Goal: Task Accomplishment & Management: Manage account settings

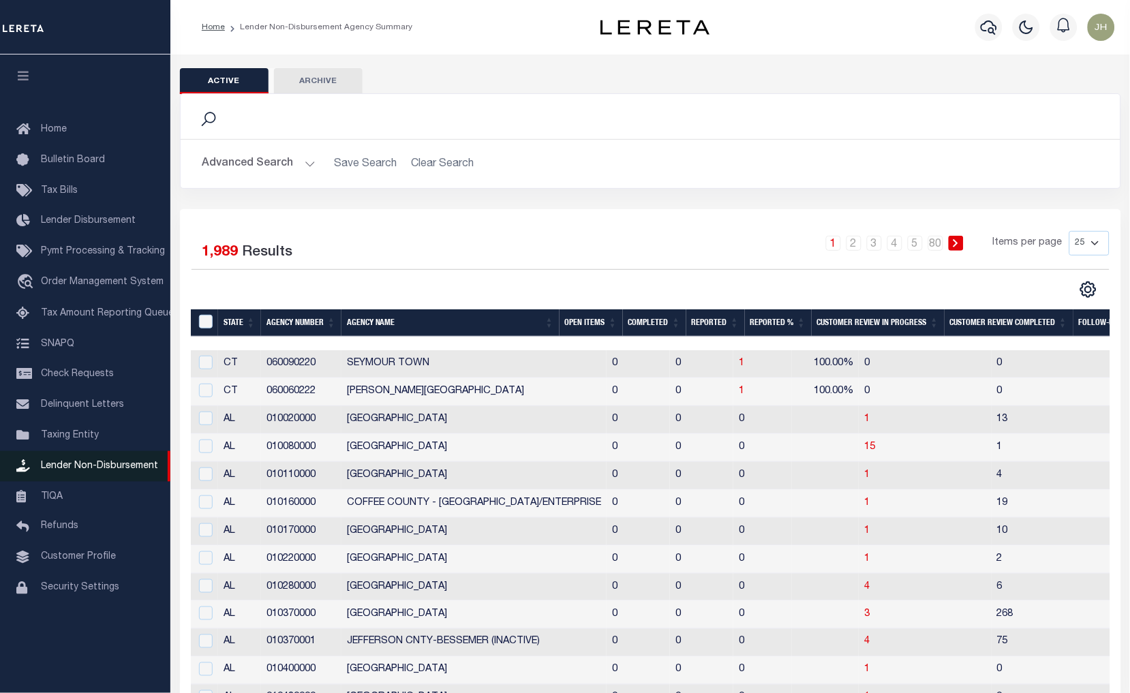
click at [118, 462] on span "Lender Non-Disbursement" at bounding box center [99, 466] width 117 height 10
click at [587, 322] on th "Open Items" at bounding box center [591, 323] width 63 height 28
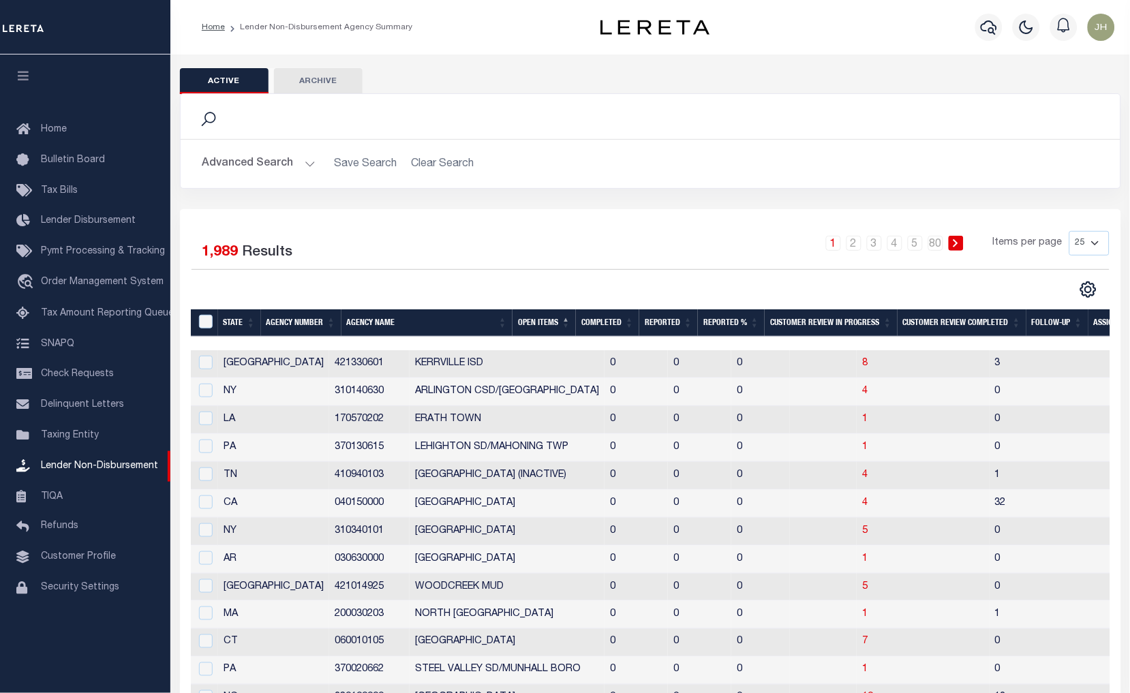
click at [549, 324] on th "Open Items" at bounding box center [544, 323] width 63 height 28
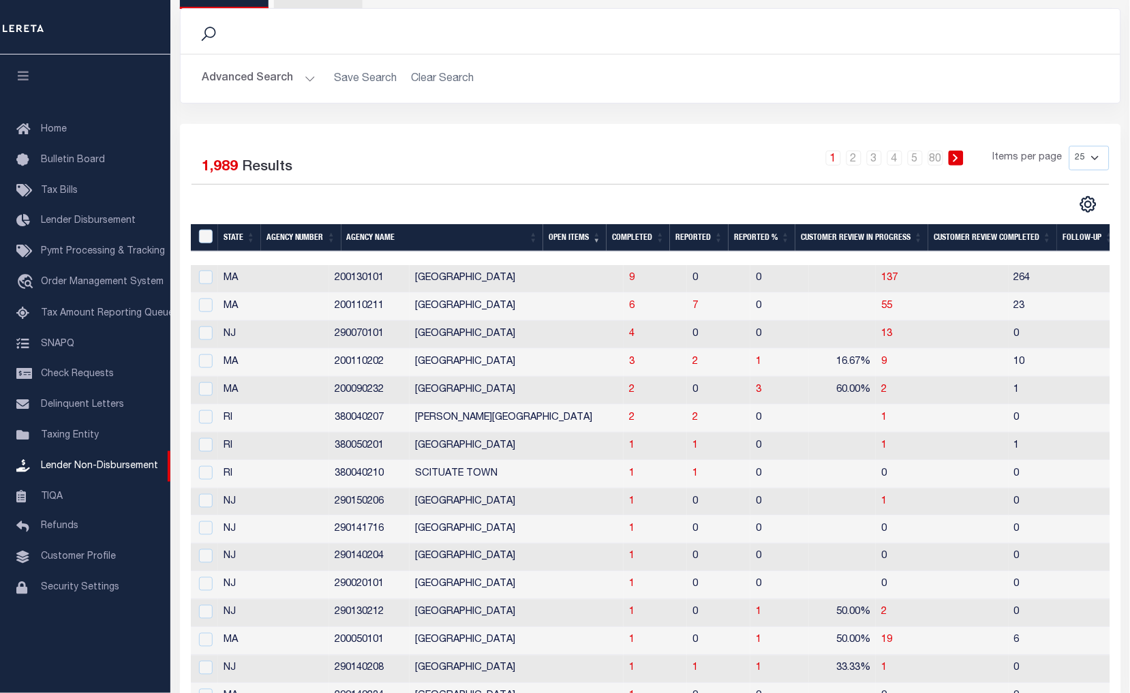
scroll to position [40, 0]
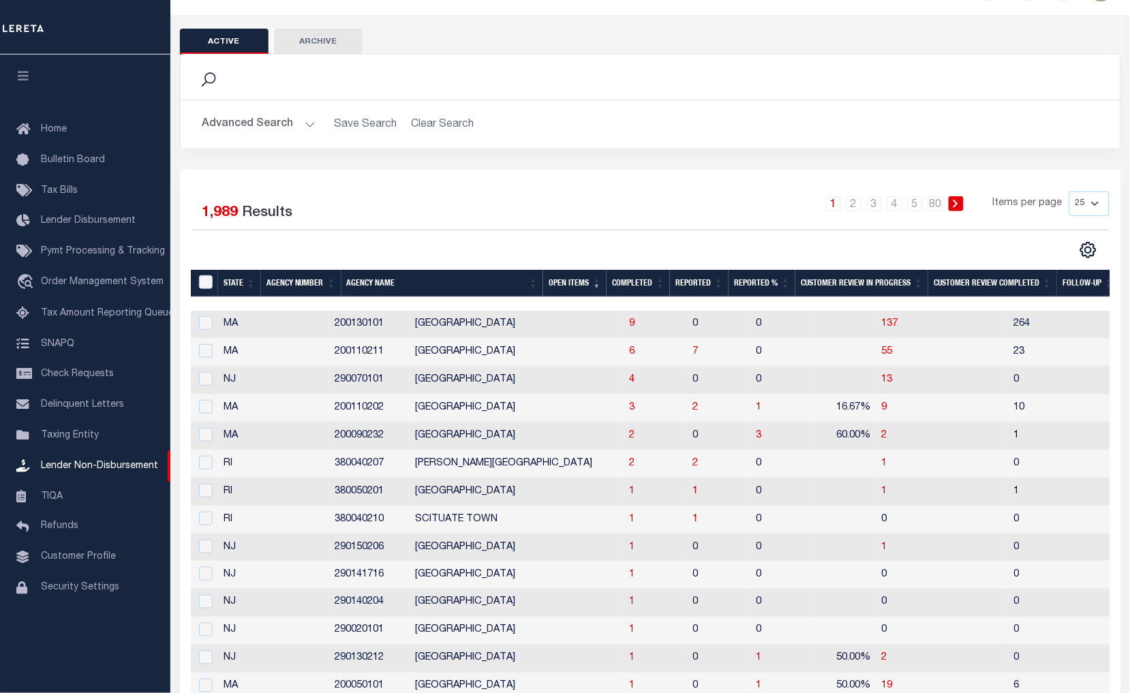
click at [581, 285] on th "Open Items" at bounding box center [574, 284] width 63 height 28
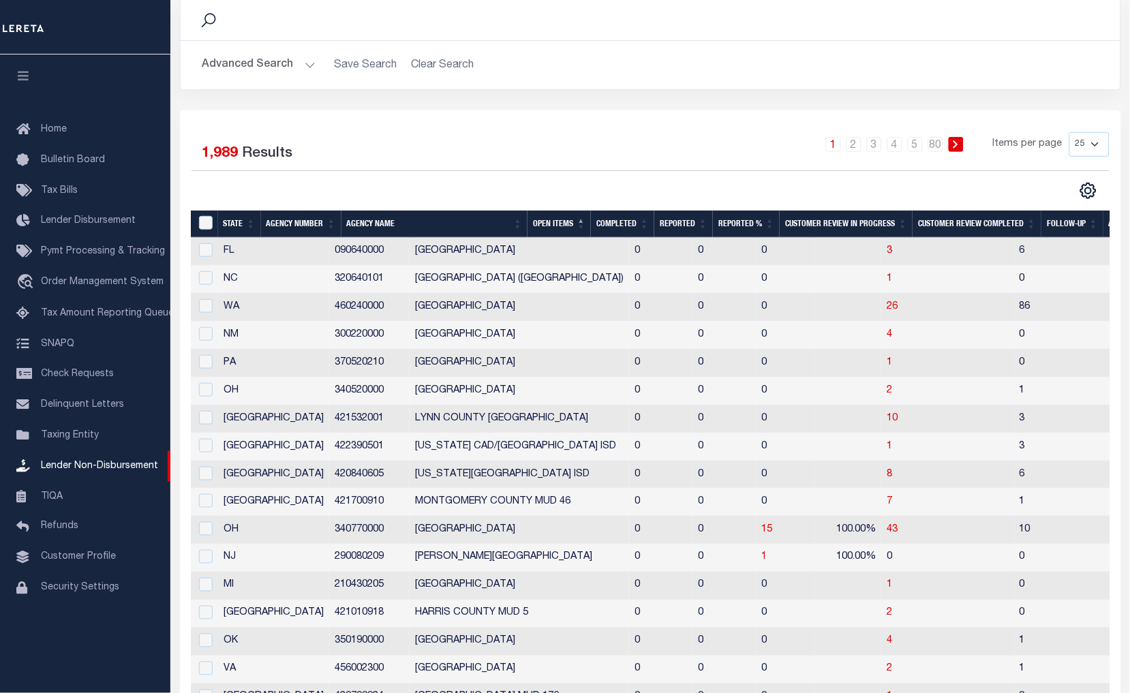
scroll to position [0, 0]
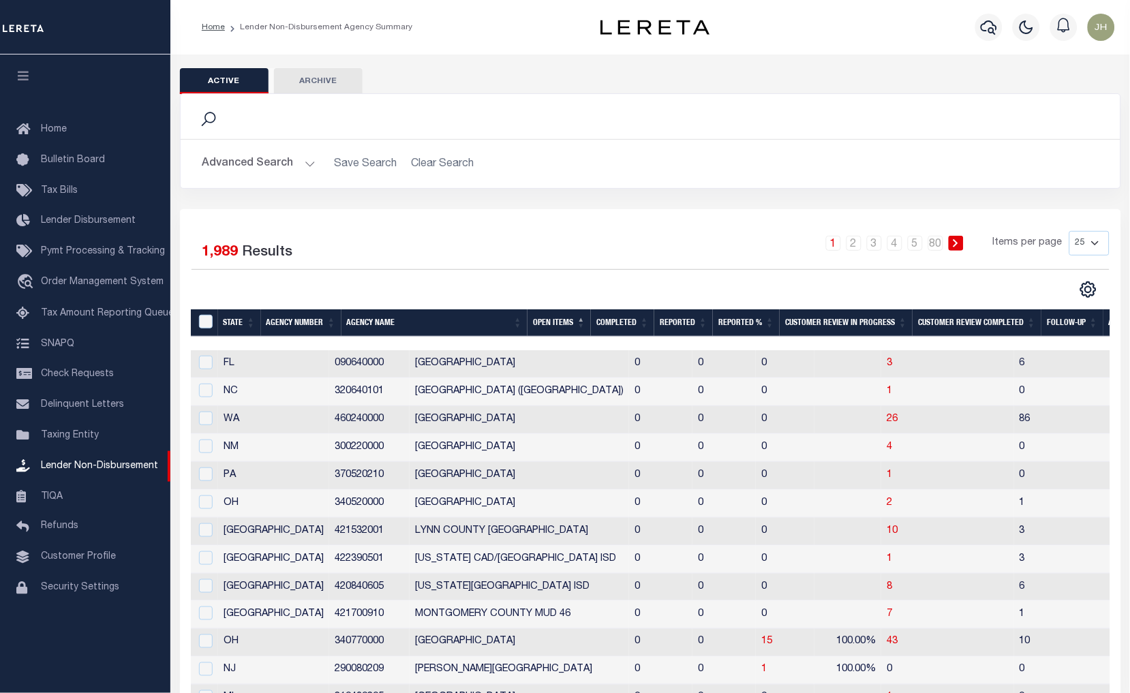
click at [578, 324] on th "Open Items" at bounding box center [559, 323] width 63 height 28
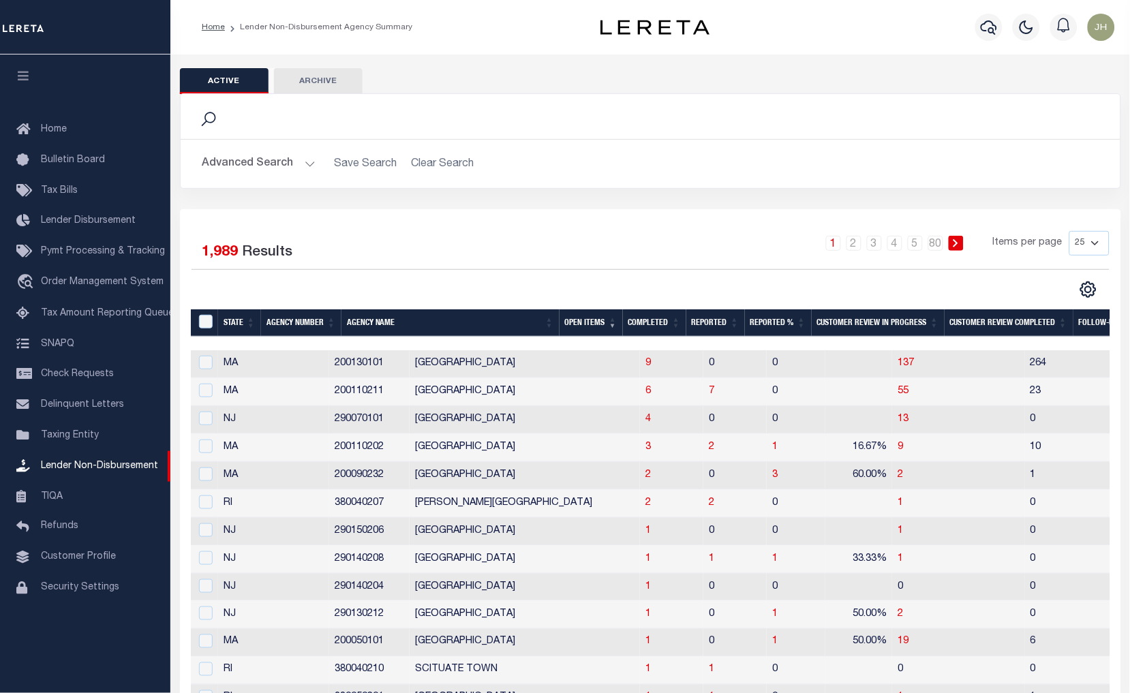
click at [618, 327] on th "Open Items" at bounding box center [591, 323] width 63 height 28
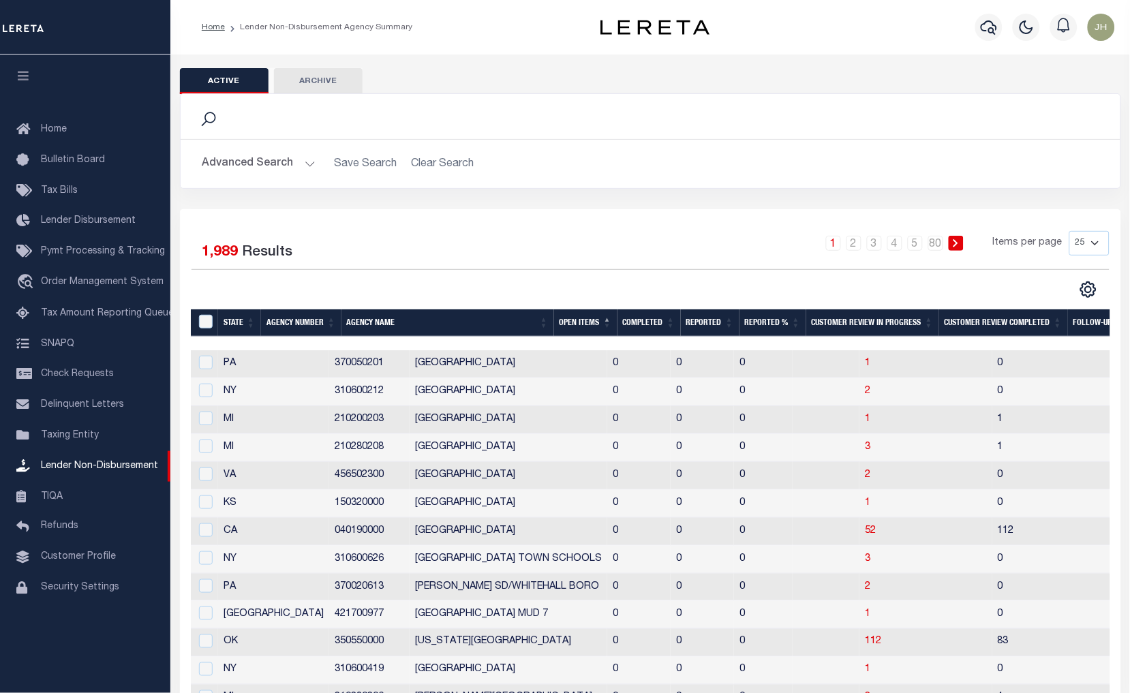
click at [612, 320] on th "Open Items" at bounding box center [585, 323] width 63 height 28
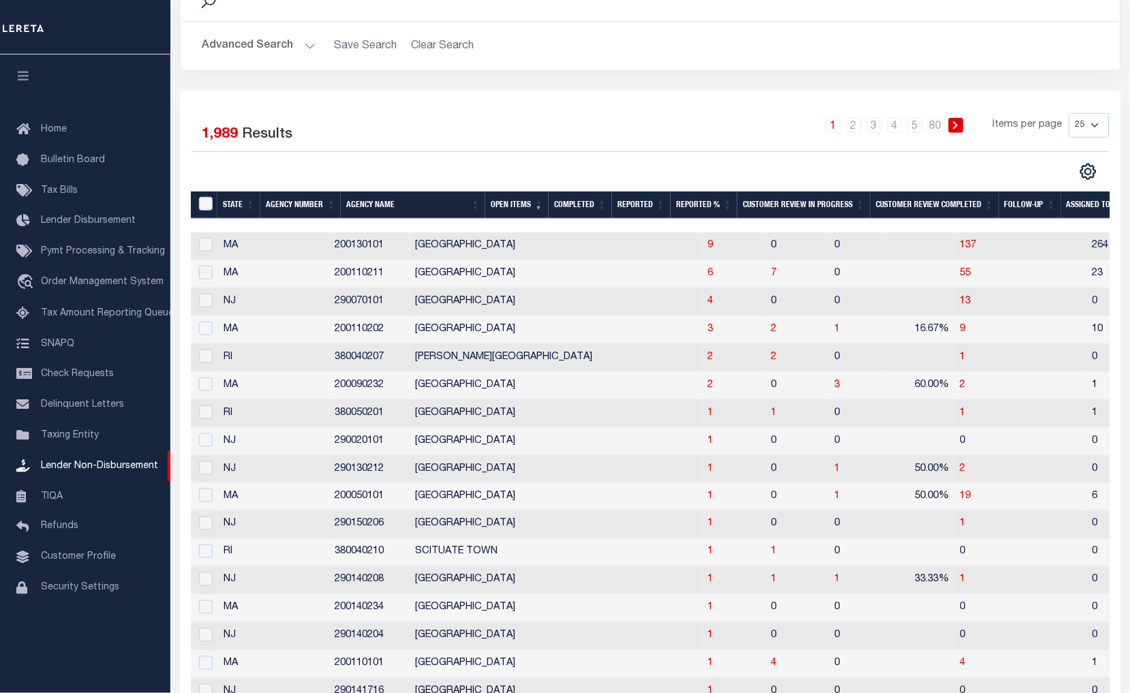
scroll to position [303, 0]
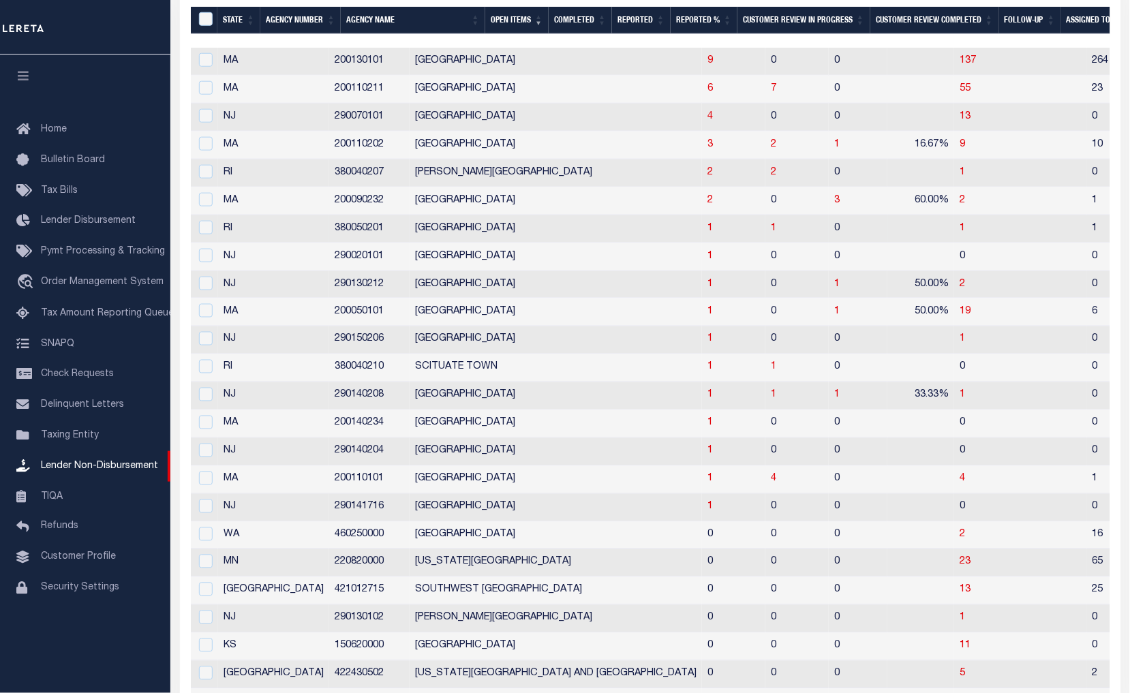
click at [410, 230] on td "[GEOGRAPHIC_DATA]" at bounding box center [556, 229] width 292 height 28
checkbox input "true"
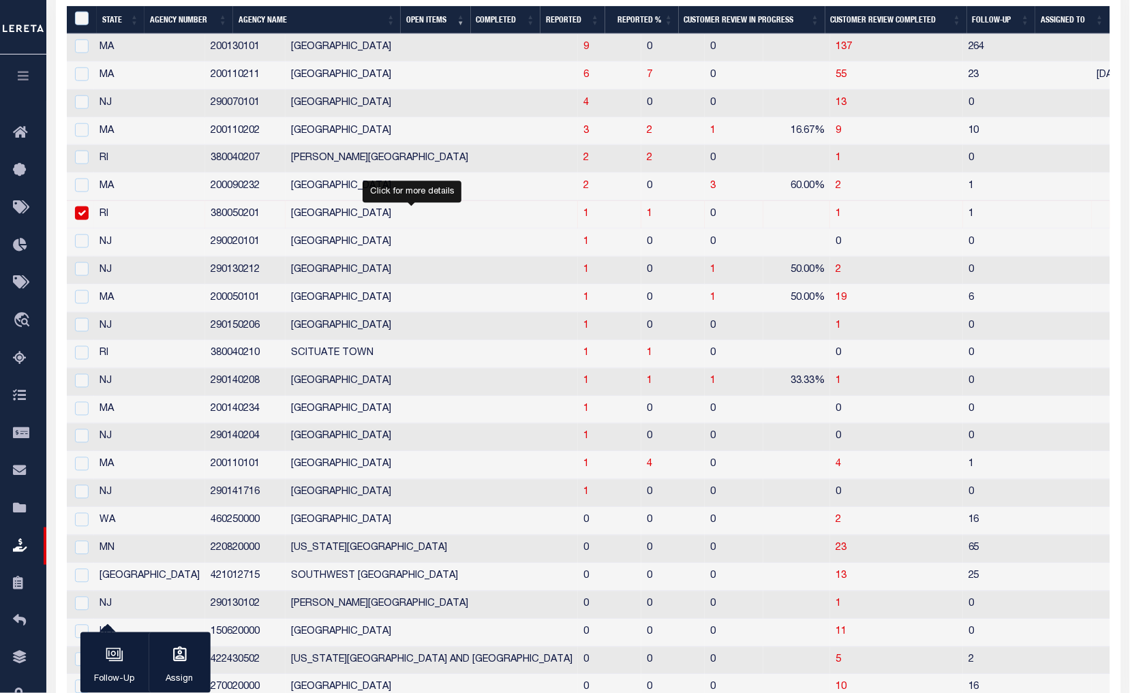
click at [583, 218] on span "1" at bounding box center [585, 214] width 5 height 10
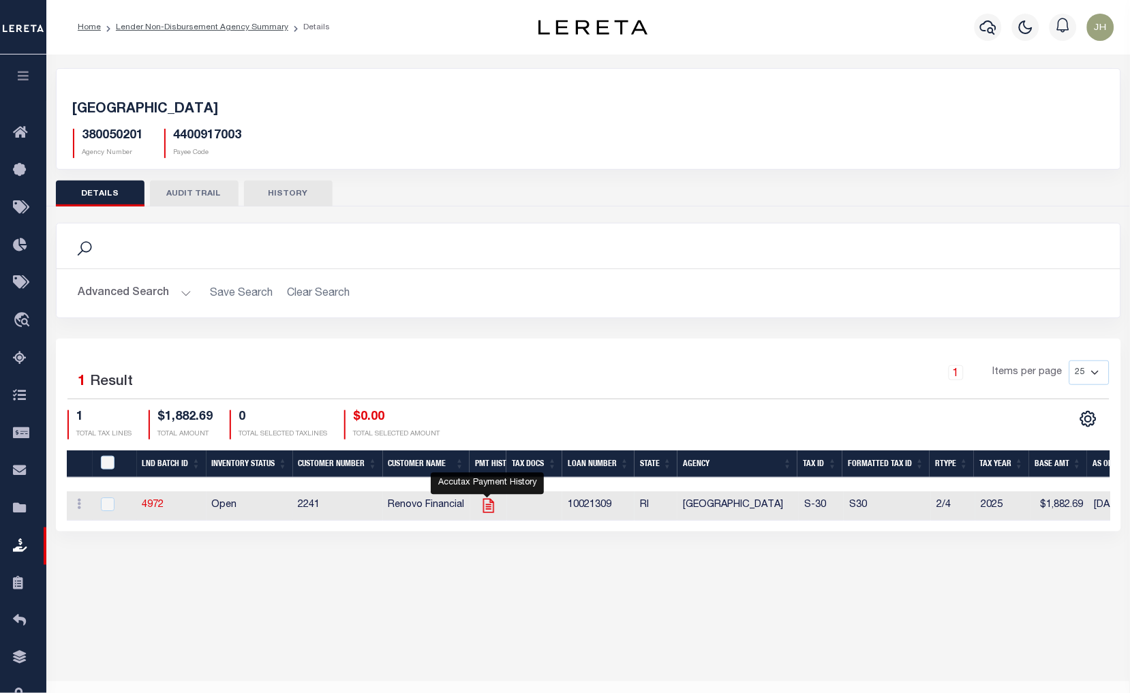
click at [487, 511] on icon "" at bounding box center [489, 506] width 18 height 18
checkbox input "true"
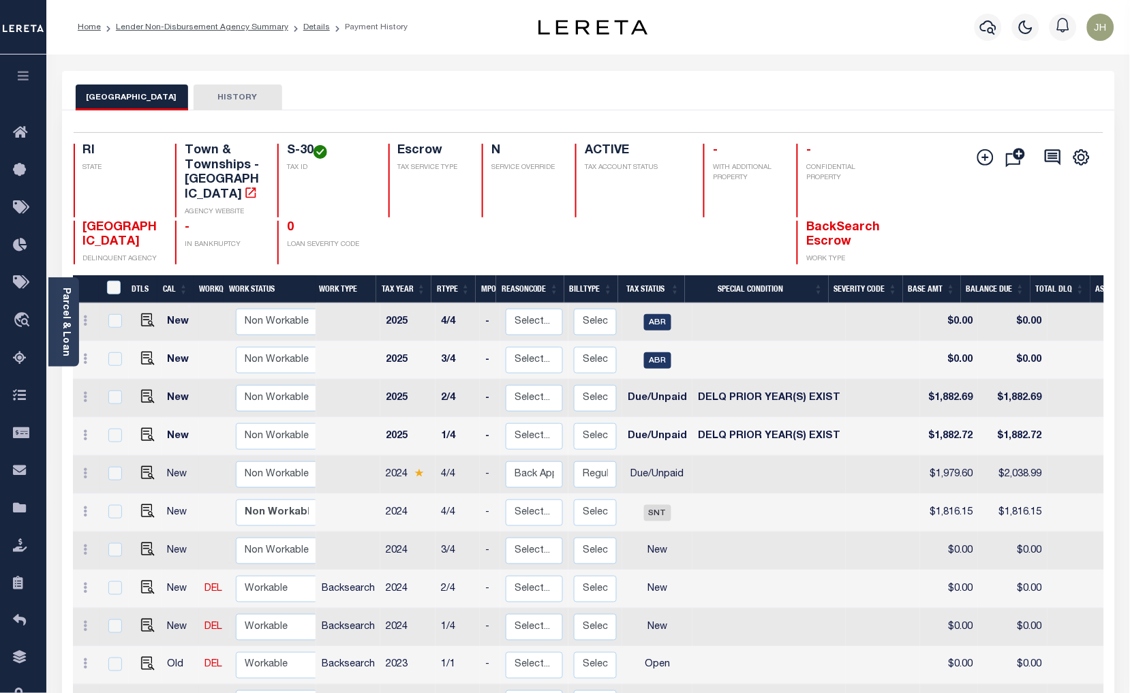
click at [61, 309] on link "Parcel & Loan" at bounding box center [66, 322] width 10 height 69
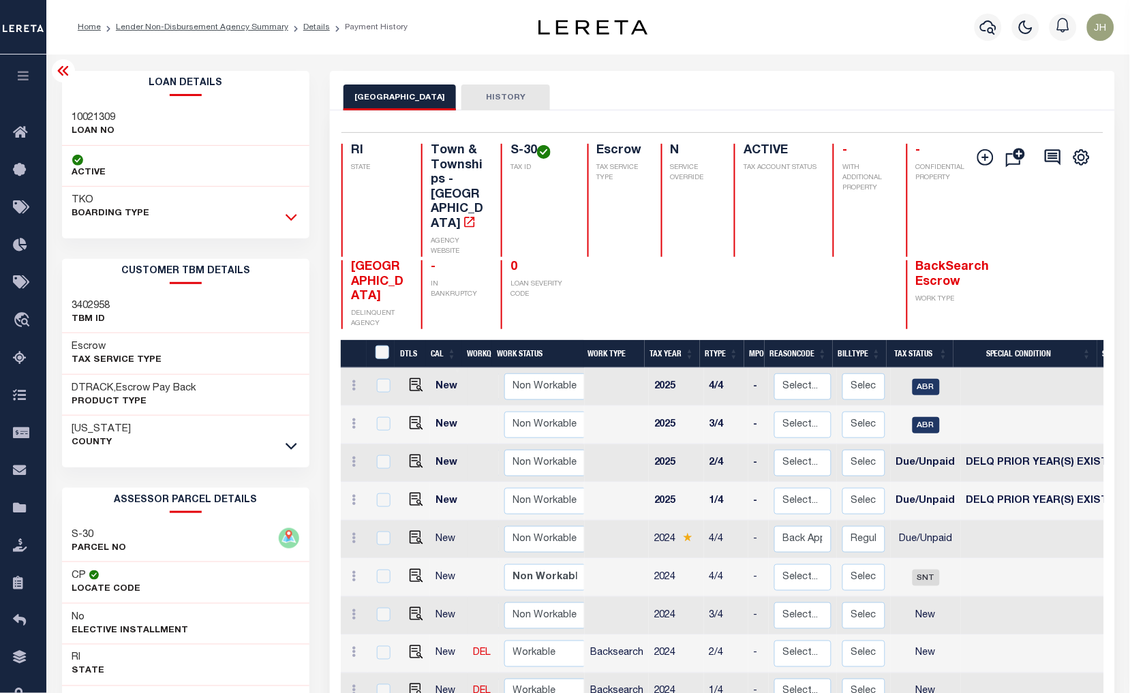
click at [292, 214] on icon at bounding box center [292, 217] width 12 height 14
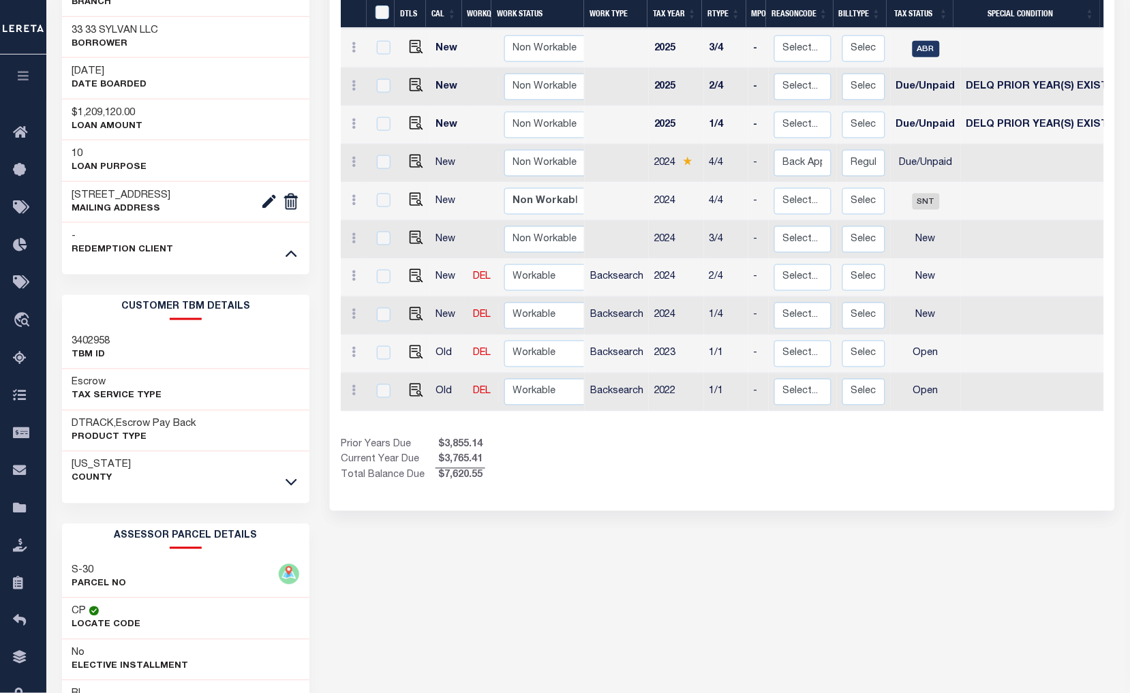
scroll to position [454, 0]
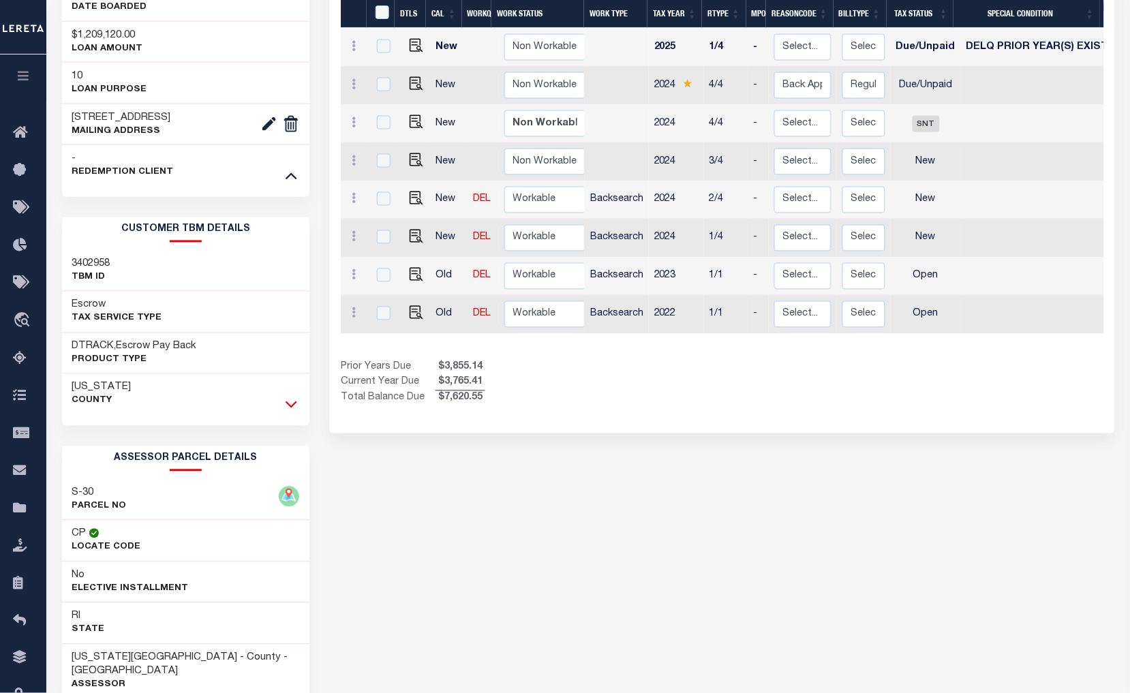
click at [294, 403] on icon at bounding box center [292, 404] width 12 height 14
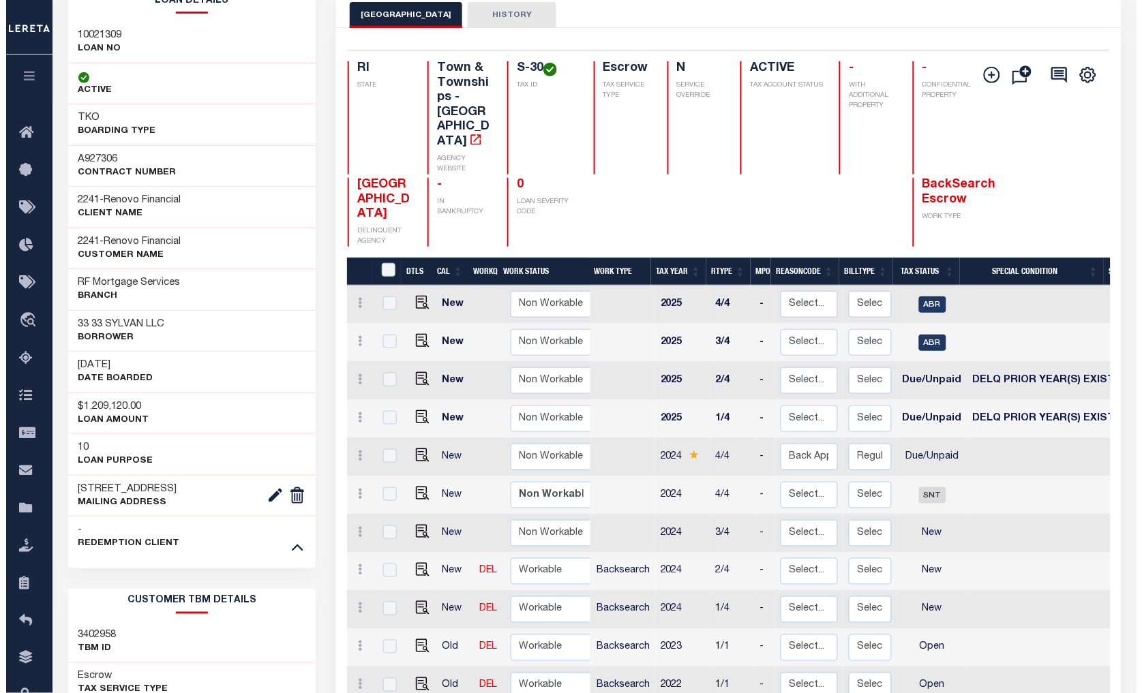
scroll to position [76, 0]
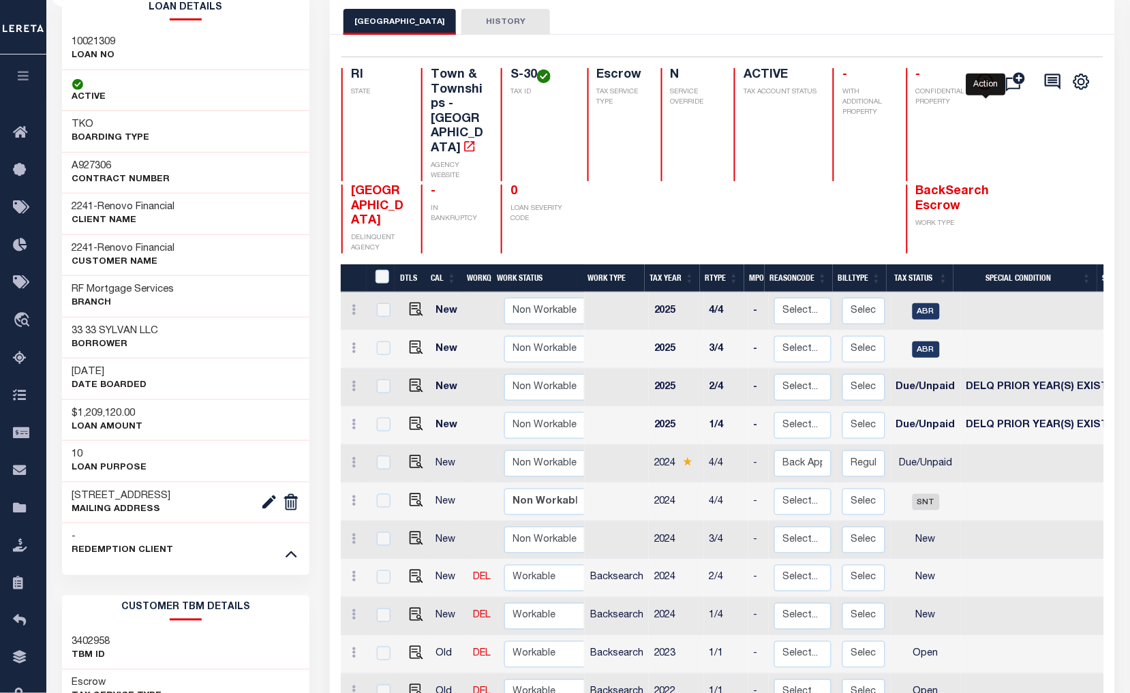
click at [986, 85] on icon "" at bounding box center [985, 81] width 7 height 7
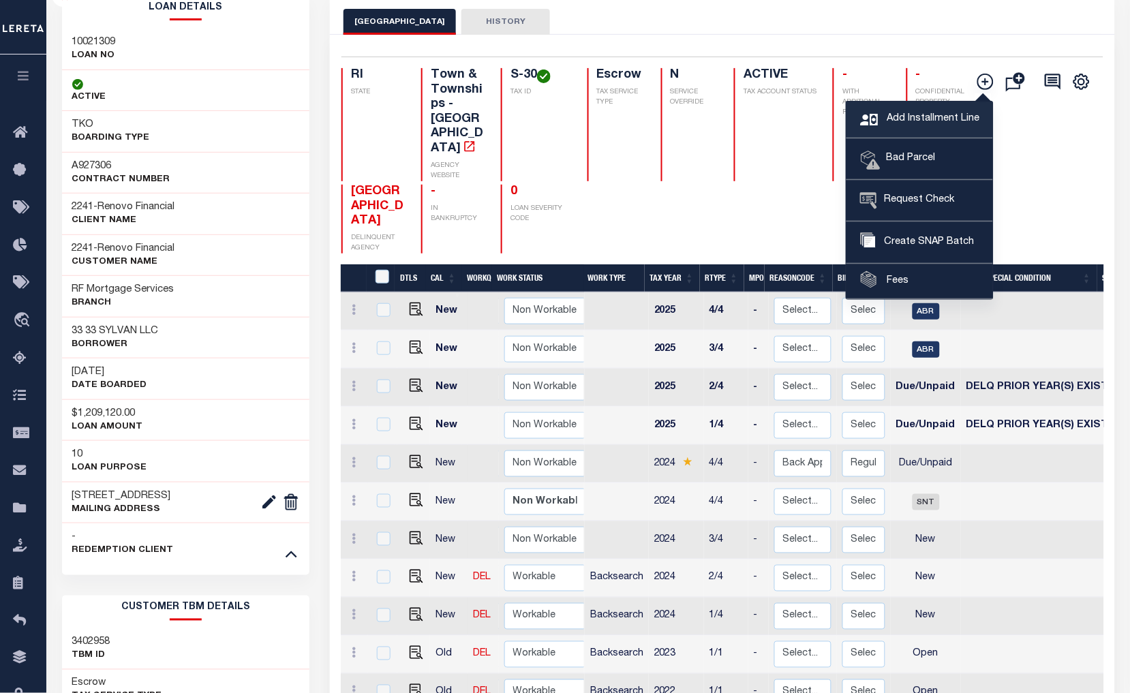
click at [925, 119] on span "Add Installment Line" at bounding box center [931, 119] width 96 height 15
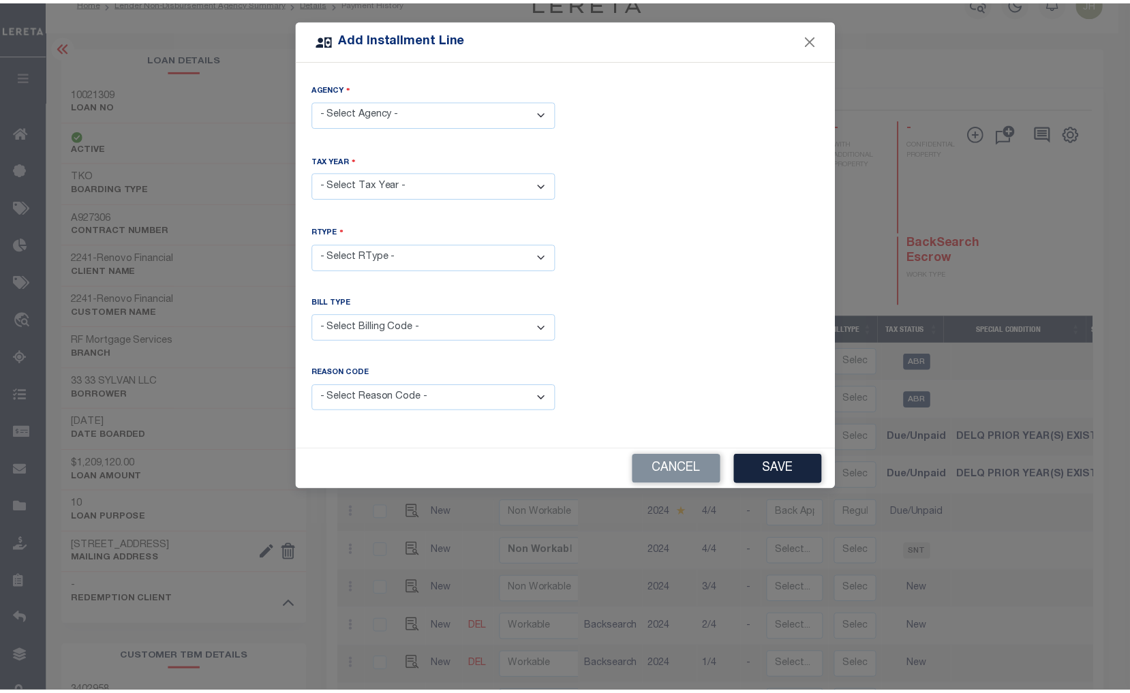
scroll to position [0, 0]
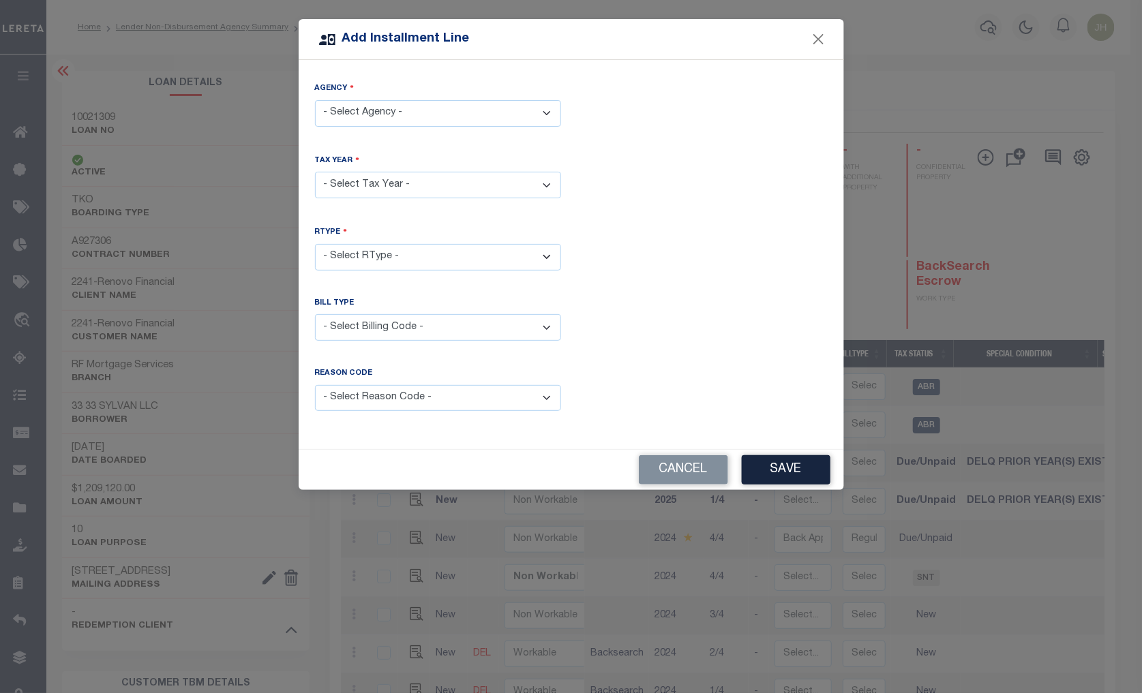
click at [545, 105] on select "- Select Agency - NARRAGANSETT TOWN - Town & Townships" at bounding box center [438, 113] width 246 height 27
select select "4400917003"
click at [315, 100] on select "- Select Agency - NARRAGANSETT TOWN - Town & Townships" at bounding box center [438, 113] width 246 height 27
click at [430, 185] on select "- Select Year - 2005 2006 2007 2008 2009 2010 2011 2012 2013 2014 2015 2016 201…" at bounding box center [438, 185] width 246 height 27
select select "2025"
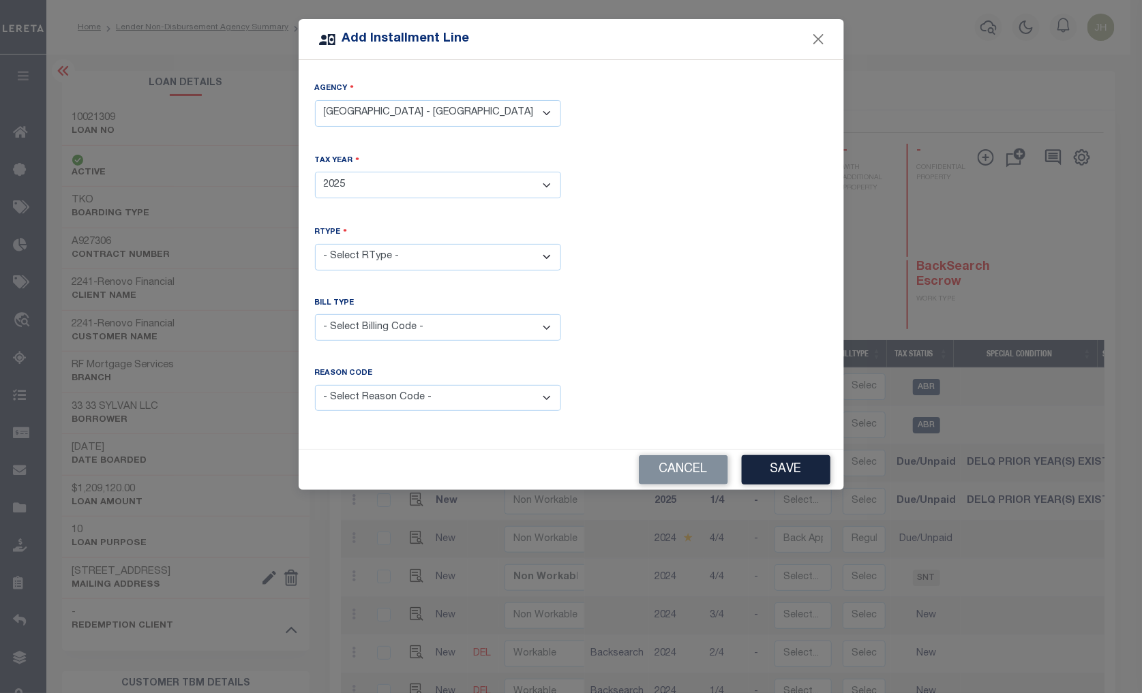
click at [315, 172] on select "- Select Year - 2005 2006 2007 2008 2009 2010 2011 2012 2013 2014 2015 2016 201…" at bounding box center [438, 185] width 246 height 27
click at [466, 254] on select "- Select RType - 1/4 2/4 3/4 4/4" at bounding box center [438, 257] width 246 height 27
select select "0"
click at [315, 244] on select "- Select RType - 1/4 2/4 3/4 4/4" at bounding box center [438, 257] width 246 height 27
click at [543, 323] on select "- Select Billing Code - Regular Delinquent Supplemental Corrected/Adjusted Bill…" at bounding box center [438, 327] width 246 height 27
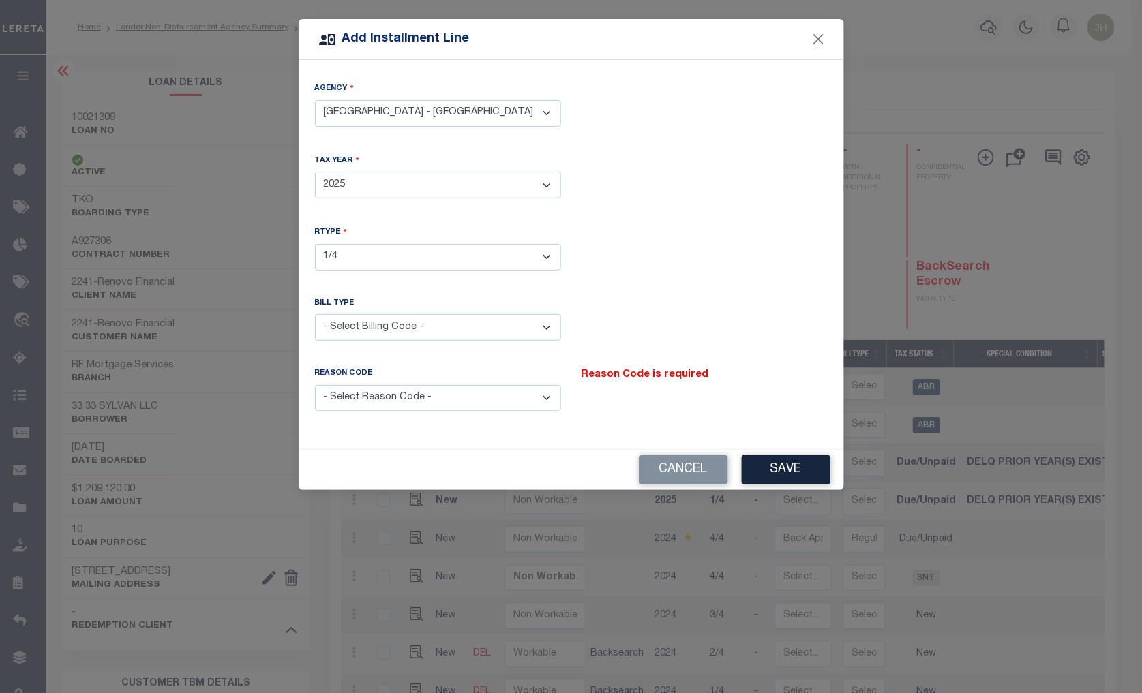
click at [514, 325] on select "- Select Billing Code - Regular Delinquent Supplemental Corrected/Adjusted Bill…" at bounding box center [438, 327] width 246 height 27
click at [546, 326] on select "- Select Billing Code - Regular Delinquent Supplemental Corrected/Adjusted Bill…" at bounding box center [438, 327] width 246 height 27
select select "1"
click at [315, 314] on select "- Select Billing Code - Regular Delinquent Supplemental Corrected/Adjusted Bill…" at bounding box center [438, 327] width 246 height 27
click at [545, 397] on select "- Select Reason Code - Payment Reversal Taxable Value Change Assessment Change …" at bounding box center [438, 398] width 246 height 27
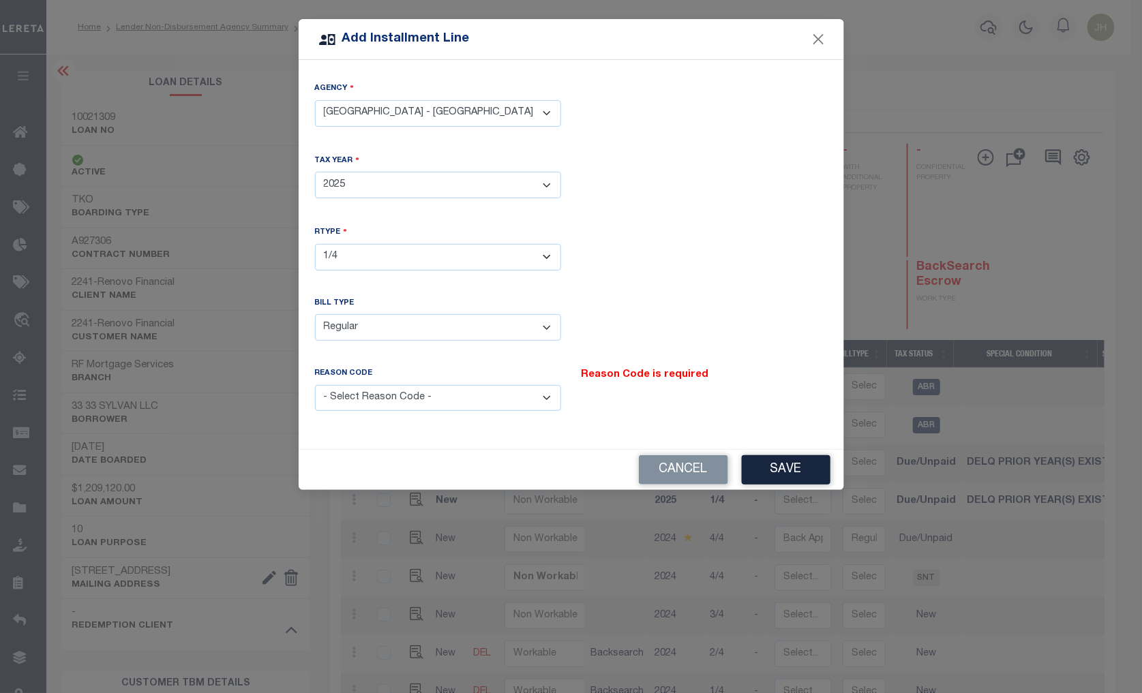
select select "6"
click at [315, 385] on select "- Select Reason Code - Payment Reversal Taxable Value Change Assessment Change …" at bounding box center [438, 398] width 246 height 27
click at [792, 468] on button "Save" at bounding box center [786, 469] width 89 height 29
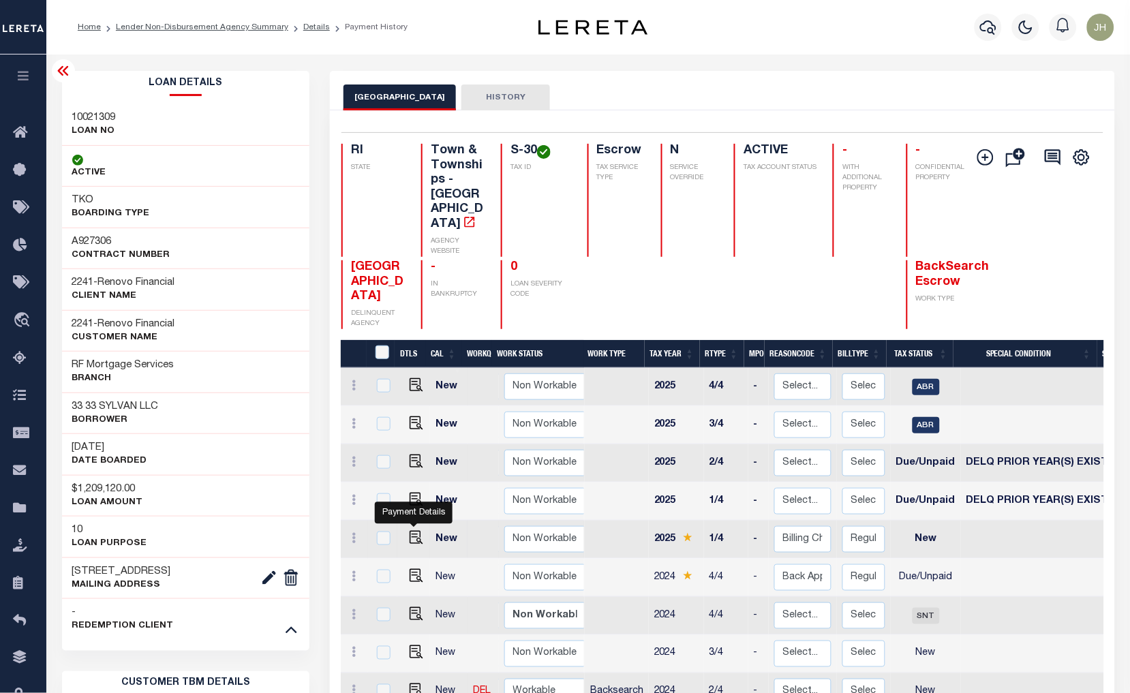
drag, startPoint x: 412, startPoint y: 508, endPoint x: 427, endPoint y: 505, distance: 15.2
click at [412, 531] on img at bounding box center [417, 538] width 14 height 14
checkbox input "true"
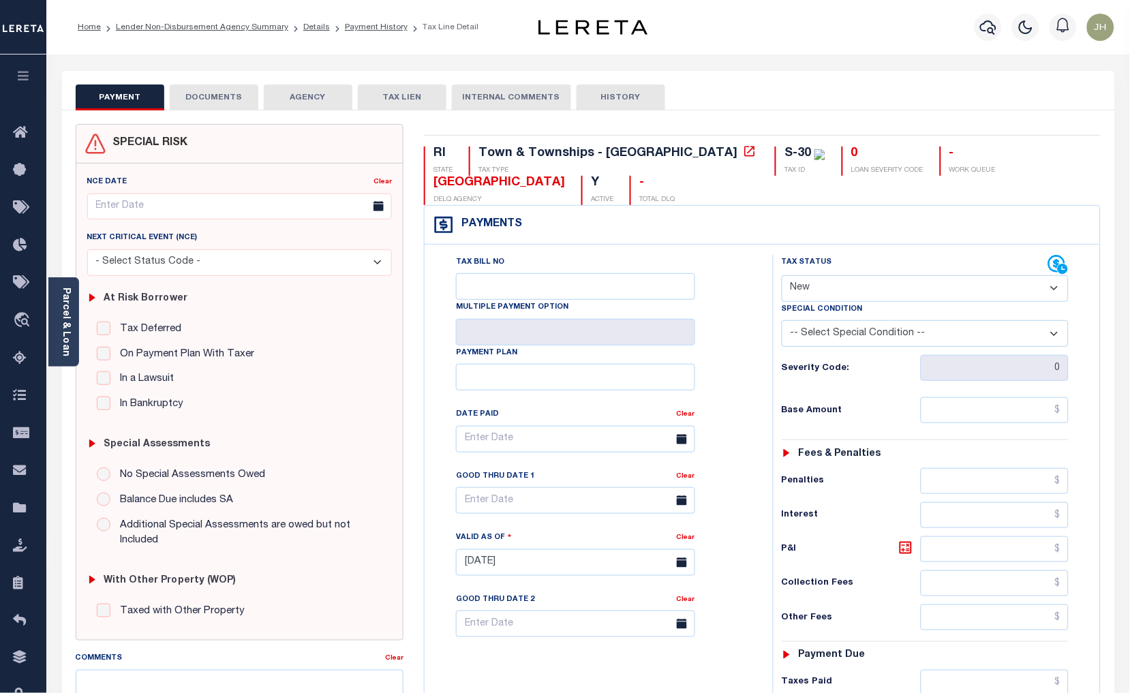
click at [827, 287] on select "- Select Status Code - Open Due/Unpaid Paid Incomplete No Tax Due Internal Refu…" at bounding box center [926, 288] width 288 height 27
select select "DUE"
click at [782, 276] on select "- Select Status Code - Open Due/Unpaid Paid Incomplete No Tax Due Internal Refu…" at bounding box center [926, 288] width 288 height 27
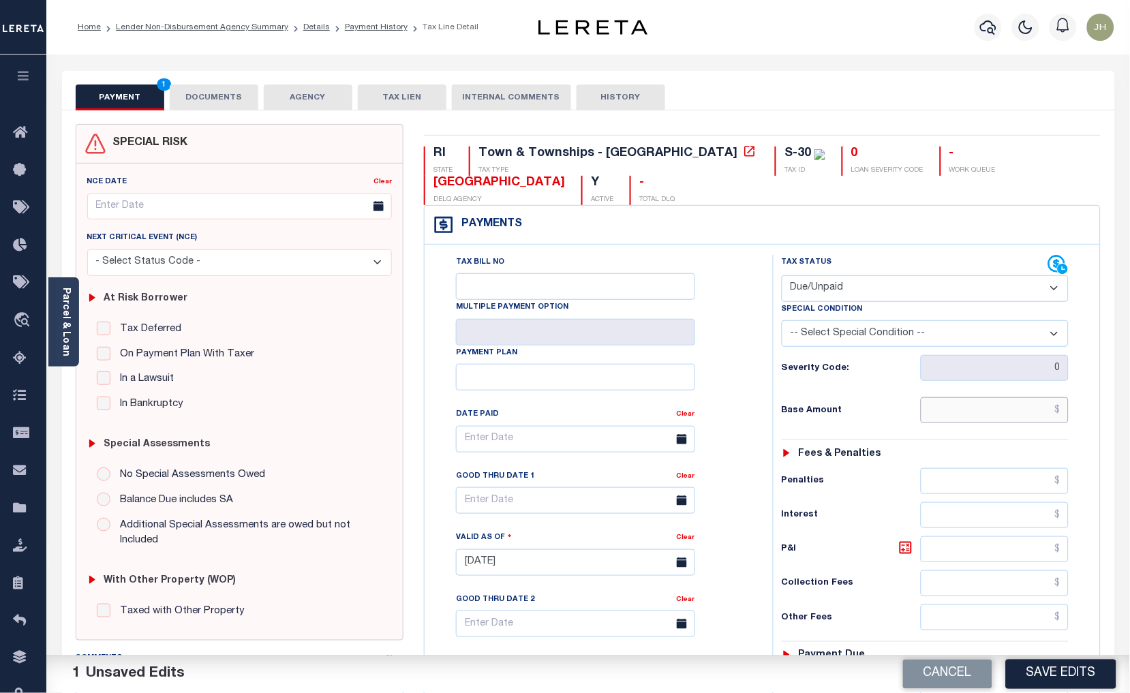
click at [959, 417] on input "text" at bounding box center [995, 410] width 149 height 26
type input "$40.00"
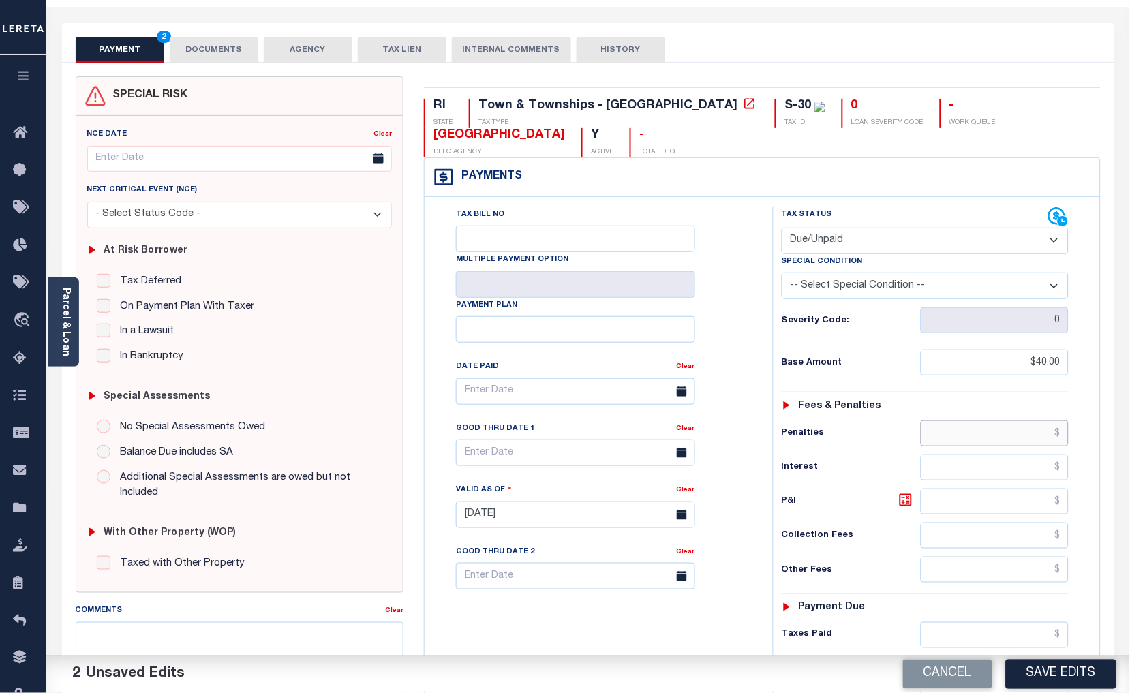
scroll to position [227, 0]
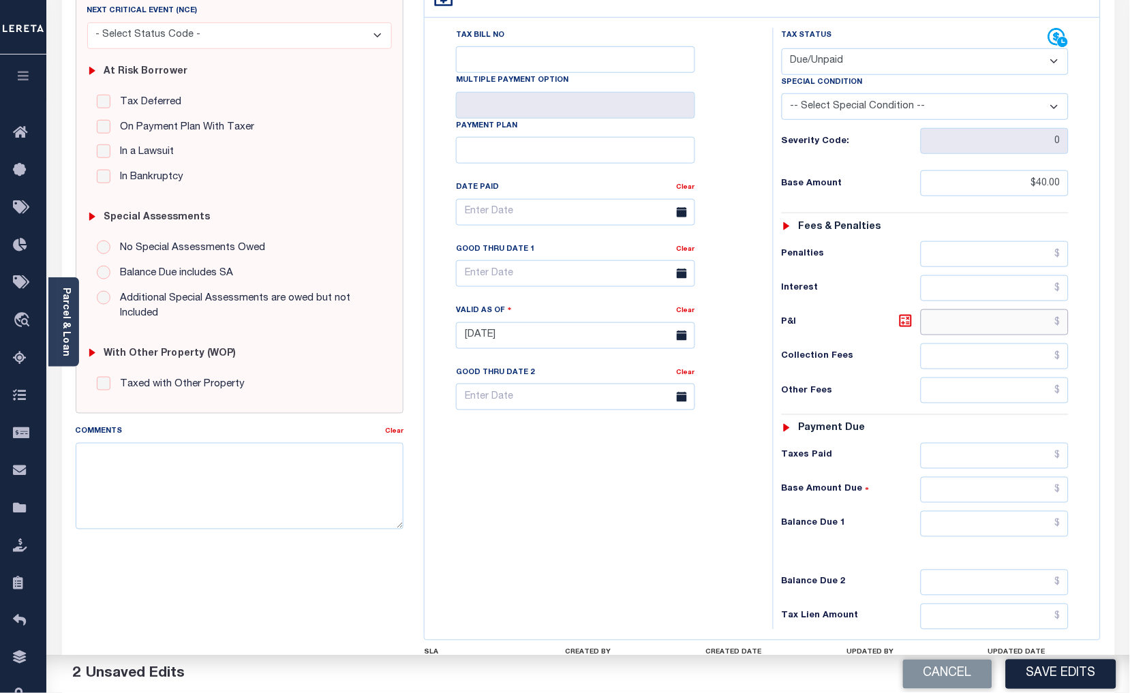
click at [947, 324] on input "text" at bounding box center [995, 322] width 149 height 26
type input "$0.00"
click at [931, 532] on input "text" at bounding box center [995, 524] width 149 height 26
type input "$40.00"
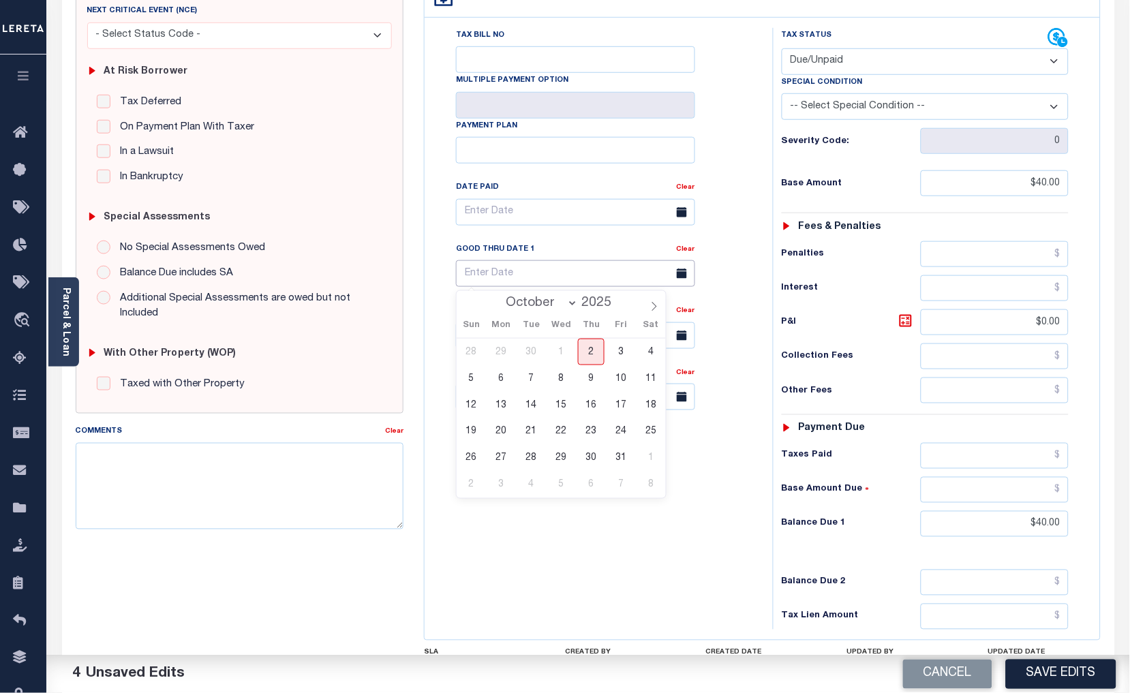
click at [527, 271] on input "text" at bounding box center [575, 273] width 239 height 27
click at [615, 459] on span "31" at bounding box center [621, 458] width 27 height 27
type input "[DATE]"
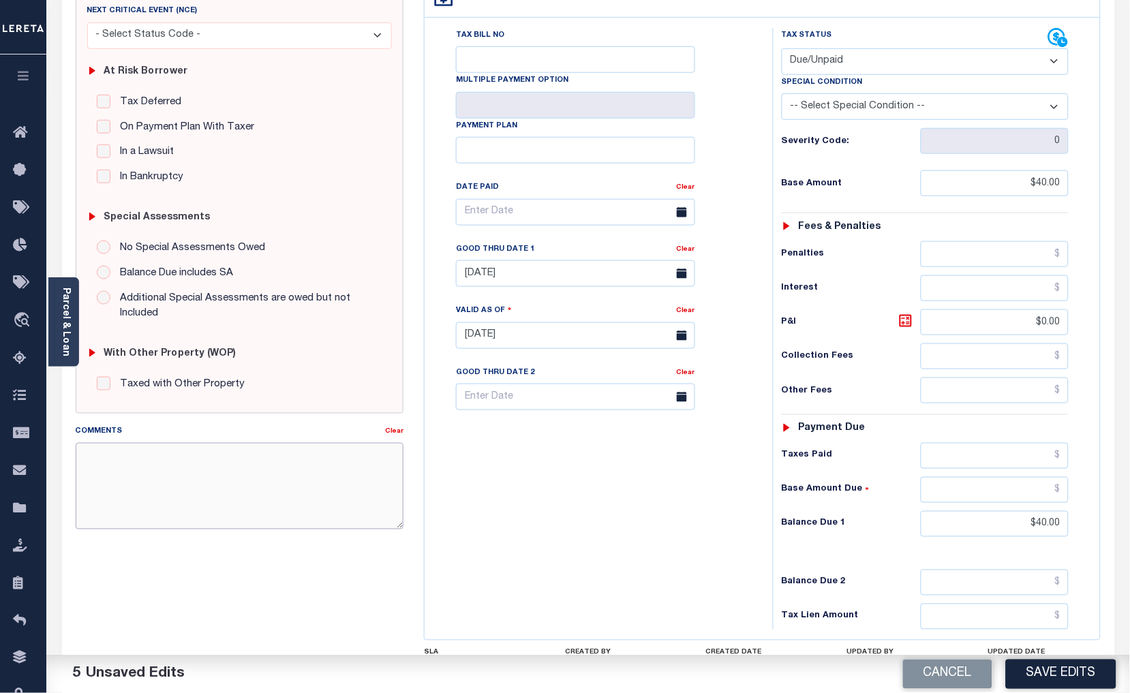
click at [152, 472] on textarea "Comments" at bounding box center [240, 486] width 329 height 86
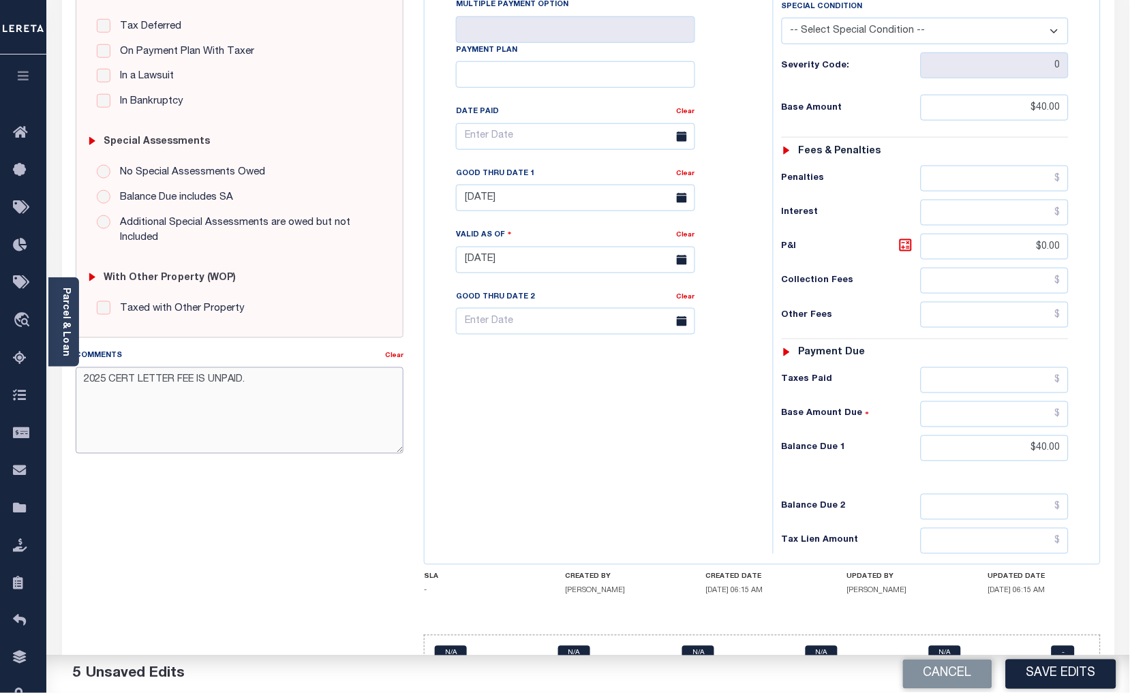
click at [344, 407] on textarea "2025 CERT LETTER FEE IS UNPAID." at bounding box center [240, 410] width 329 height 86
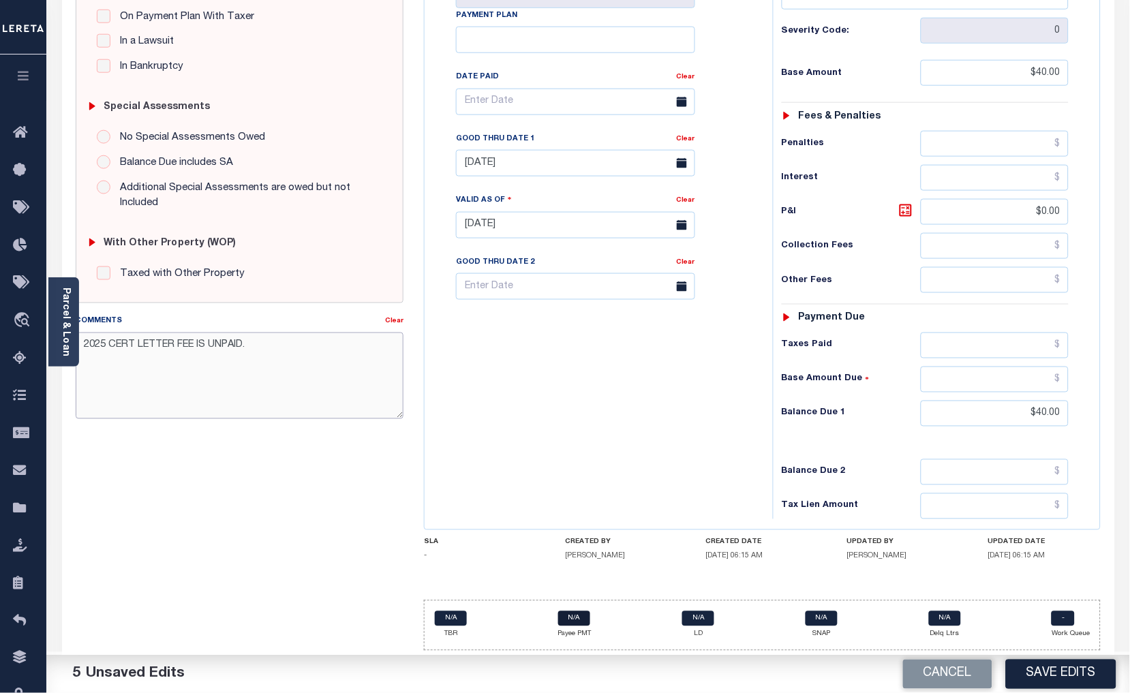
scroll to position [341, 0]
type textarea "2025 CERT LETTER FEE IS UNPAID."
click at [1050, 676] on button "Save Edits" at bounding box center [1061, 674] width 110 height 29
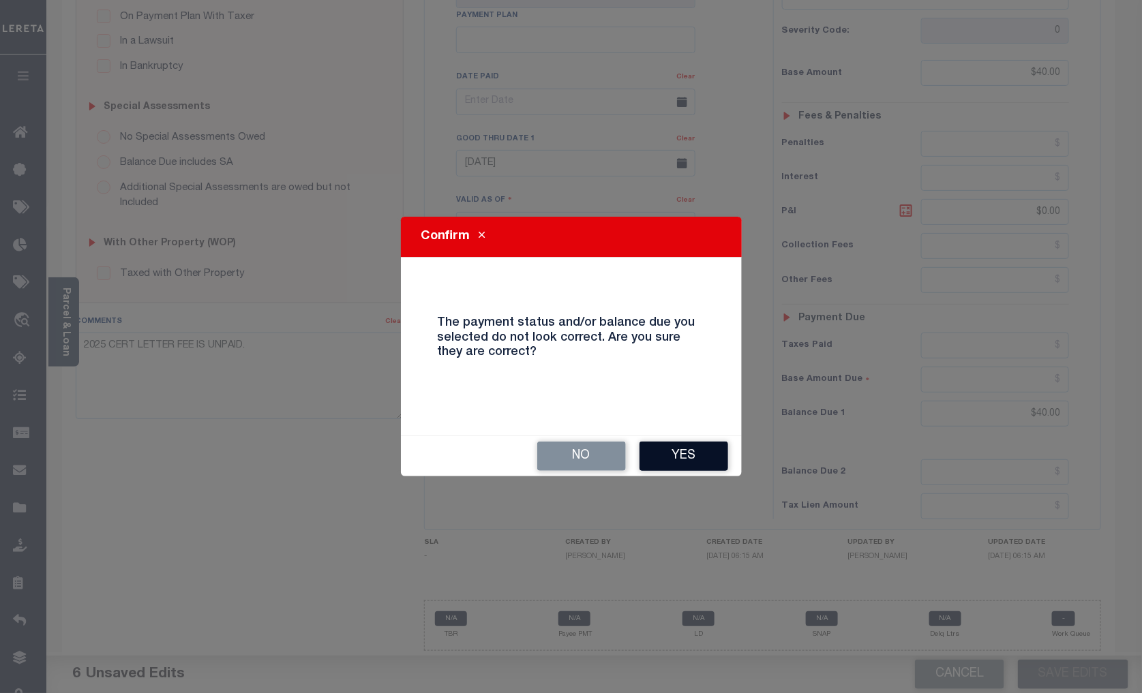
click at [696, 454] on button "Yes" at bounding box center [683, 456] width 89 height 29
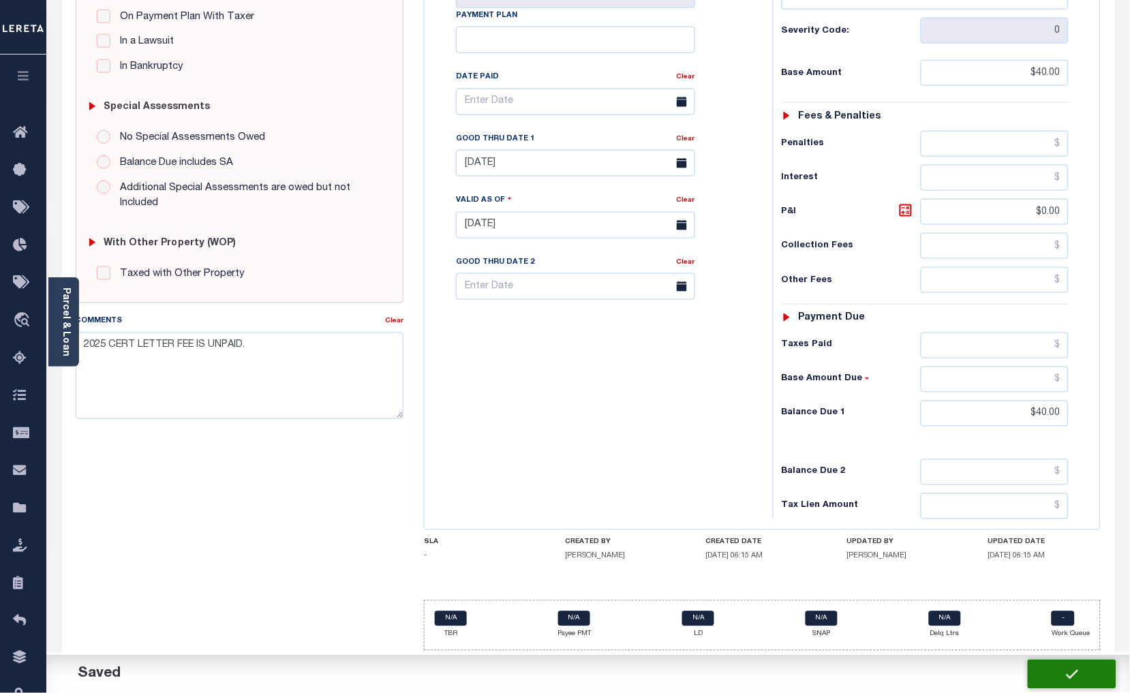
checkbox input "false"
type input "$40"
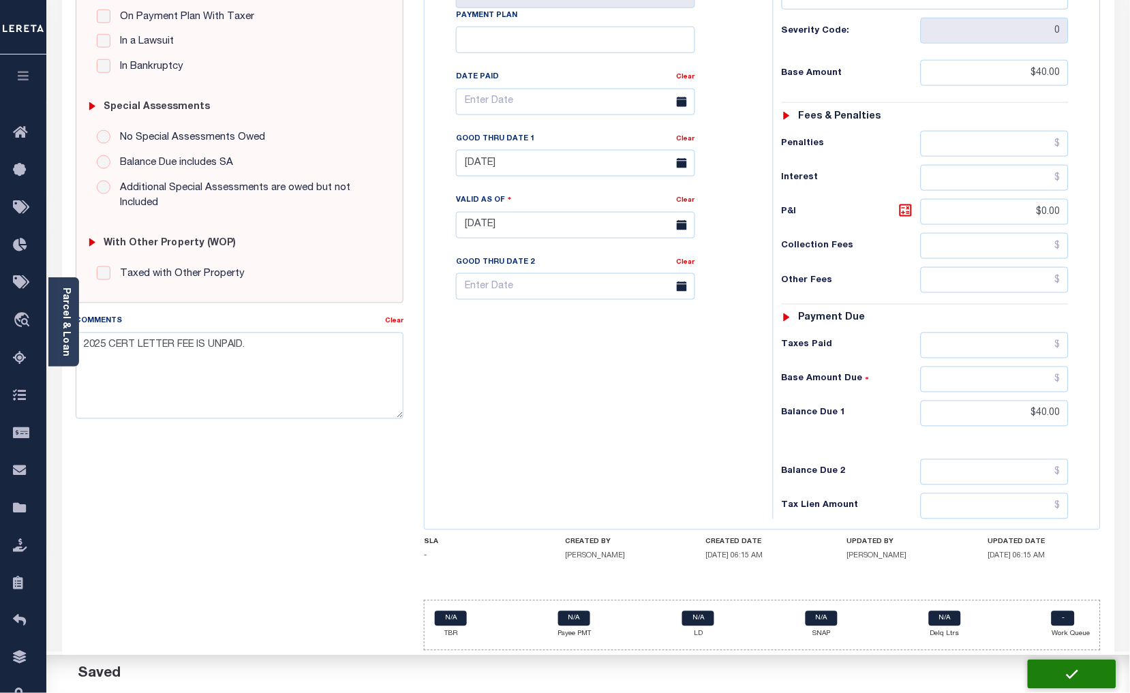
type input "$0"
type input "$40"
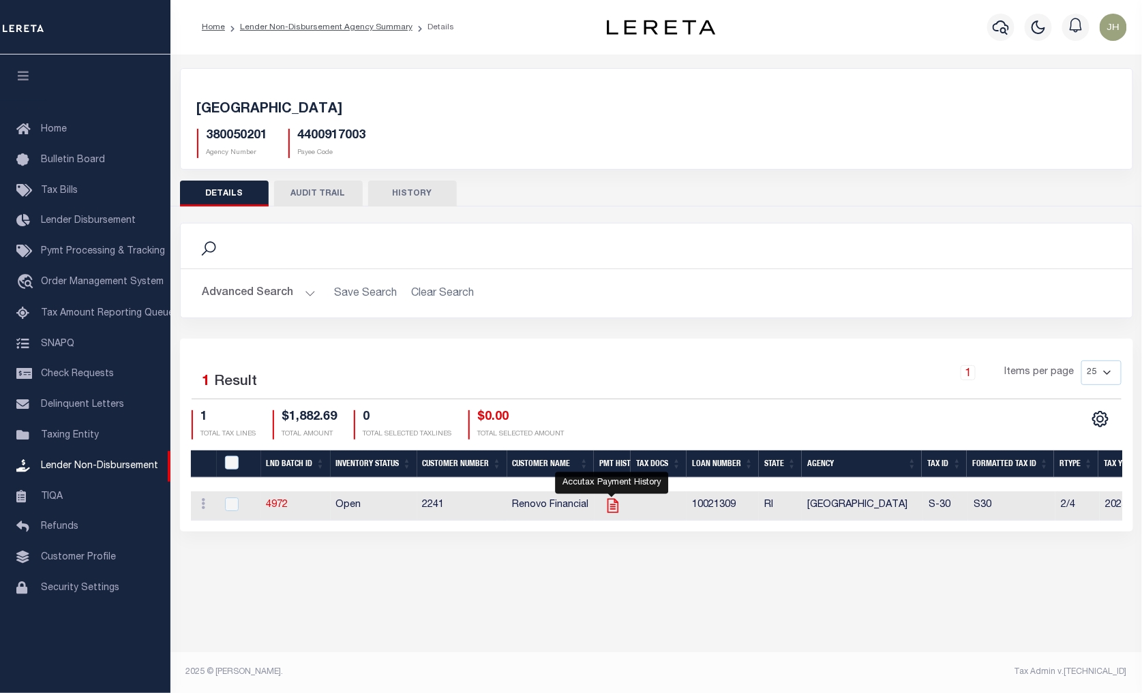
click at [611, 508] on icon "" at bounding box center [613, 506] width 18 height 18
checkbox input "true"
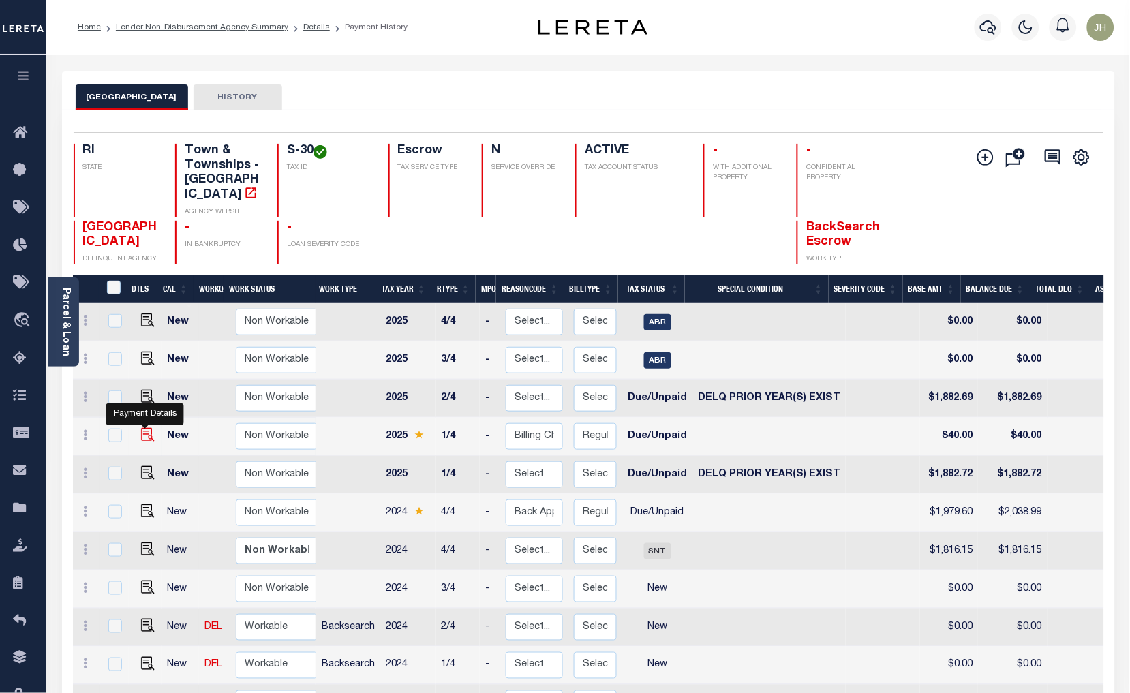
click at [142, 428] on img "" at bounding box center [148, 435] width 14 height 14
checkbox input "true"
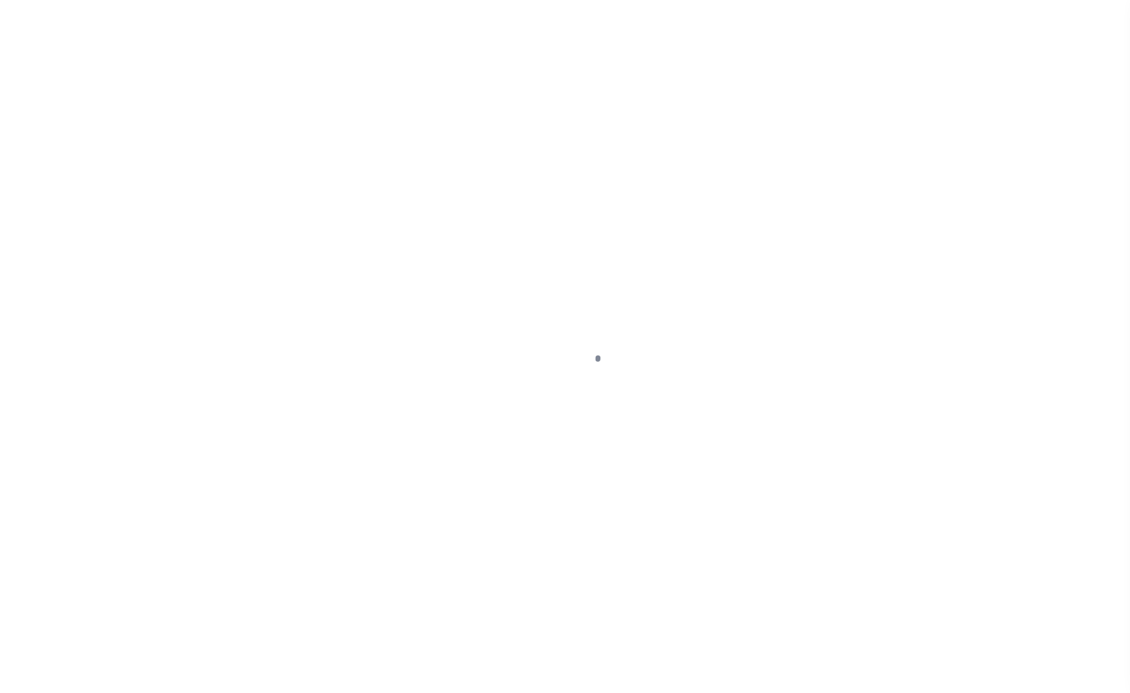
select select "DUE"
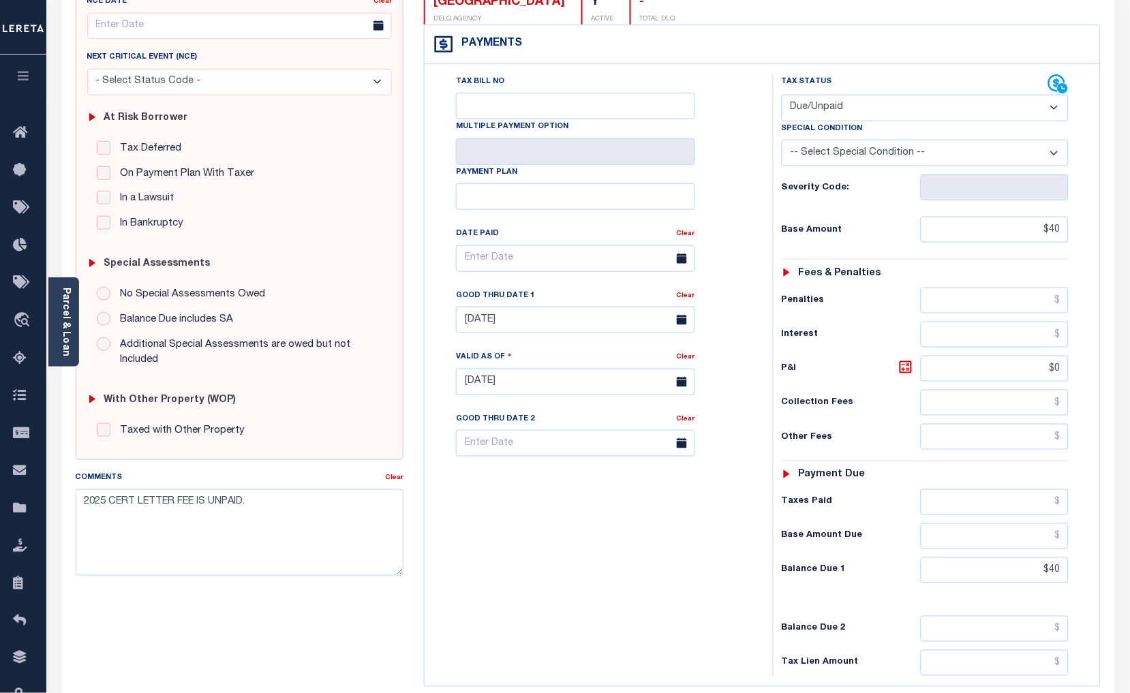
scroll to position [227, 0]
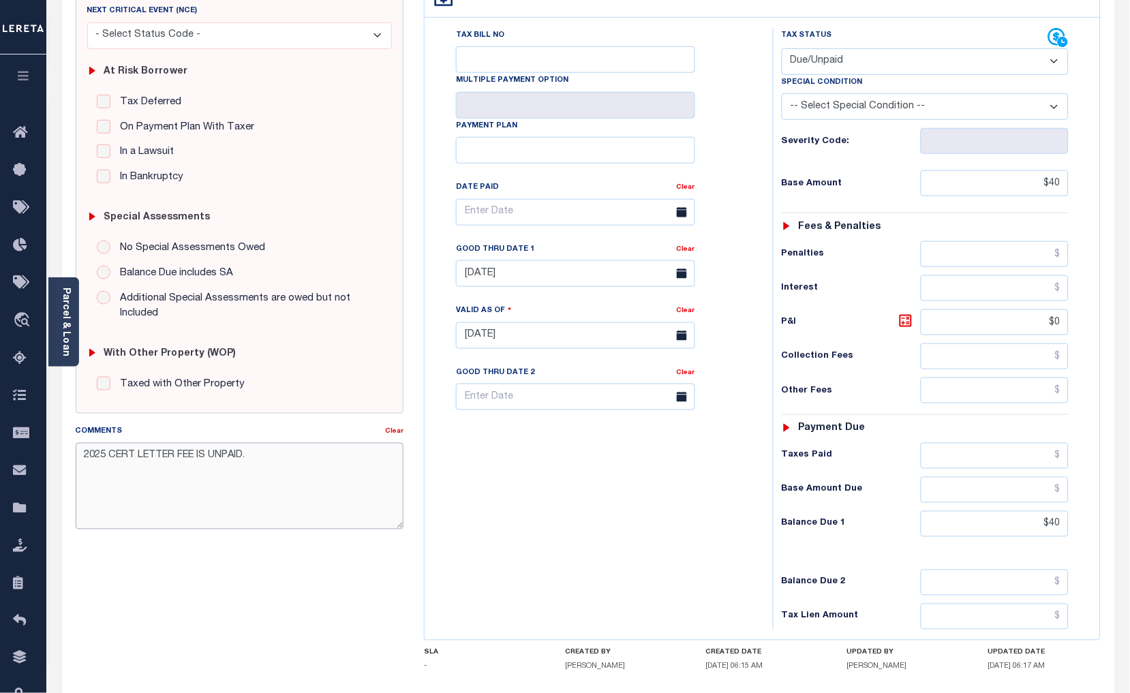
click at [303, 460] on textarea "2025 CERT LETTER FEE IS UNPAID." at bounding box center [240, 486] width 329 height 86
click at [249, 455] on textarea "2025 CERT LETTER FEE IS UNPAID. NO OTHER IS DELQ." at bounding box center [240, 486] width 329 height 86
click at [387, 461] on textarea "2025 CERT LETTER FEE IS UNPAID. NO P/I ADDED. NO OTHER IS DELQ." at bounding box center [240, 486] width 329 height 86
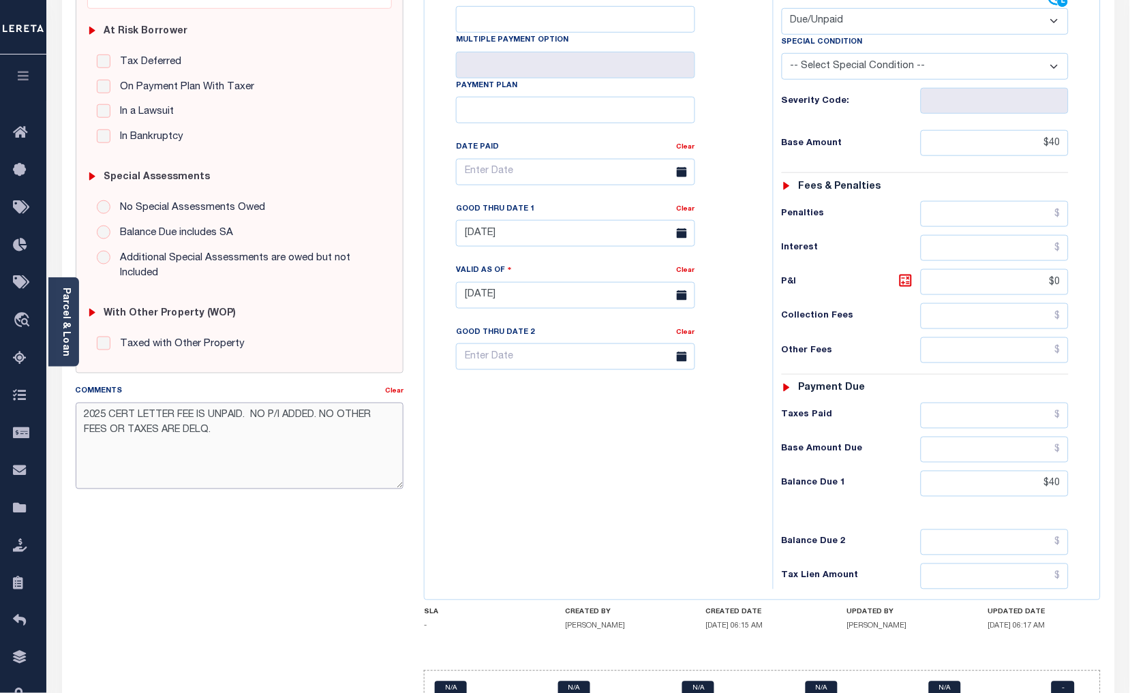
scroll to position [341, 0]
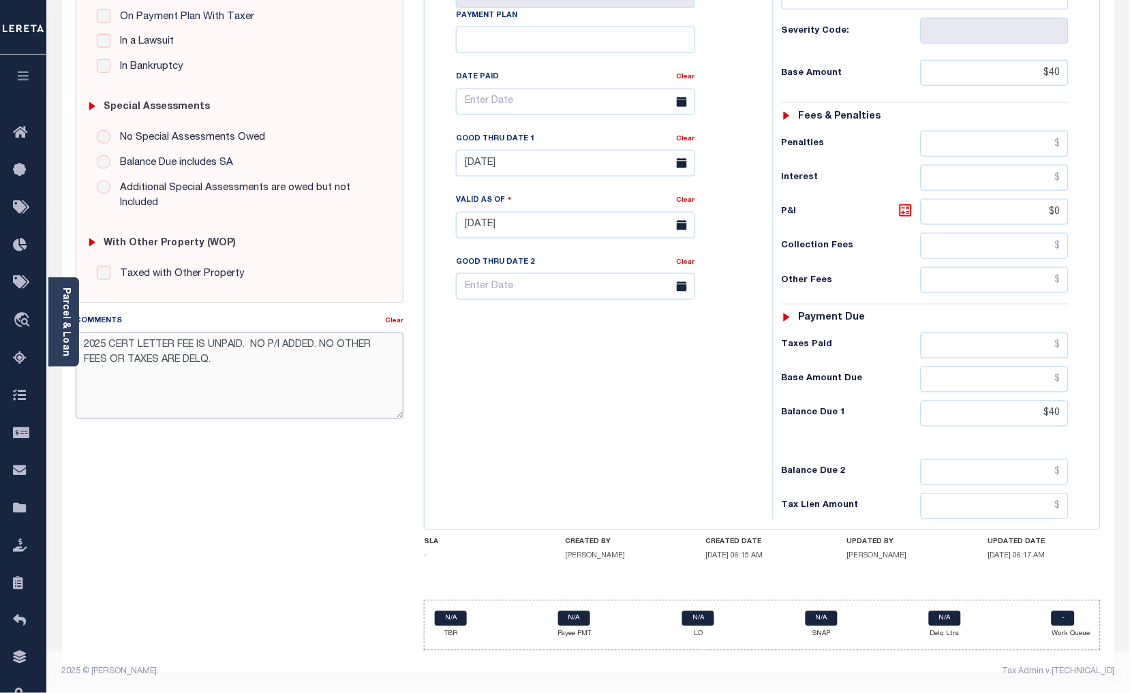
type textarea "2025 CERT LETTER FEE IS UNPAID. NO P/I ADDED. NO OTHER FEES OR TAXES ARE DELQ."
click at [295, 546] on div "SPECIAL RISK NCE Date Clear - Select Status Code -" at bounding box center [239, 224] width 349 height 875
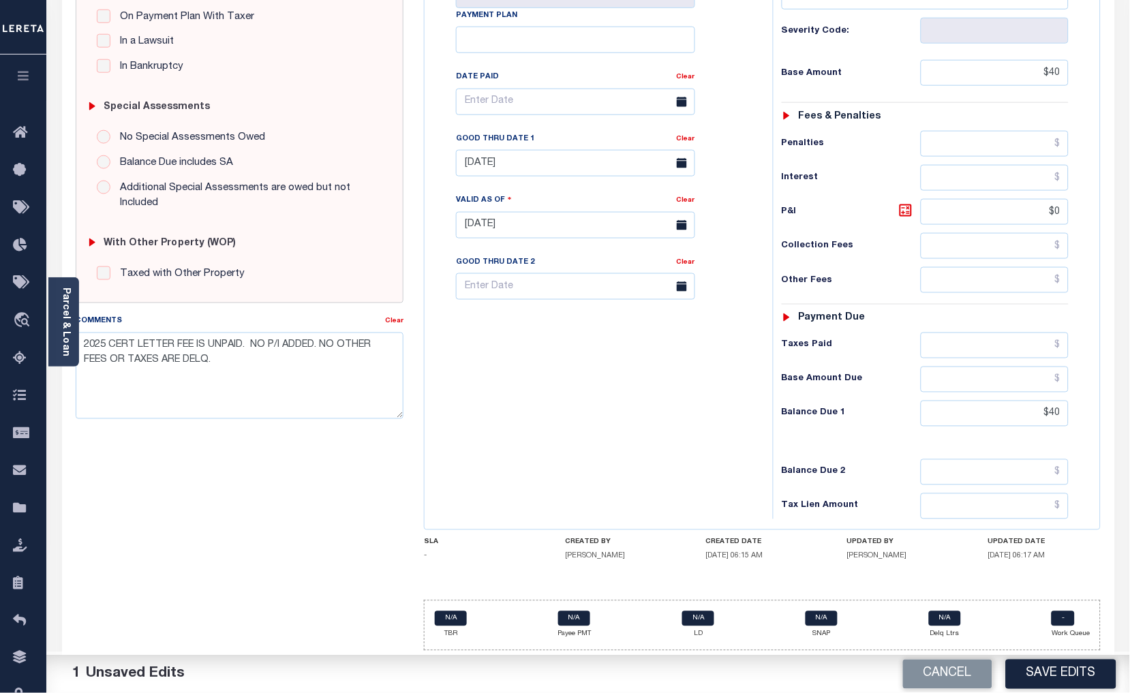
click at [1070, 678] on button "Save Edits" at bounding box center [1061, 674] width 110 height 29
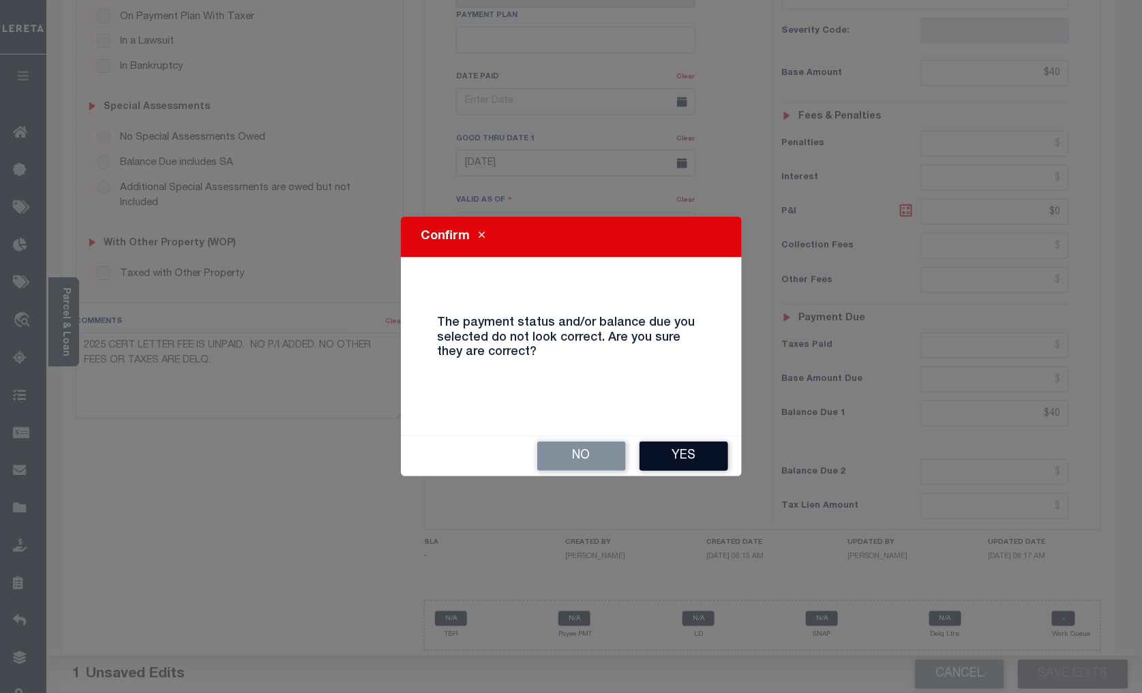
click at [676, 453] on button "Yes" at bounding box center [683, 456] width 89 height 29
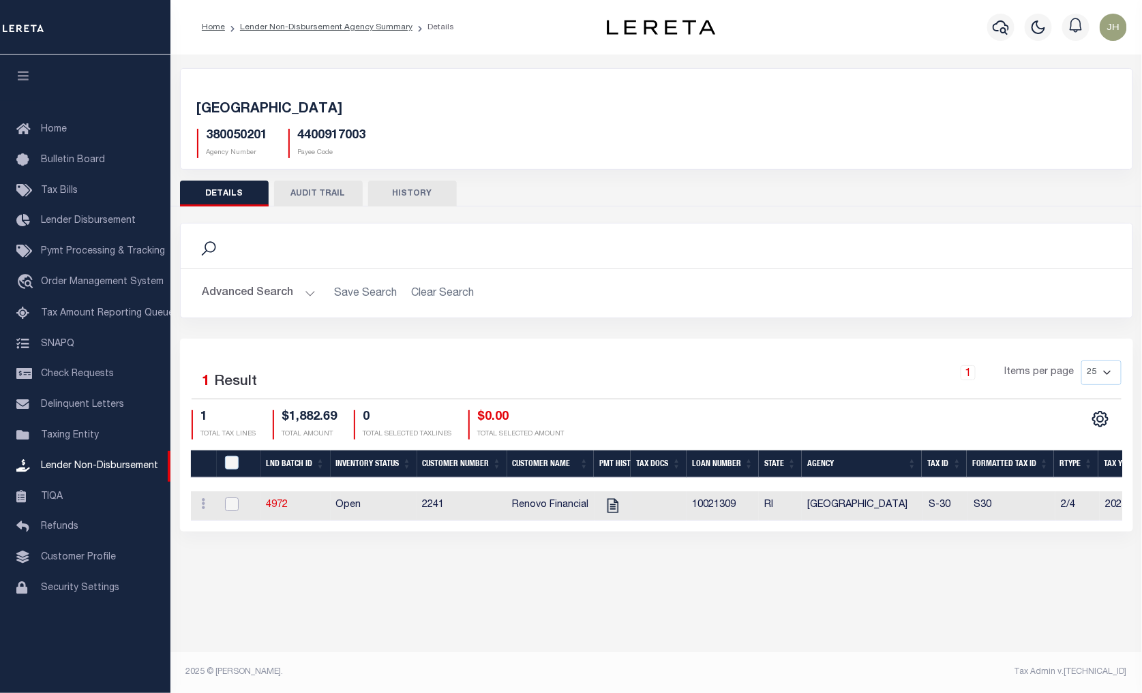
click at [232, 505] on input "checkbox" at bounding box center [232, 505] width 14 height 14
checkbox input "true"
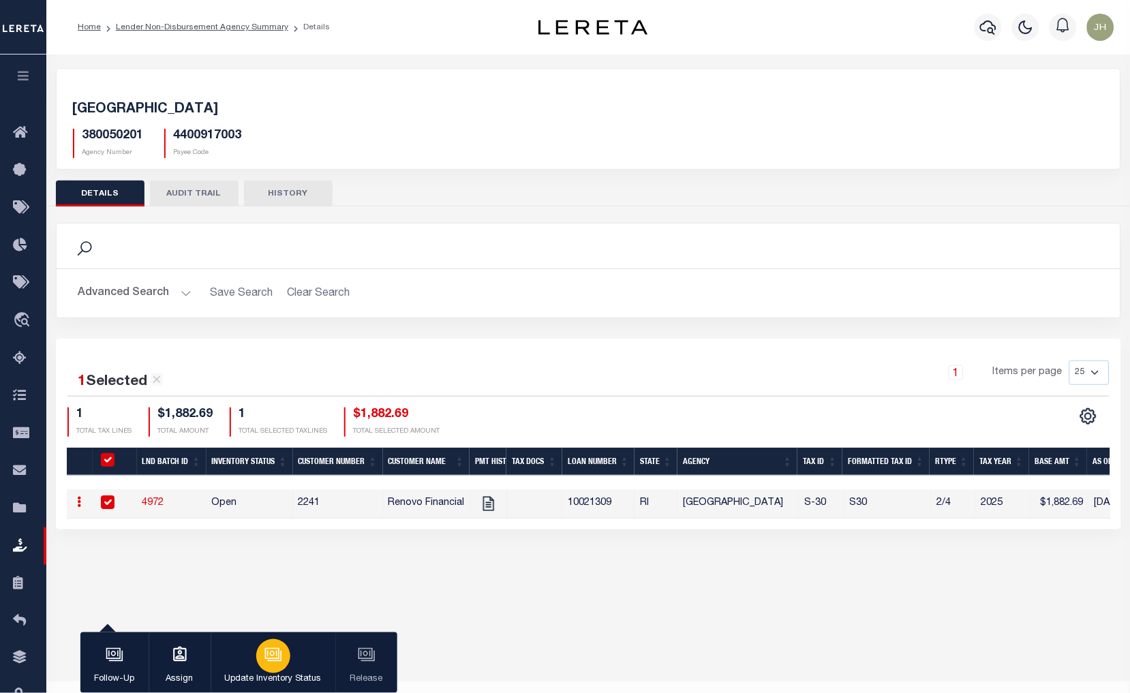
click at [273, 661] on icon "button" at bounding box center [274, 656] width 14 height 10
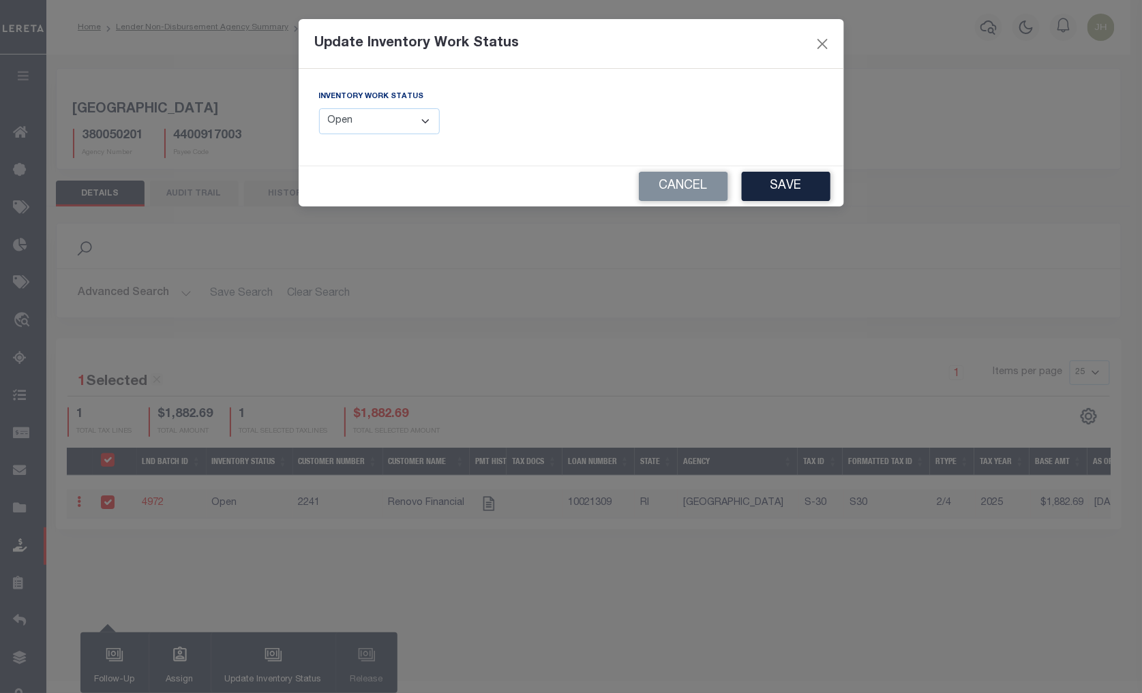
drag, startPoint x: 427, startPoint y: 124, endPoint x: 419, endPoint y: 135, distance: 13.2
click at [427, 124] on select "--Select-- Open Completed Reported" at bounding box center [379, 121] width 121 height 27
select select "Completed"
click at [319, 108] on select "--Select-- Open Completed Reported" at bounding box center [379, 121] width 121 height 27
click at [795, 178] on button "Save" at bounding box center [786, 186] width 89 height 29
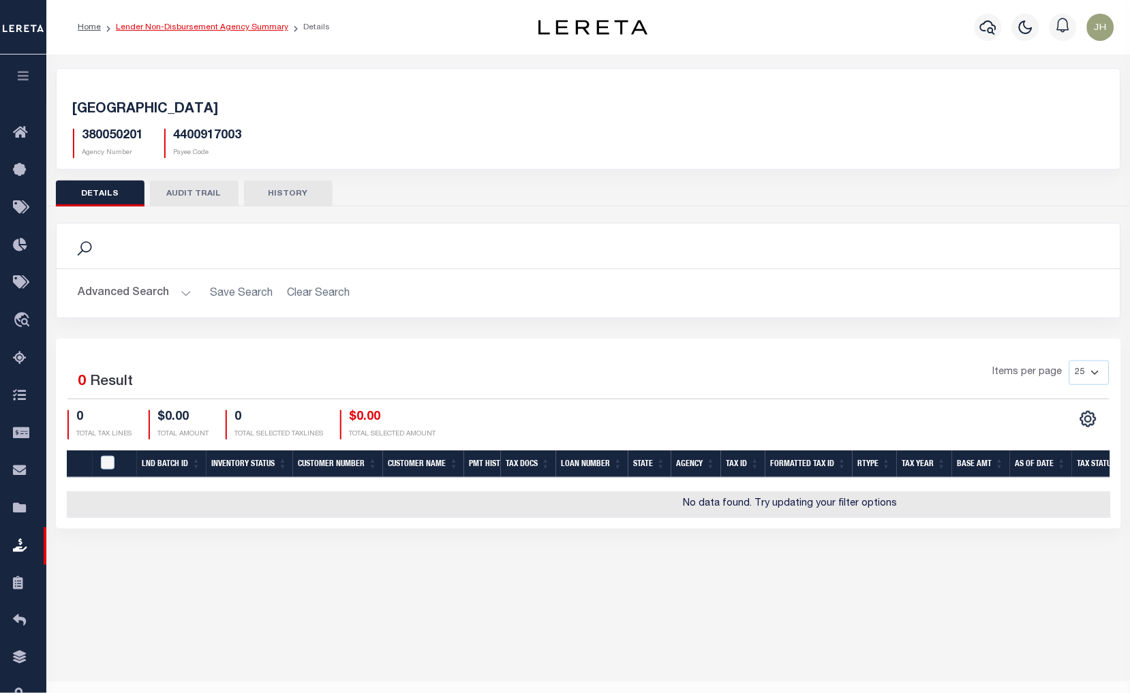
click at [184, 26] on link "Lender Non-Disbursement Agency Summary" at bounding box center [202, 27] width 172 height 8
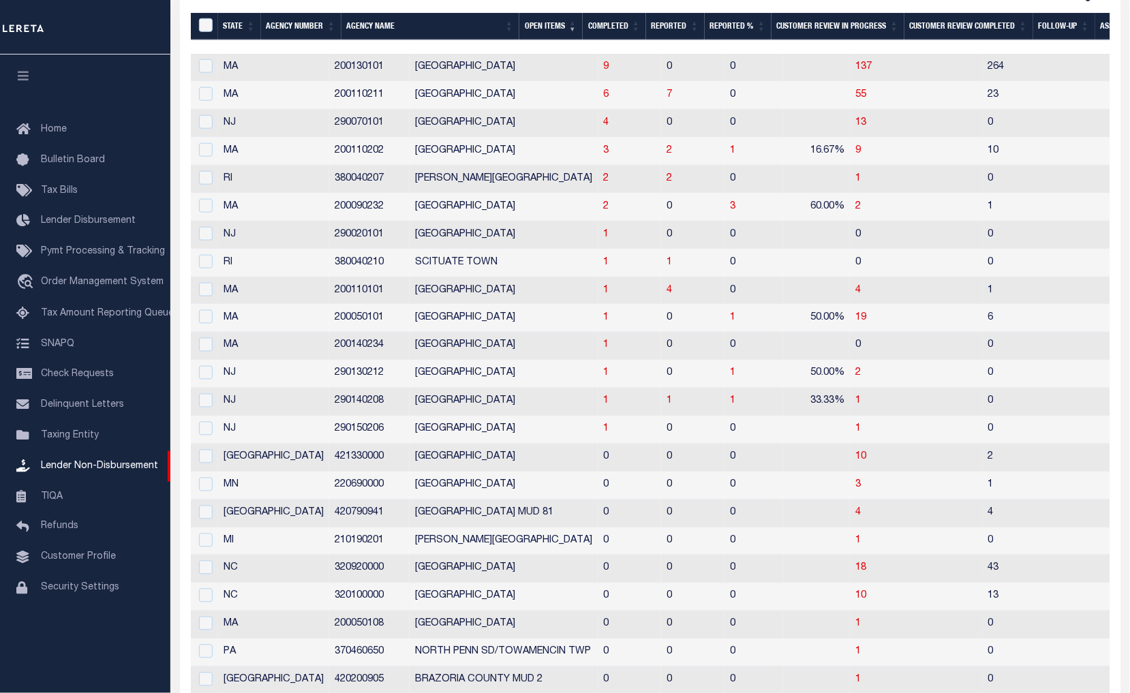
scroll to position [303, 0]
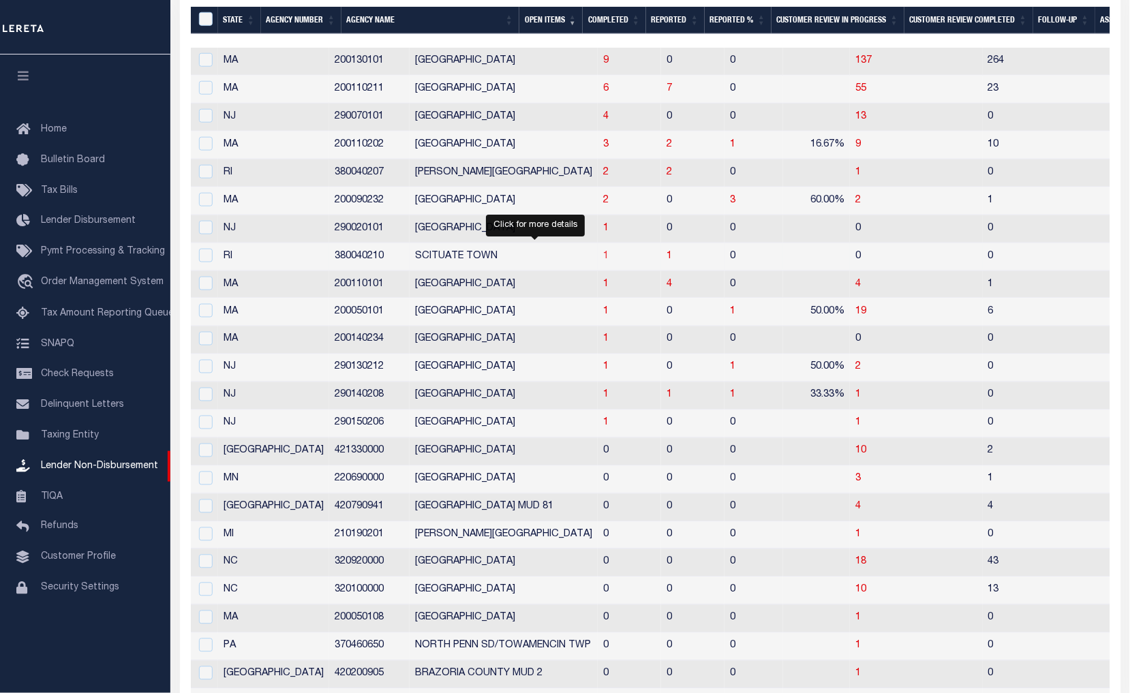
click at [603, 260] on span "1" at bounding box center [605, 256] width 5 height 10
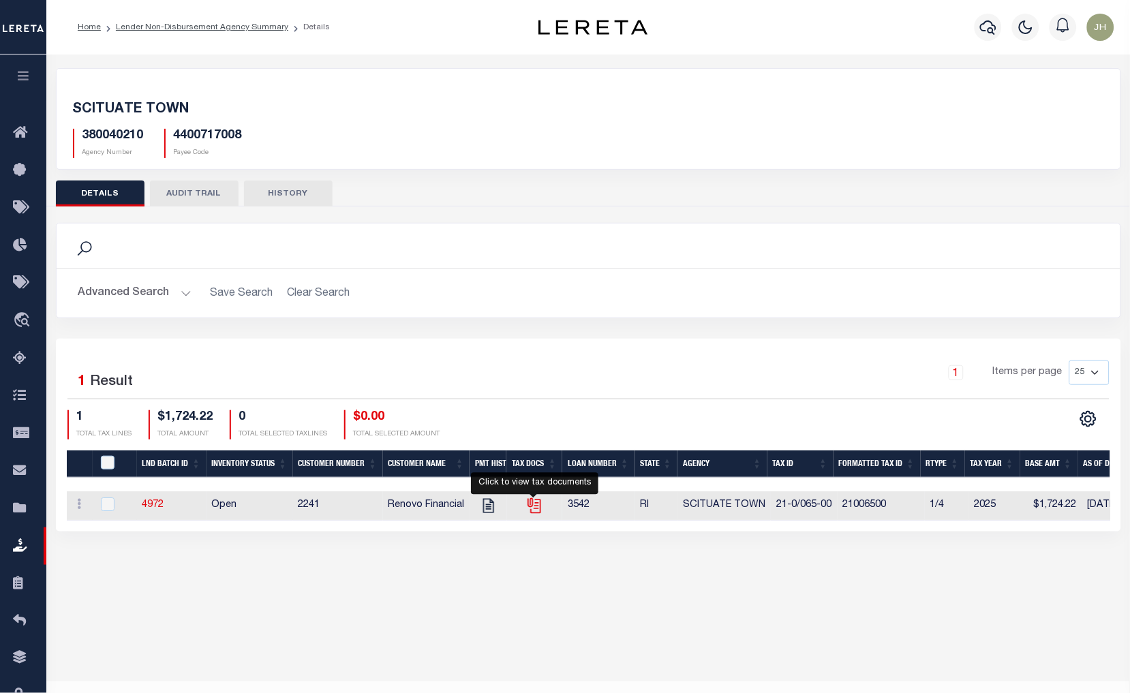
click at [533, 506] on icon "" at bounding box center [534, 506] width 18 height 18
checkbox input "true"
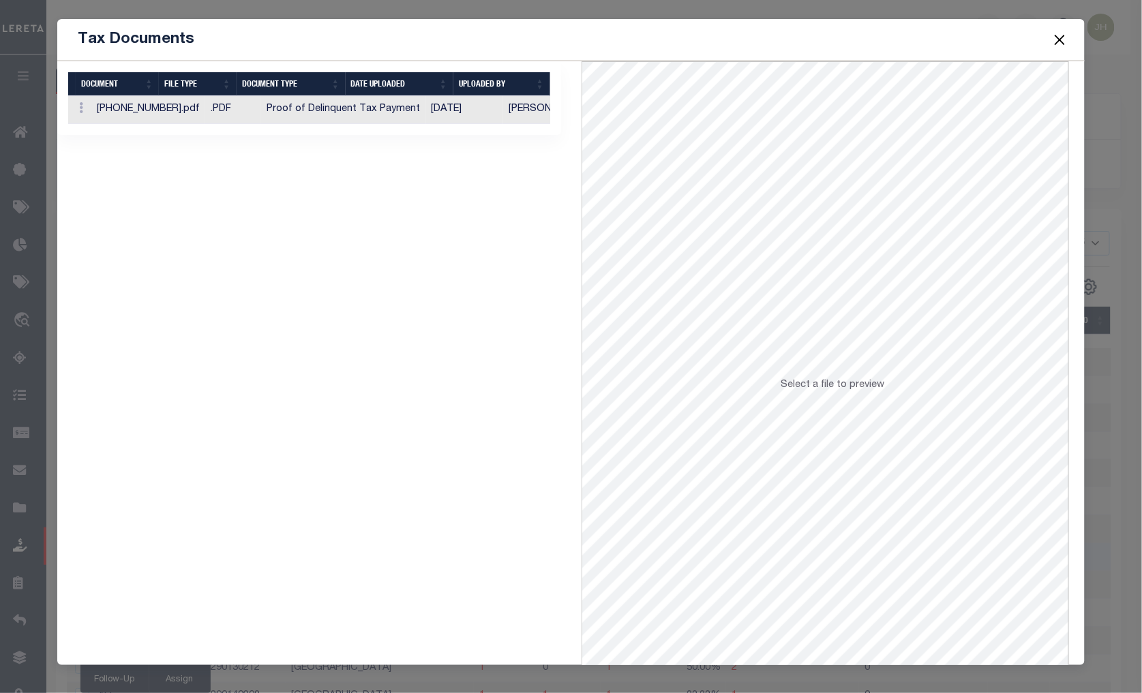
scroll to position [29, 0]
click at [79, 112] on icon at bounding box center [81, 107] width 4 height 11
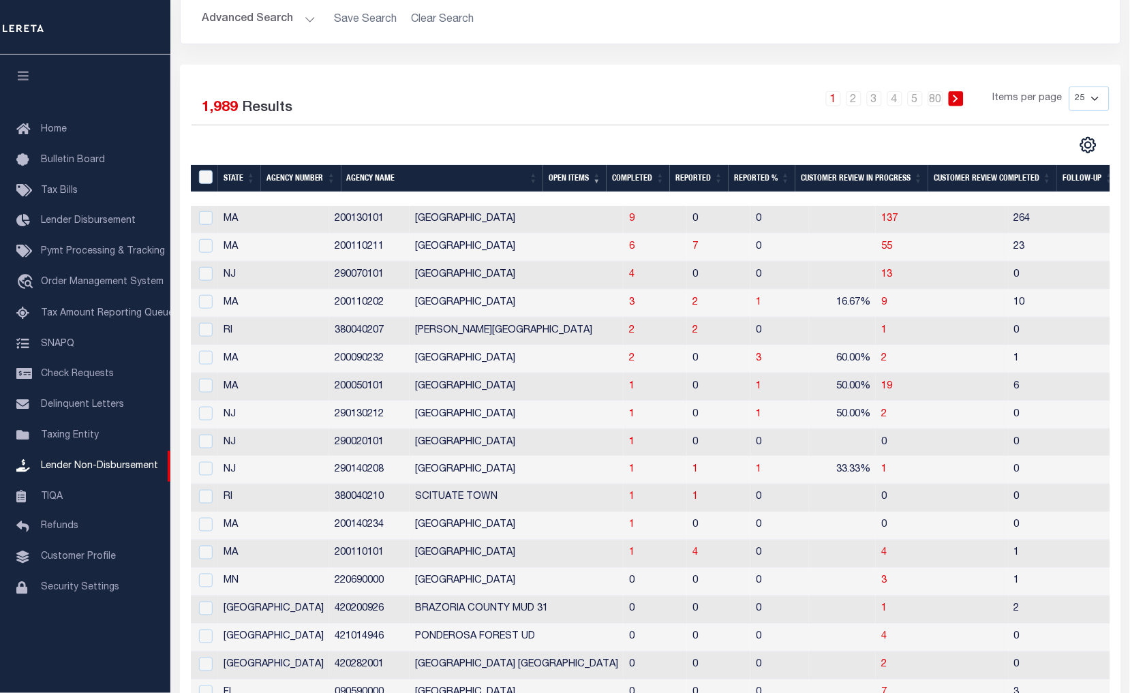
scroll to position [227, 0]
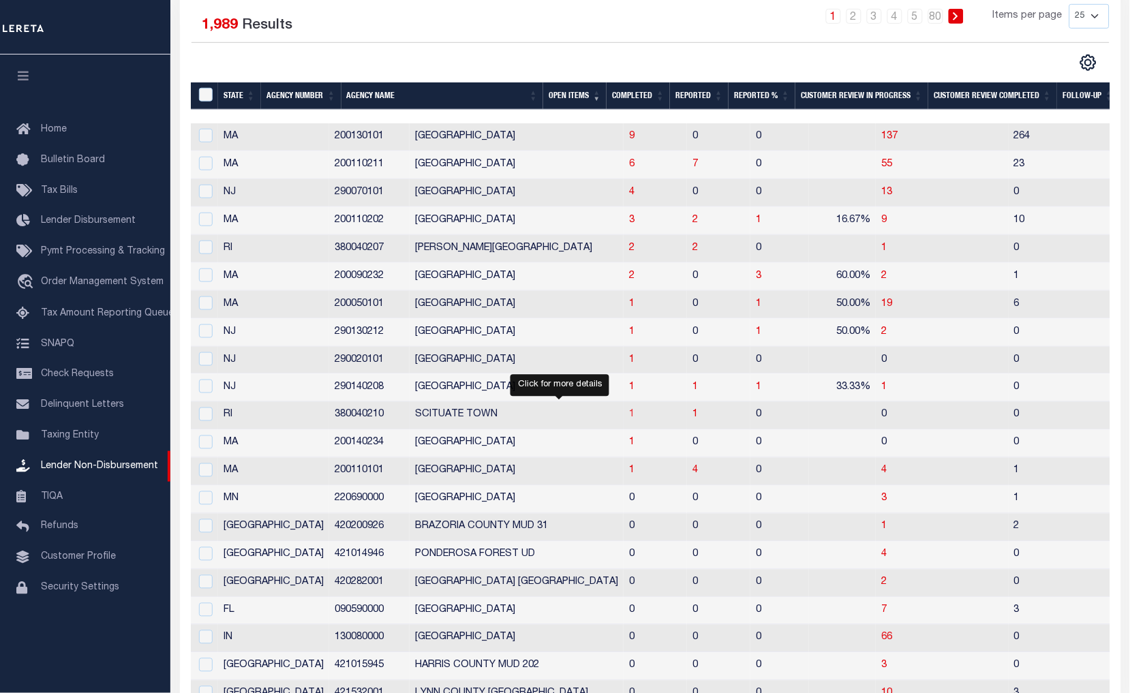
click at [629, 420] on span "1" at bounding box center [631, 415] width 5 height 10
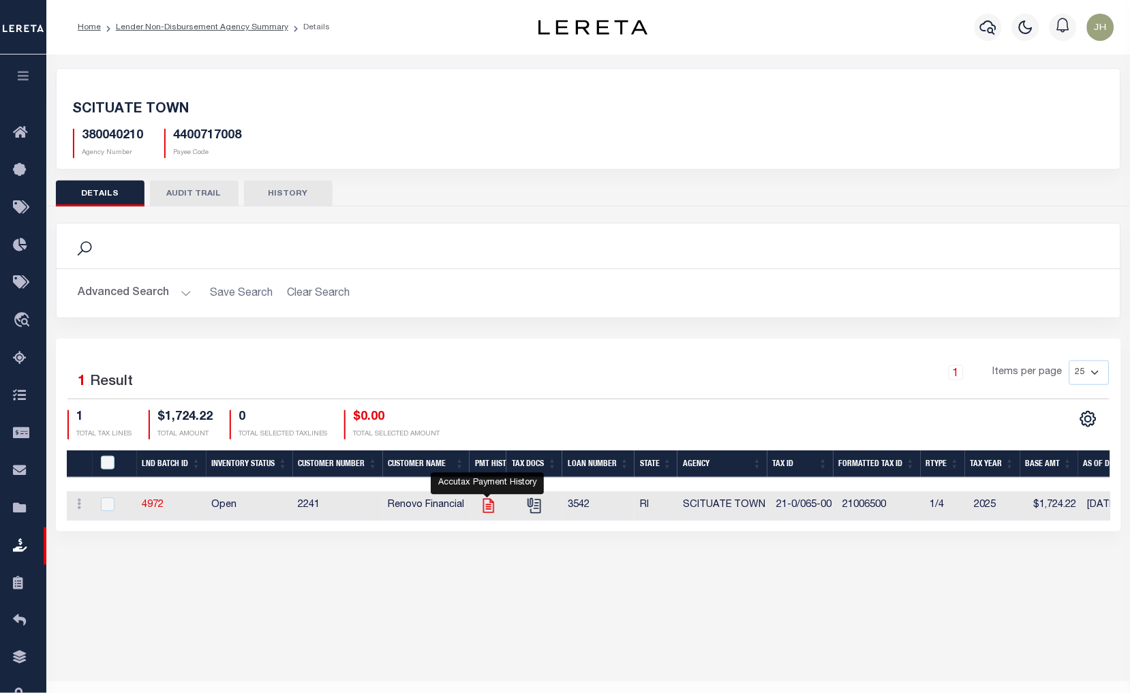
click at [484, 512] on icon "" at bounding box center [489, 506] width 18 height 18
checkbox input "true"
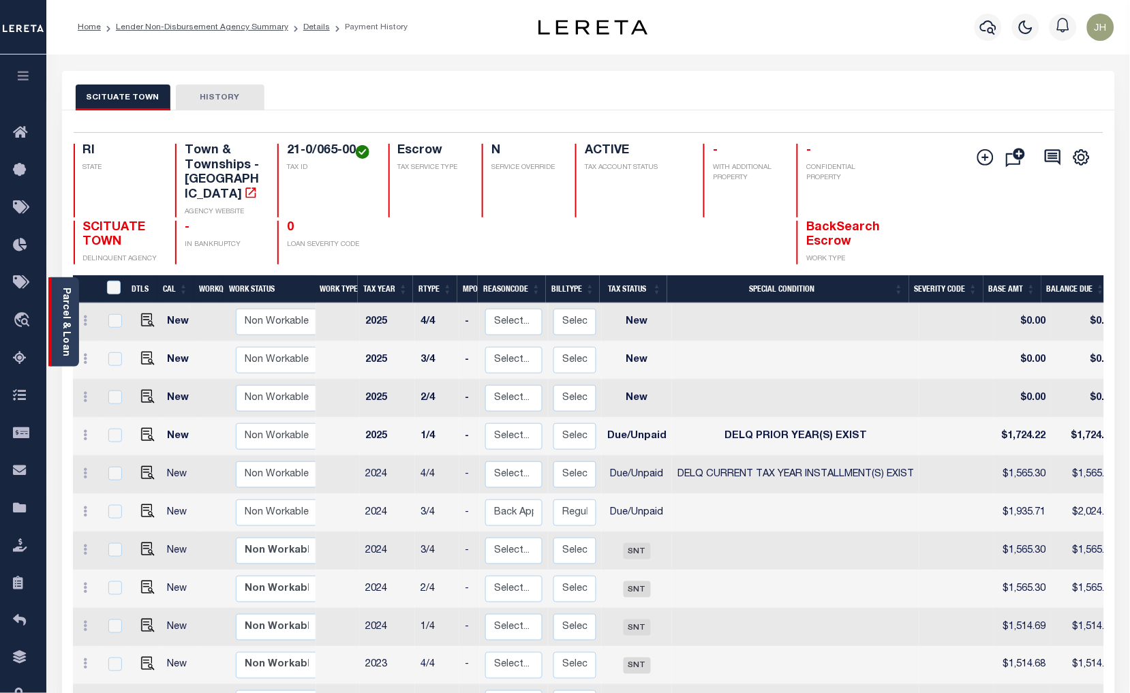
click at [63, 305] on link "Parcel & Loan" at bounding box center [66, 322] width 10 height 69
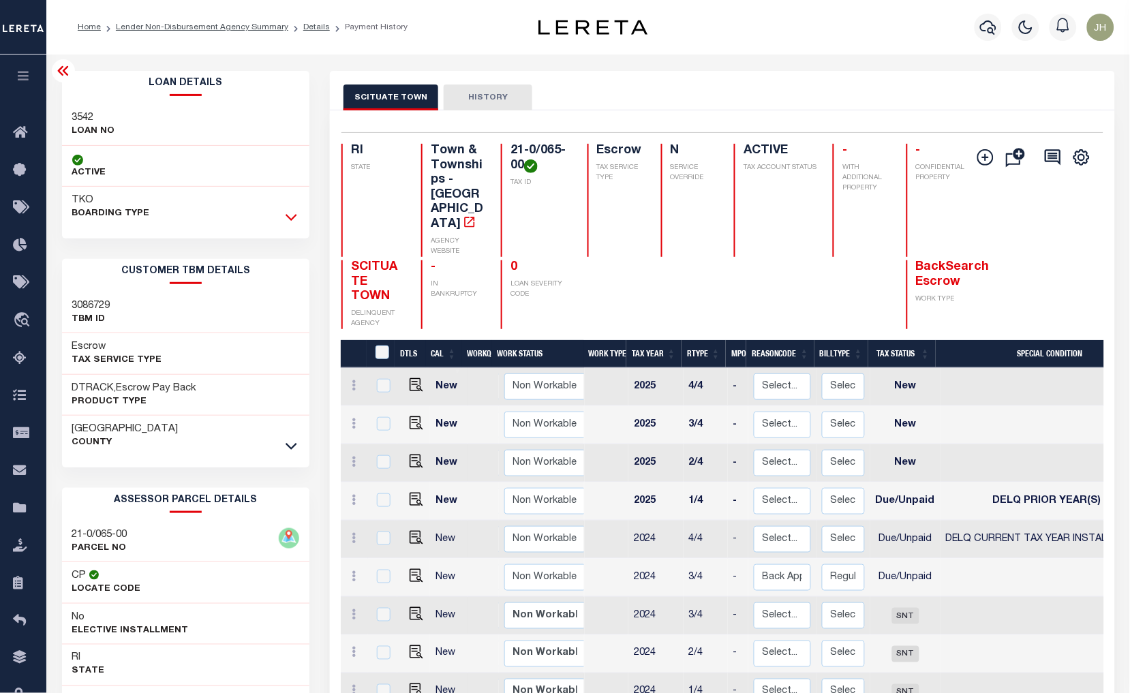
click at [294, 218] on icon at bounding box center [292, 218] width 12 height 7
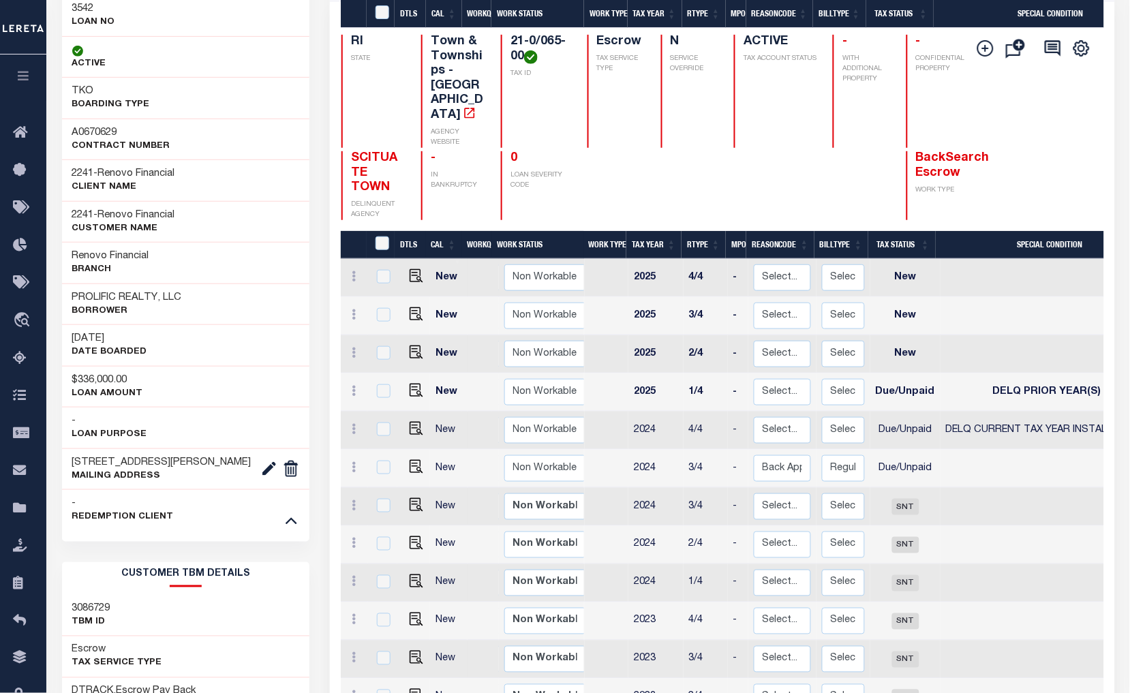
scroll to position [303, 0]
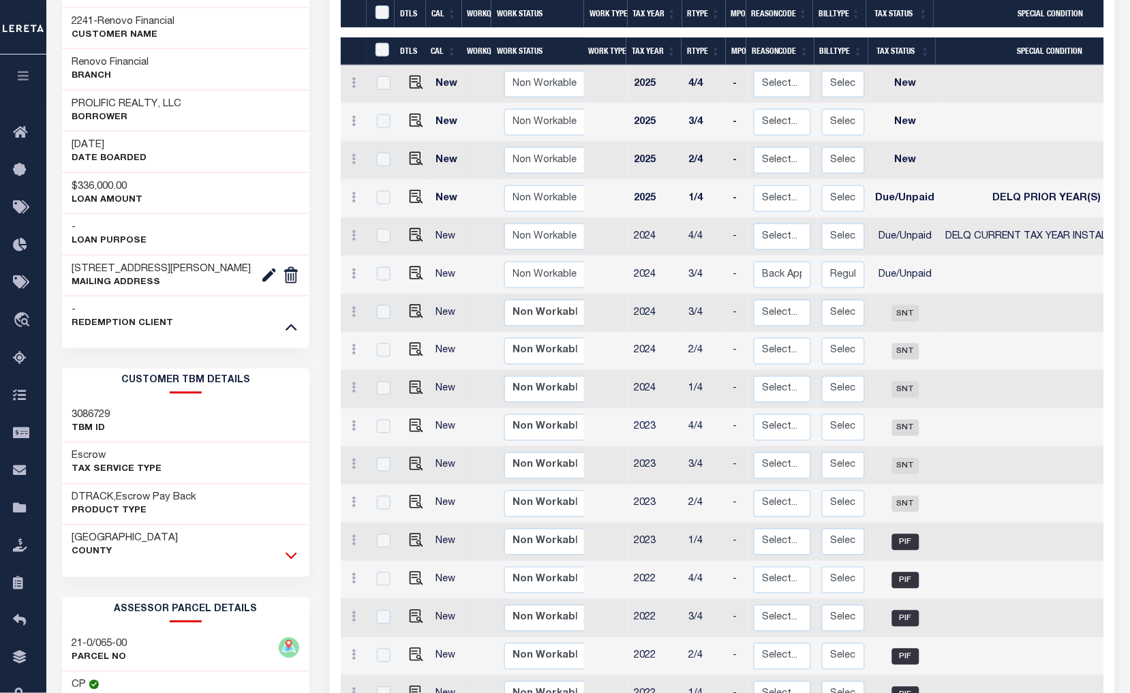
click at [288, 552] on icon at bounding box center [292, 556] width 12 height 14
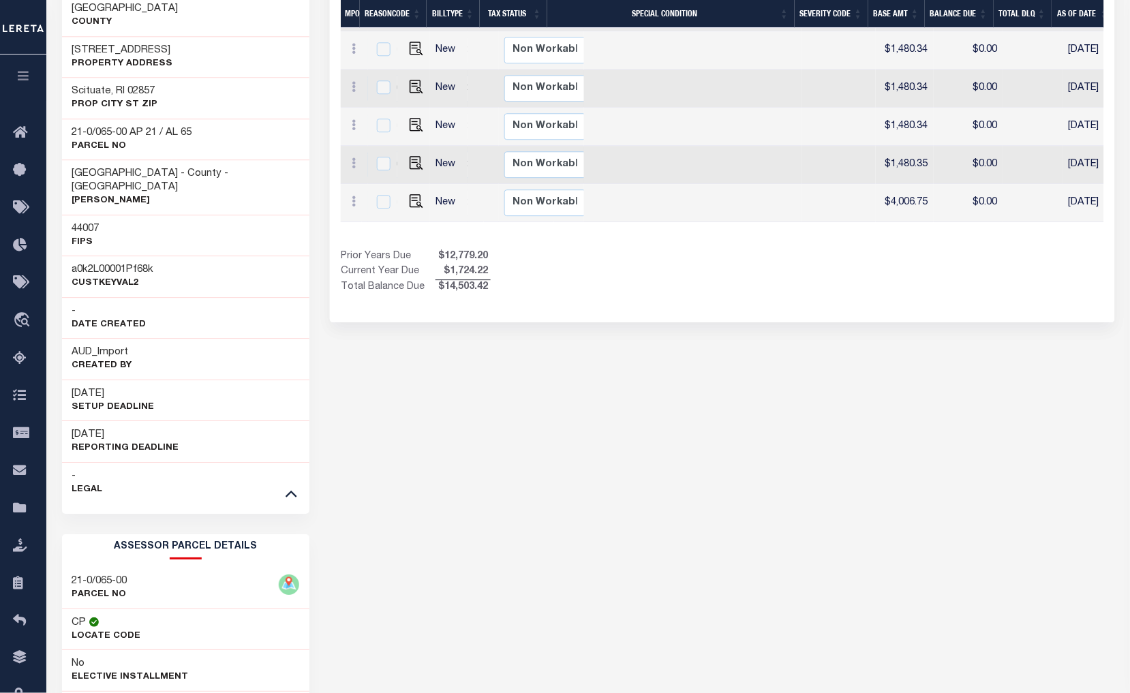
scroll to position [0, 0]
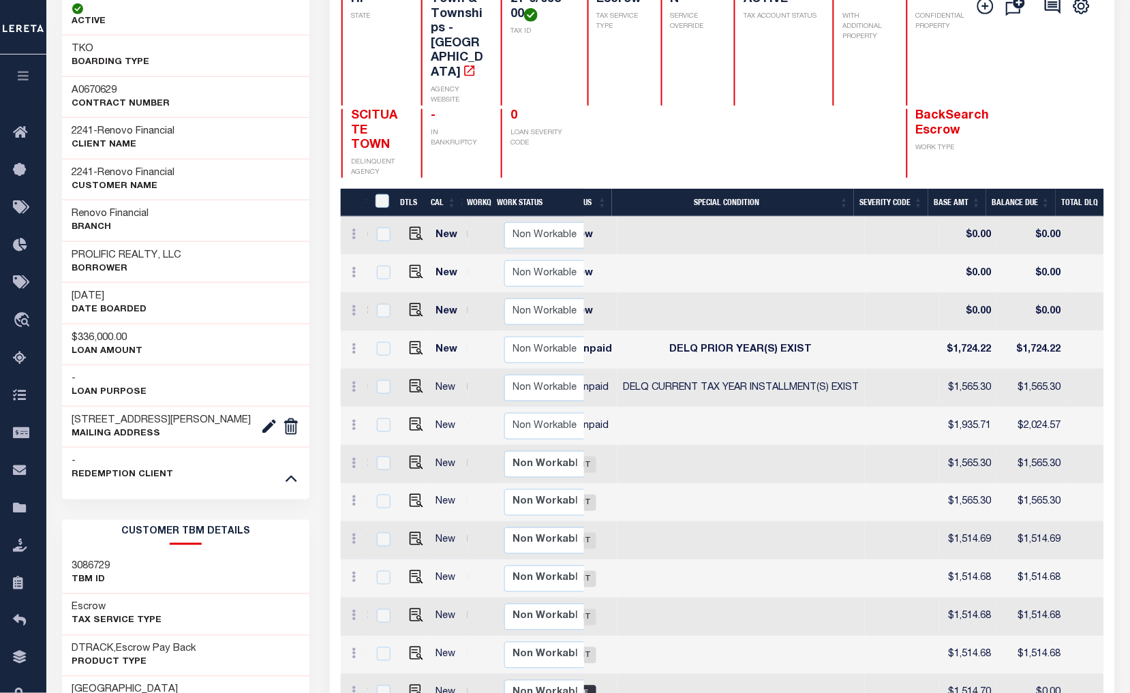
click at [1071, 96] on div "Add Installment Line Bad Parcel Request Check" at bounding box center [1029, 85] width 127 height 185
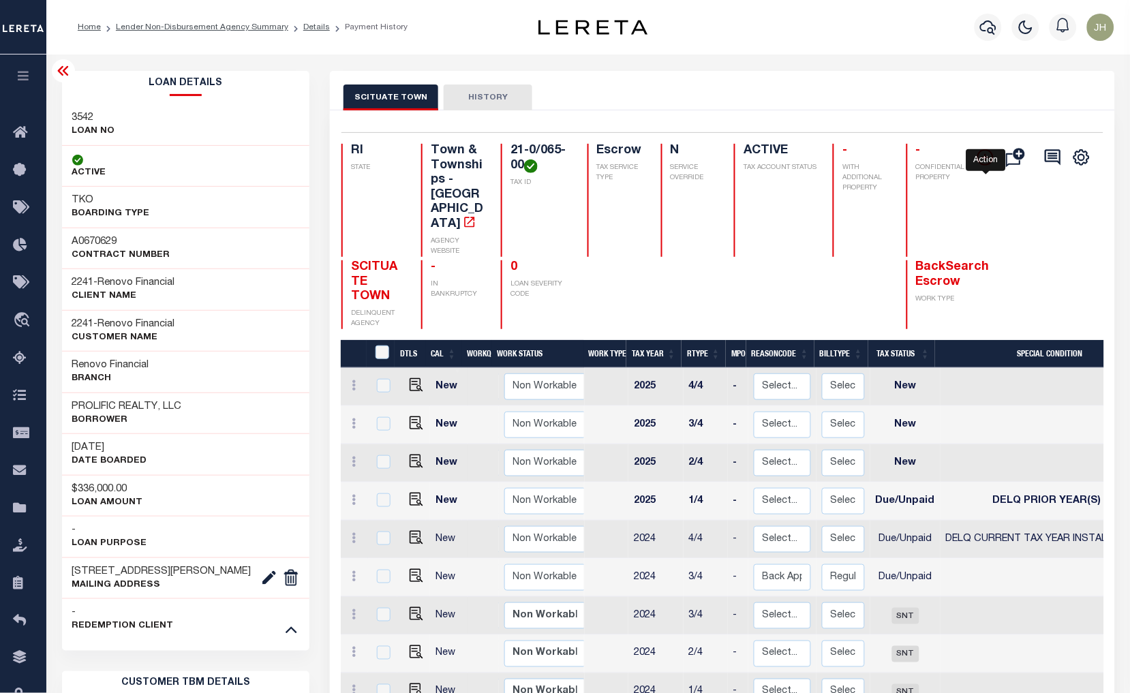
click at [984, 162] on icon "" at bounding box center [985, 157] width 16 height 16
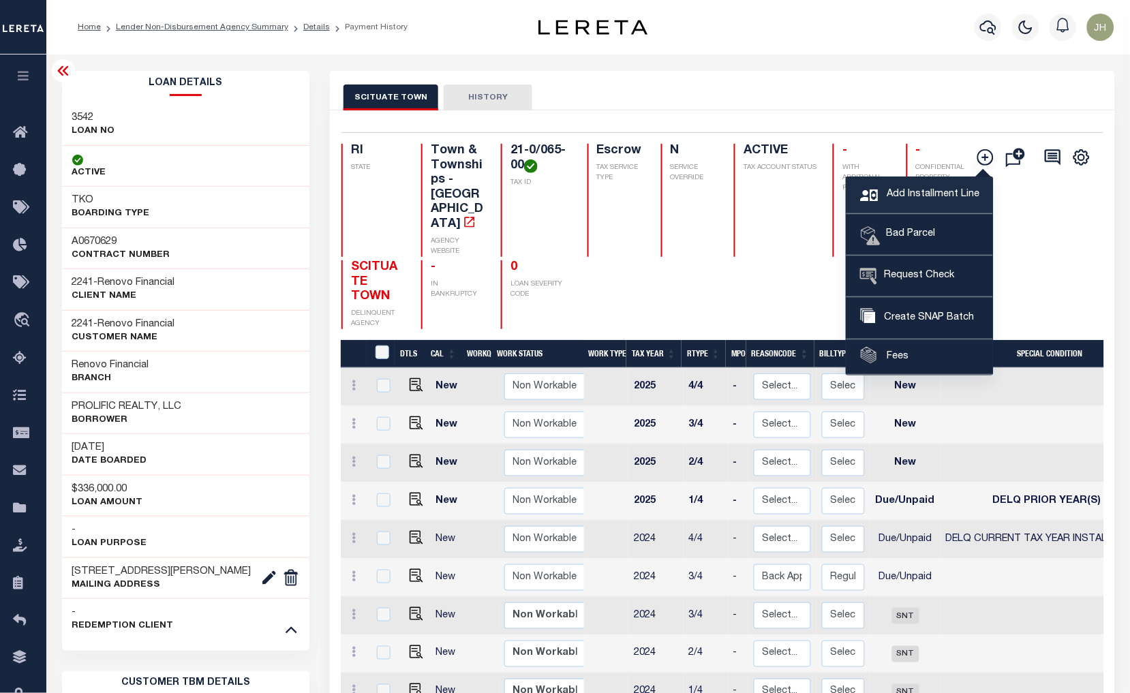
click at [910, 195] on span "Add Installment Line" at bounding box center [931, 194] width 96 height 15
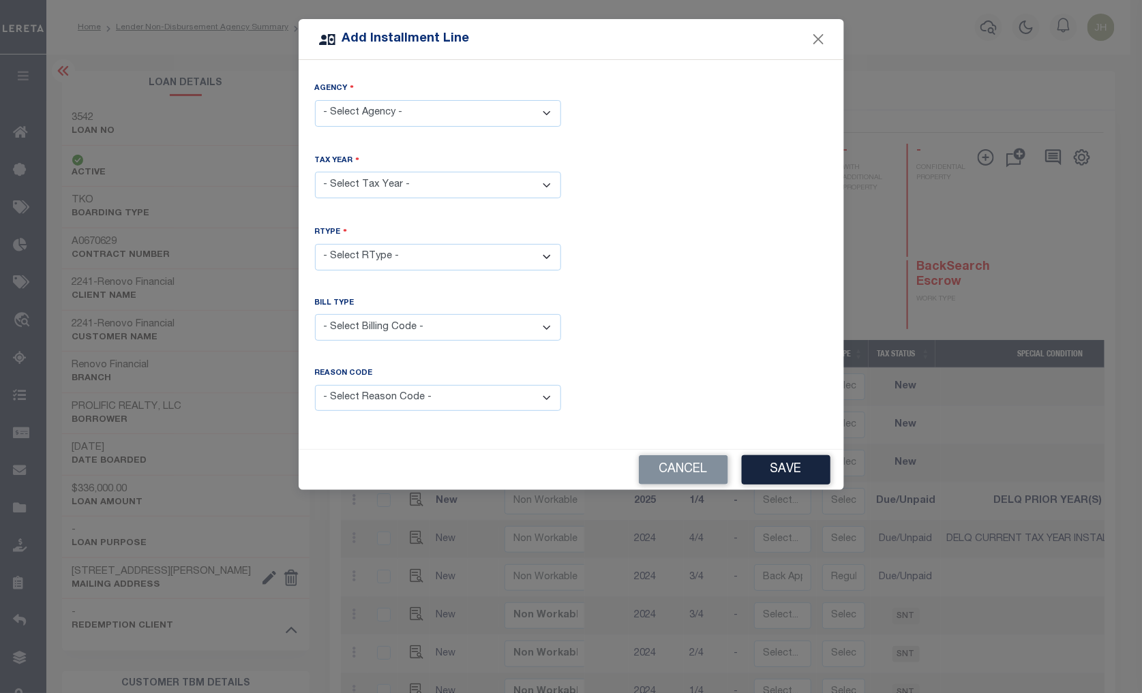
drag, startPoint x: 547, startPoint y: 111, endPoint x: 540, endPoint y: 116, distance: 8.3
click at [547, 111] on select "- Select Agency - SCITUATE TOWN - Town & Townships" at bounding box center [438, 113] width 246 height 27
select select "4400717008"
click at [315, 100] on select "- Select Agency - SCITUATE TOWN - Town & Townships" at bounding box center [438, 113] width 246 height 27
click at [410, 185] on select "- Select Year - 2005 2006 2007 2008 2009 2010 2011 2012 2013 2014 2015 2016 201…" at bounding box center [438, 185] width 246 height 27
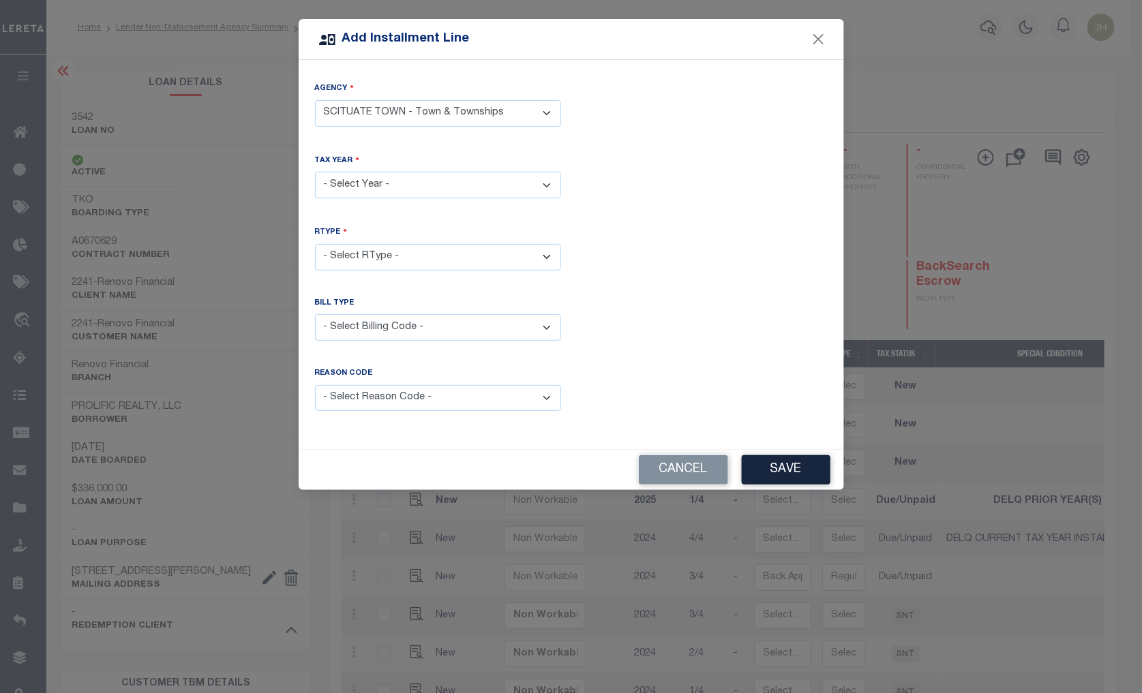
select select "2024"
click at [315, 172] on select "- Select Year - 2005 2006 2007 2008 2009 2010 2011 2012 2013 2014 2015 2016 201…" at bounding box center [438, 185] width 246 height 27
click at [402, 256] on select "- Select RType - 1/4 2/4 3/4 4/4" at bounding box center [438, 257] width 246 height 27
select select "1"
click at [315, 244] on select "- Select RType - 1/4 2/4 3/4 4/4" at bounding box center [438, 257] width 246 height 27
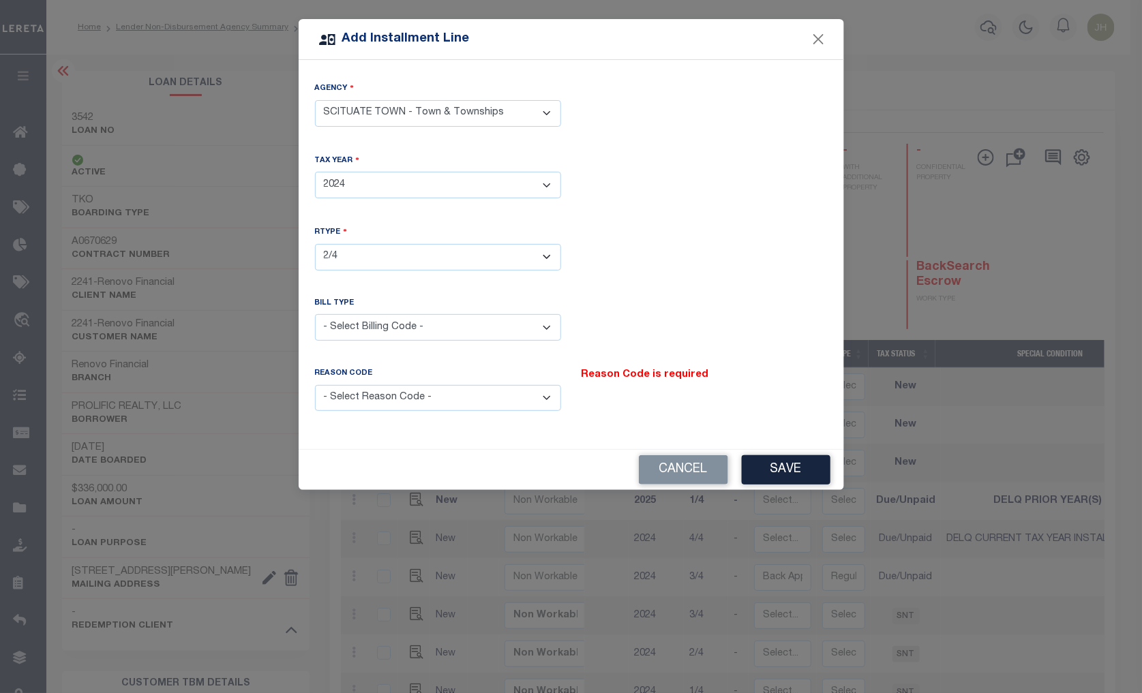
click at [542, 327] on select "- Select Billing Code - Regular Delinquent Supplemental Corrected/Adjusted Bill…" at bounding box center [438, 327] width 246 height 27
select select "1"
click at [315, 314] on select "- Select Billing Code - Regular Delinquent Supplemental Corrected/Adjusted Bill…" at bounding box center [438, 327] width 246 height 27
click at [543, 393] on select "- Select Reason Code - Payment Reversal Taxable Value Change Assessment Change …" at bounding box center [438, 398] width 246 height 27
select select "12"
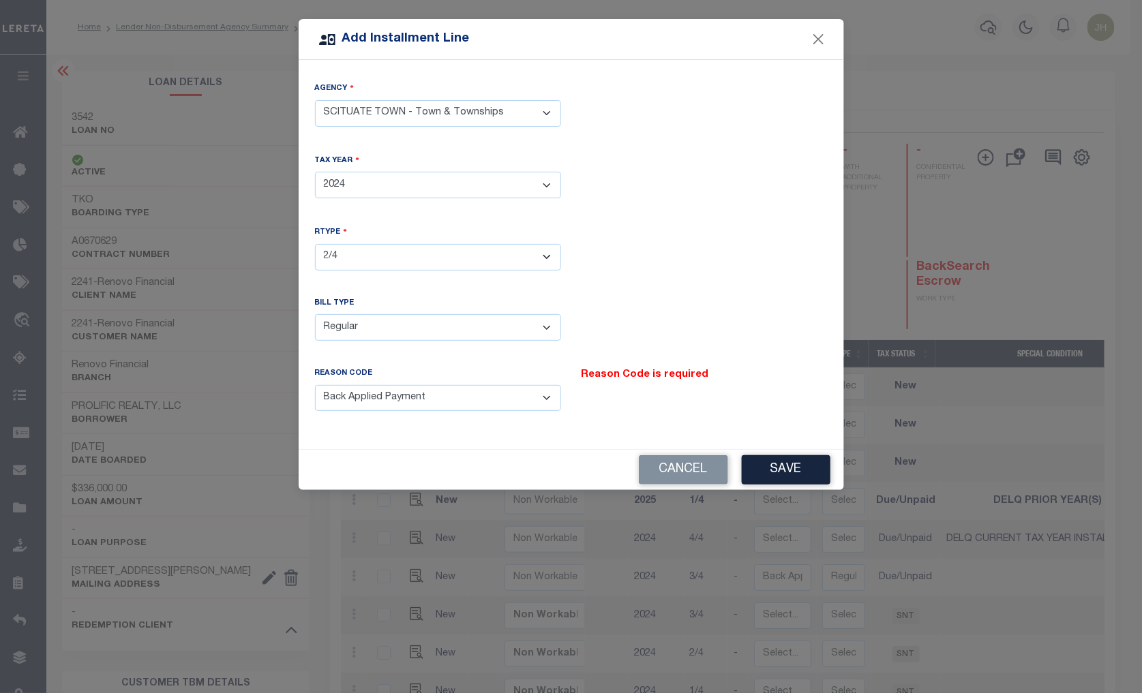
click at [315, 385] on select "- Select Reason Code - Payment Reversal Taxable Value Change Assessment Change …" at bounding box center [438, 398] width 246 height 27
click at [792, 468] on button "Save" at bounding box center [786, 469] width 89 height 29
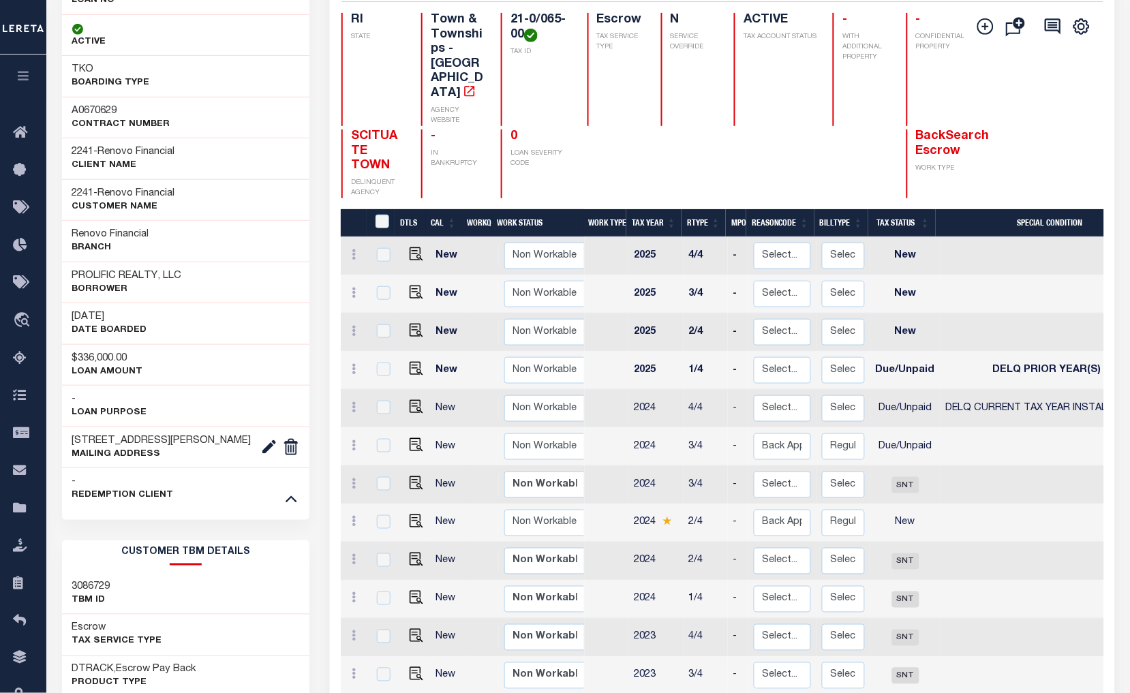
scroll to position [151, 0]
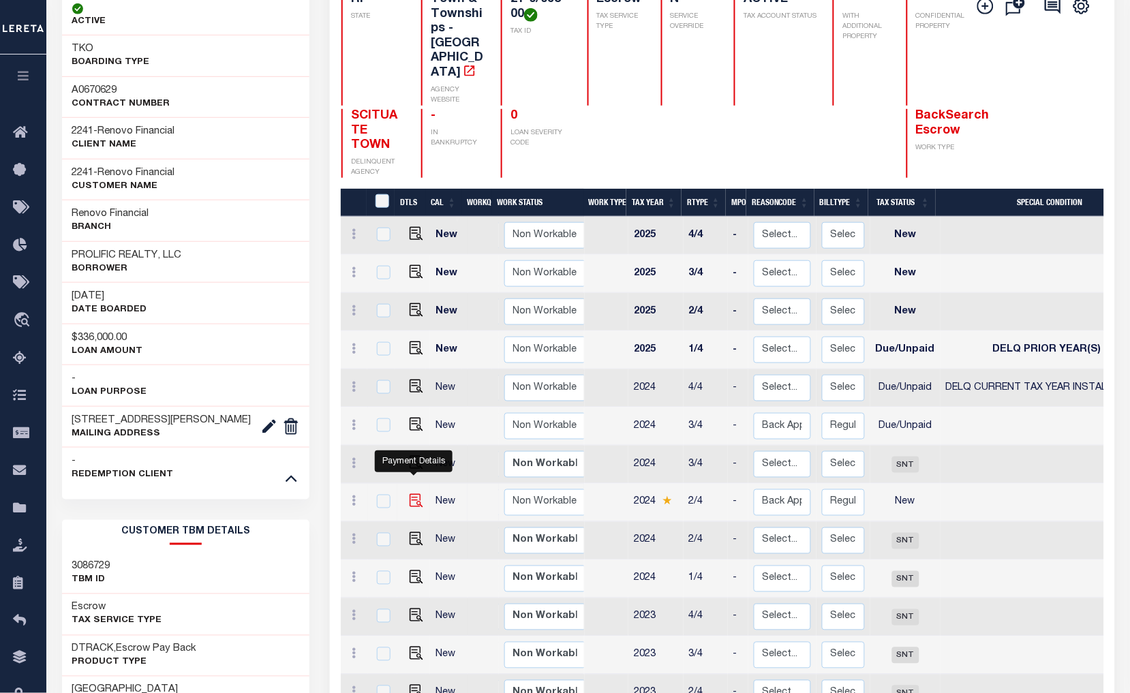
click at [413, 494] on img at bounding box center [417, 501] width 14 height 14
checkbox input "true"
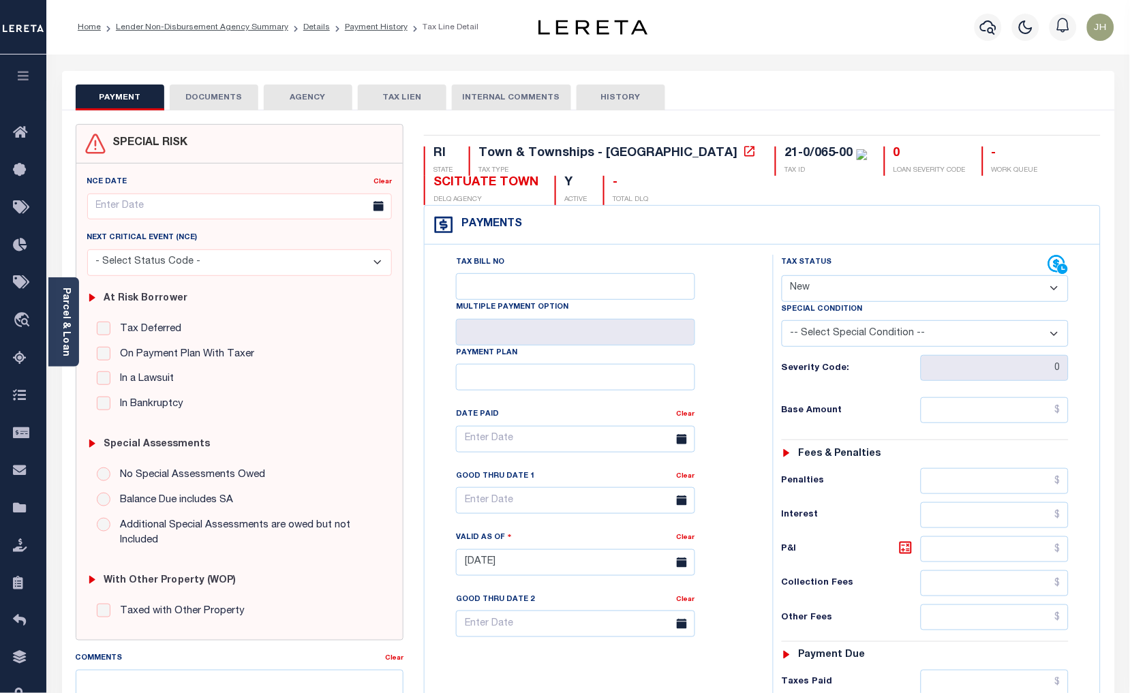
click at [850, 290] on select "- Select Status Code - Open Due/Unpaid Paid Incomplete No Tax Due Internal Refu…" at bounding box center [926, 288] width 288 height 27
select select "DUE"
click at [782, 276] on select "- Select Status Code - Open Due/Unpaid Paid Incomplete No Tax Due Internal Refu…" at bounding box center [926, 288] width 288 height 27
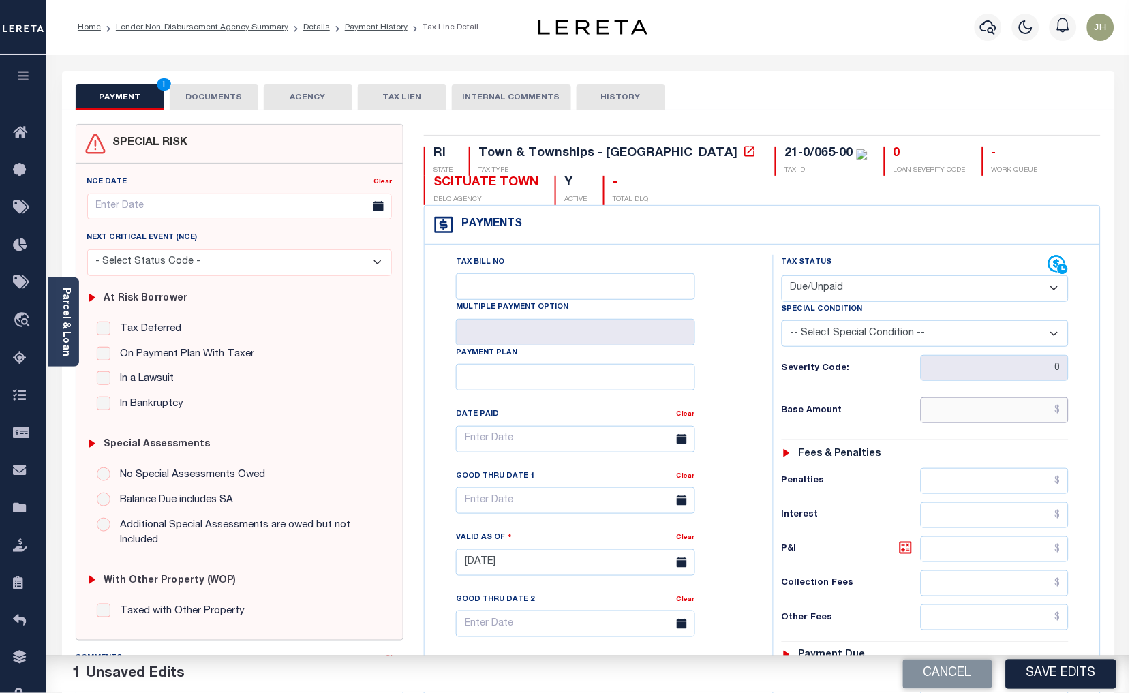
click at [960, 414] on input "text" at bounding box center [995, 410] width 149 height 26
type input "$3,501.01"
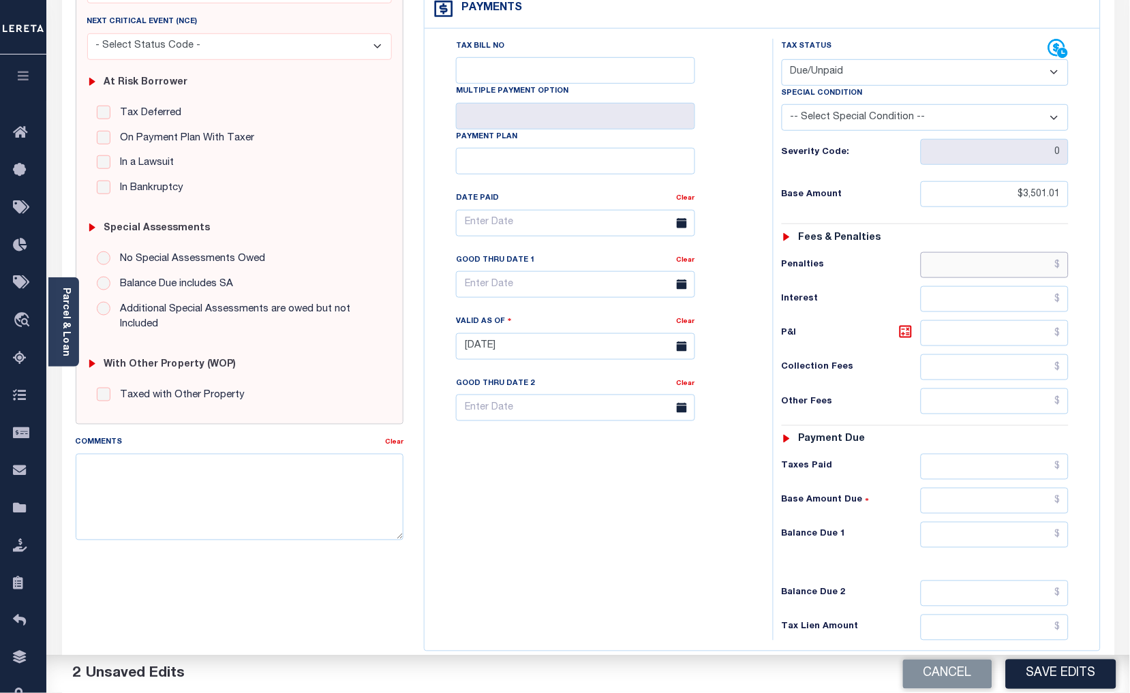
scroll to position [227, 0]
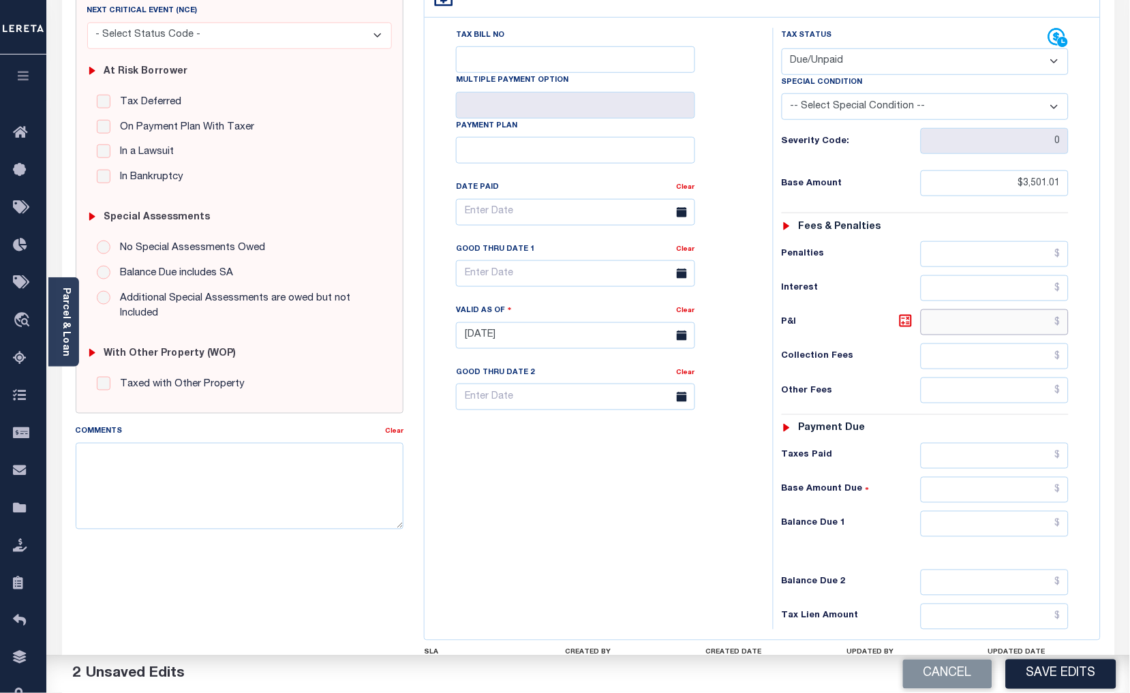
click at [941, 322] on input "text" at bounding box center [995, 322] width 149 height 26
type input "$163.91"
click at [938, 527] on input "text" at bounding box center [995, 524] width 149 height 26
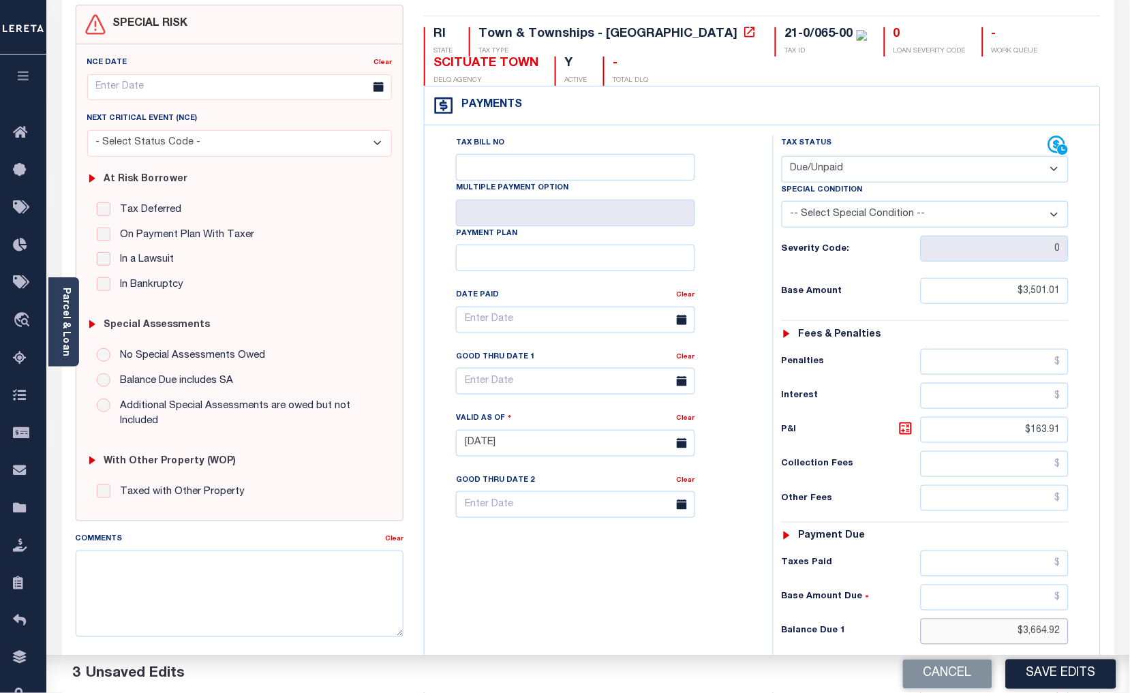
scroll to position [113, 0]
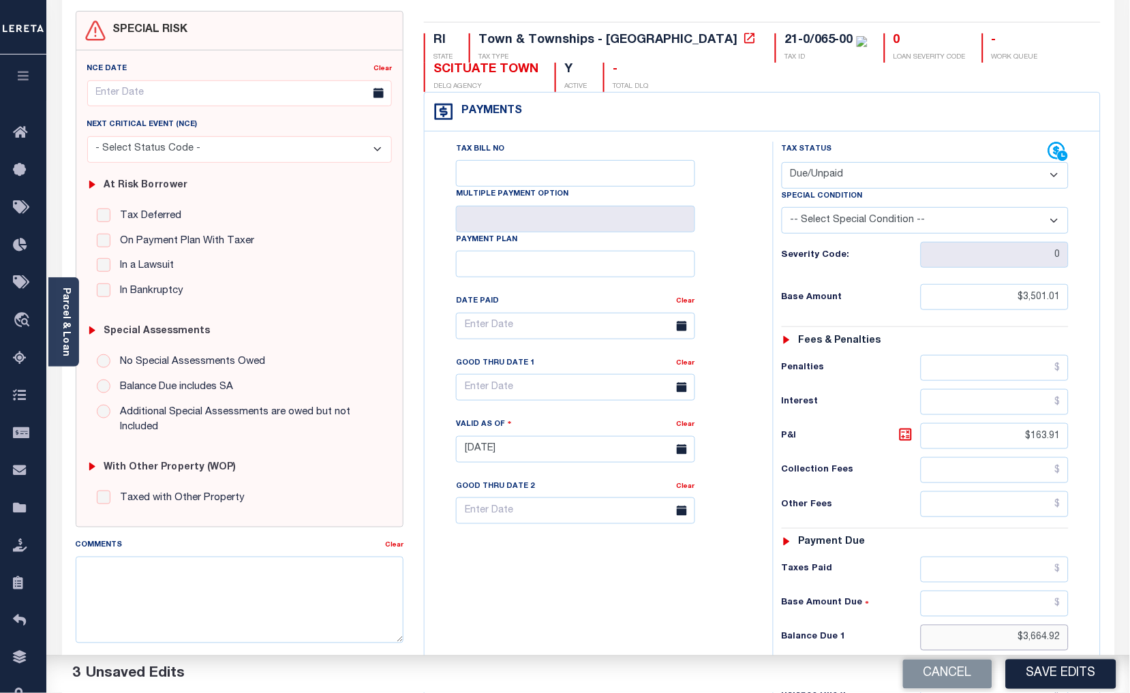
type input "$3,664.92"
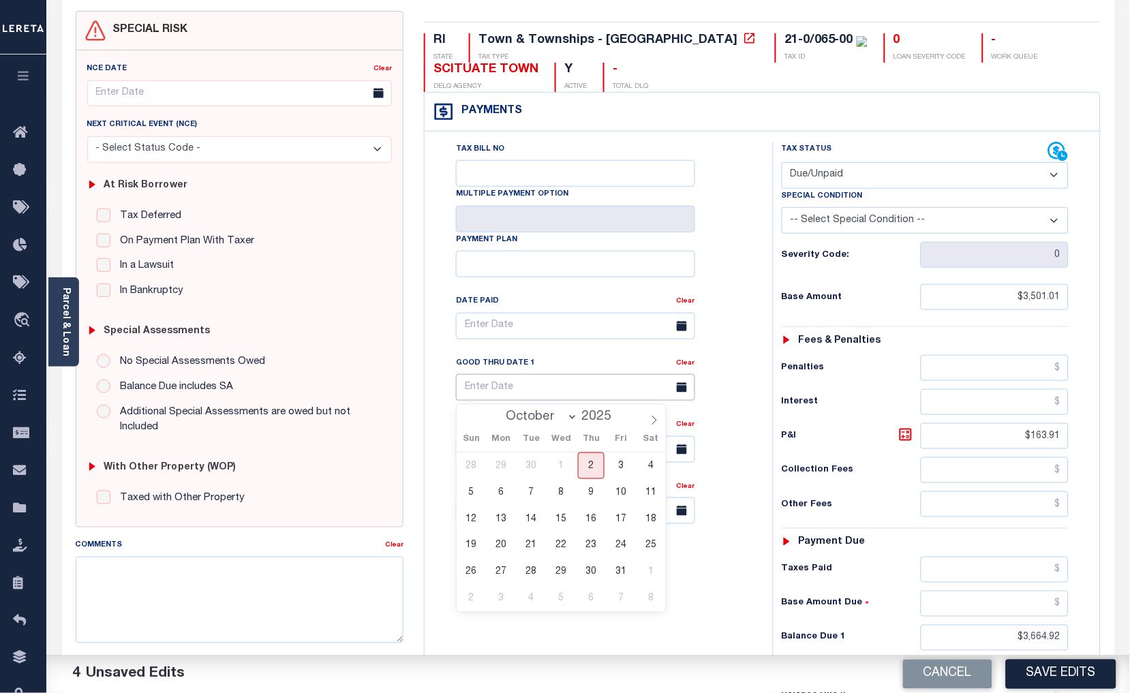
click at [613, 380] on input "text" at bounding box center [575, 387] width 239 height 27
click at [618, 573] on span "31" at bounding box center [621, 572] width 27 height 27
type input "[DATE]"
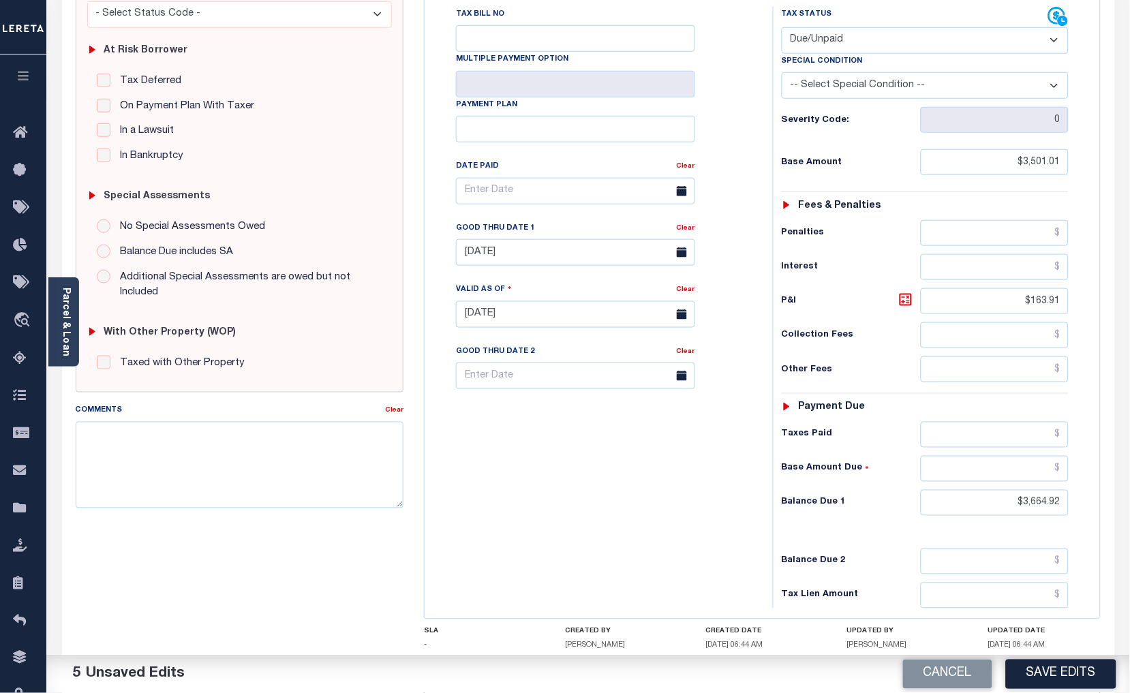
scroll to position [264, 0]
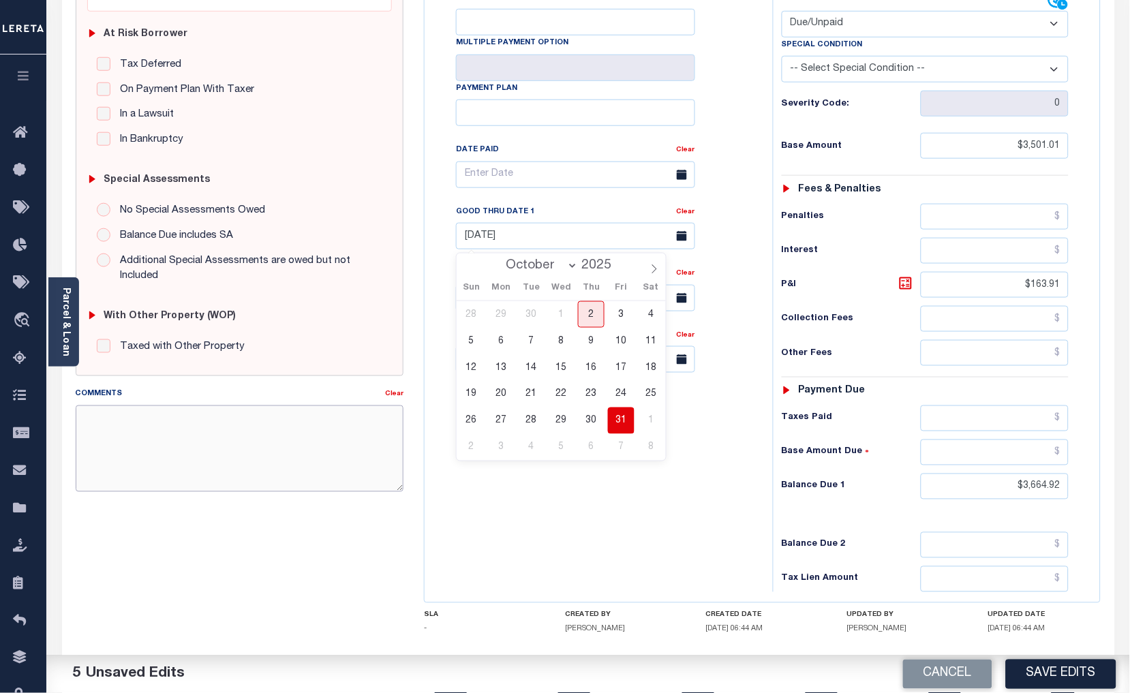
click at [112, 434] on textarea "Comments" at bounding box center [240, 449] width 329 height 86
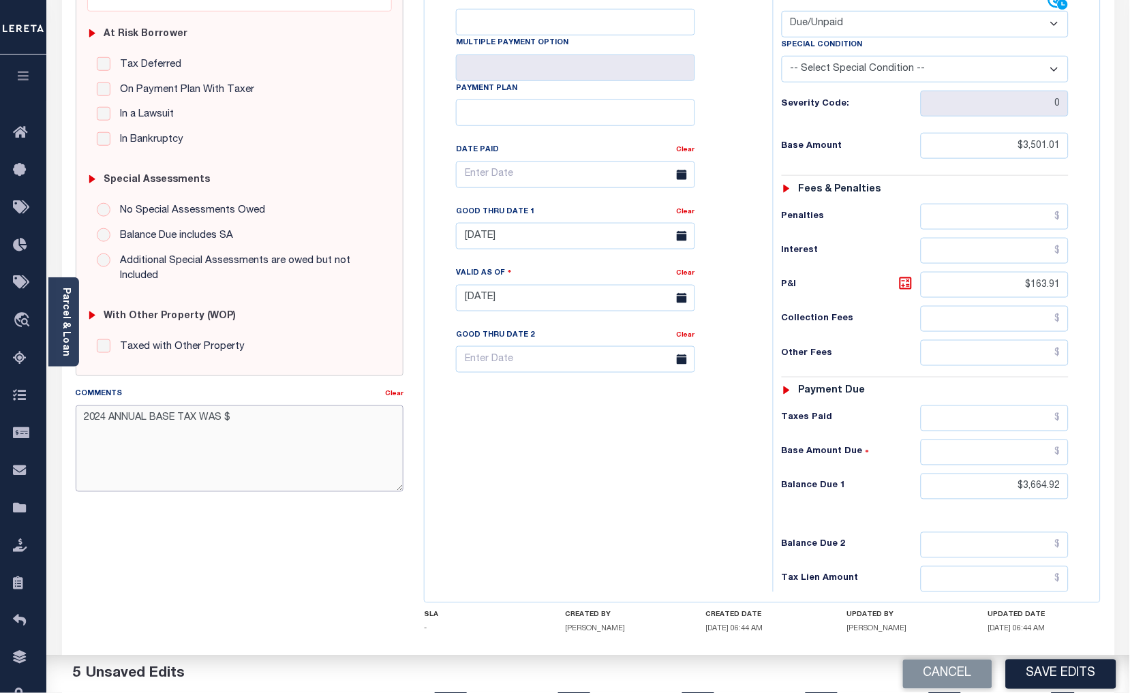
click at [225, 420] on textarea "2024 ANNUAL BASE TAX WAS $" at bounding box center [240, 449] width 329 height 86
click at [250, 418] on textarea "2024 ANNUAL BASE TAX BILLED $" at bounding box center [240, 449] width 329 height 86
click at [109, 421] on textarea "2024 ANNUAL BASE TAX BILLED $6261.20 LESS PARTIAL PAYMENT BASE PAID $2760.19 RE…" at bounding box center [240, 449] width 329 height 86
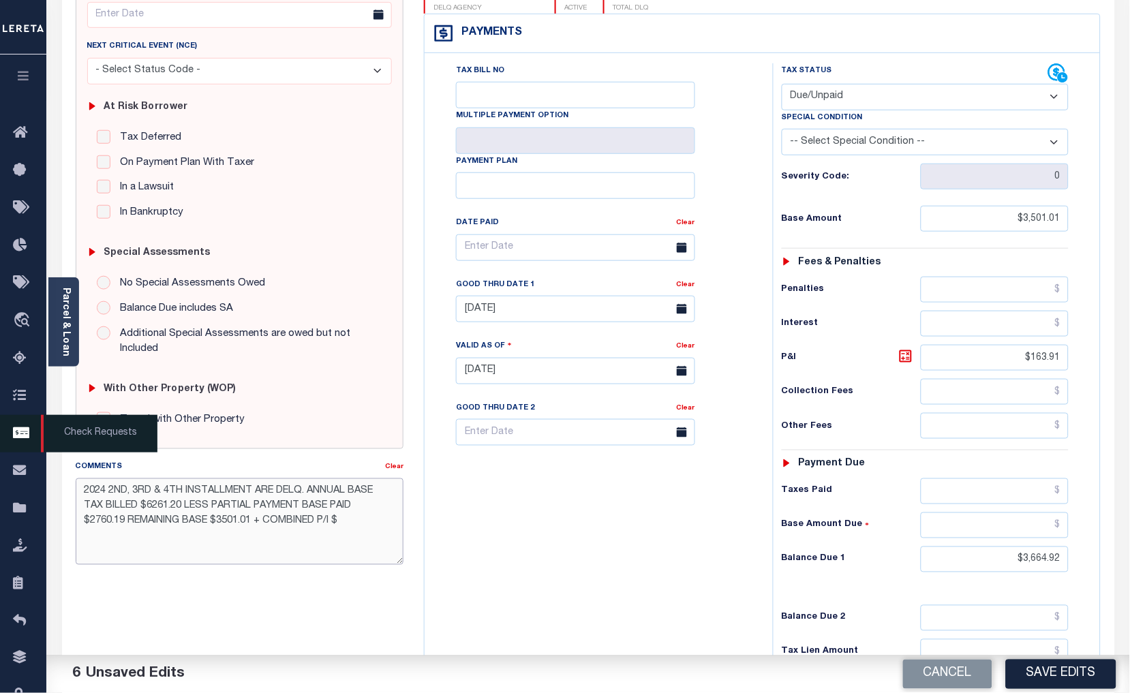
scroll to position [189, 0]
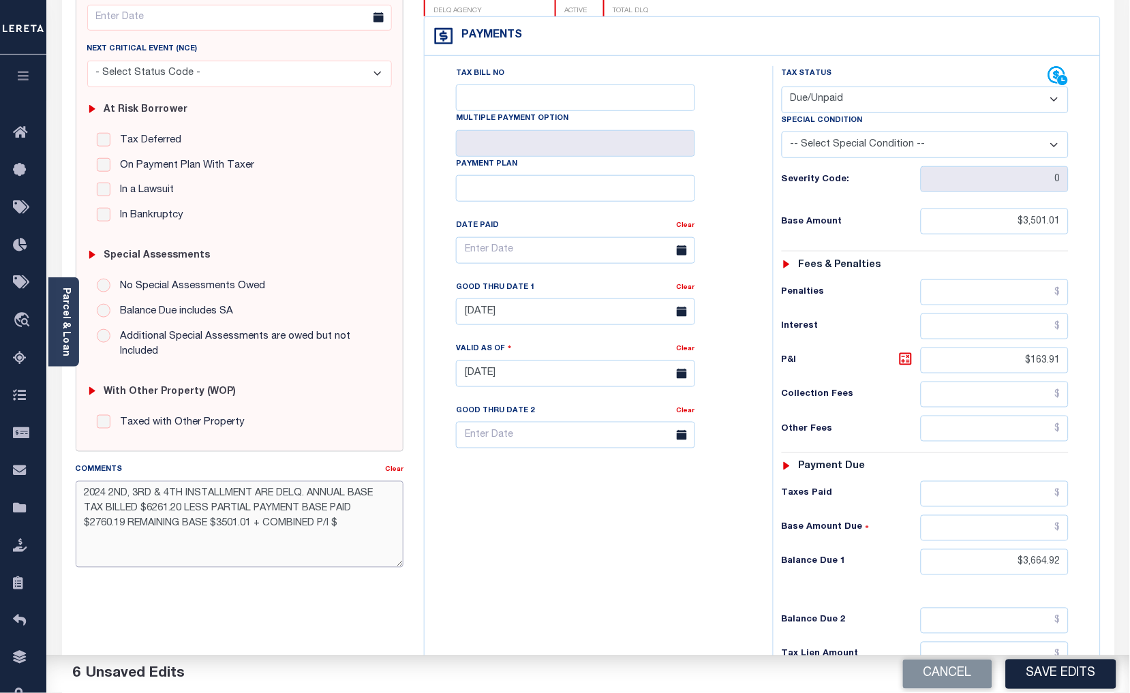
drag, startPoint x: 312, startPoint y: 500, endPoint x: 303, endPoint y: 513, distance: 15.1
click at [303, 513] on textarea "2024 2ND, 3RD & 4TH INSTALLMENT ARE DELQ. ANNUAL BASE TAX BILLED $6261.20 LESS …" at bounding box center [240, 524] width 329 height 86
drag, startPoint x: 210, startPoint y: 526, endPoint x: 277, endPoint y: 526, distance: 66.8
click at [277, 526] on textarea "2024 2ND, 3RD & 4TH INSTALLMENT ARE DELQ. 2ND ORIGINAL BASE $1565.30 LESS PARTI…" at bounding box center [240, 524] width 329 height 86
drag, startPoint x: 167, startPoint y: 542, endPoint x: 82, endPoint y: 545, distance: 84.6
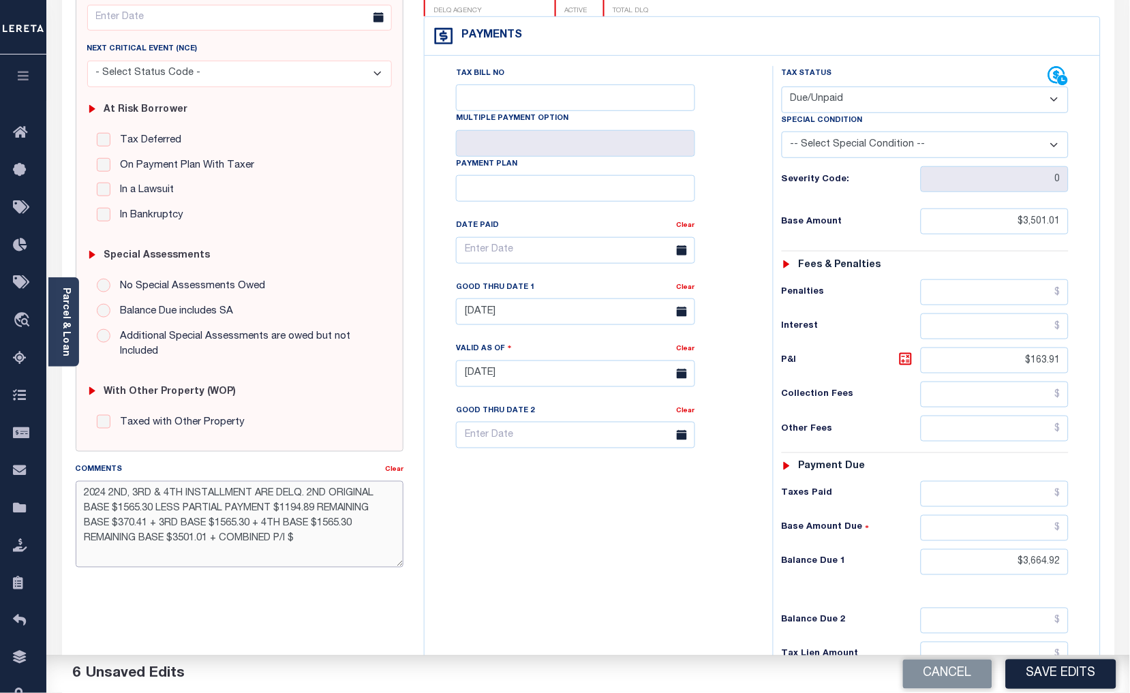
click at [82, 545] on textarea "2024 2ND, 3RD & 4TH INSTALLMENT ARE DELQ. 2ND ORIGINAL BASE $1565.30 LESS PARTI…" at bounding box center [240, 524] width 329 height 86
click at [123, 542] on textarea "2024 2ND, 3RD & 4TH INSTALLMENT ARE DELQ. 2ND ORIGINAL BASE $1565.30 LESS PARTI…" at bounding box center [240, 524] width 329 height 86
click at [173, 541] on textarea "2024 2ND, 3RD & 4TH INSTALLMENT ARE DELQ. 2ND ORIGINAL BASE $1565.30 LESS PARTI…" at bounding box center [240, 524] width 329 height 86
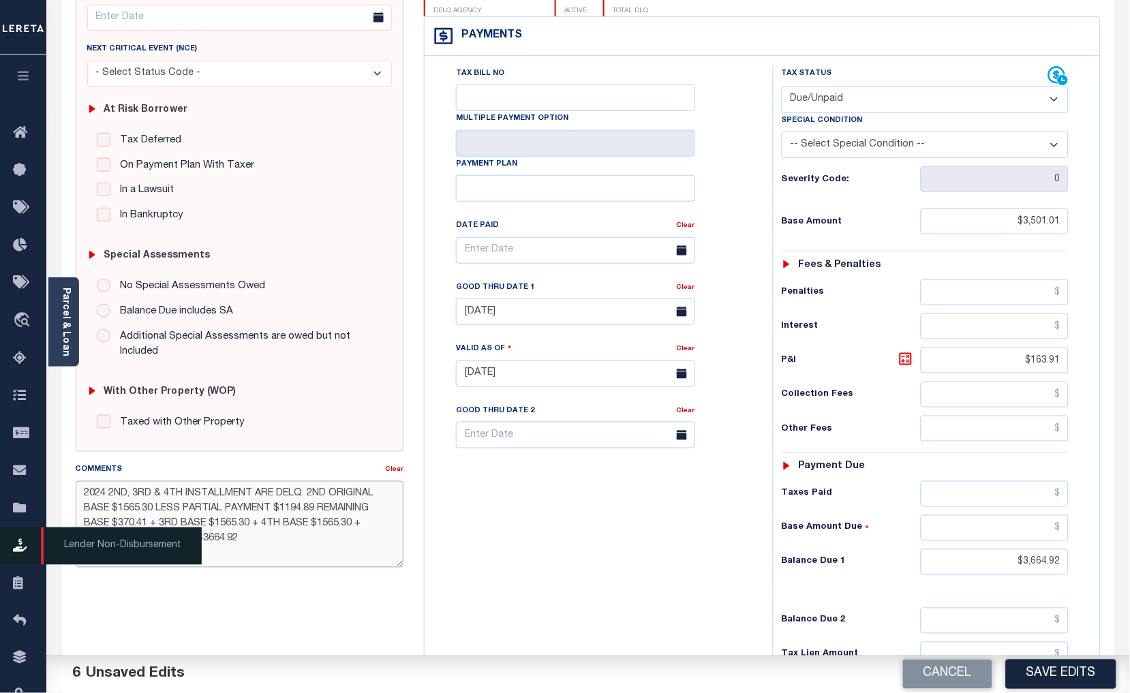
type textarea "2024 2ND, 3RD & 4TH INSTALLMENT ARE DELQ. 2ND ORIGINAL BASE $1565.30 LESS PARTI…"
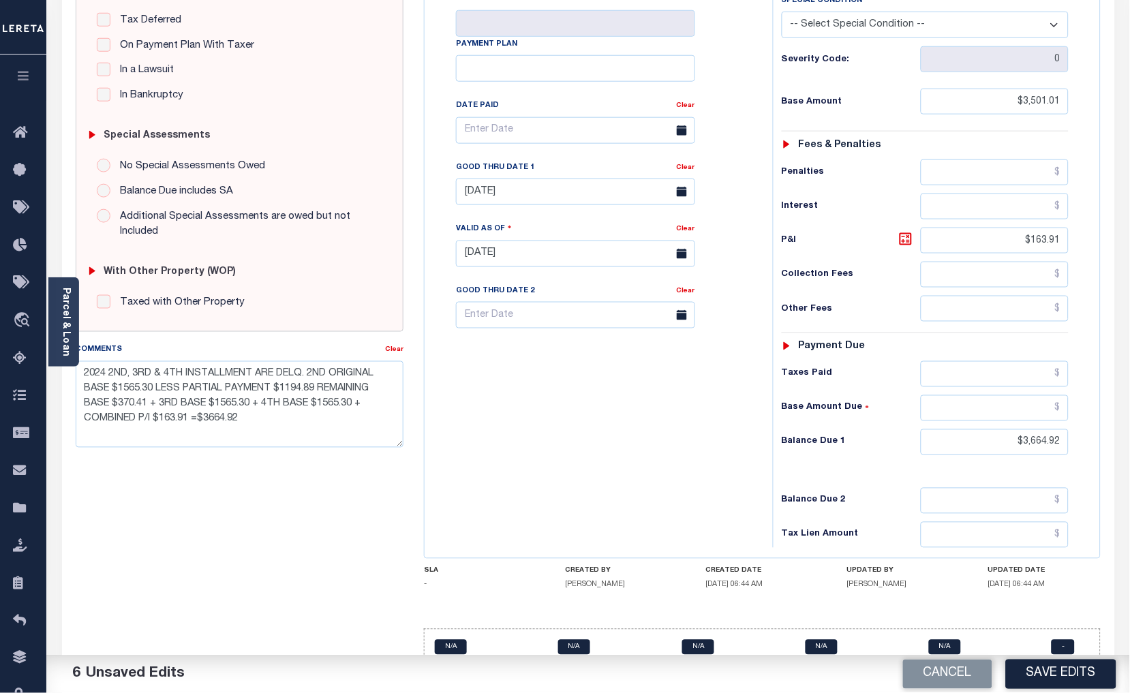
scroll to position [341, 0]
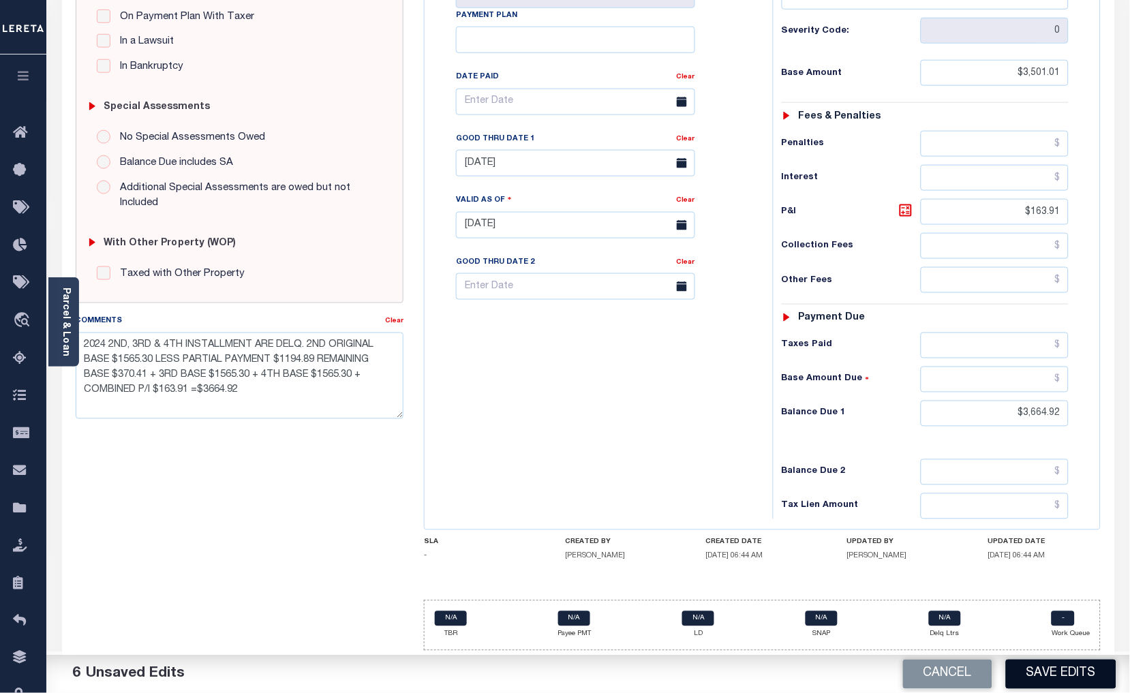
click at [1058, 677] on button "Save Edits" at bounding box center [1061, 674] width 110 height 29
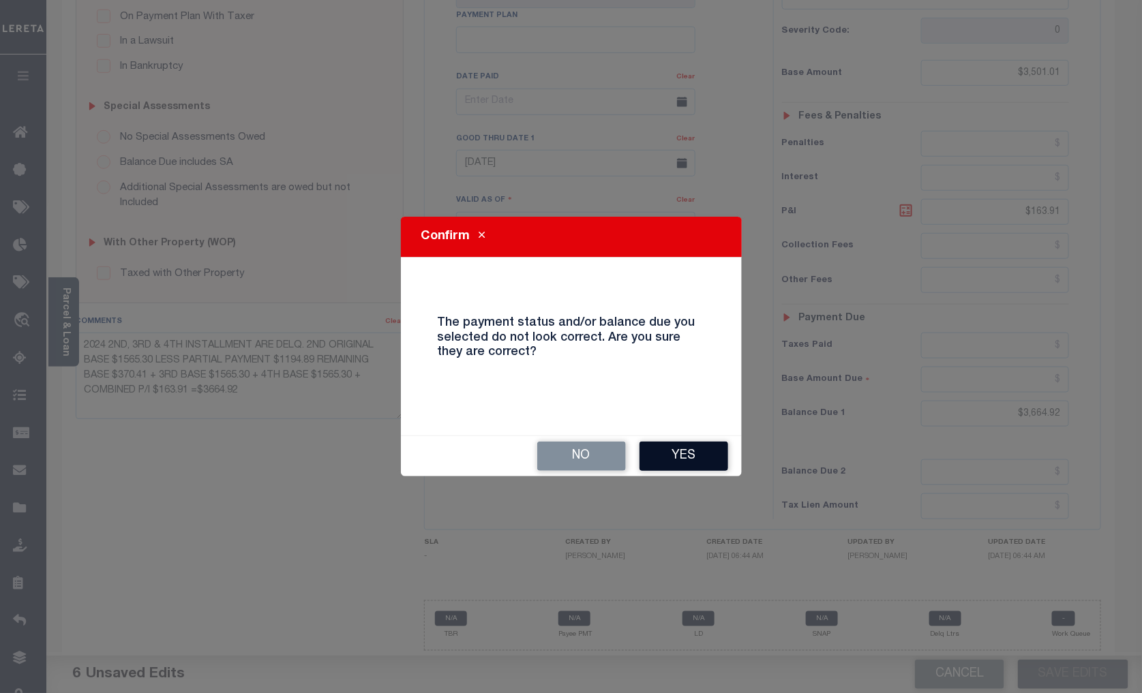
click at [699, 457] on button "Yes" at bounding box center [683, 456] width 89 height 29
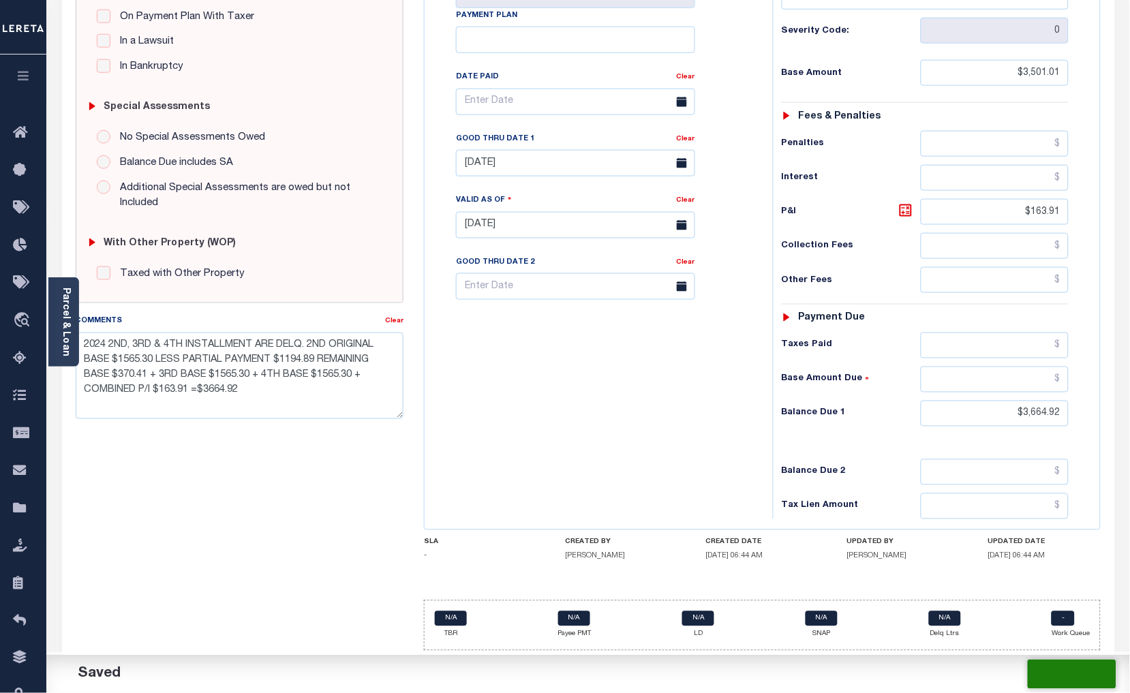
checkbox input "false"
type input "$3,501.01"
type input "$163.91"
type input "$3,664.92"
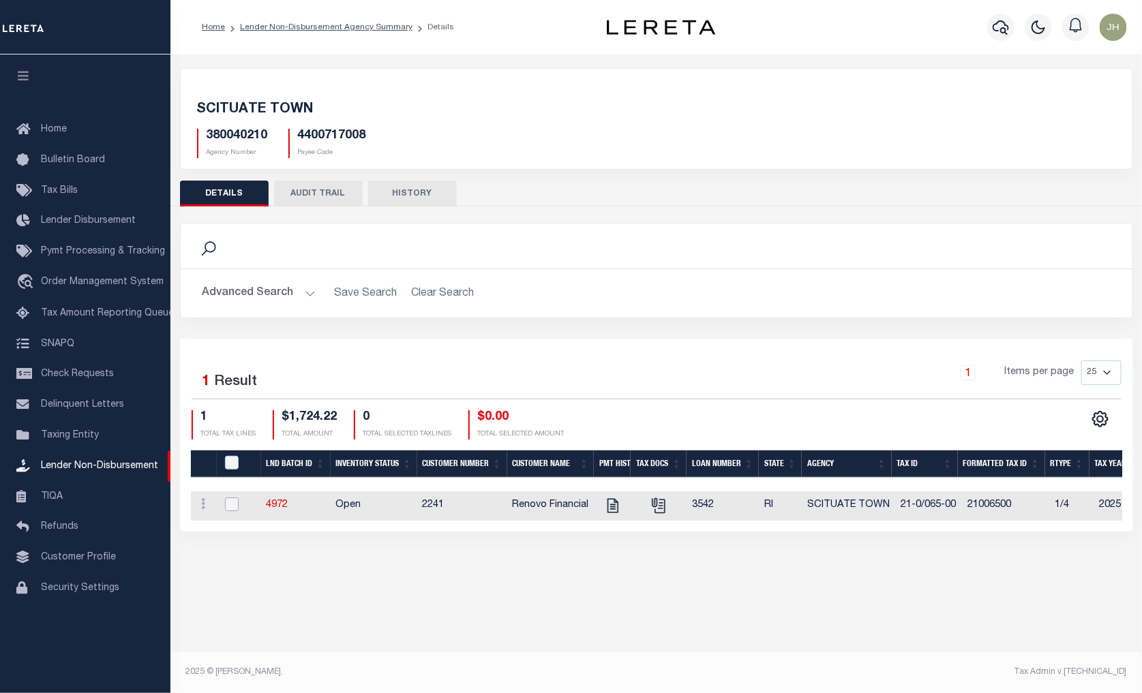
click at [234, 503] on input "checkbox" at bounding box center [232, 505] width 14 height 14
checkbox input "true"
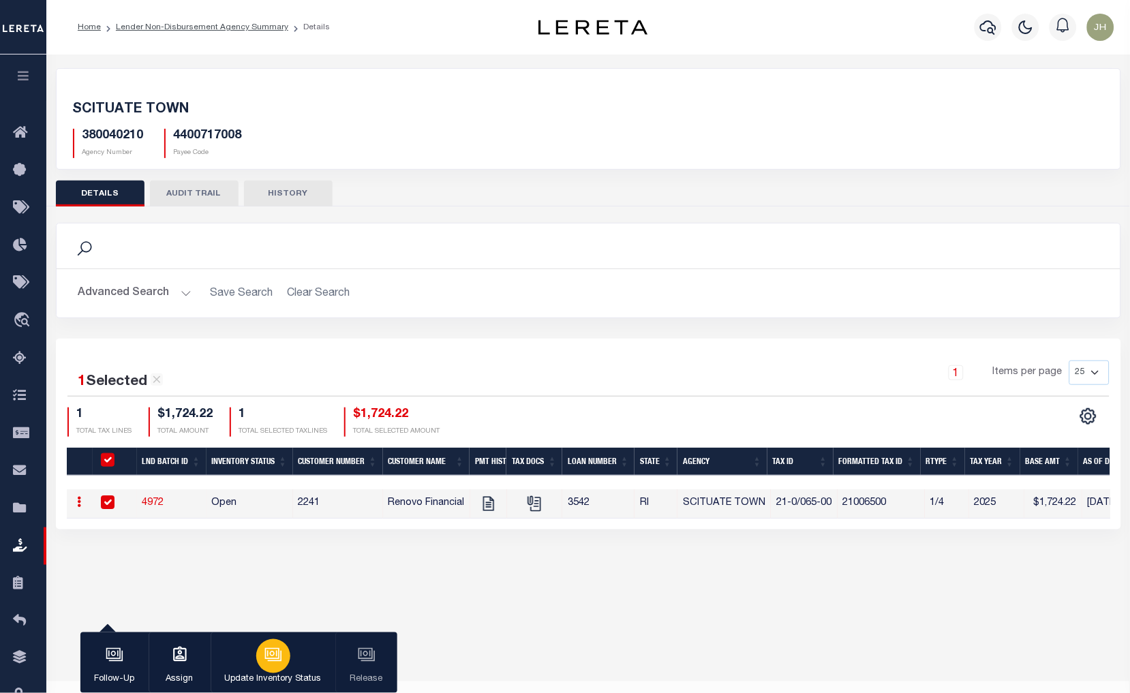
click at [270, 656] on icon "button" at bounding box center [272, 654] width 10 height 6
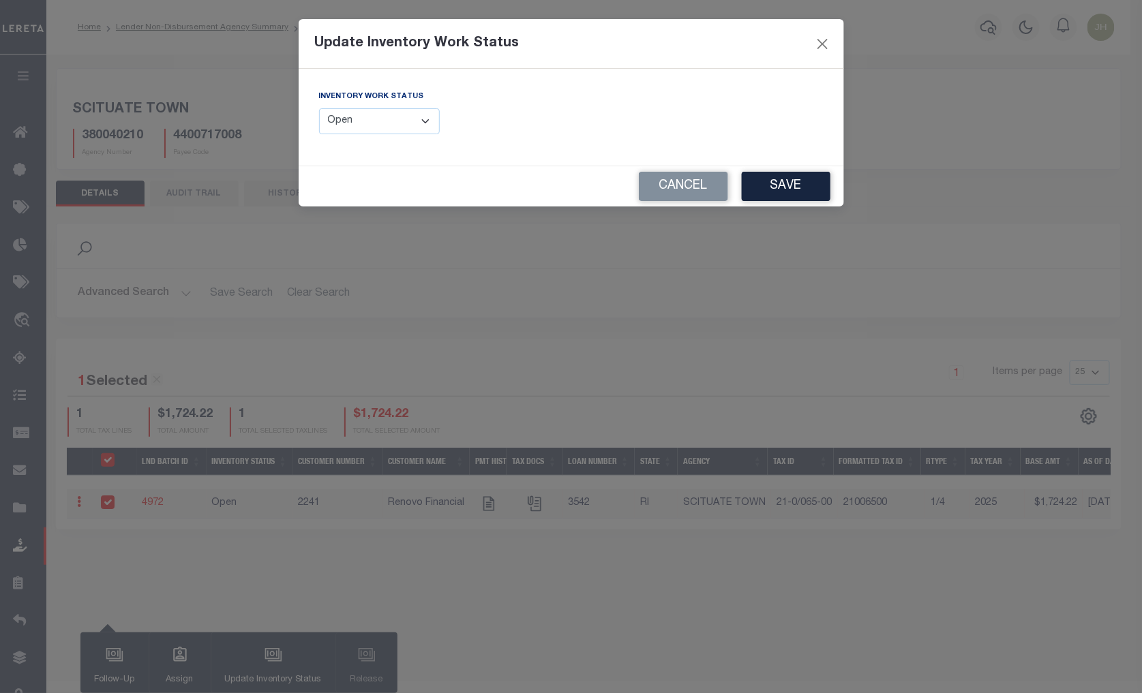
drag, startPoint x: 424, startPoint y: 120, endPoint x: 420, endPoint y: 137, distance: 17.5
click at [424, 120] on select "--Select-- Open Completed Reported" at bounding box center [379, 121] width 121 height 27
select select "Completed"
click at [319, 108] on select "--Select-- Open Completed Reported" at bounding box center [379, 121] width 121 height 27
click at [802, 181] on button "Save" at bounding box center [786, 186] width 89 height 29
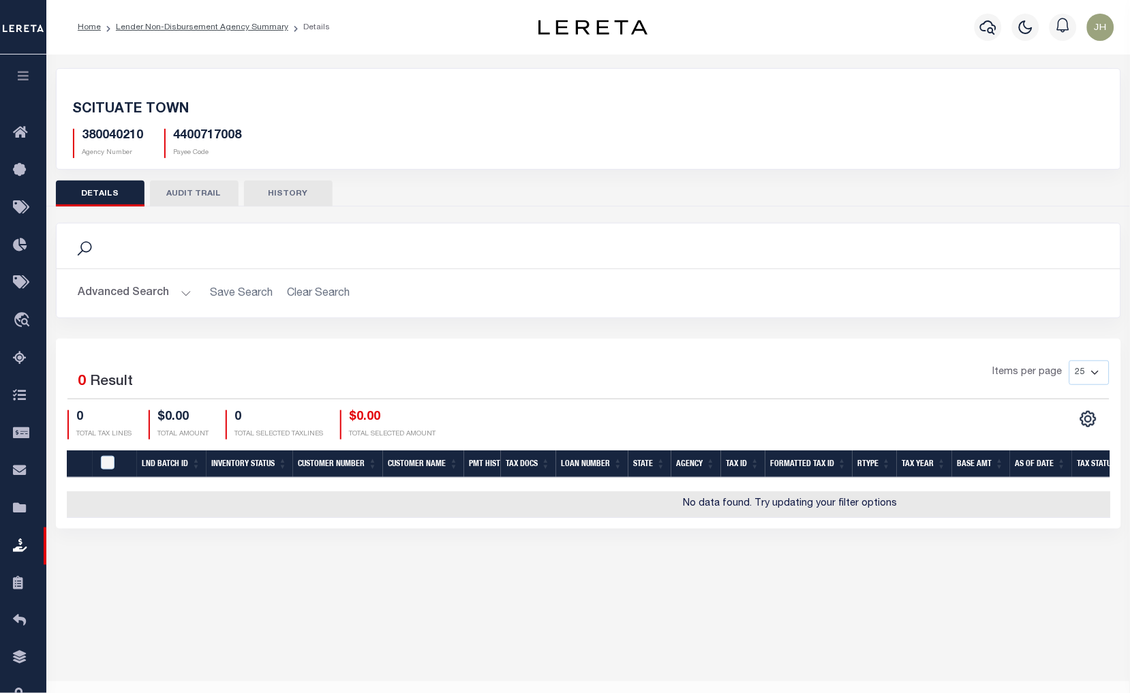
click at [158, 31] on li "Lender Non-Disbursement Agency Summary" at bounding box center [194, 27] width 187 height 12
click at [179, 25] on link "Lender Non-Disbursement Agency Summary" at bounding box center [202, 27] width 172 height 8
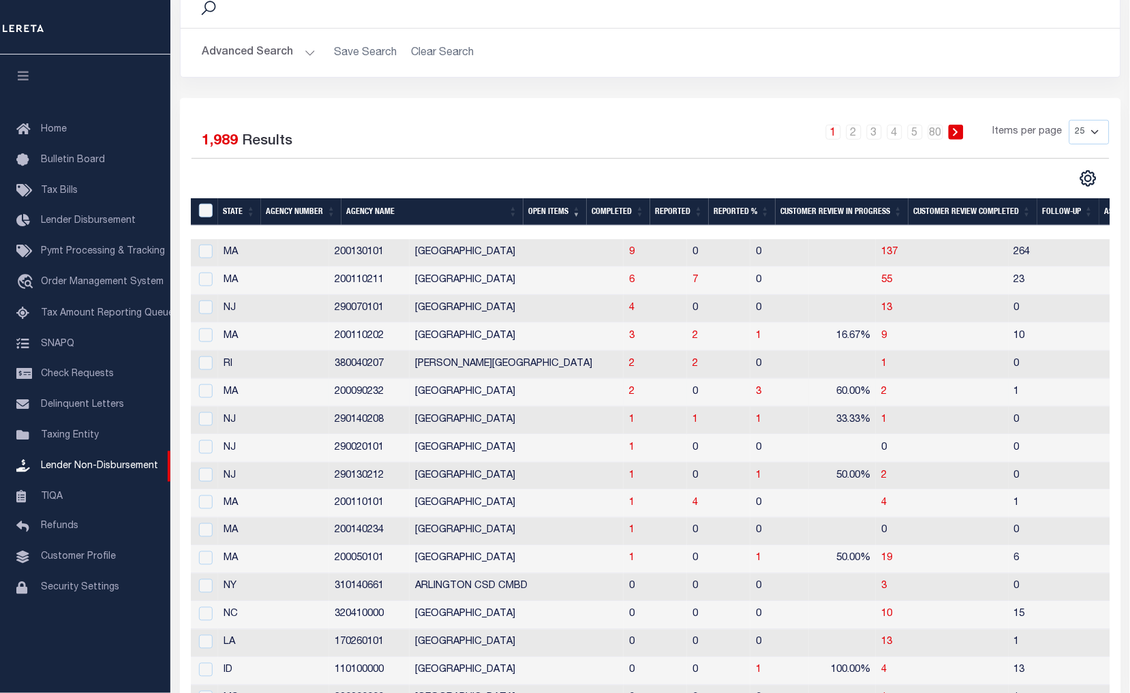
scroll to position [151, 0]
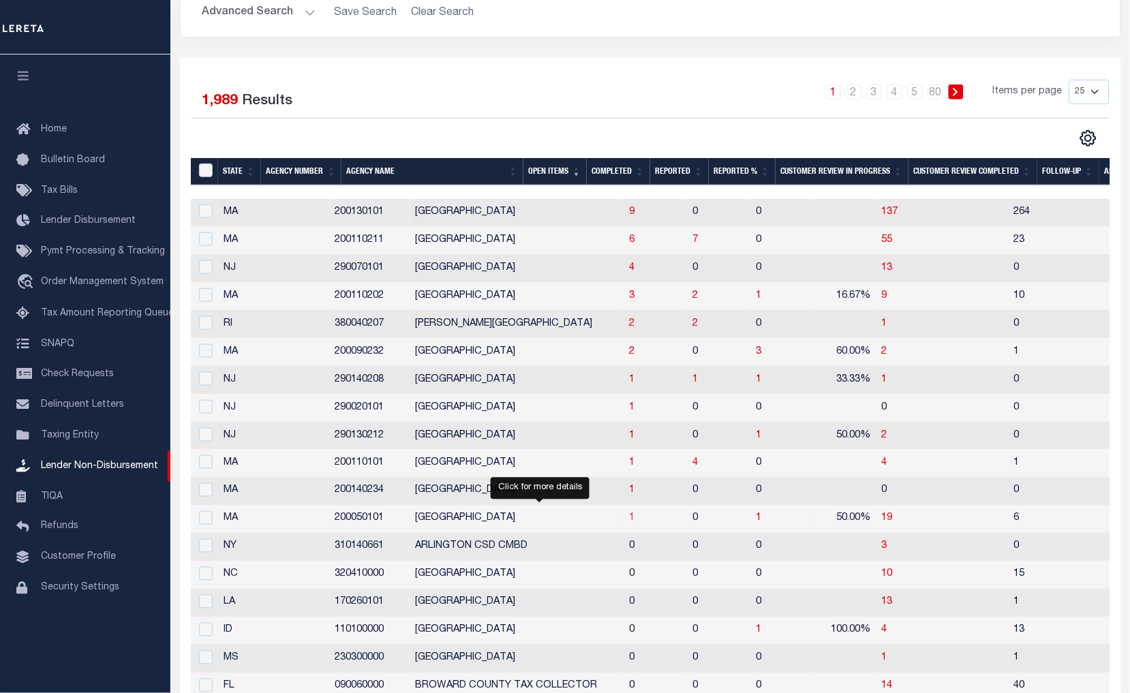
click at [629, 519] on span "1" at bounding box center [631, 519] width 5 height 10
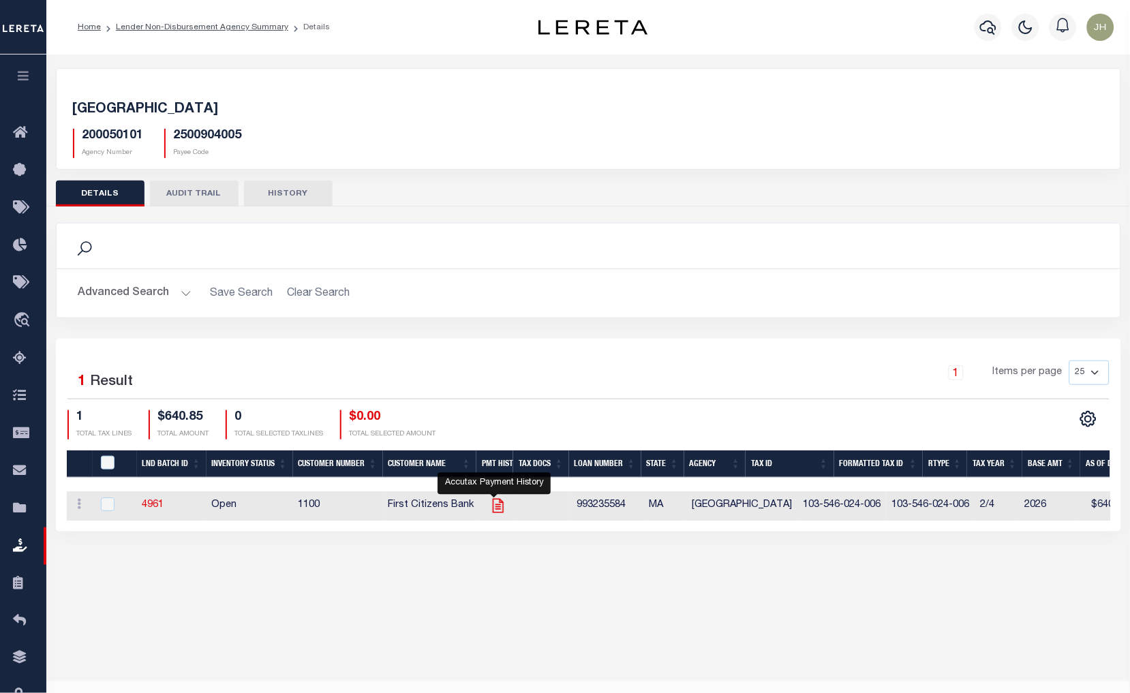
click at [496, 506] on icon "" at bounding box center [497, 506] width 11 height 14
checkbox input "true"
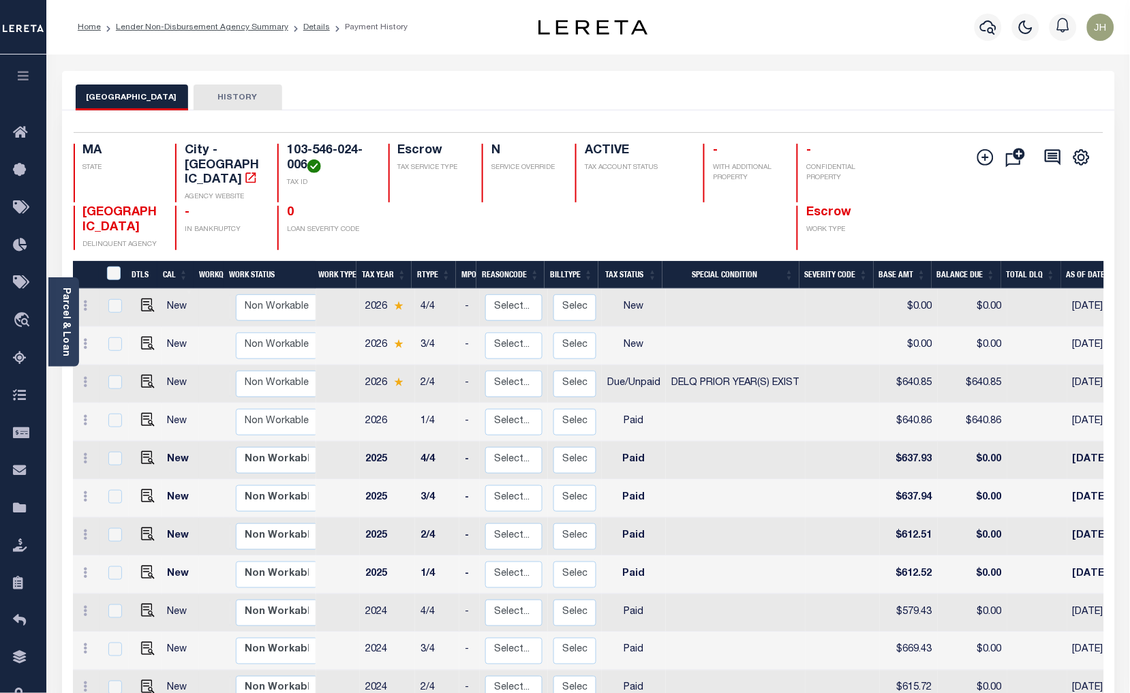
click at [64, 307] on link "Parcel & Loan" at bounding box center [66, 322] width 10 height 69
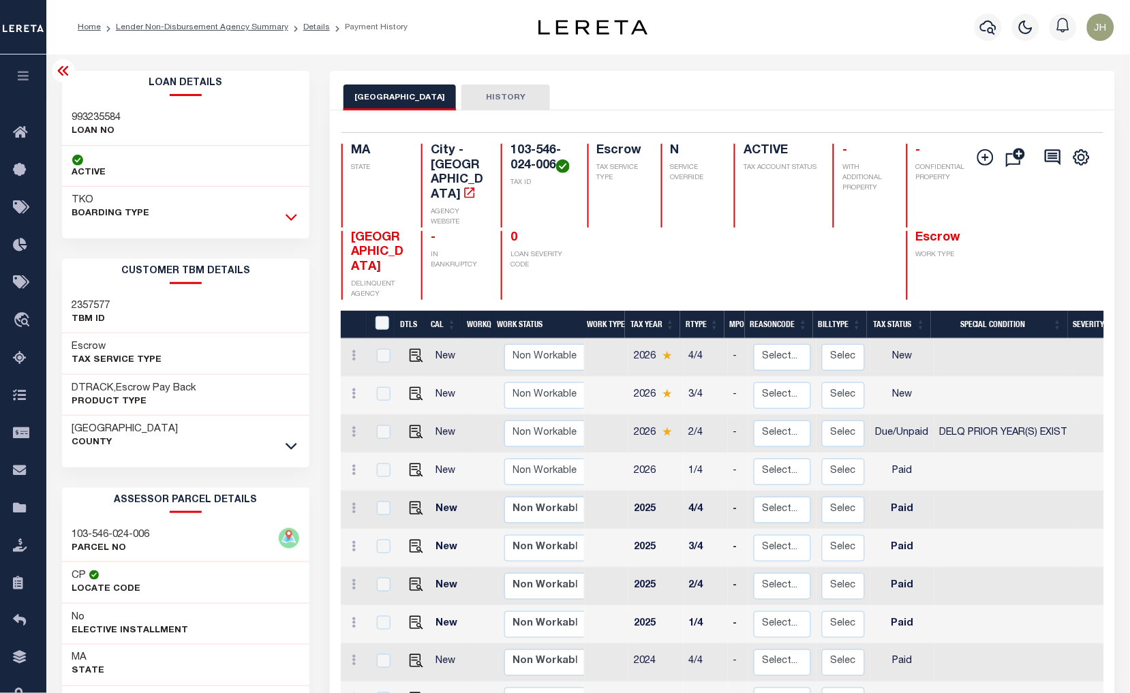
click at [296, 218] on icon at bounding box center [292, 217] width 12 height 14
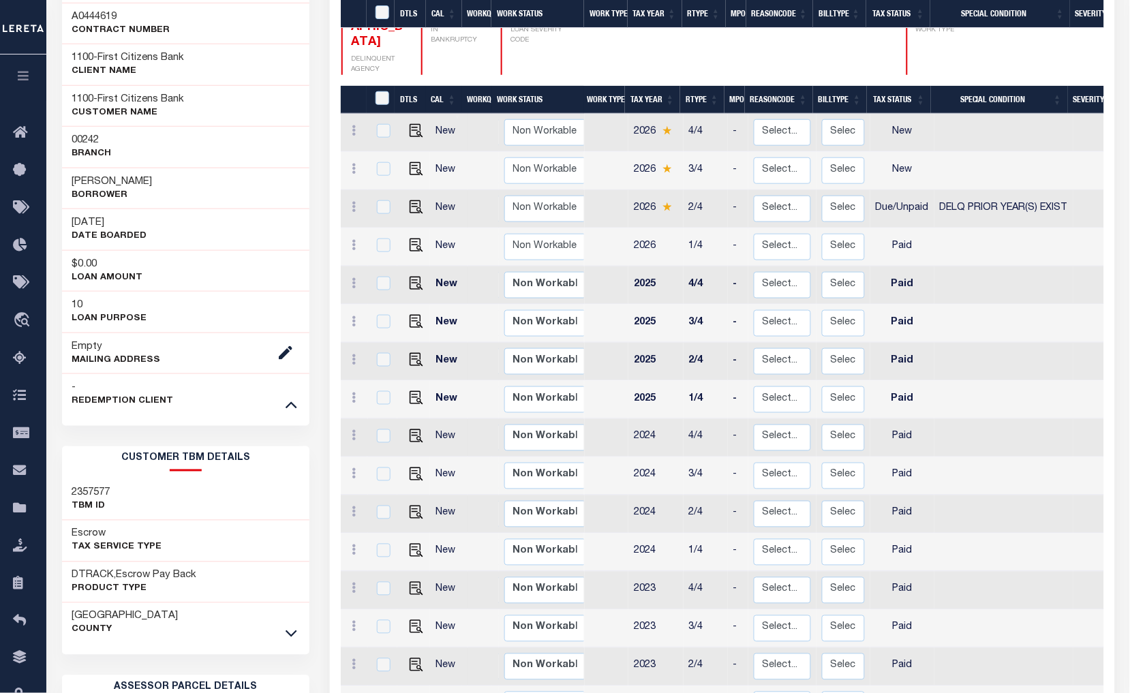
scroll to position [303, 0]
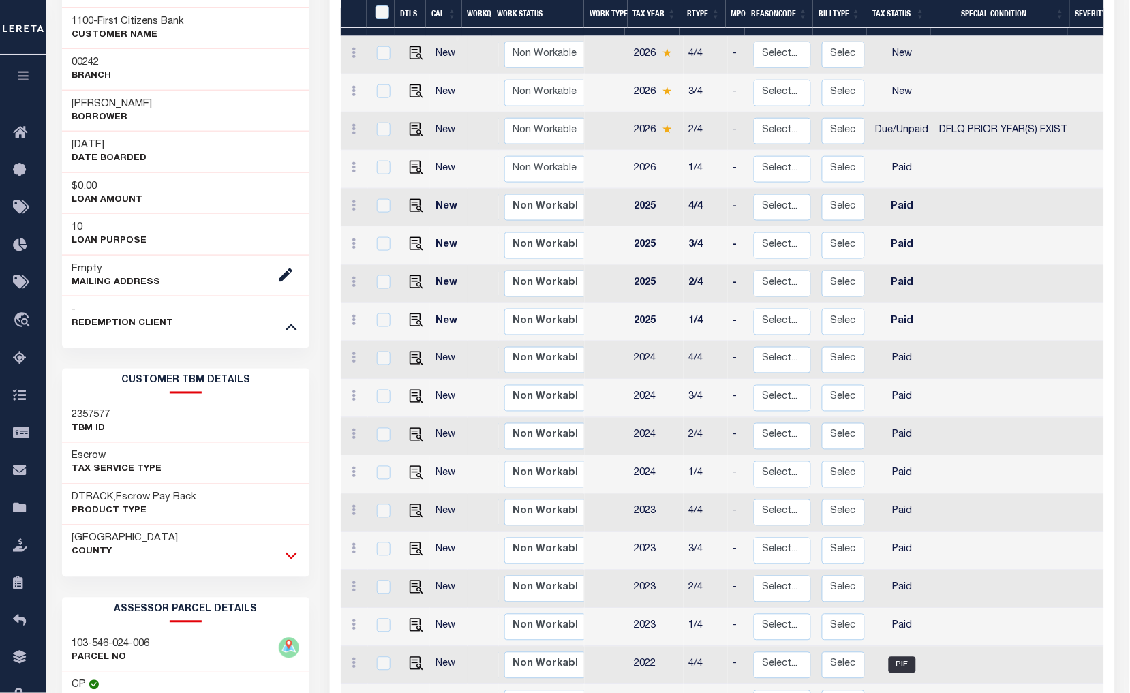
click at [291, 557] on icon at bounding box center [292, 556] width 12 height 14
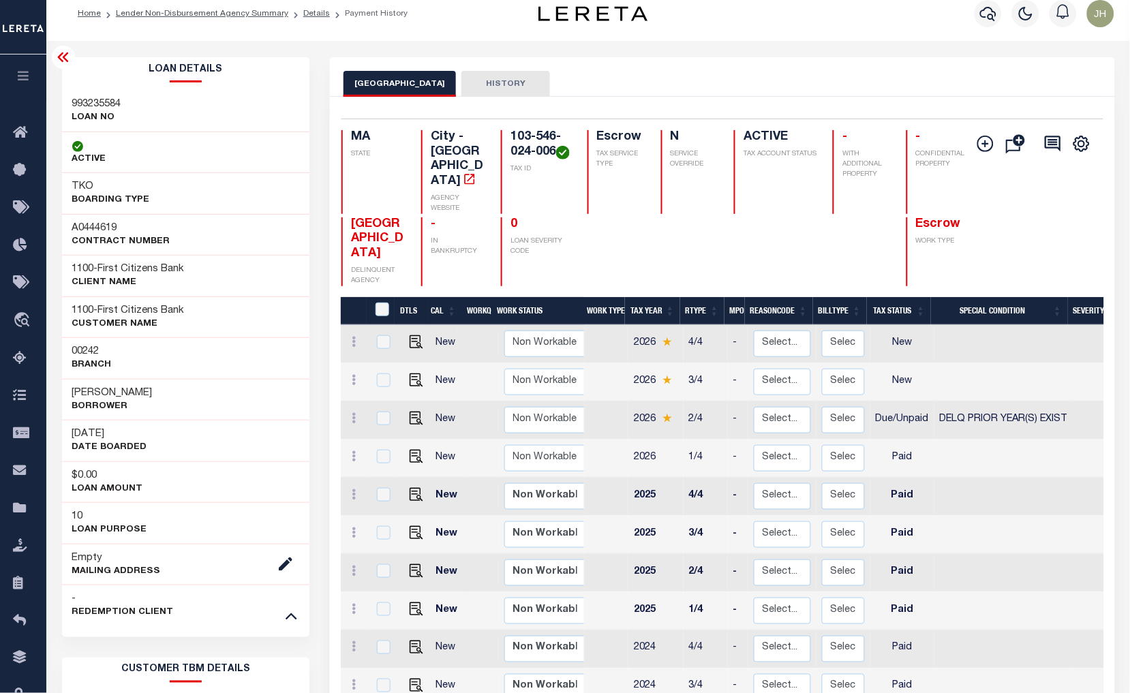
scroll to position [0, 0]
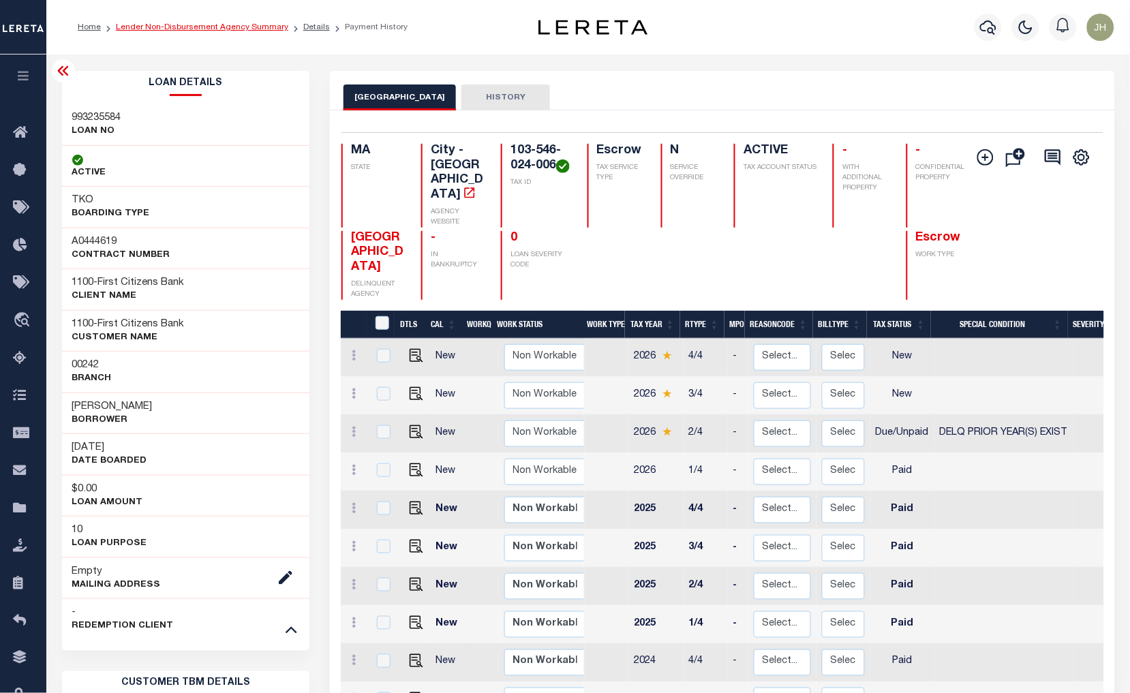
click at [230, 29] on link "Lender Non-Disbursement Agency Summary" at bounding box center [202, 27] width 172 height 8
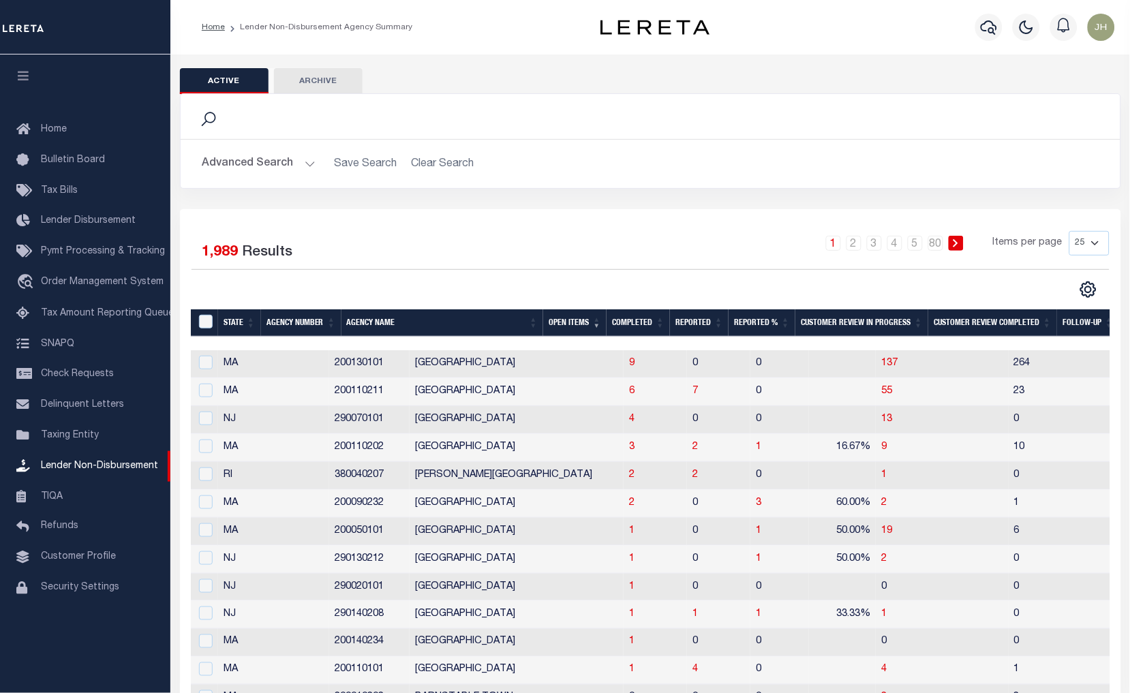
click at [264, 29] on li "Lender Non-Disbursement Agency Summary" at bounding box center [318, 27] width 187 height 12
click at [303, 29] on li "Lender Non-Disbursement Agency Summary" at bounding box center [318, 27] width 187 height 12
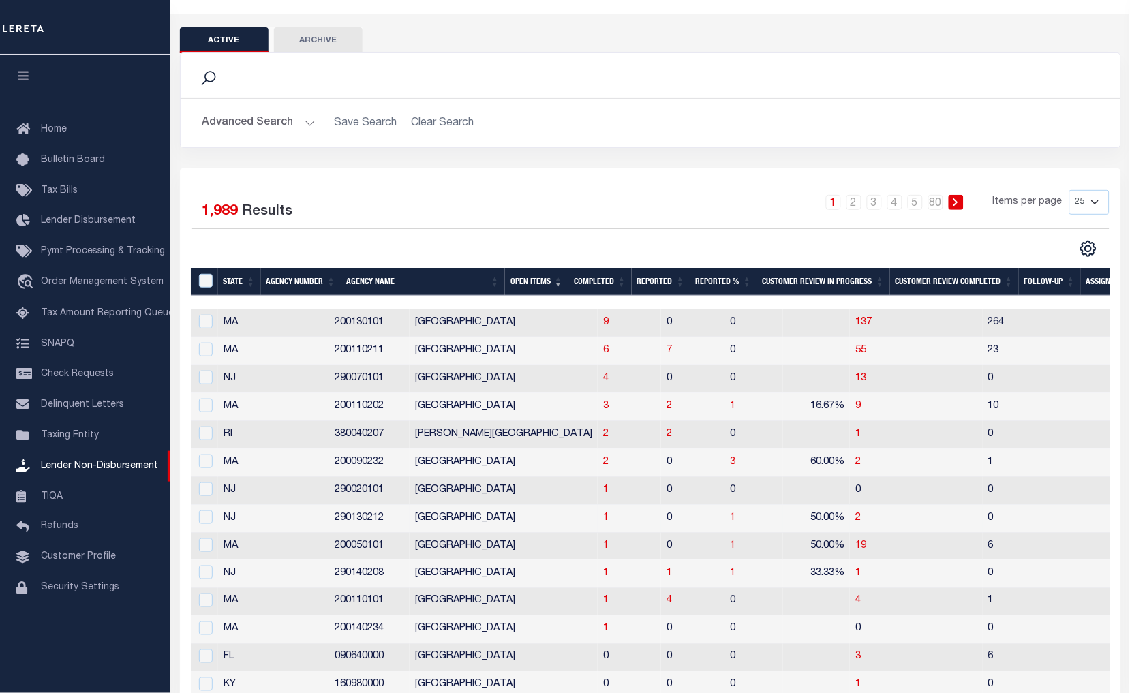
scroll to position [76, 0]
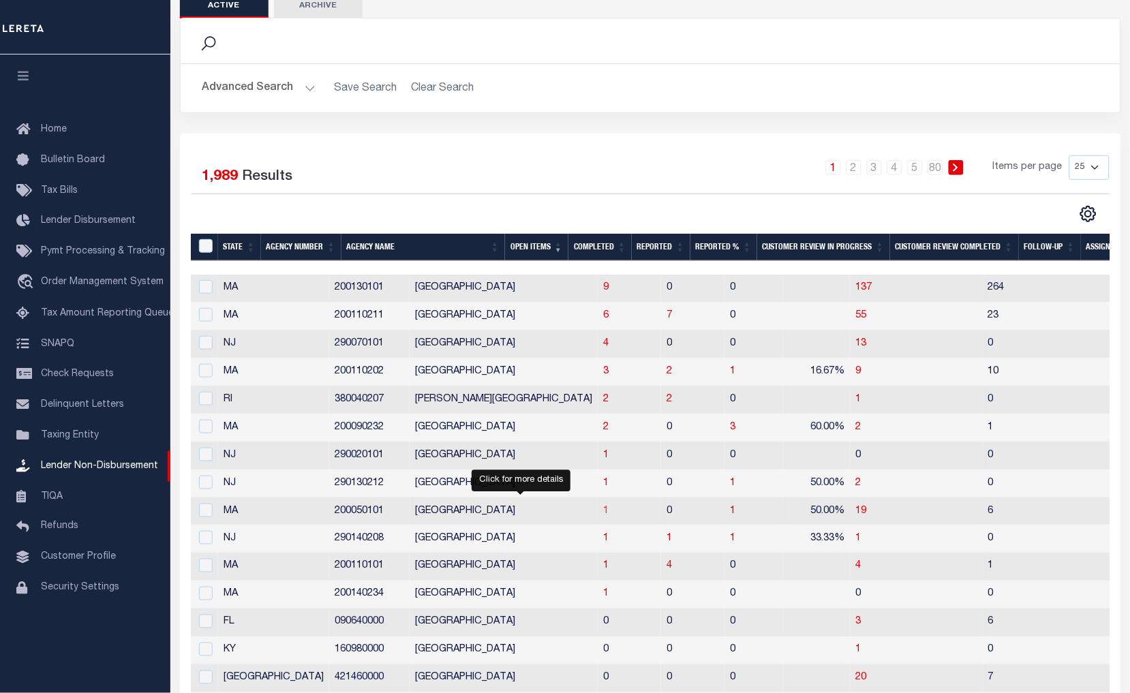
click at [603, 513] on span "1" at bounding box center [605, 511] width 5 height 10
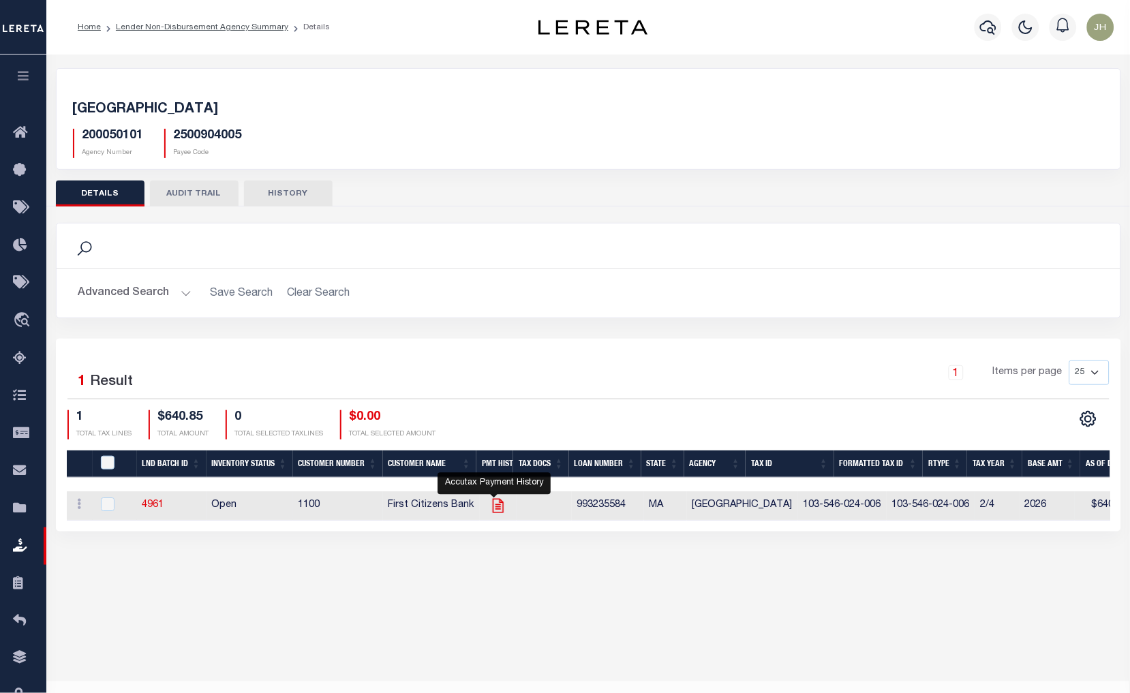
click at [491, 508] on icon "" at bounding box center [498, 506] width 18 height 18
checkbox input "true"
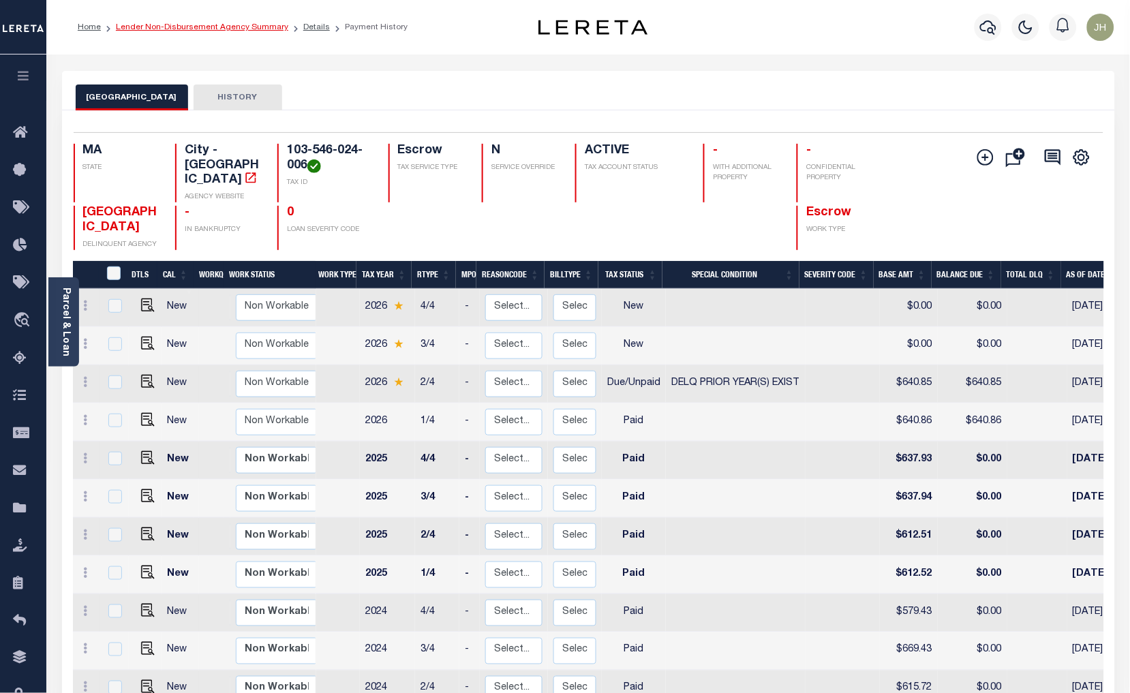
click at [151, 29] on link "Lender Non-Disbursement Agency Summary" at bounding box center [202, 27] width 172 height 8
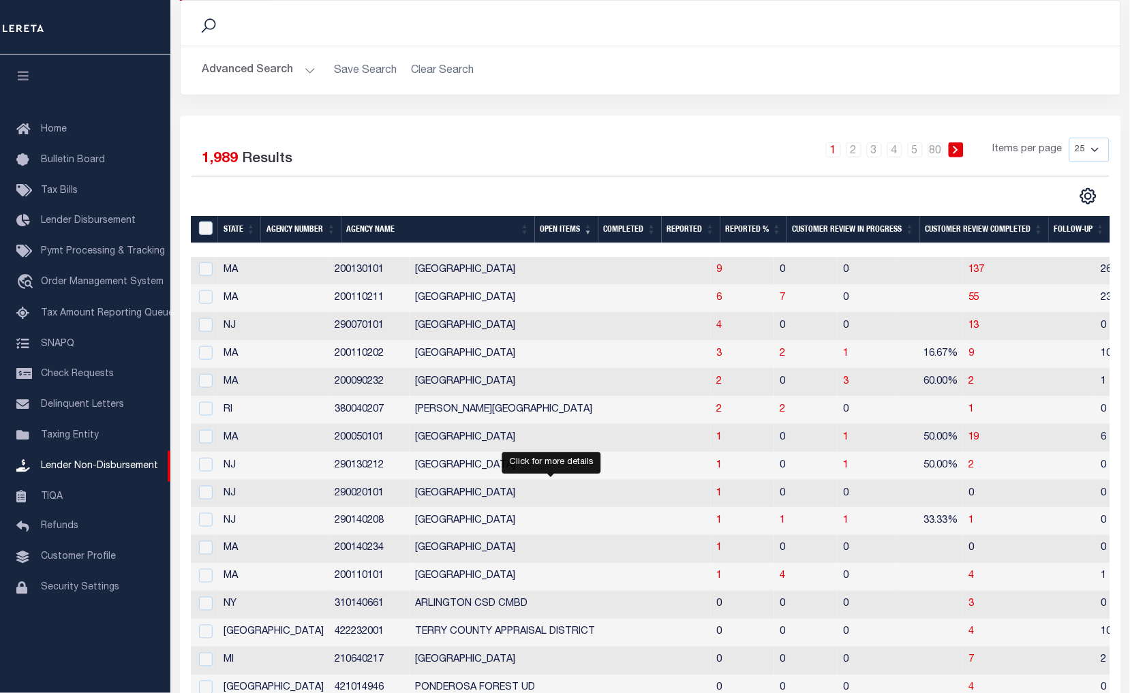
scroll to position [151, 0]
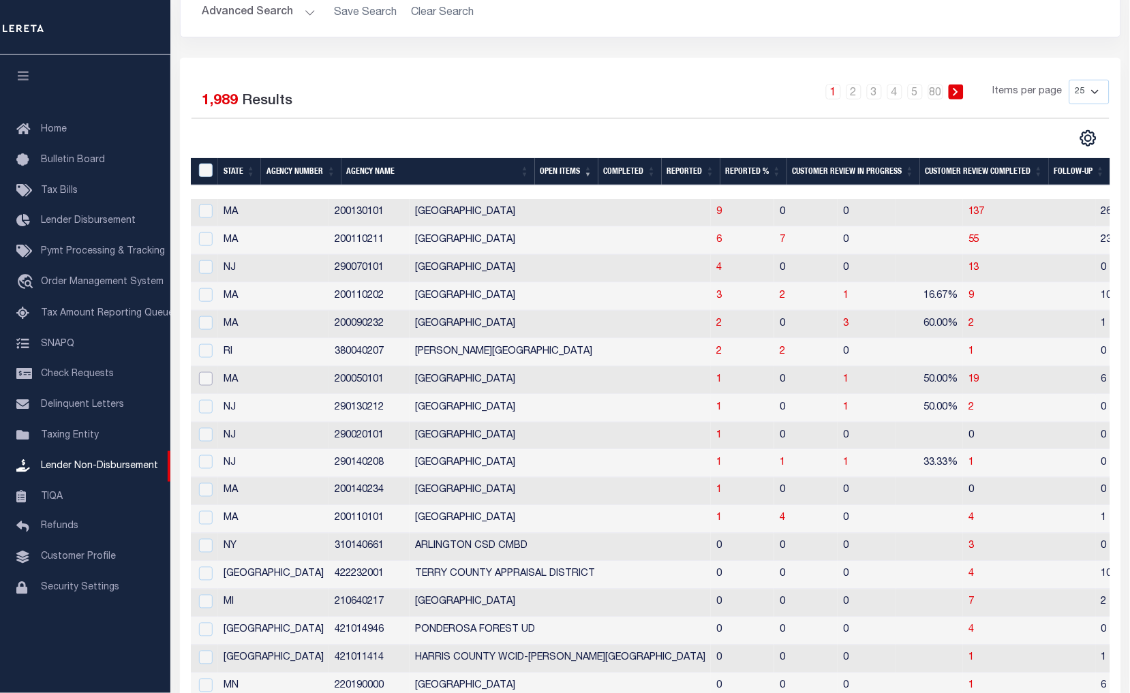
click at [207, 378] on input "checkbox" at bounding box center [206, 379] width 14 height 14
checkbox input "true"
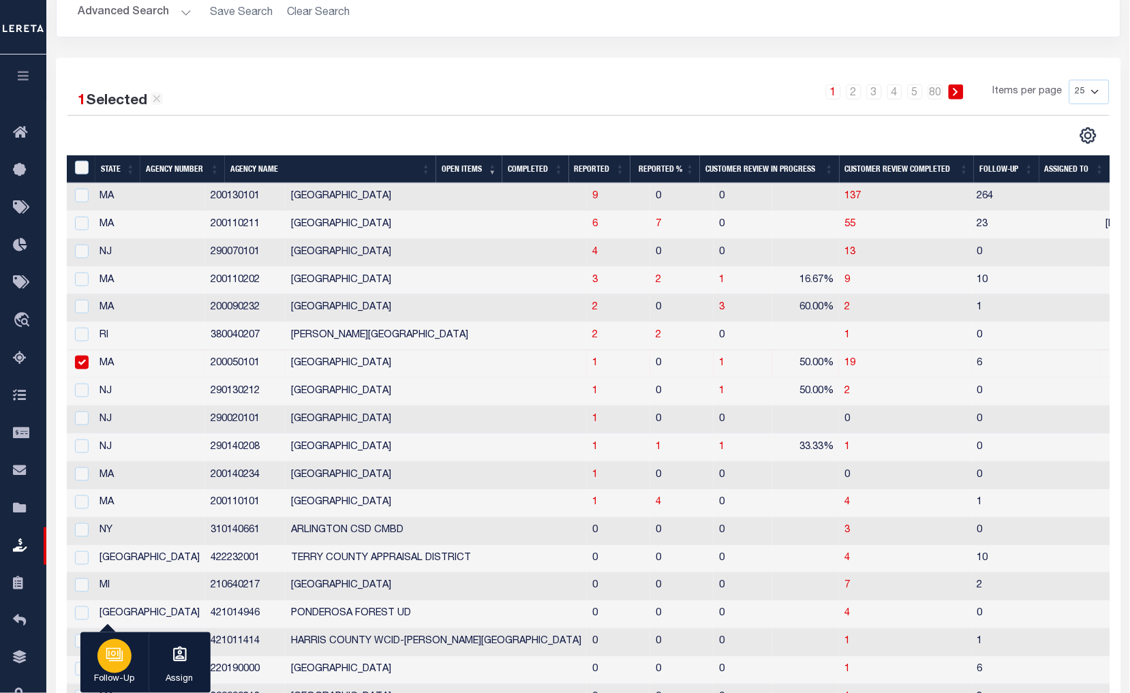
click at [123, 655] on icon "button" at bounding box center [116, 656] width 14 height 10
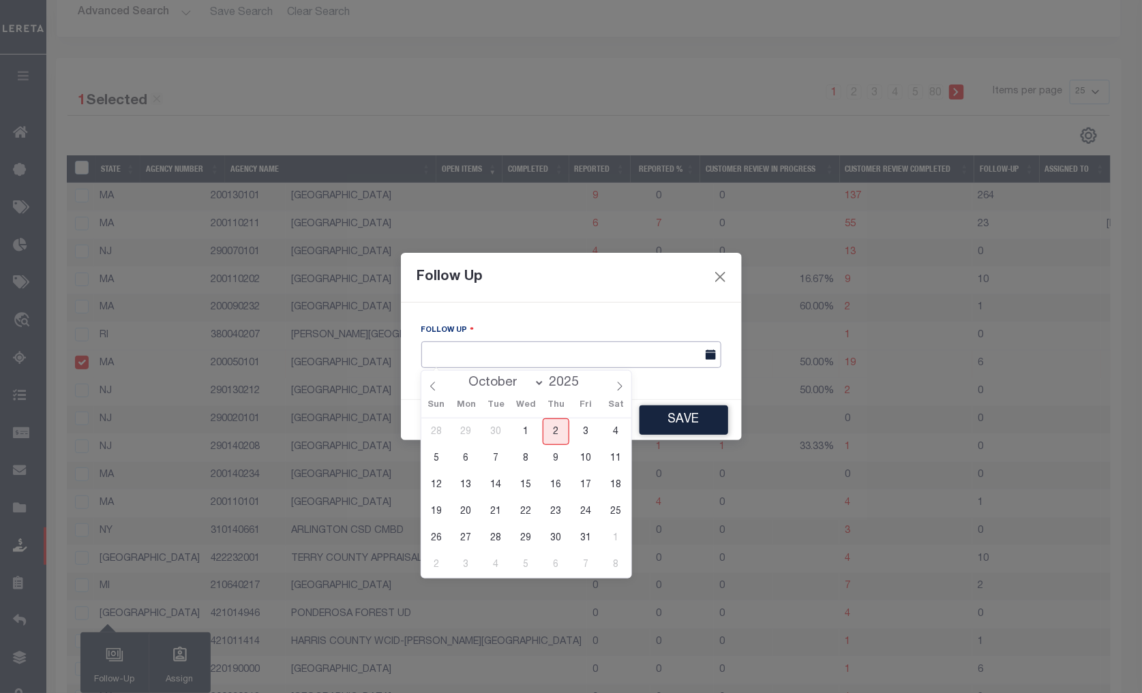
click at [530, 350] on input "text" at bounding box center [571, 354] width 300 height 27
click at [555, 461] on span "9" at bounding box center [556, 458] width 27 height 27
type input "[DATE]"
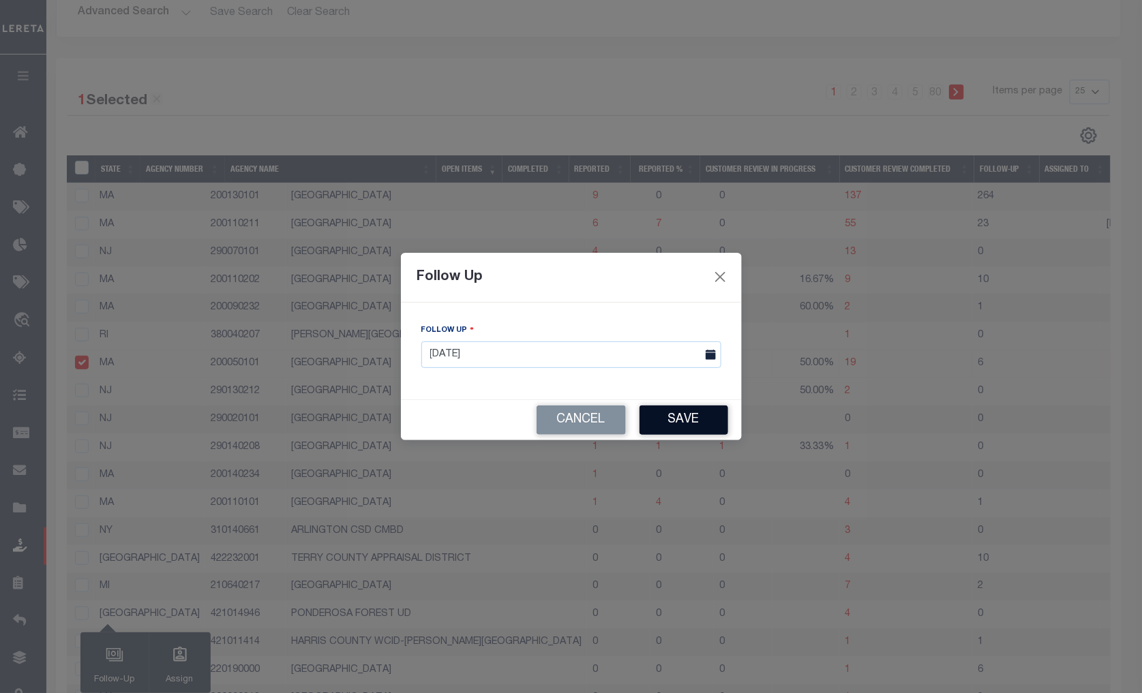
click at [677, 418] on button "Save" at bounding box center [683, 420] width 89 height 29
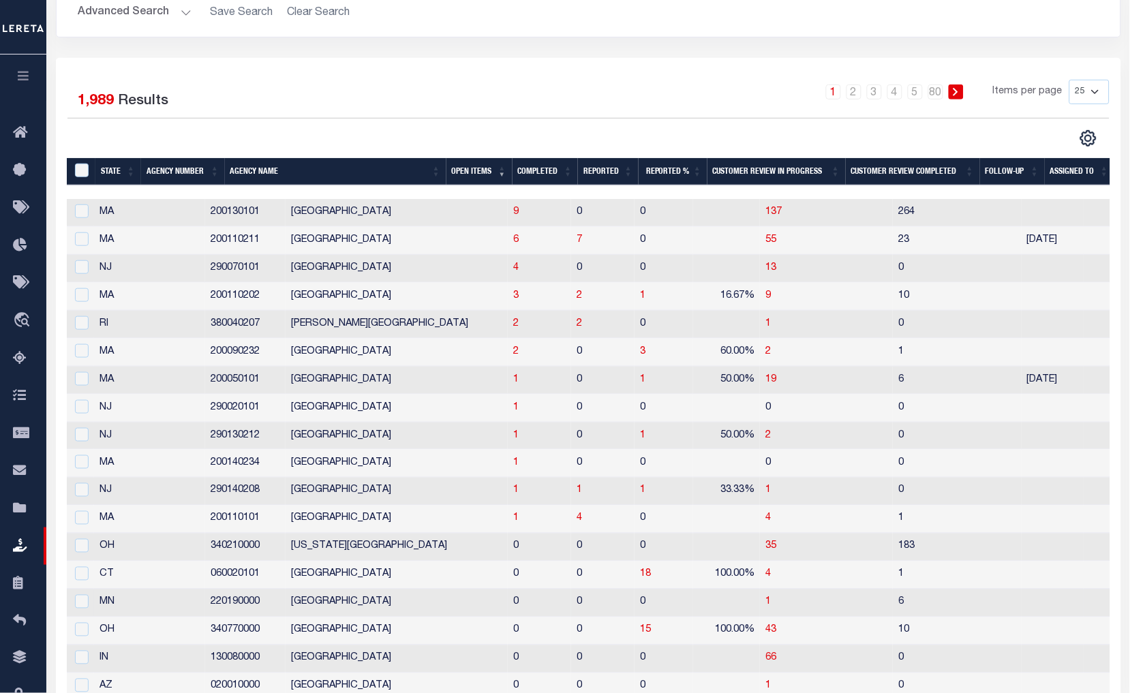
click at [382, 601] on td "DAKOTA COUNTY" at bounding box center [397, 604] width 222 height 28
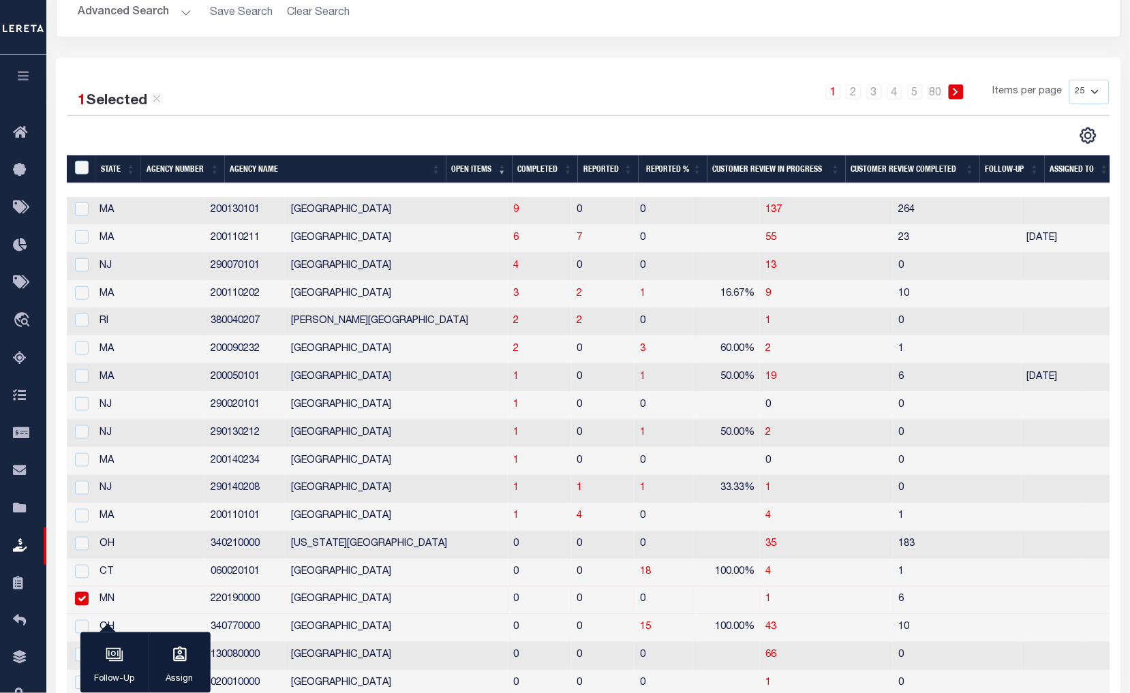
click at [85, 601] on input "checkbox" at bounding box center [82, 599] width 14 height 14
checkbox input "false"
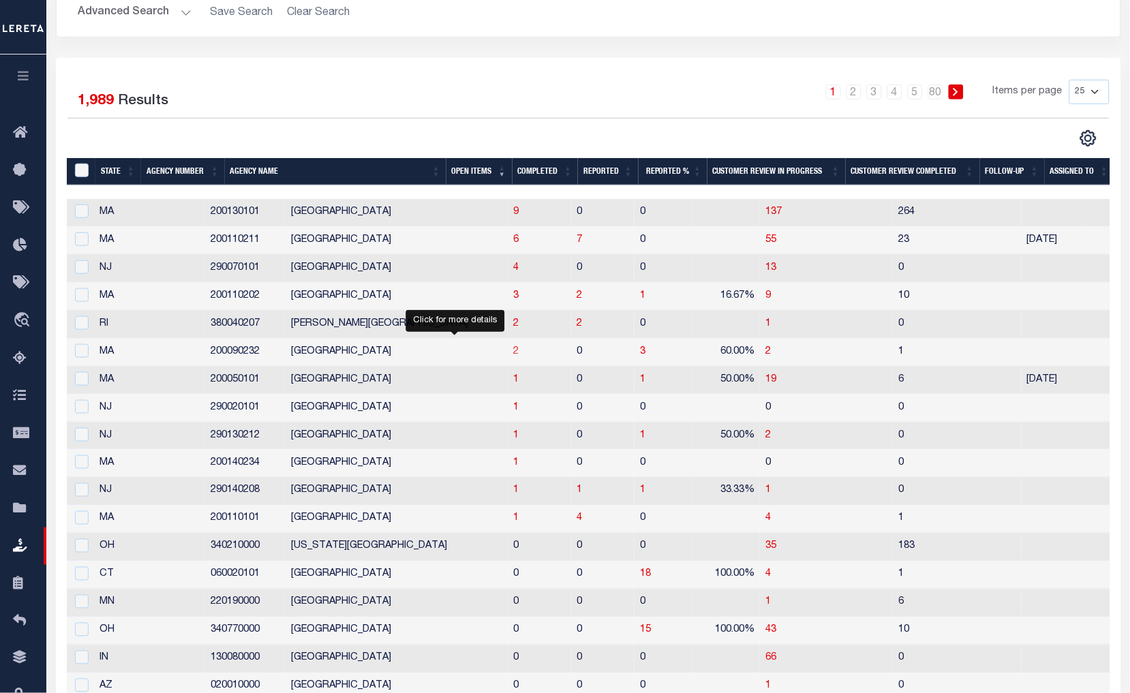
click at [513, 354] on span "2" at bounding box center [515, 352] width 5 height 10
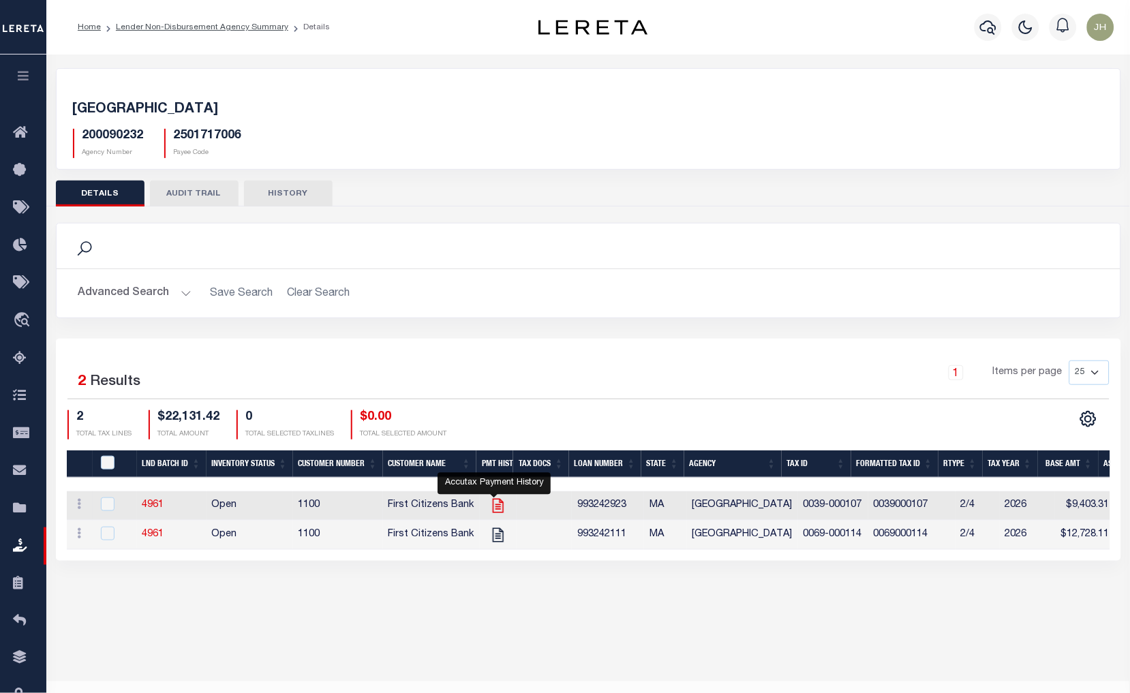
click at [498, 508] on icon "" at bounding box center [498, 506] width 18 height 18
checkbox input "true"
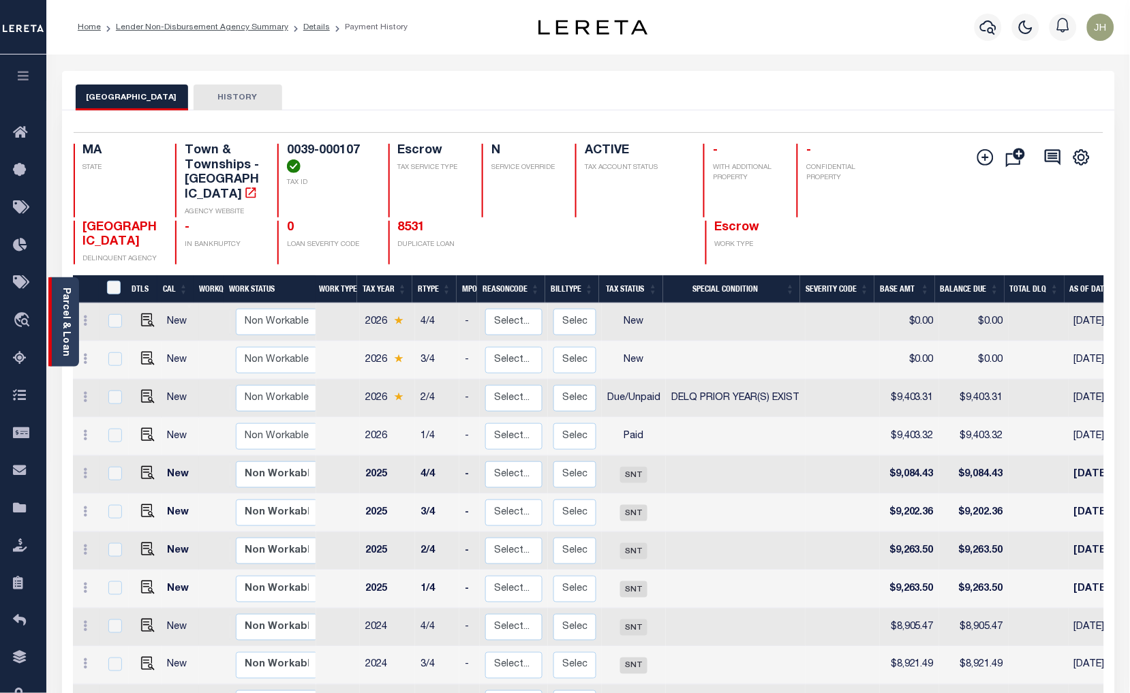
click at [61, 321] on link "Parcel & Loan" at bounding box center [66, 322] width 10 height 69
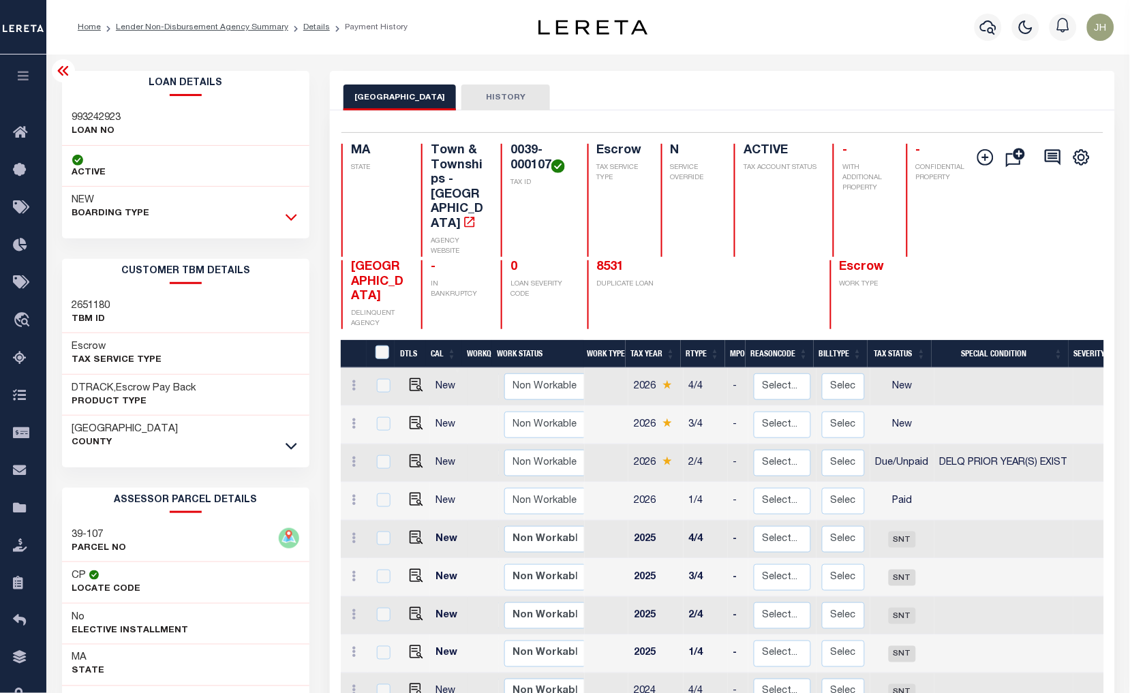
click at [290, 219] on icon at bounding box center [292, 218] width 12 height 7
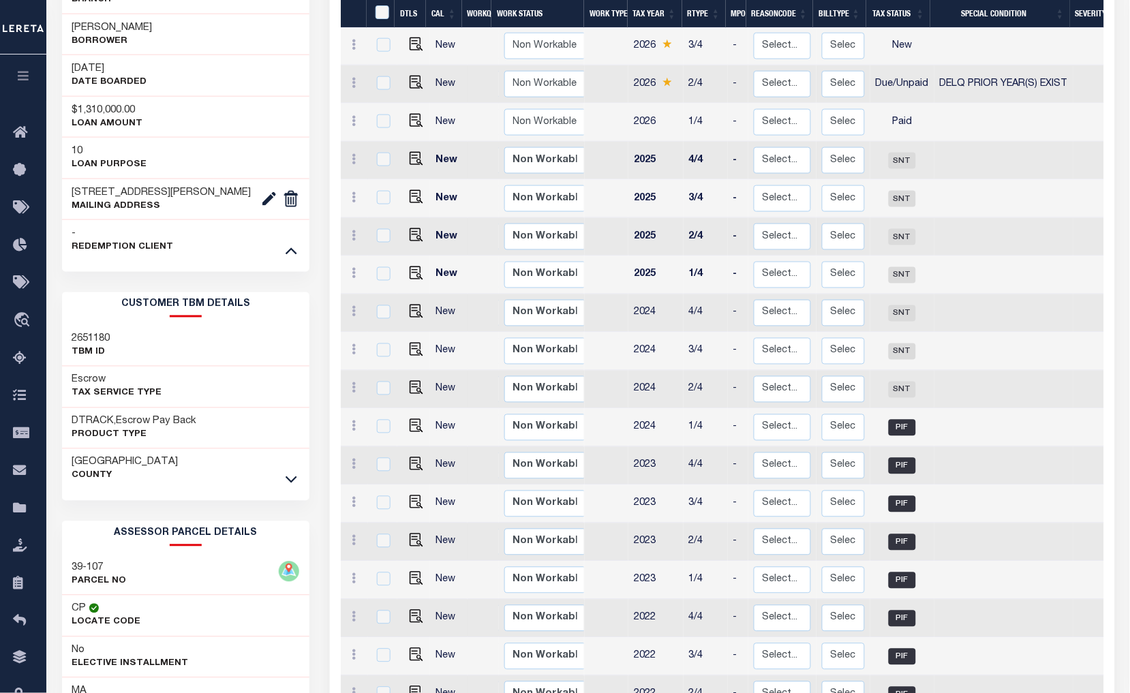
scroll to position [454, 0]
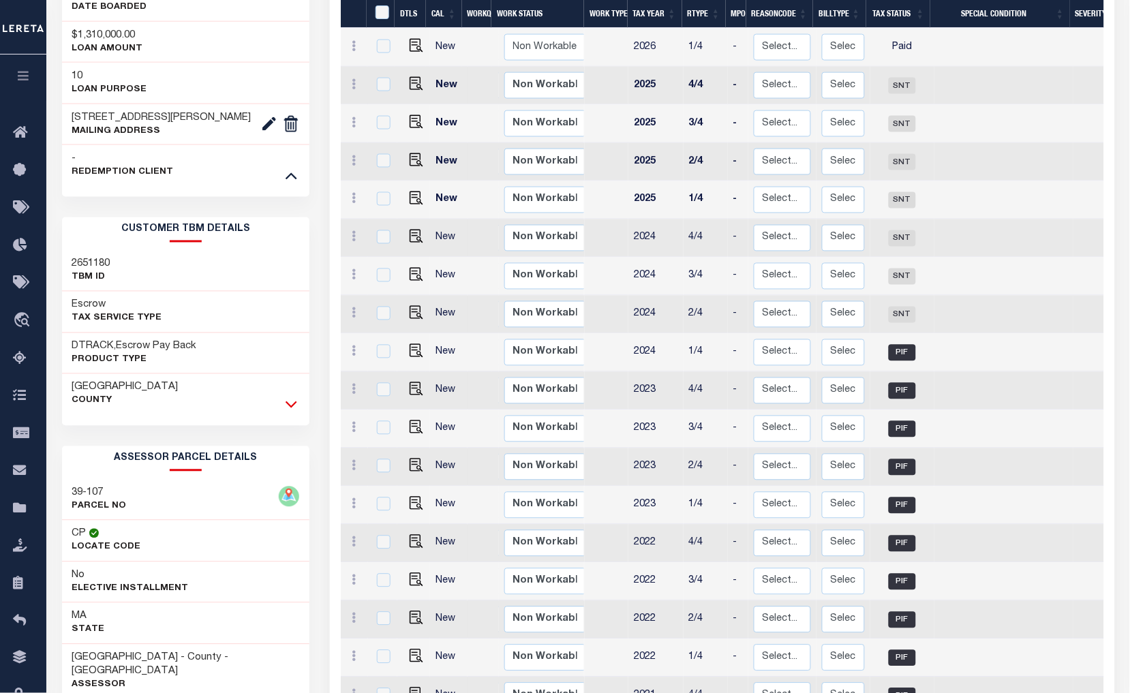
click at [290, 402] on icon at bounding box center [292, 404] width 12 height 14
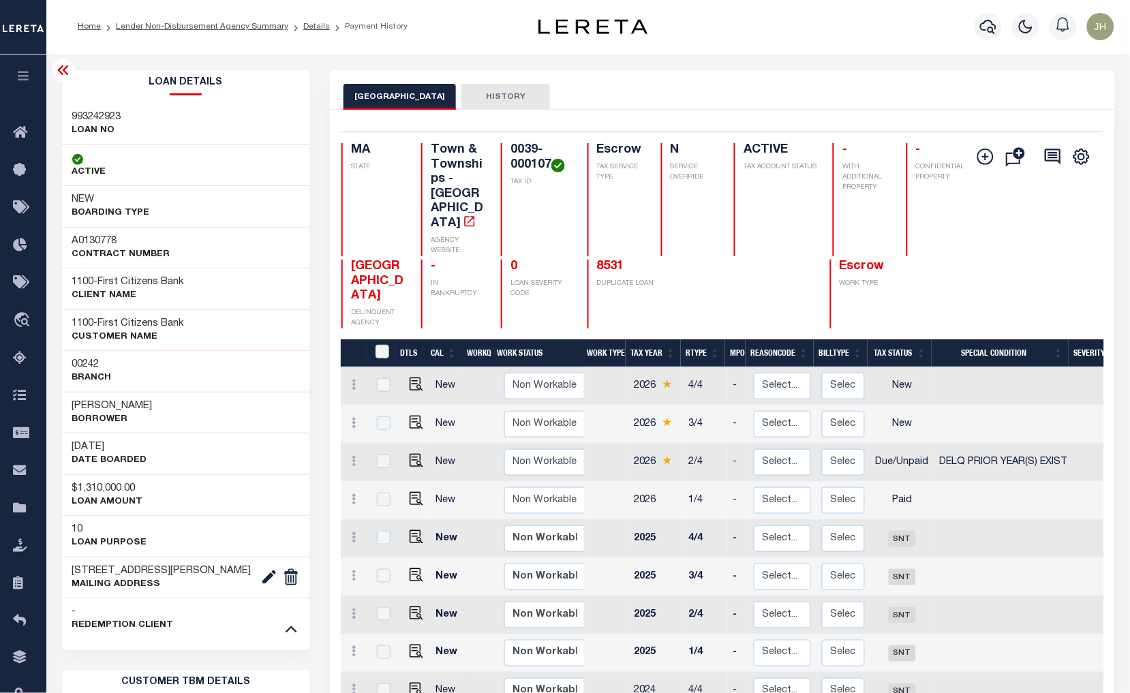
scroll to position [0, 0]
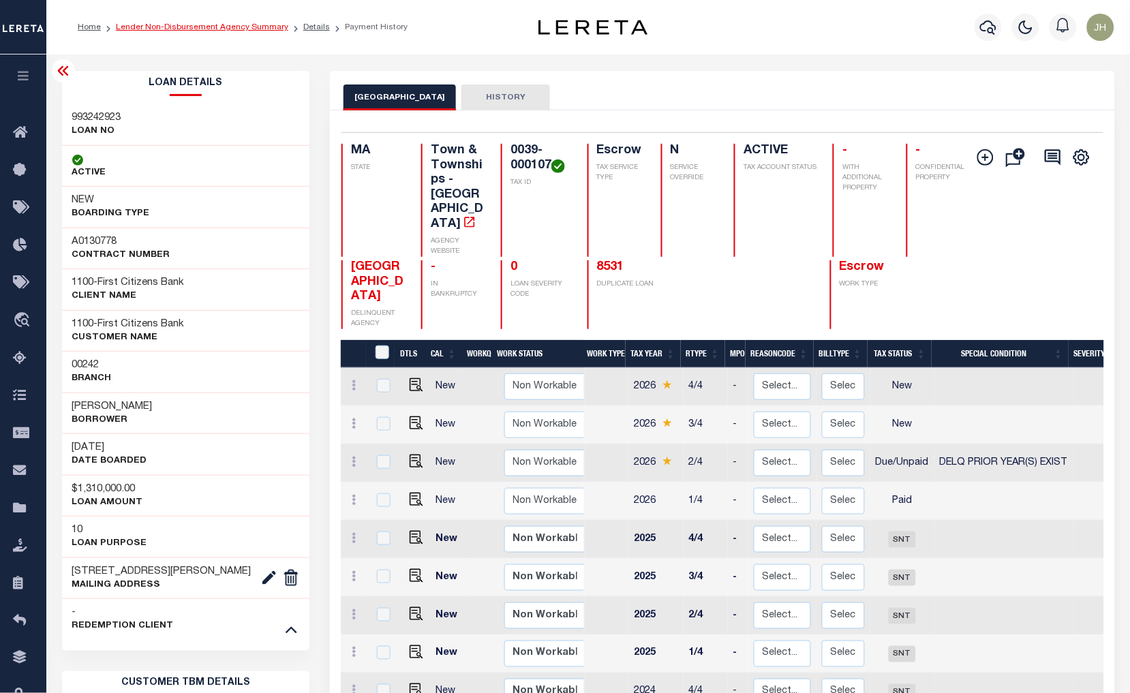
click at [161, 28] on link "Lender Non-Disbursement Agency Summary" at bounding box center [202, 27] width 172 height 8
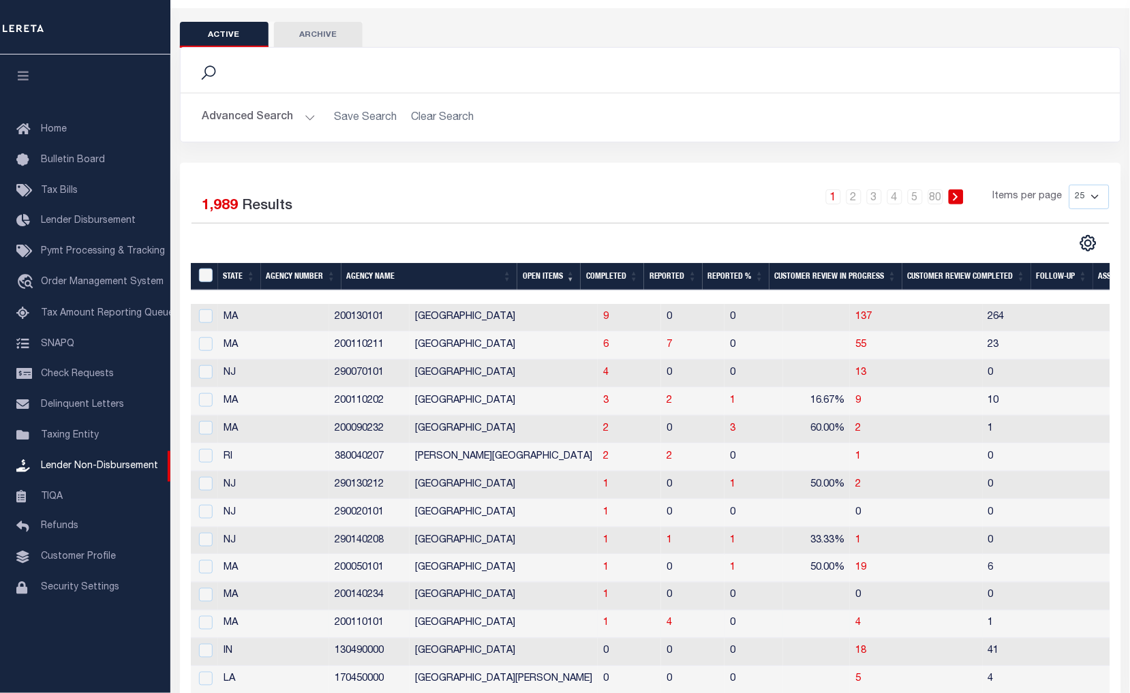
scroll to position [151, 0]
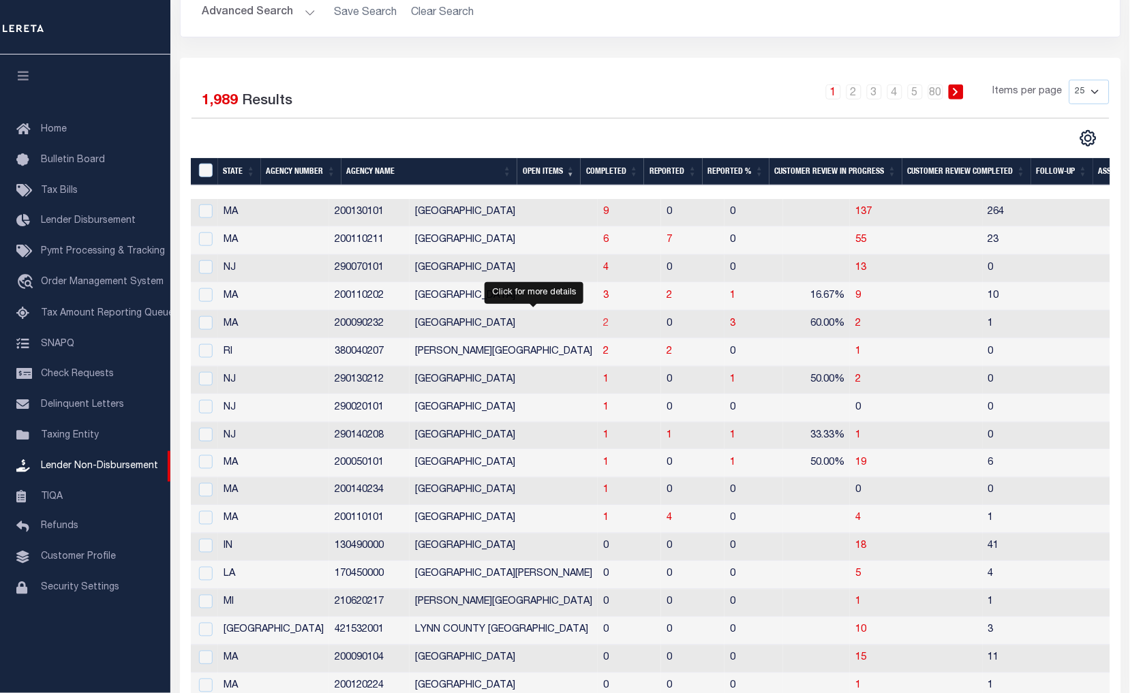
click at [603, 324] on span "2" at bounding box center [605, 324] width 5 height 10
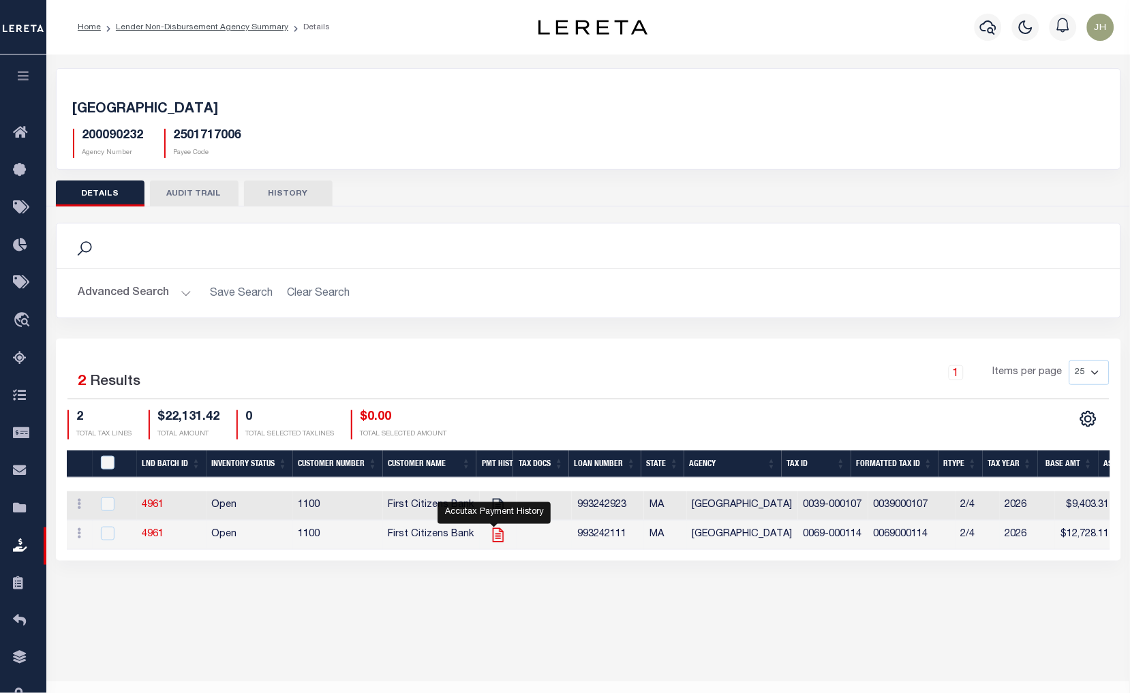
click at [494, 536] on icon "" at bounding box center [498, 535] width 18 height 18
checkbox input "true"
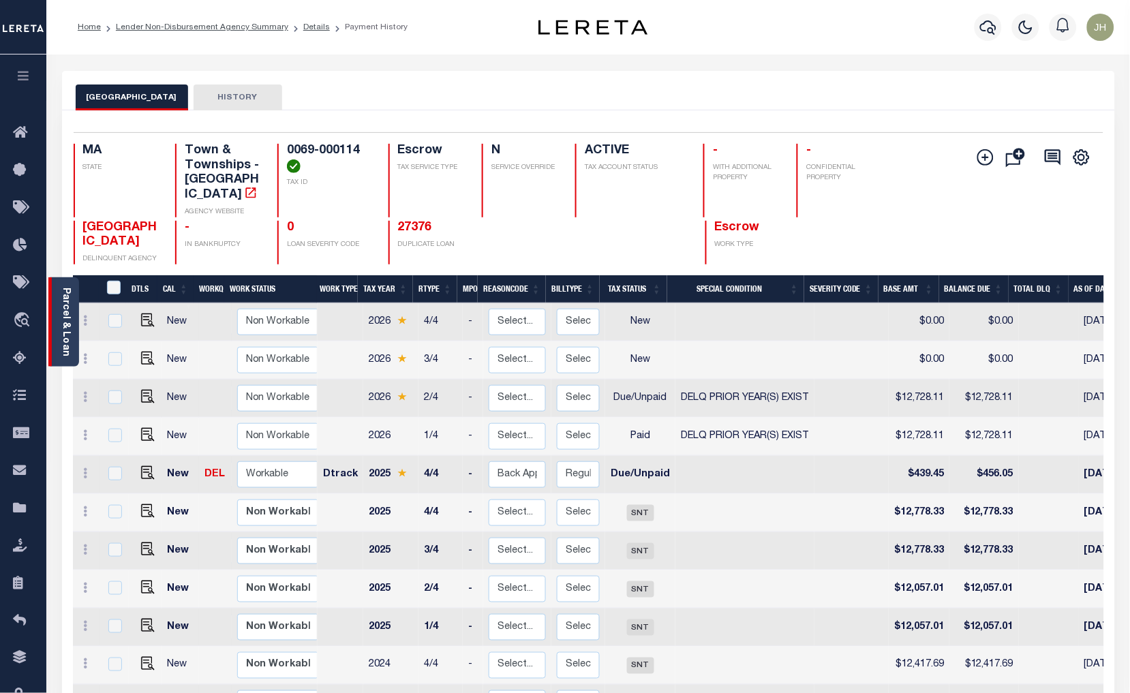
click at [56, 341] on div "Parcel & Loan" at bounding box center [63, 321] width 31 height 89
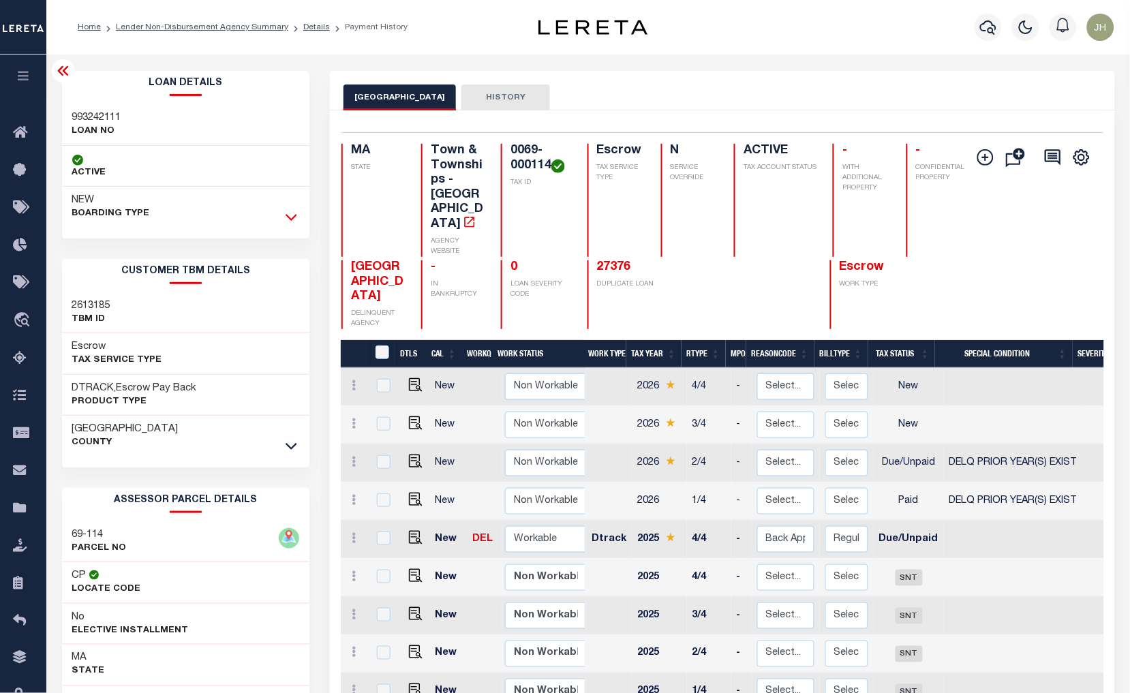
click at [296, 222] on icon at bounding box center [292, 217] width 12 height 14
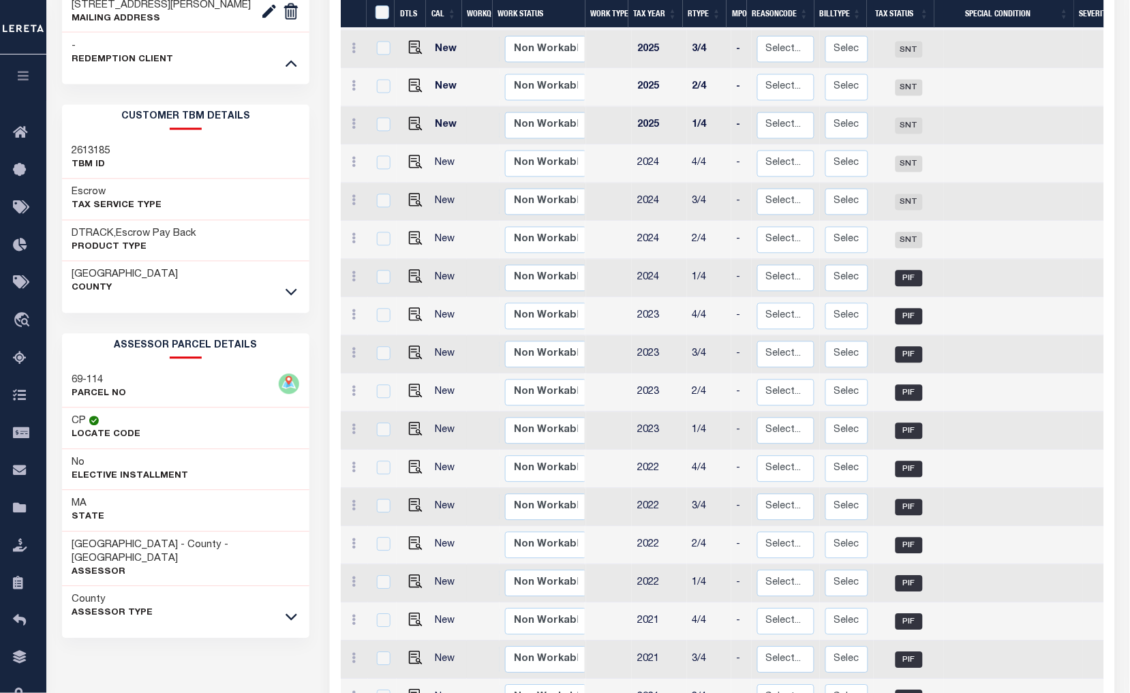
scroll to position [605, 0]
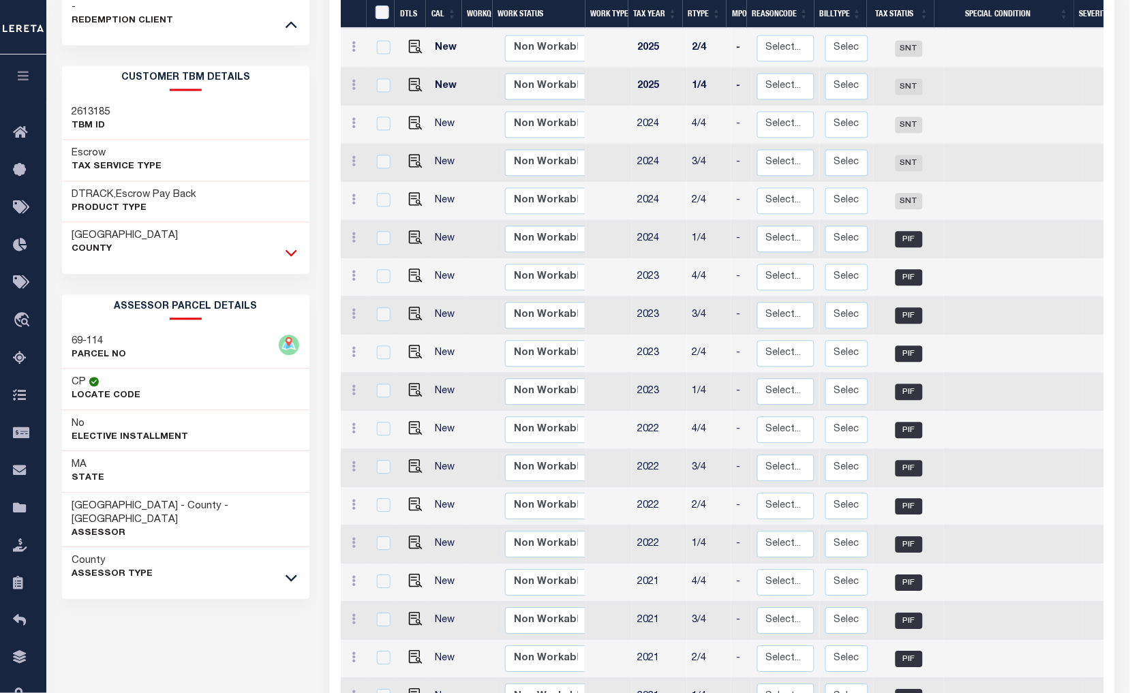
click at [293, 253] on icon at bounding box center [292, 253] width 12 height 14
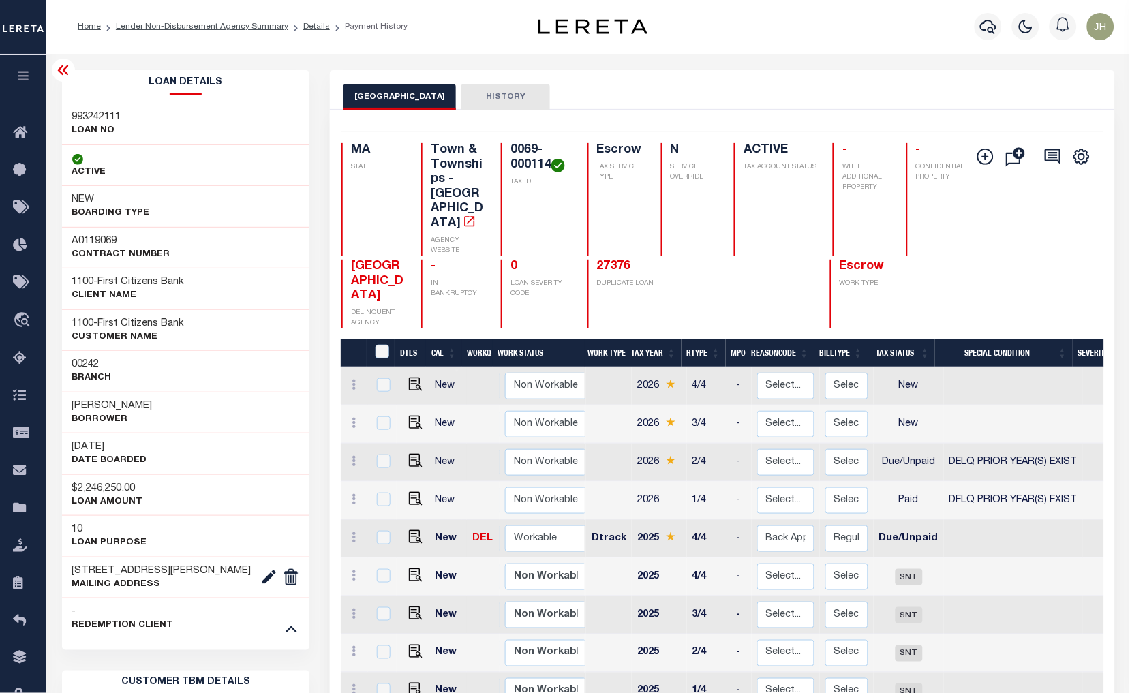
scroll to position [0, 0]
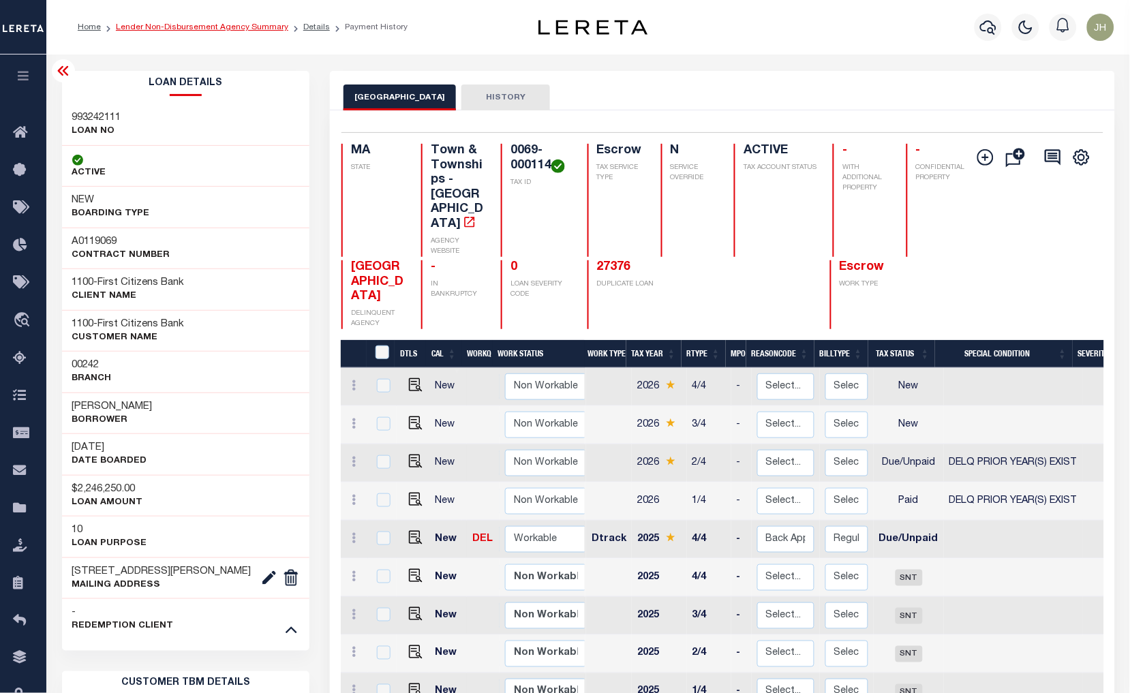
click at [207, 31] on link "Lender Non-Disbursement Agency Summary" at bounding box center [202, 27] width 172 height 8
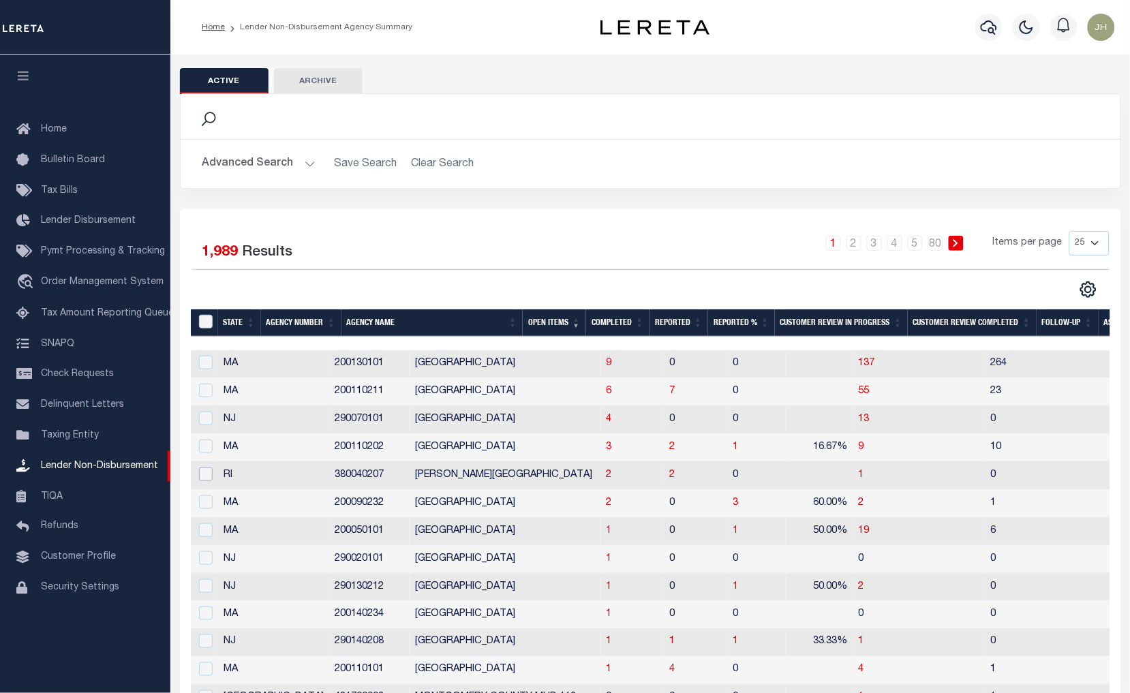
click at [205, 478] on input "checkbox" at bounding box center [206, 475] width 14 height 14
checkbox input "true"
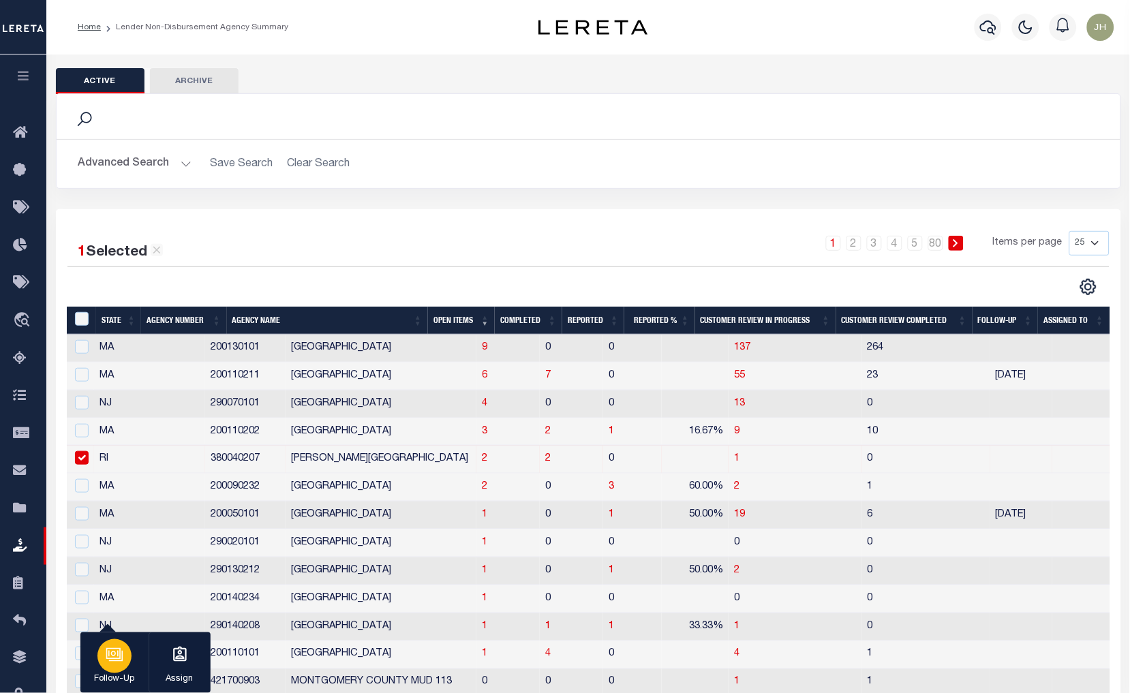
click at [110, 654] on icon "button" at bounding box center [115, 655] width 18 height 18
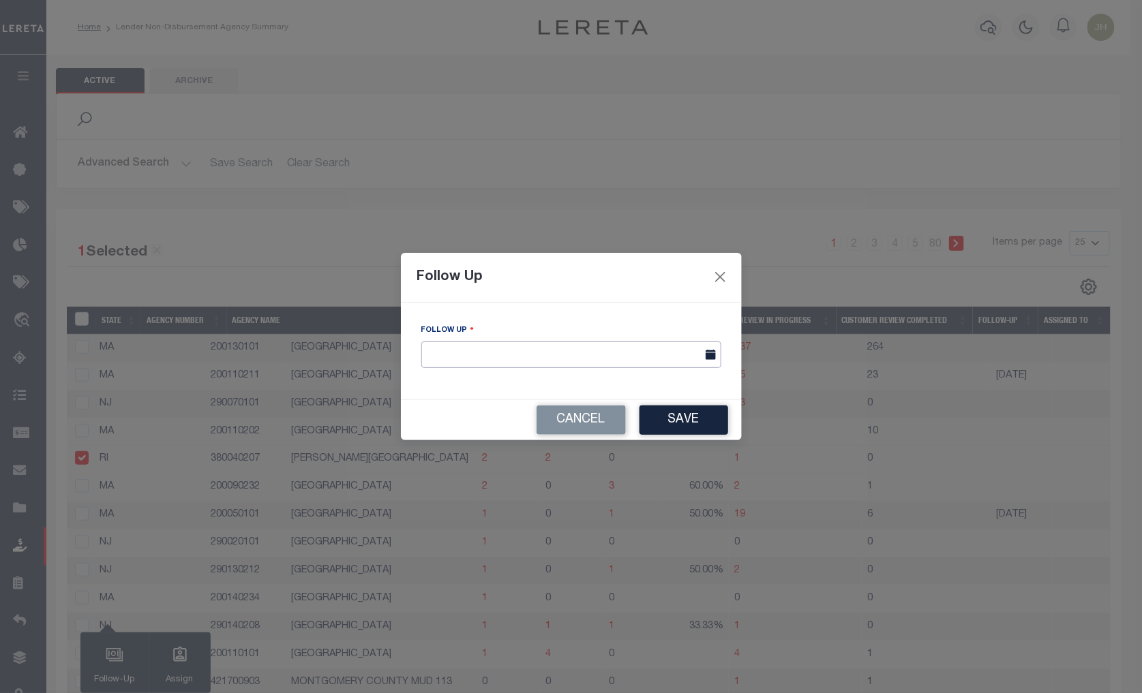
click at [519, 352] on input "text" at bounding box center [571, 354] width 300 height 27
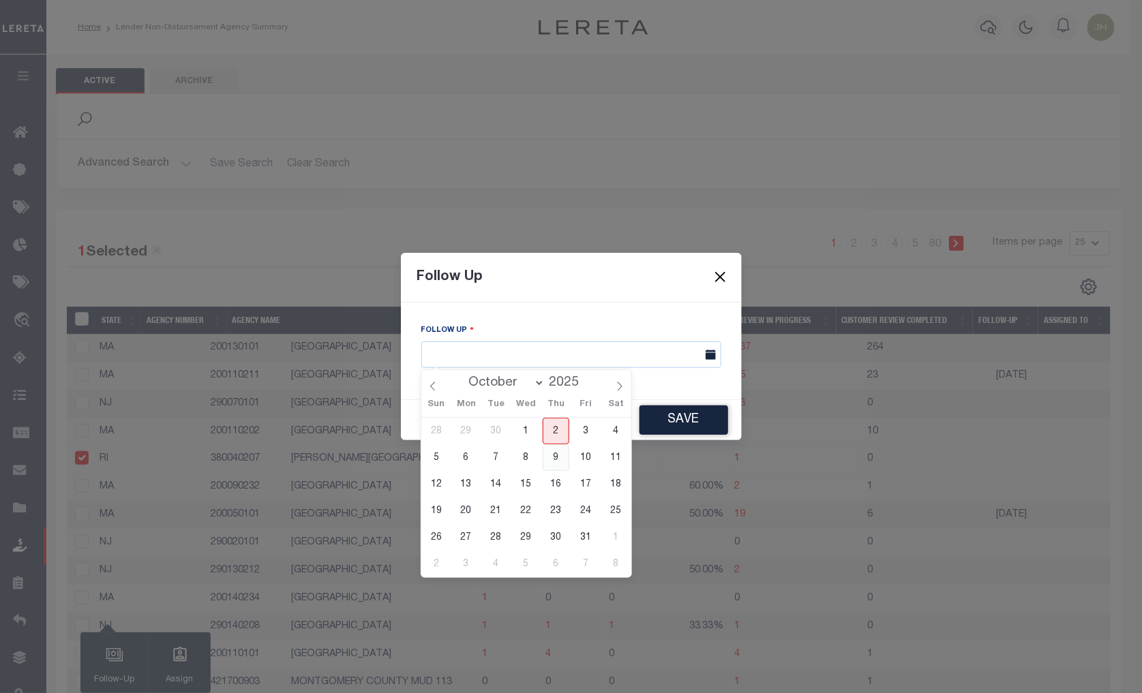
click at [553, 461] on span "9" at bounding box center [556, 457] width 27 height 27
type input "10/09/2025"
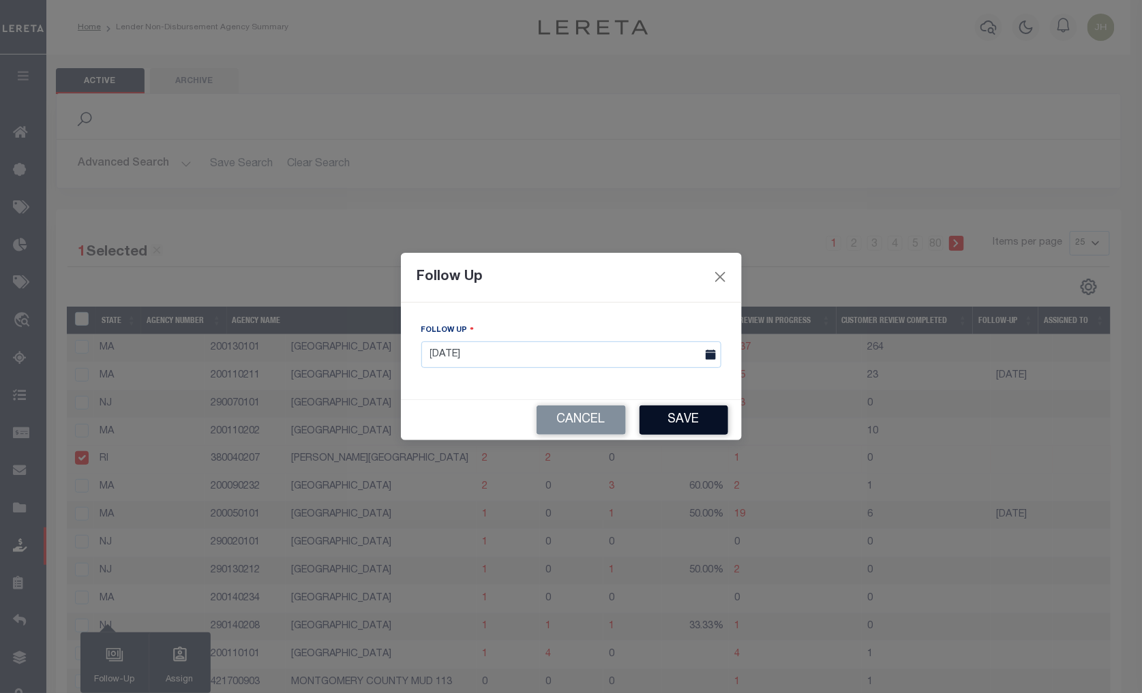
click at [682, 423] on button "Save" at bounding box center [683, 420] width 89 height 29
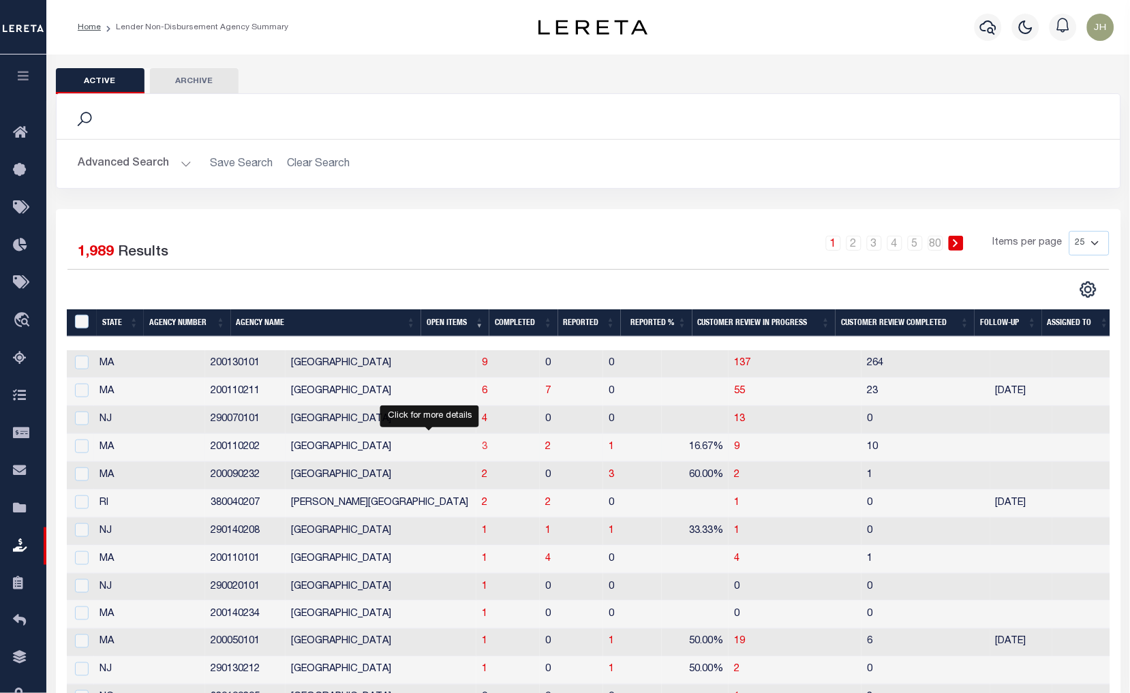
click at [482, 451] on span "3" at bounding box center [484, 447] width 5 height 10
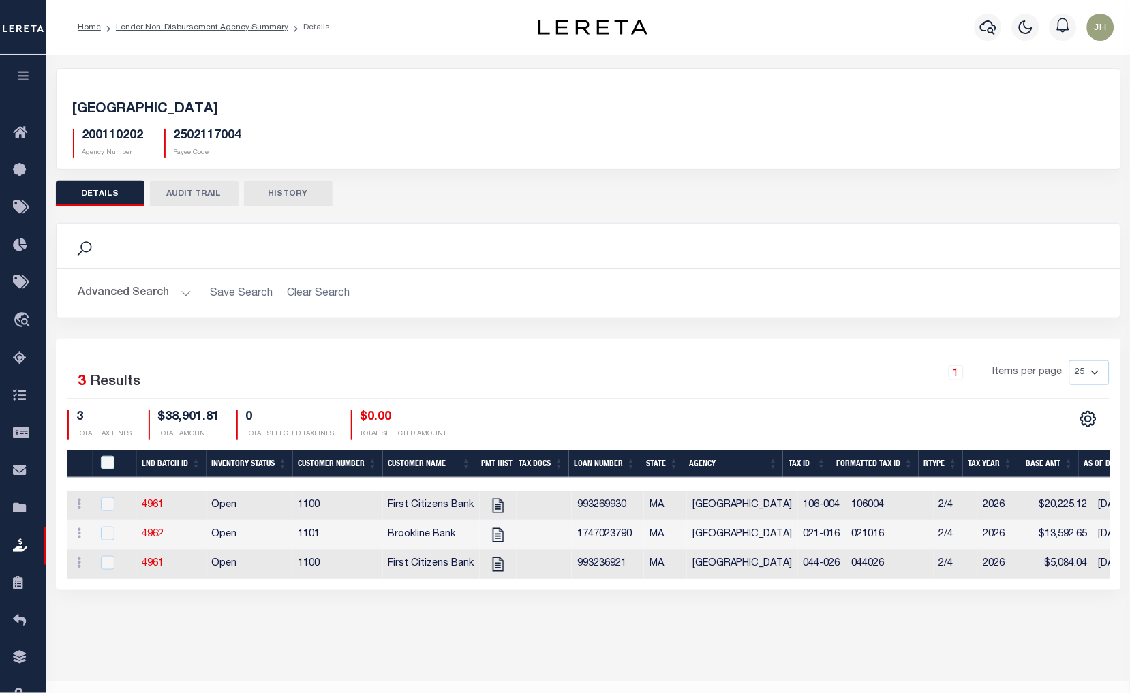
click at [401, 339] on div "Selected 3 Results 1 Items per page 25 50 100 200 3 $38,901.81 0" at bounding box center [588, 464] width 1065 height 251
click at [495, 509] on icon "" at bounding box center [498, 506] width 18 height 18
checkbox input "true"
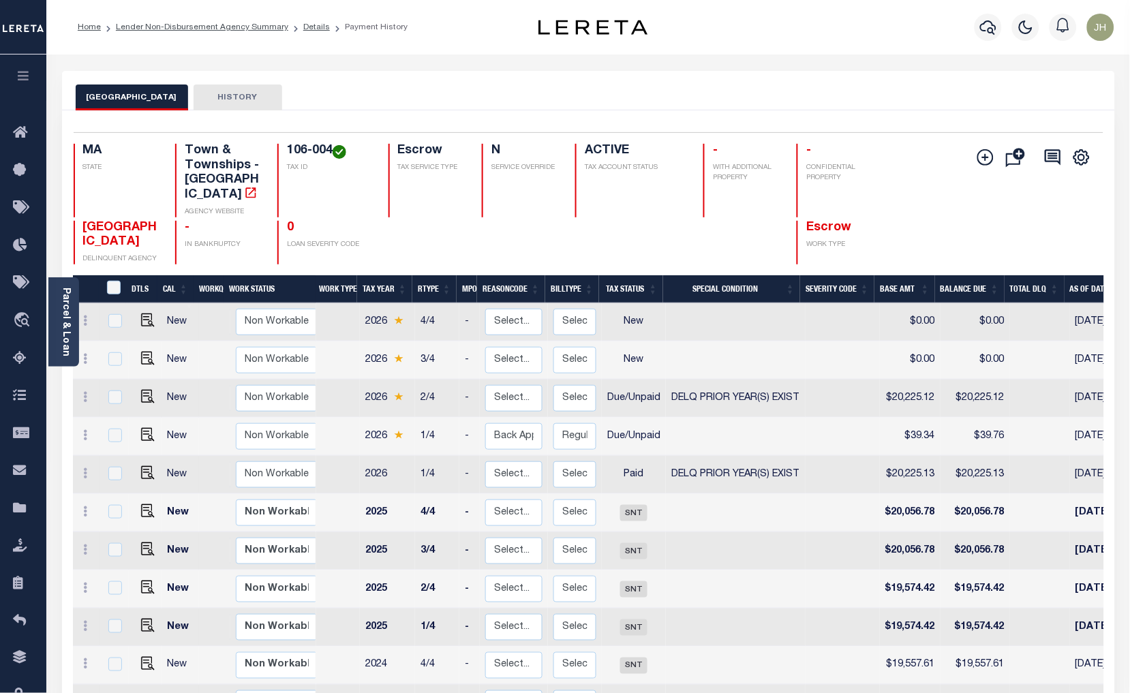
click at [65, 301] on link "Parcel & Loan" at bounding box center [66, 322] width 10 height 69
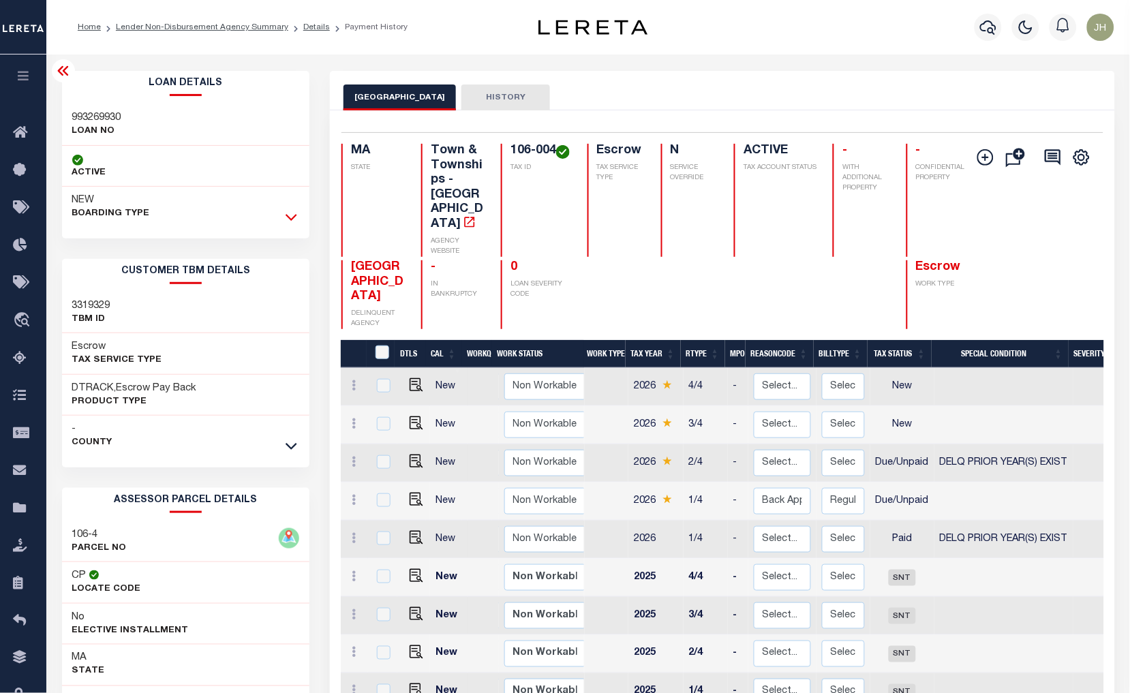
click at [289, 219] on icon at bounding box center [292, 218] width 12 height 7
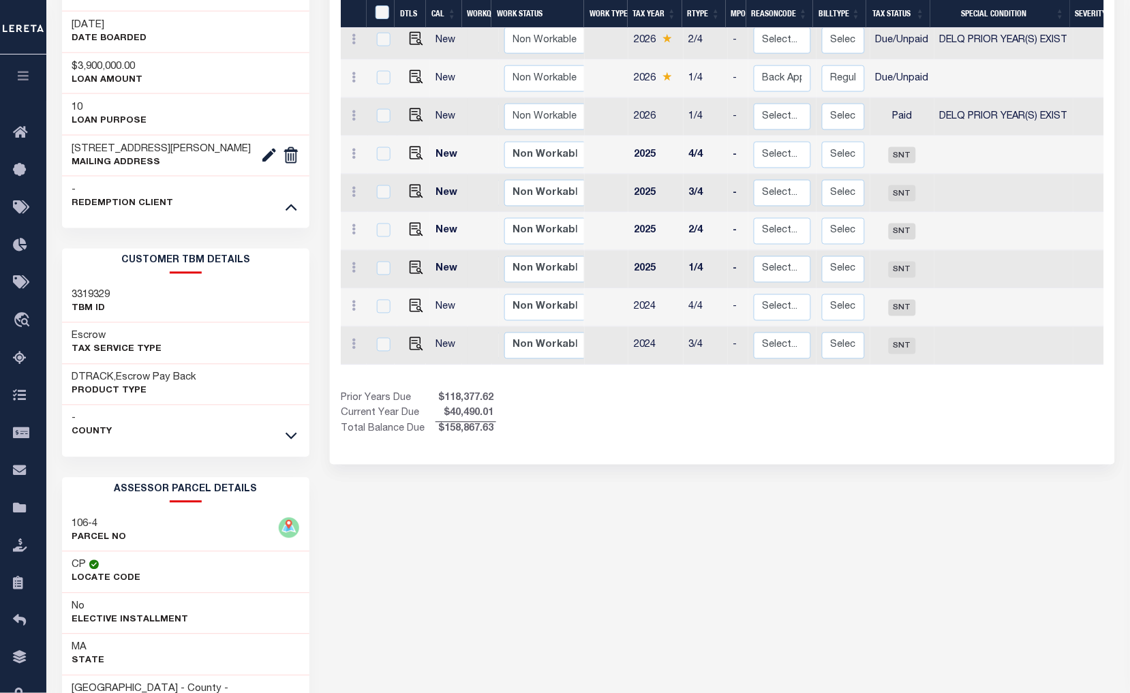
scroll to position [454, 0]
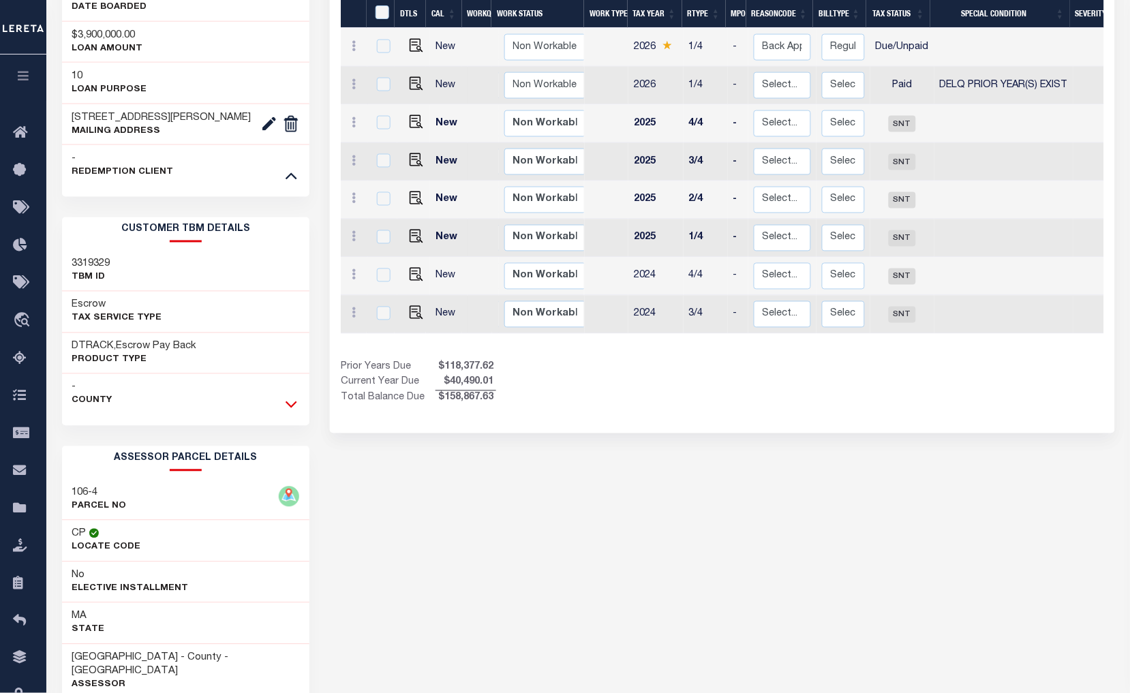
click at [286, 412] on icon at bounding box center [292, 404] width 12 height 14
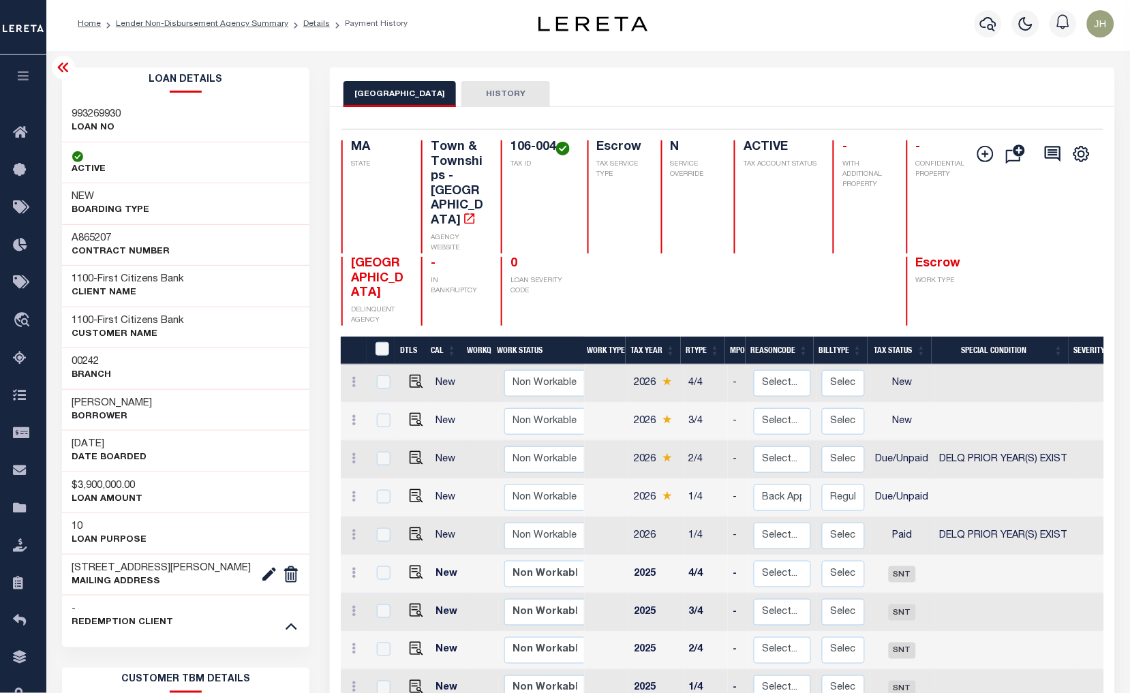
scroll to position [0, 0]
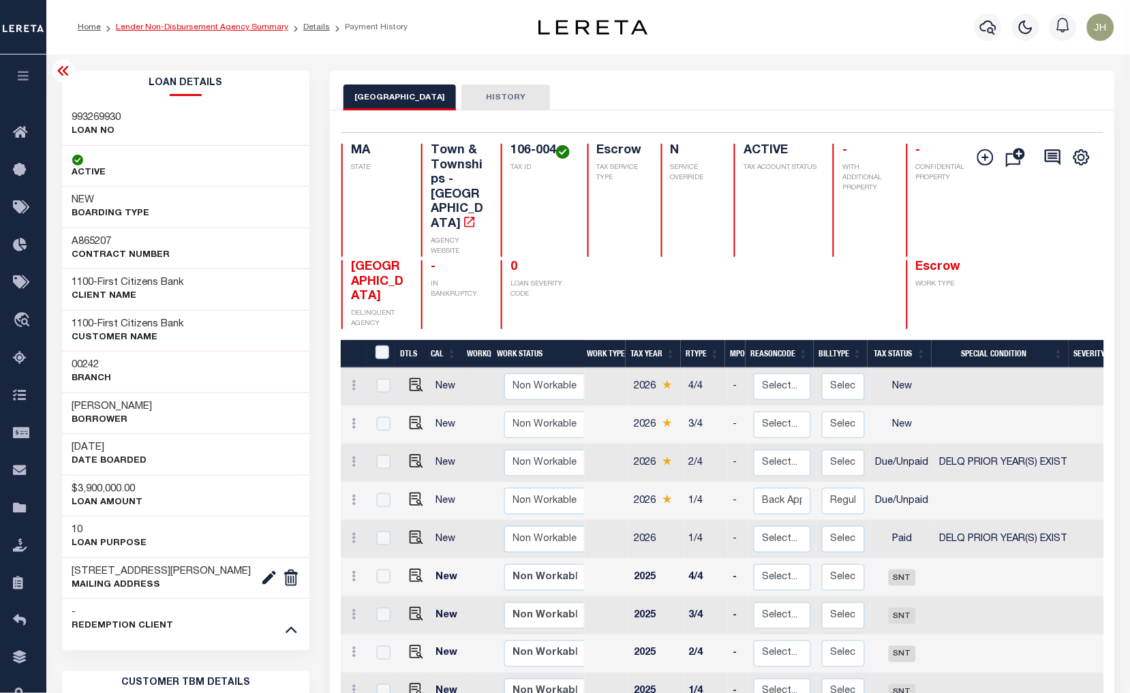
click at [171, 27] on link "Lender Non-Disbursement Agency Summary" at bounding box center [202, 27] width 172 height 8
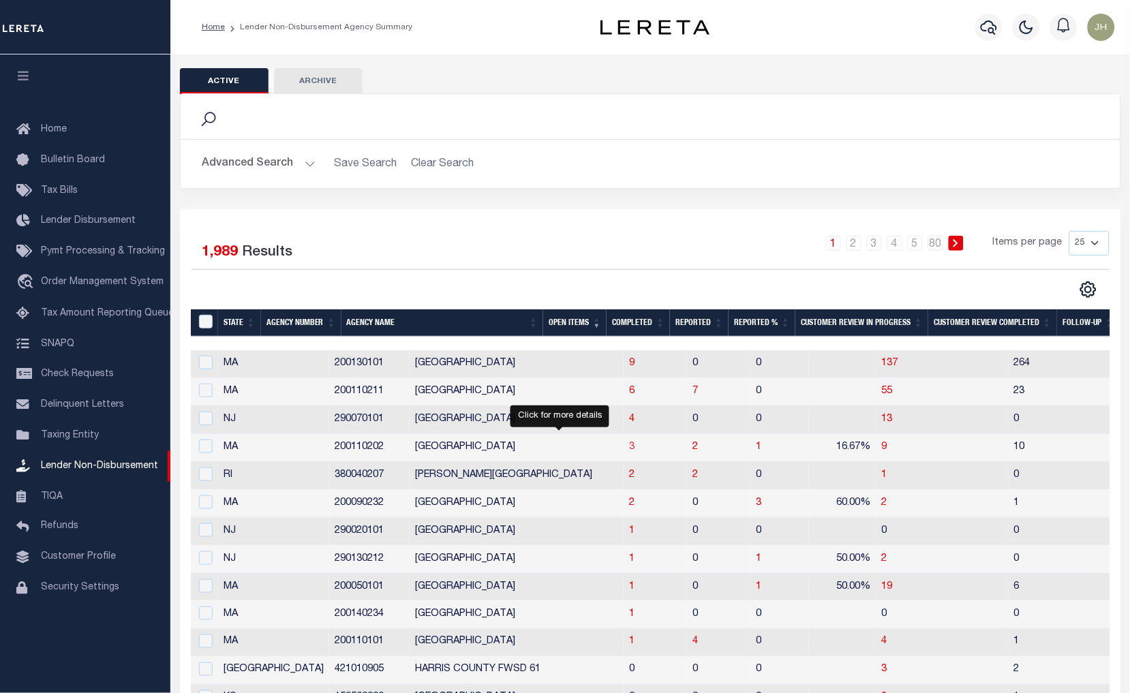
click at [629, 450] on span "3" at bounding box center [631, 447] width 5 height 10
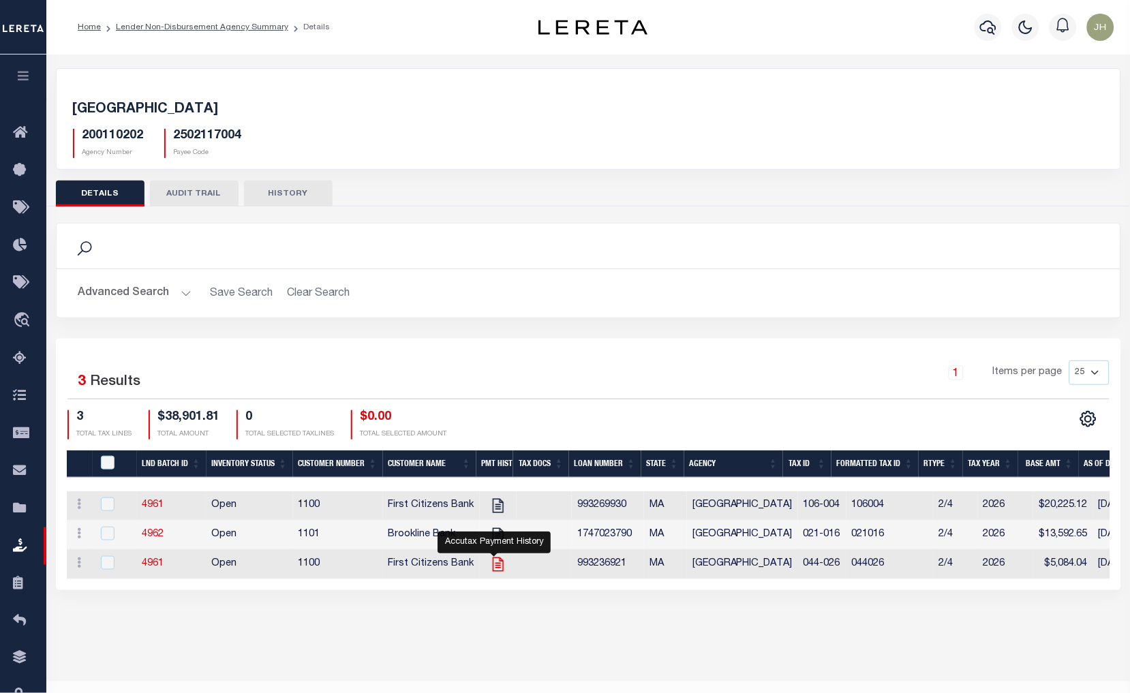
click at [492, 566] on icon "" at bounding box center [497, 565] width 11 height 14
checkbox input "true"
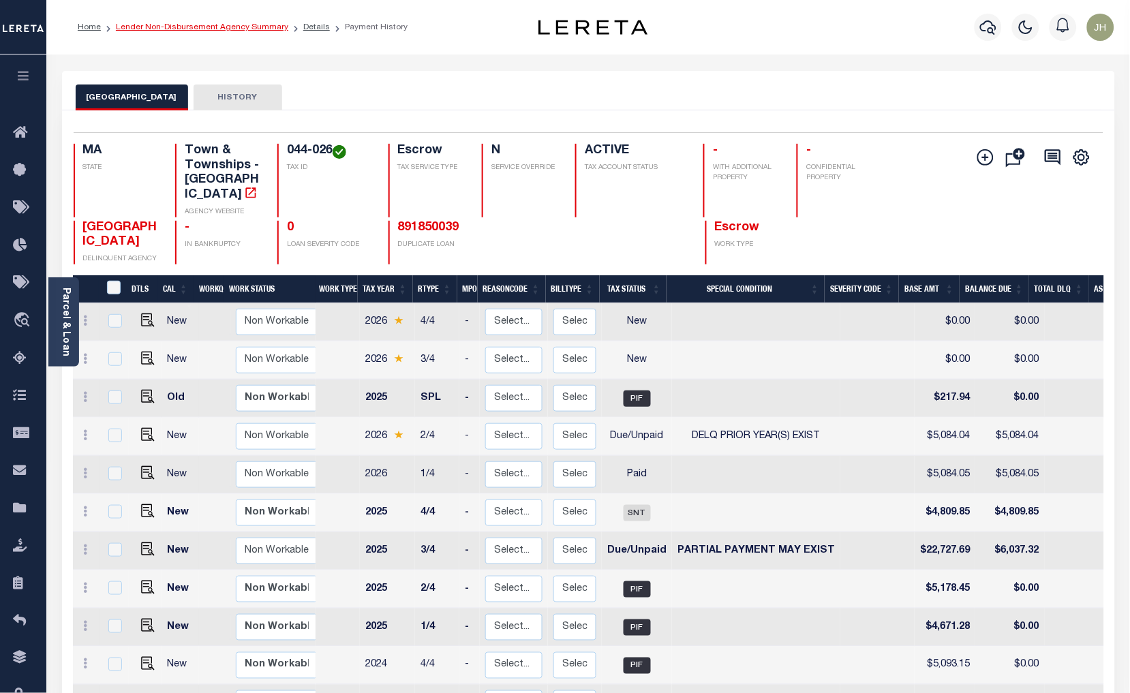
click at [182, 27] on link "Lender Non-Disbursement Agency Summary" at bounding box center [202, 27] width 172 height 8
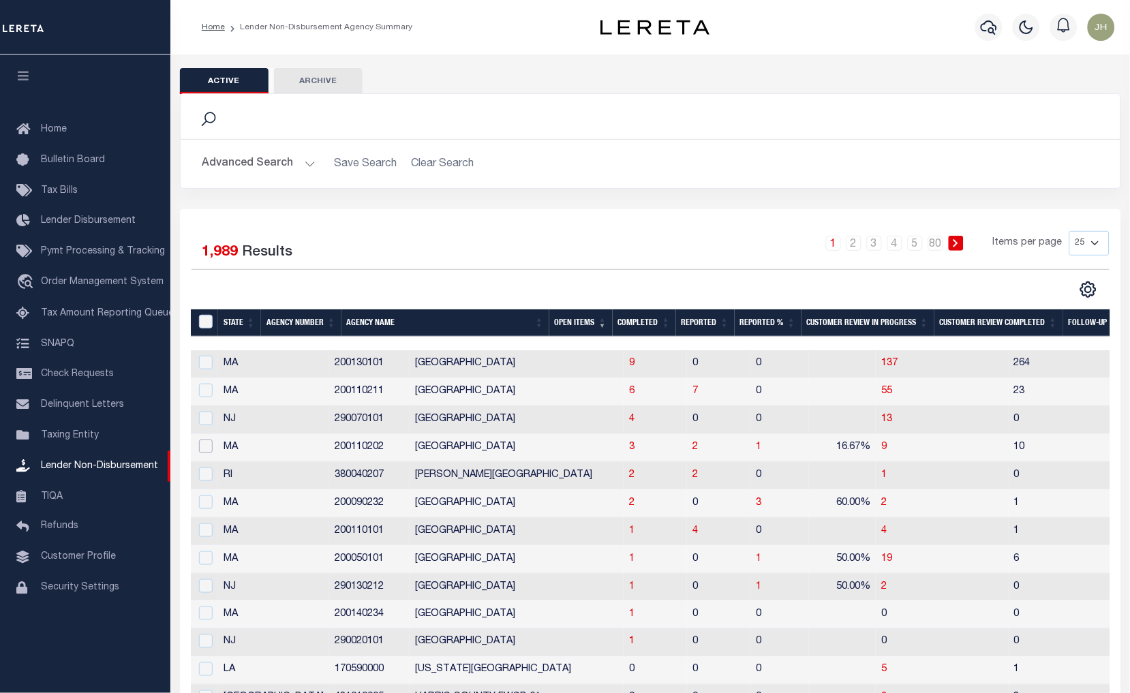
click at [209, 451] on input "checkbox" at bounding box center [206, 447] width 14 height 14
checkbox input "true"
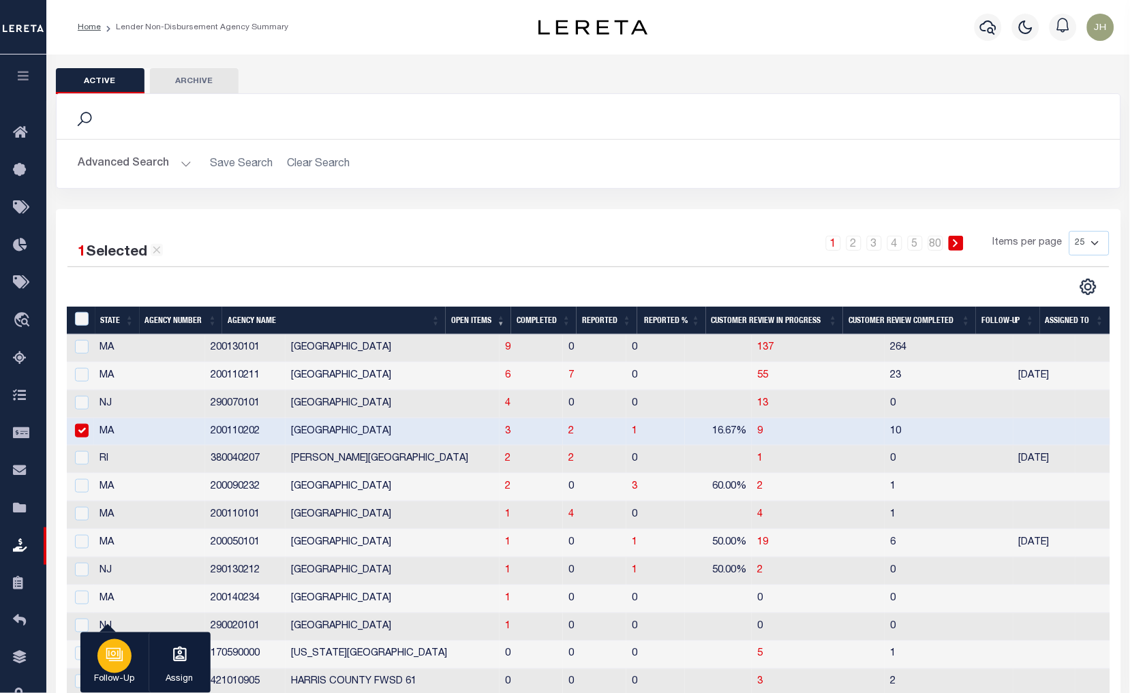
click at [115, 669] on div "button" at bounding box center [114, 656] width 34 height 34
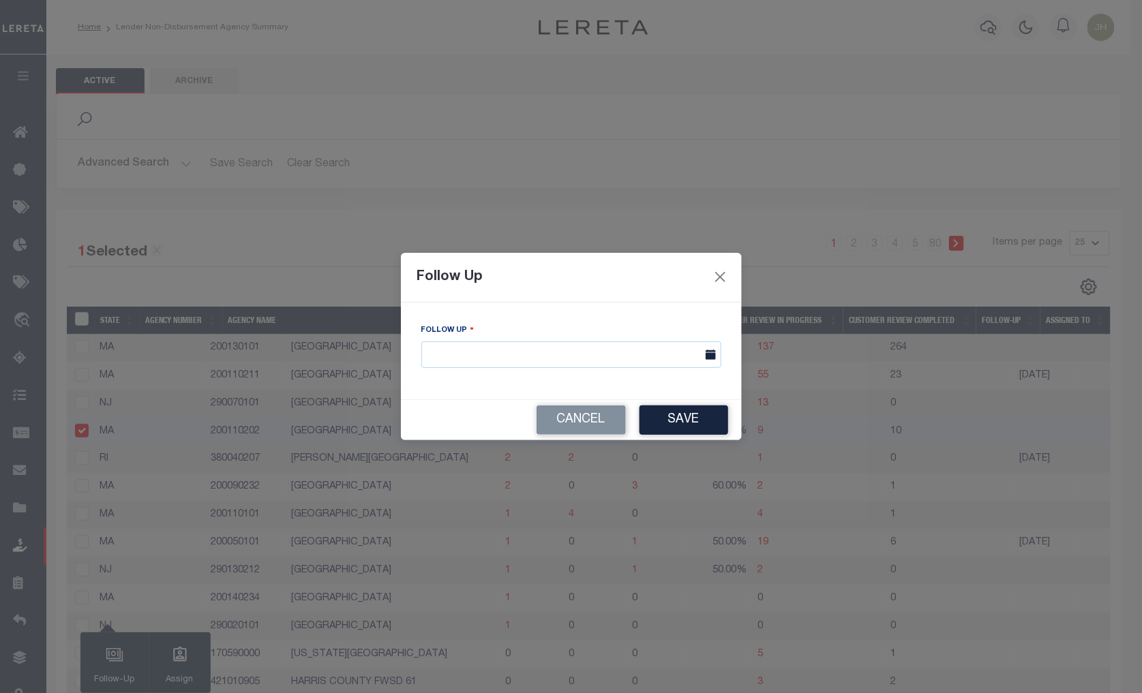
click at [704, 359] on span at bounding box center [709, 354] width 24 height 27
click at [515, 364] on input "text" at bounding box center [571, 354] width 300 height 27
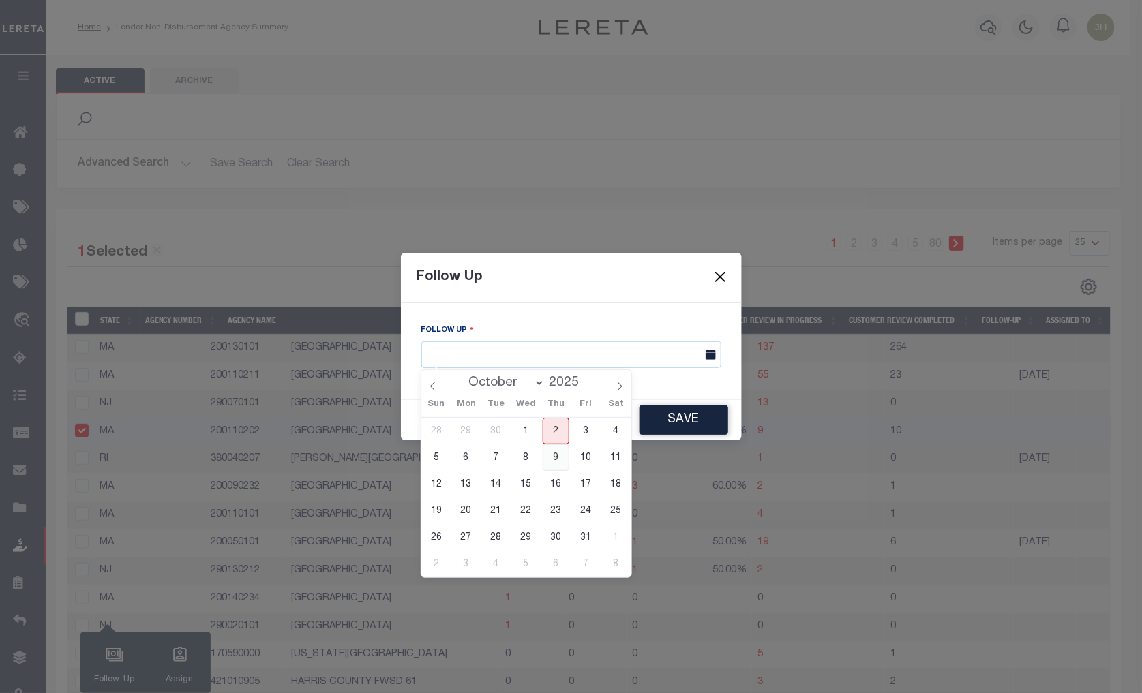
click at [553, 459] on span "9" at bounding box center [556, 457] width 27 height 27
type input "10/09/2025"
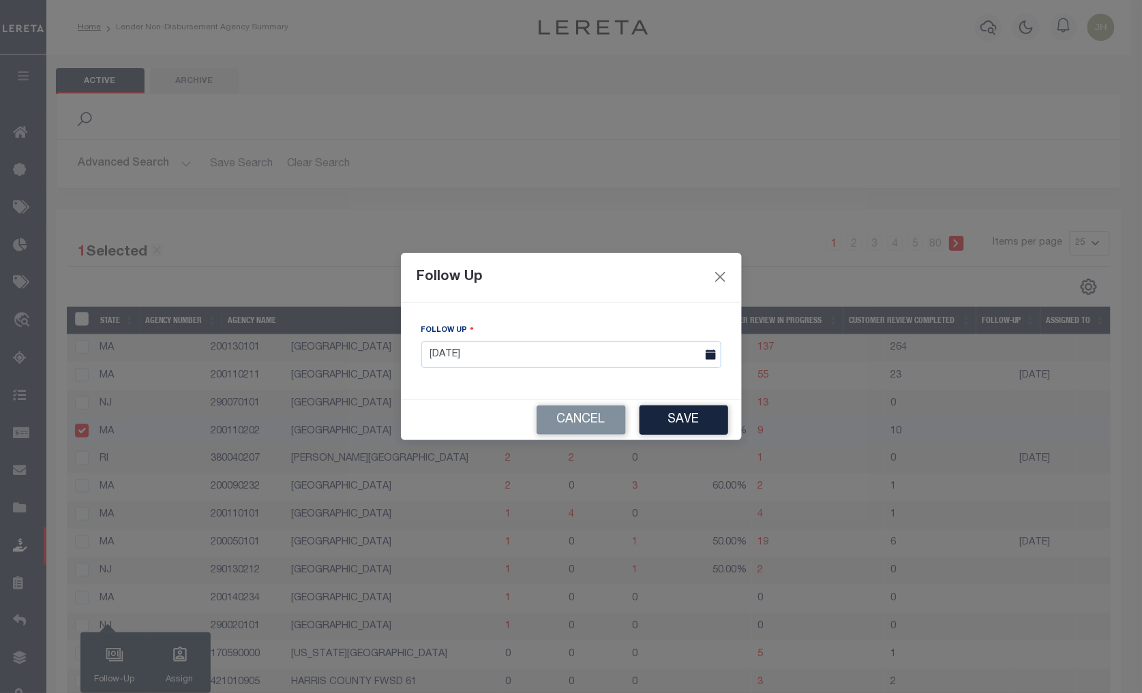
click at [684, 425] on button "Save" at bounding box center [683, 420] width 89 height 29
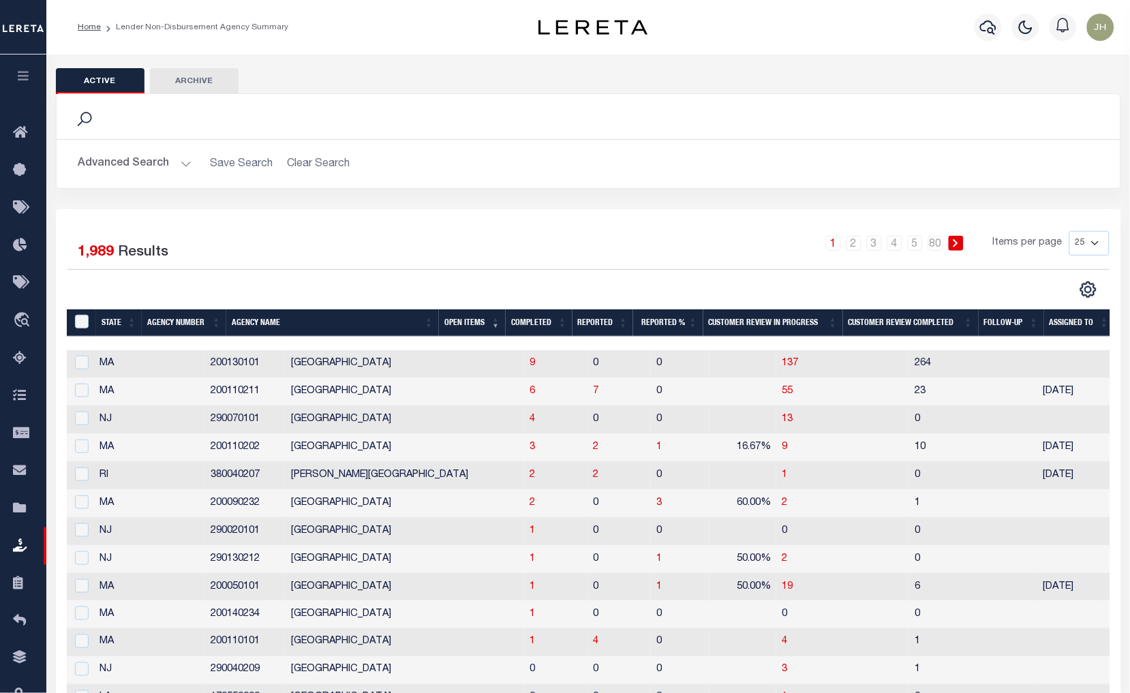
click at [87, 191] on div "Search Advanced Search Save Search Clear Search In In" at bounding box center [589, 151] width 1086 height 116
click at [530, 503] on span "2" at bounding box center [532, 503] width 5 height 10
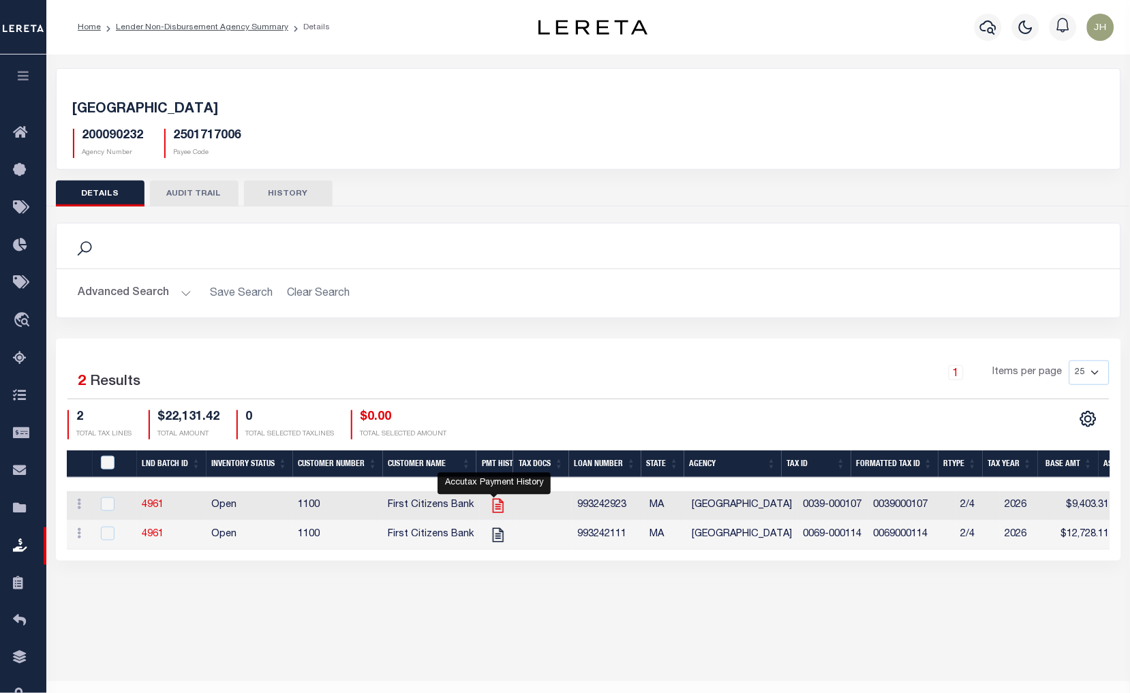
click at [496, 510] on icon "" at bounding box center [497, 506] width 11 height 14
checkbox input "true"
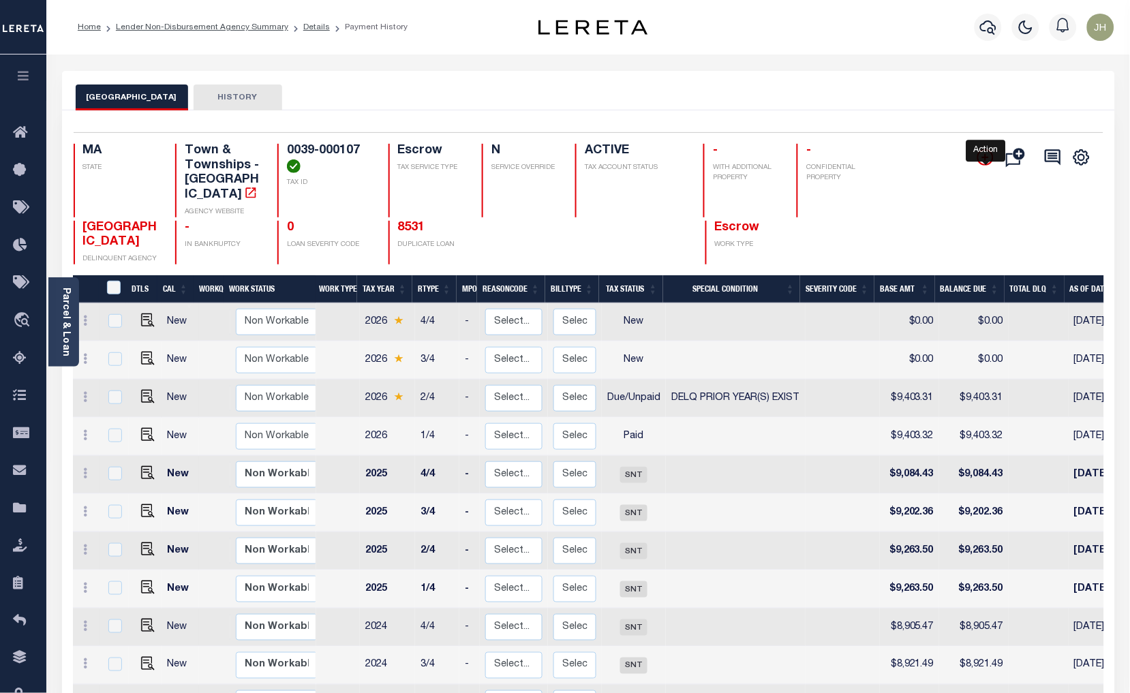
click at [984, 160] on icon "" at bounding box center [985, 157] width 16 height 16
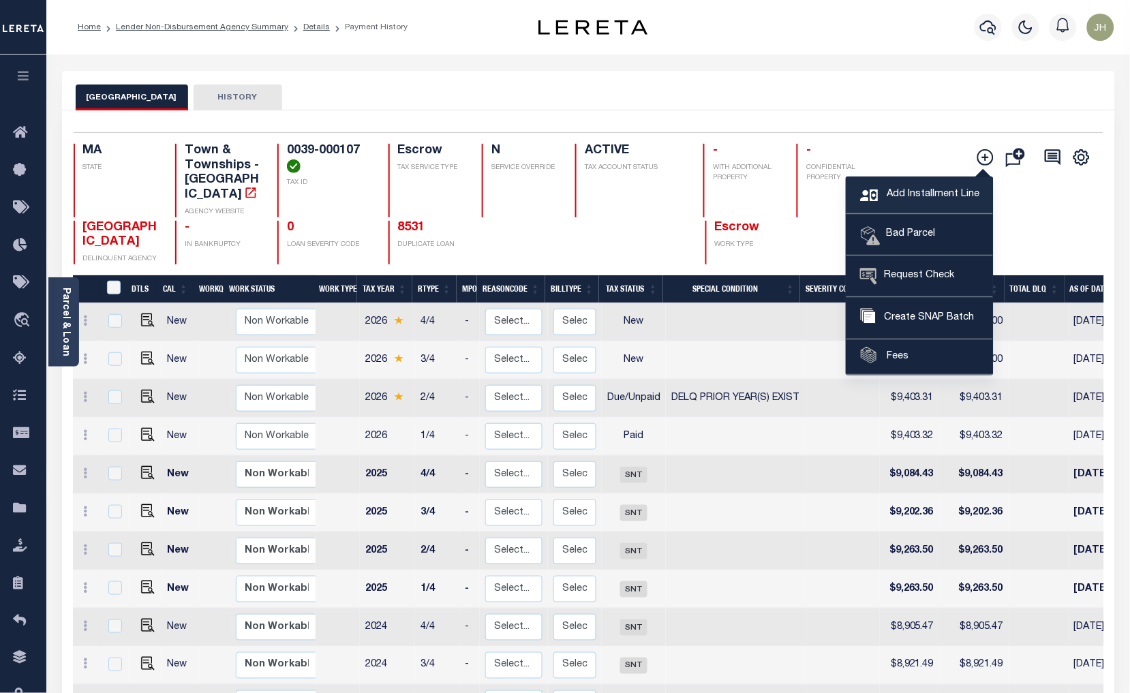
click at [915, 196] on span "Add Installment Line" at bounding box center [931, 194] width 96 height 15
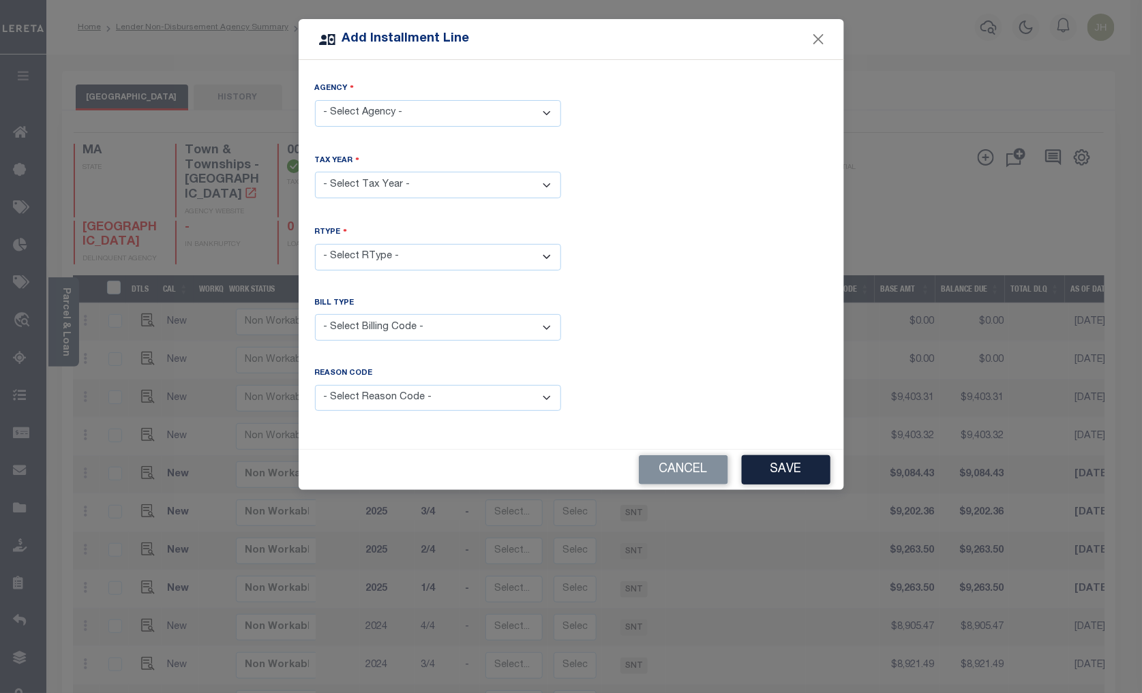
click at [547, 113] on select "- Select Agency - LEXINGTON TOWN - Town & Townships" at bounding box center [438, 113] width 246 height 27
select select "2501717006"
click at [315, 100] on select "- Select Agency - LEXINGTON TOWN - Town & Townships" at bounding box center [438, 113] width 246 height 27
click at [459, 183] on select "- Select Year - 2005 2006 2007 2008 2009 2010 2011 2012 2013 2014 2015 2016 201…" at bounding box center [438, 185] width 246 height 27
select select "2025"
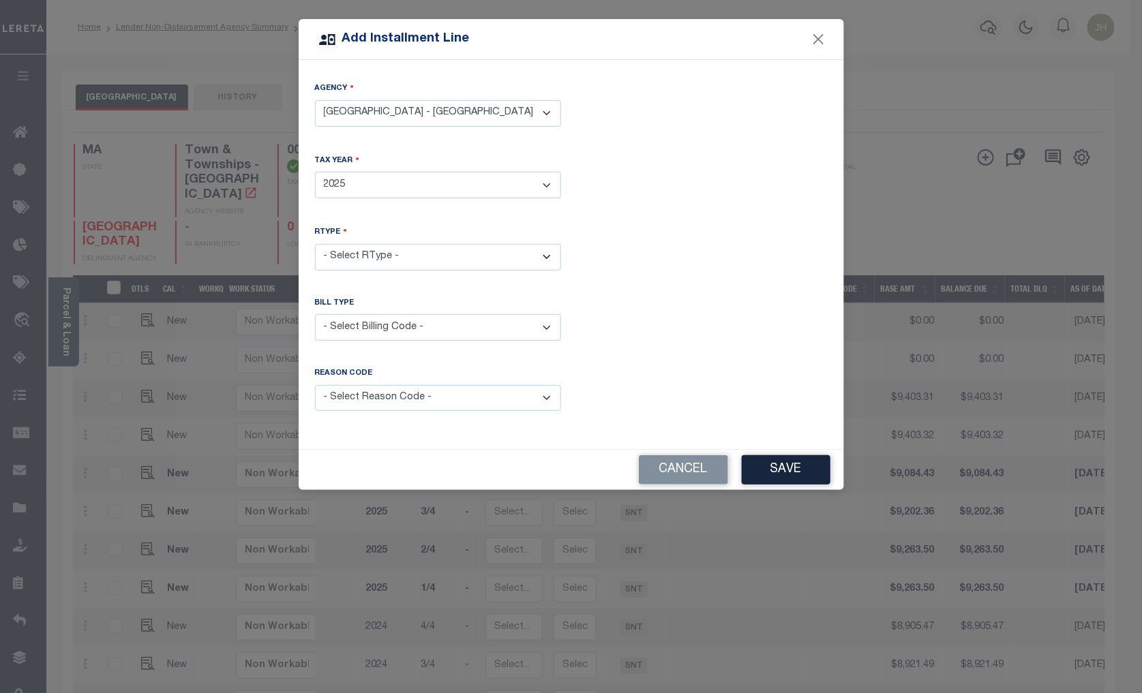
click at [315, 172] on select "- Select Year - 2005 2006 2007 2008 2009 2010 2011 2012 2013 2014 2015 2016 201…" at bounding box center [438, 185] width 246 height 27
click at [379, 254] on select "- Select RType - 1/4 2/4 3/4 4/4" at bounding box center [438, 257] width 246 height 27
select select "3"
click at [315, 244] on select "- Select RType - 1/4 2/4 3/4 4/4" at bounding box center [438, 257] width 246 height 27
click at [370, 326] on select "- Select Billing Code - Regular Delinquent Supplemental Corrected/Adjusted Bill…" at bounding box center [438, 327] width 246 height 27
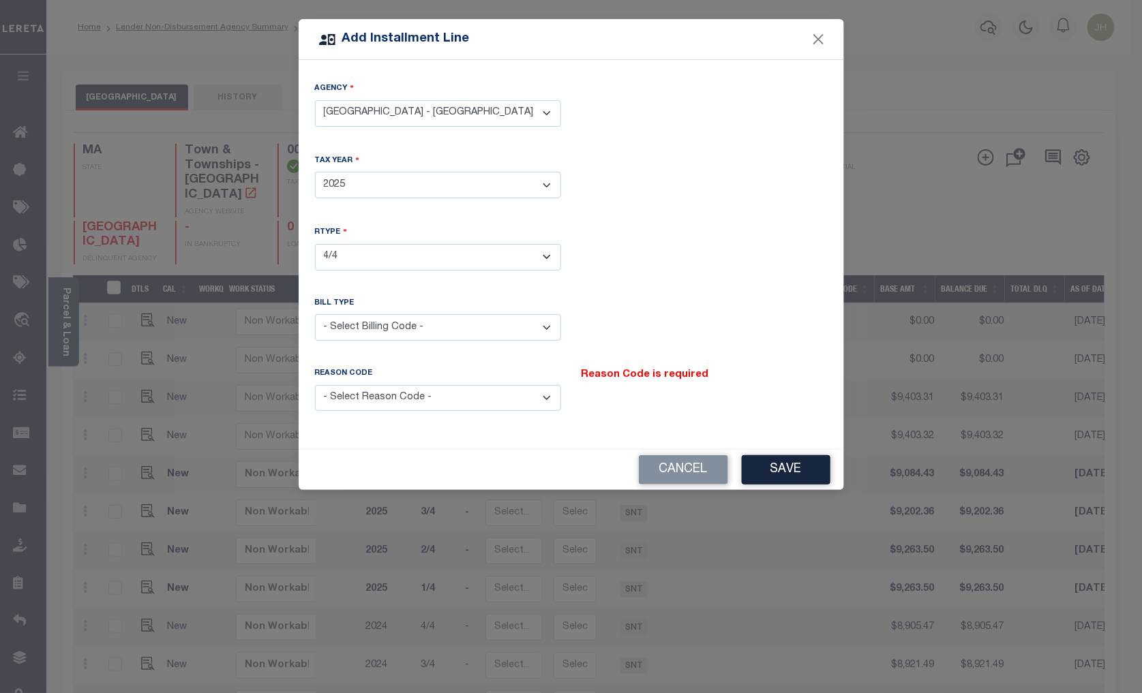
select select "1"
click at [315, 314] on select "- Select Billing Code - Regular Delinquent Supplemental Corrected/Adjusted Bill…" at bounding box center [438, 327] width 246 height 27
click at [365, 399] on select "- Select Reason Code - Payment Reversal Taxable Value Change Assessment Change …" at bounding box center [438, 398] width 246 height 27
select select "12"
click at [315, 385] on select "- Select Reason Code - Payment Reversal Taxable Value Change Assessment Change …" at bounding box center [438, 398] width 246 height 27
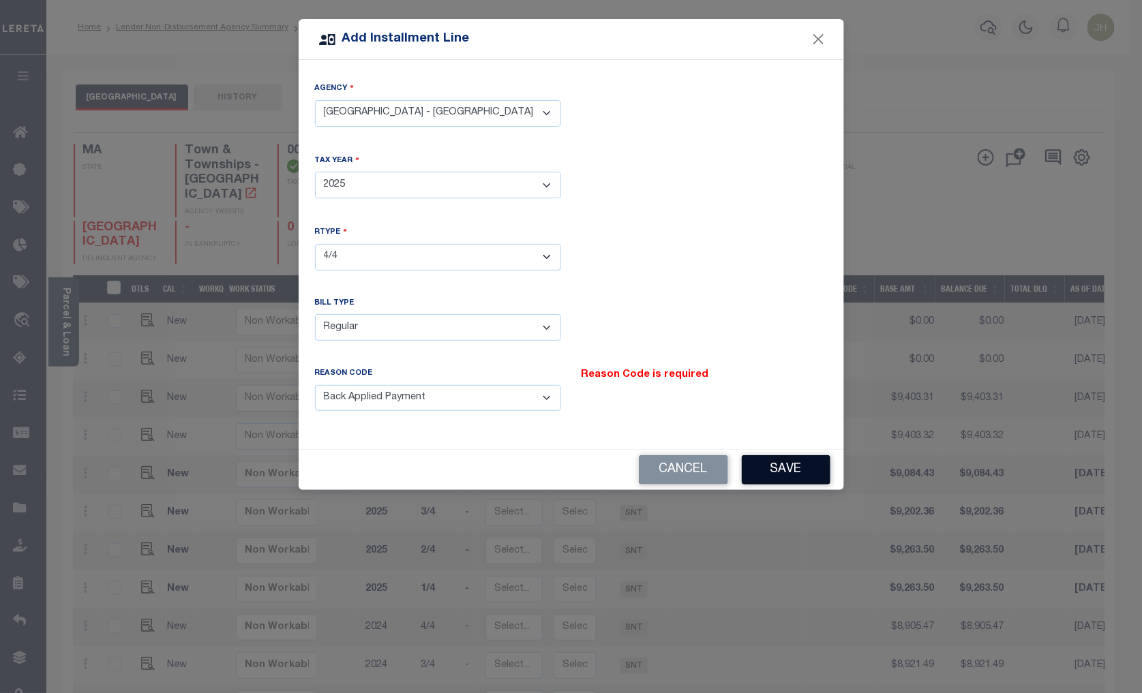
click at [782, 463] on button "Save" at bounding box center [786, 469] width 89 height 29
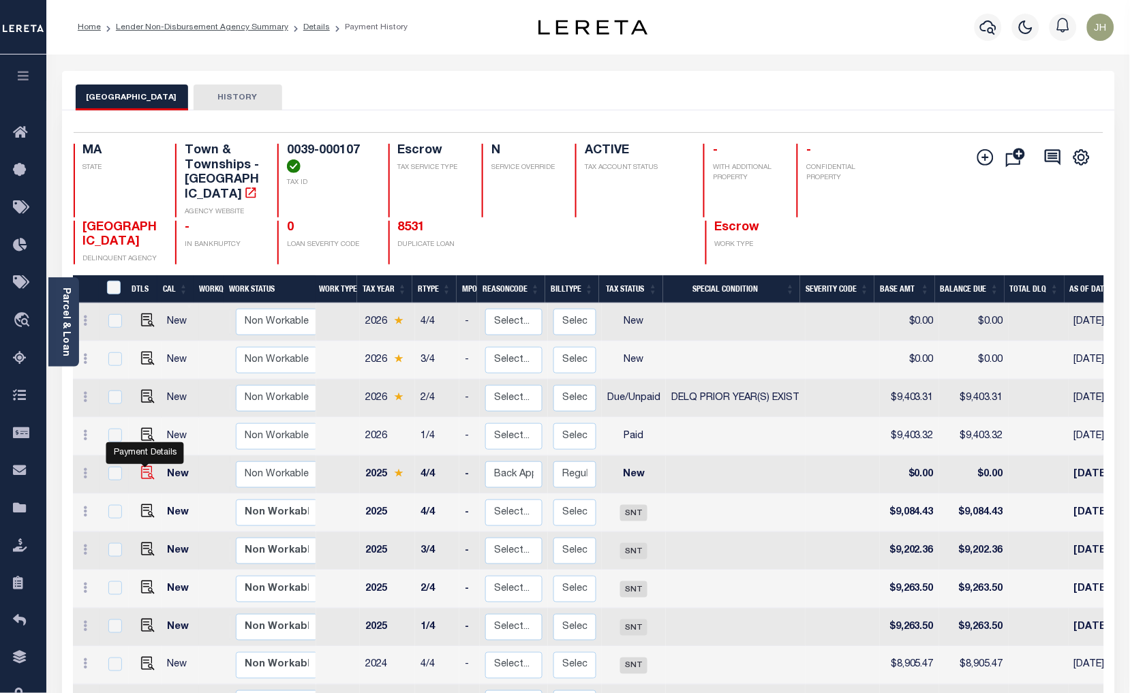
click at [144, 466] on img at bounding box center [148, 473] width 14 height 14
checkbox input "true"
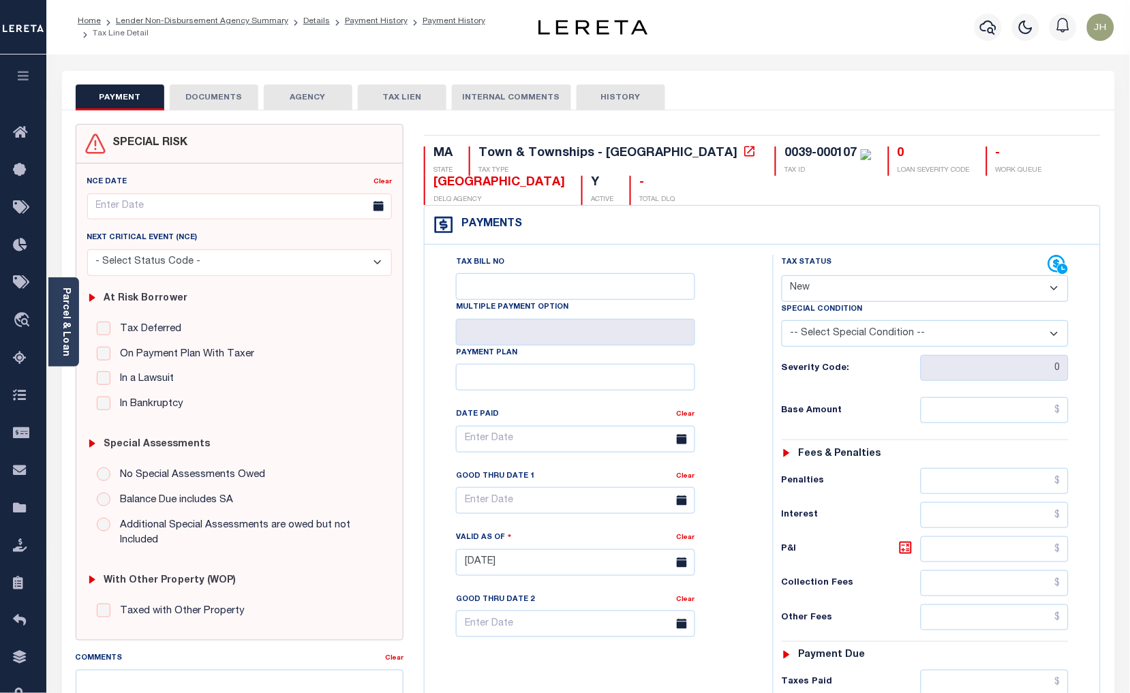
click at [834, 288] on select "- Select Status Code - Open Due/Unpaid Paid Incomplete No Tax Due Internal Refu…" at bounding box center [926, 288] width 288 height 27
select select "DUE"
click at [782, 276] on select "- Select Status Code - Open Due/Unpaid Paid Incomplete No Tax Due Internal Refu…" at bounding box center [926, 288] width 288 height 27
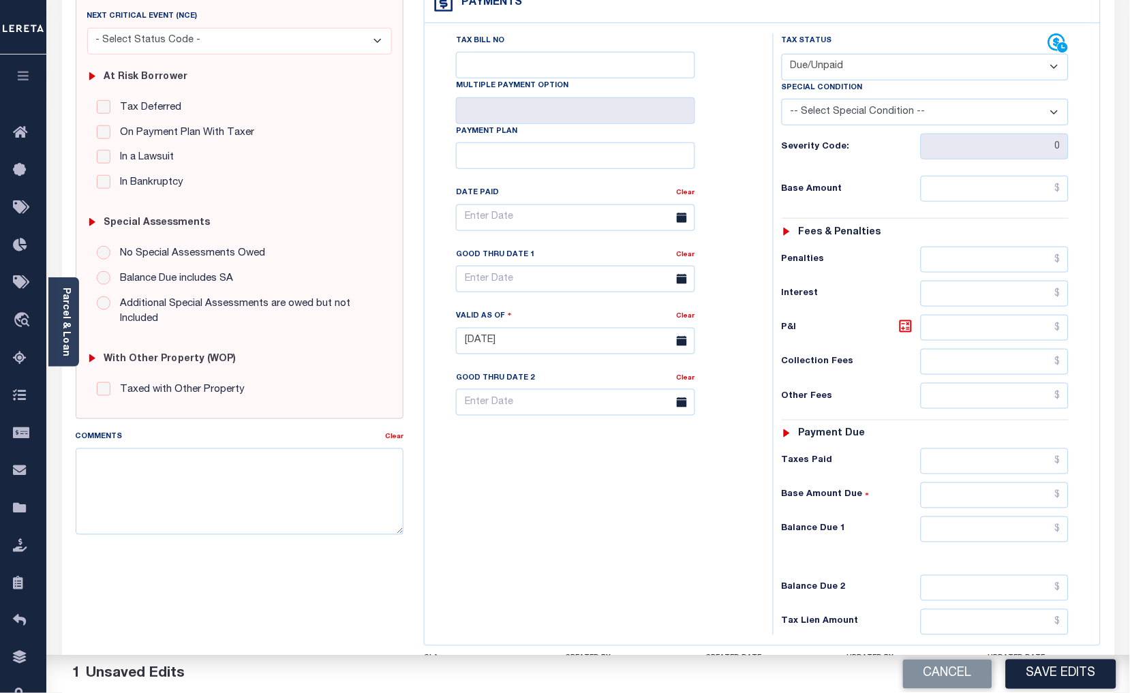
scroll to position [227, 0]
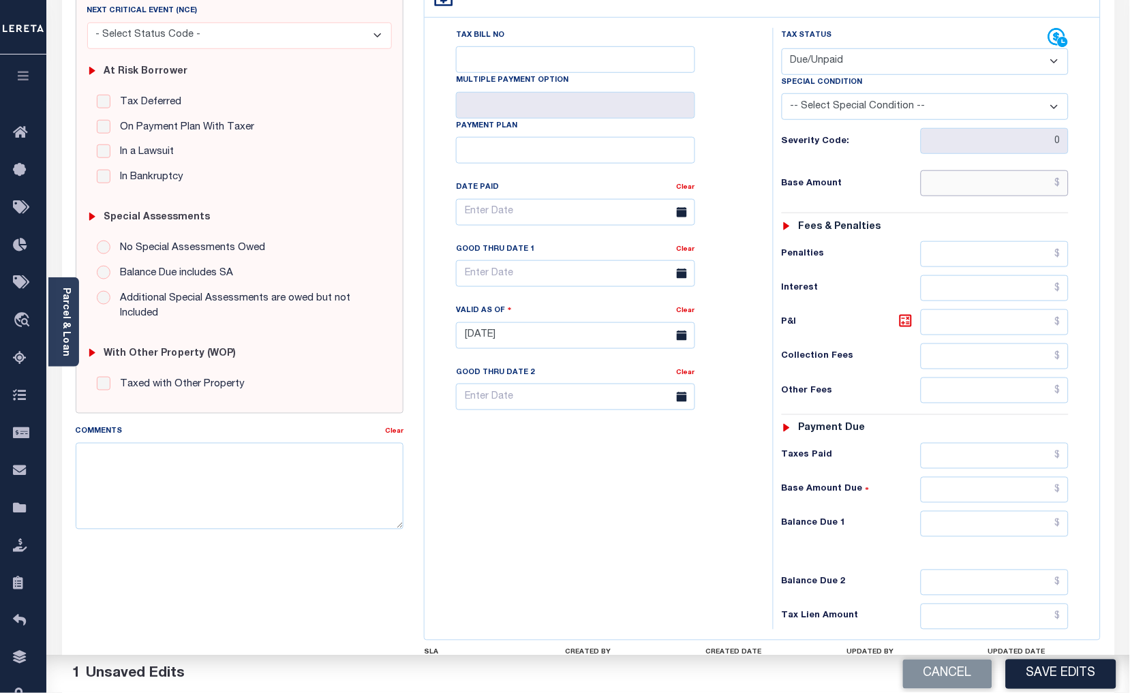
click at [951, 182] on input "text" at bounding box center [995, 183] width 149 height 26
type input "$0.58"
click at [949, 324] on input "text" at bounding box center [995, 322] width 149 height 26
type input "$0.03"
click at [939, 527] on input "text" at bounding box center [995, 524] width 149 height 26
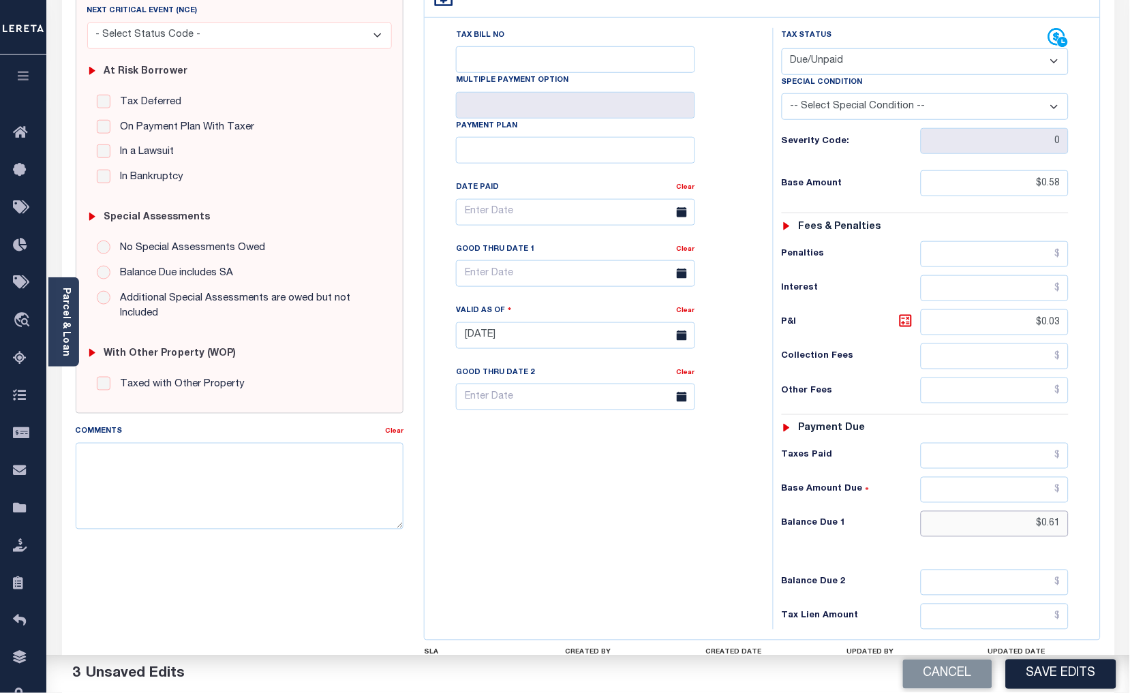
type input "$0.61"
click at [594, 275] on input "text" at bounding box center [575, 273] width 239 height 27
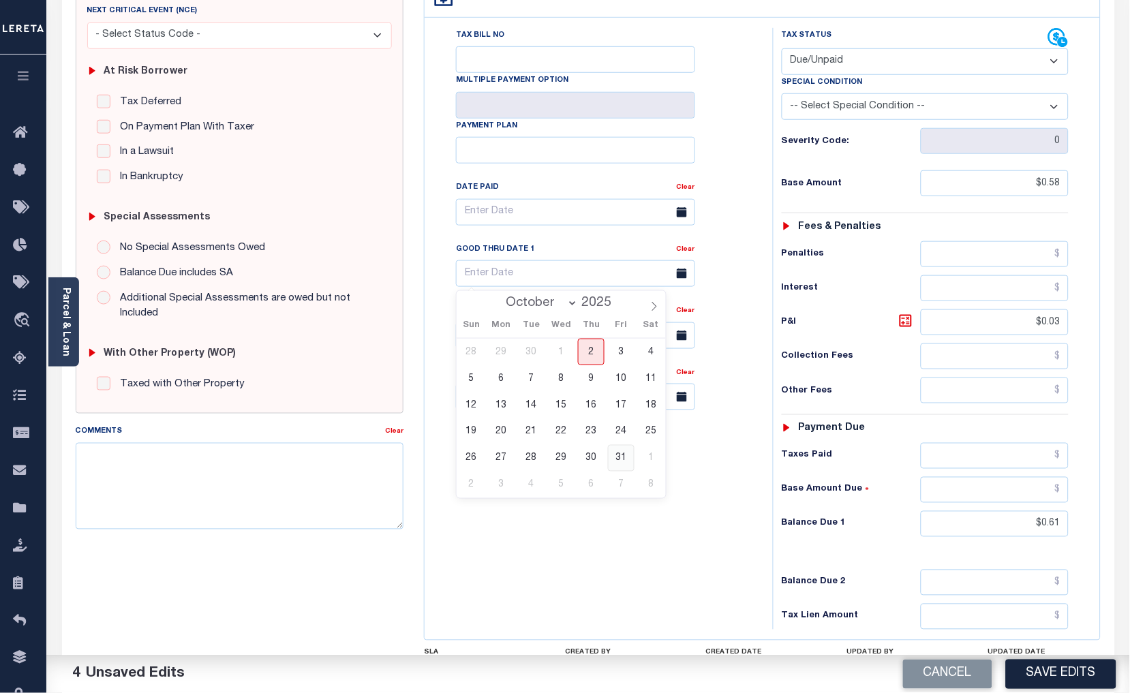
click at [621, 461] on span "31" at bounding box center [621, 458] width 27 height 27
type input "[DATE]"
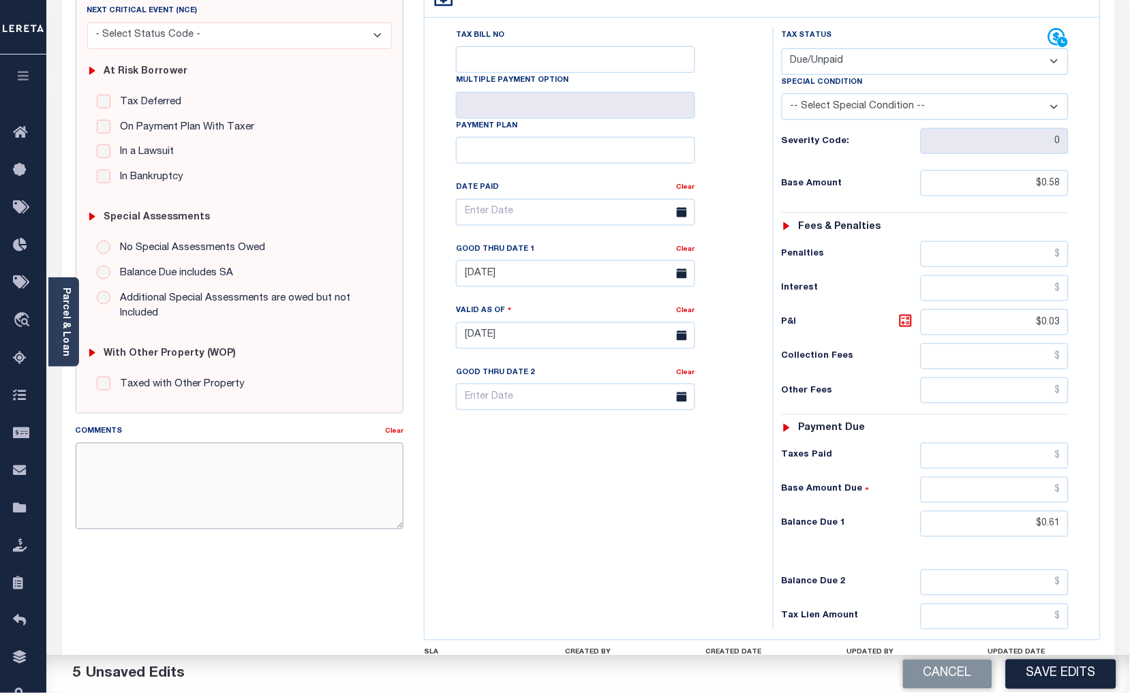
click at [315, 489] on textarea "Comments" at bounding box center [240, 486] width 329 height 86
type textarea "2"
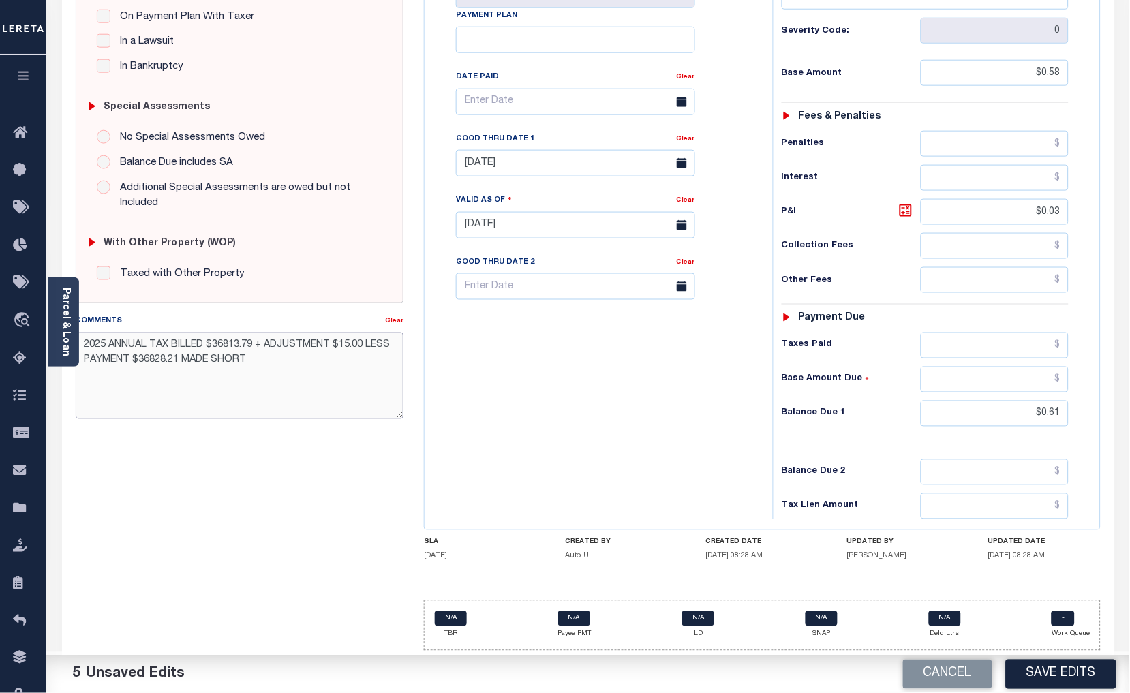
scroll to position [341, 0]
type textarea "2025 ANNUAL TAX BILLED $36813.79 + ADJUSTMENT $15.00 LESS PAYMENT $36828.21 MAD…"
click at [1041, 676] on button "Save Edits" at bounding box center [1061, 674] width 110 height 29
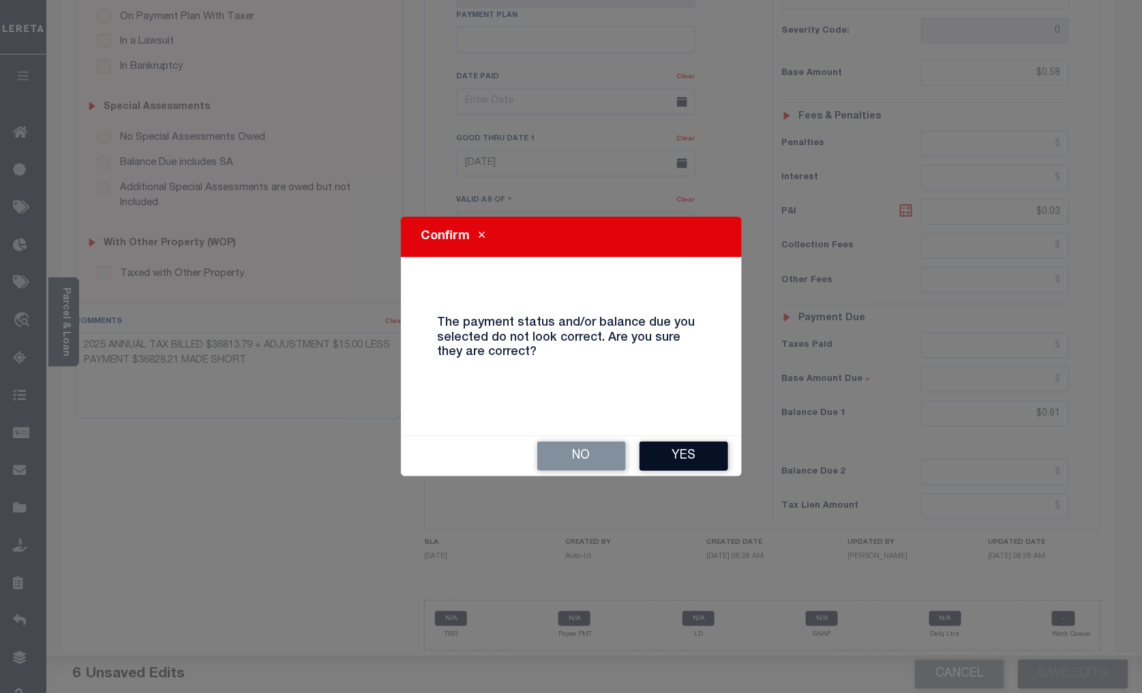
click at [678, 457] on button "Yes" at bounding box center [683, 456] width 89 height 29
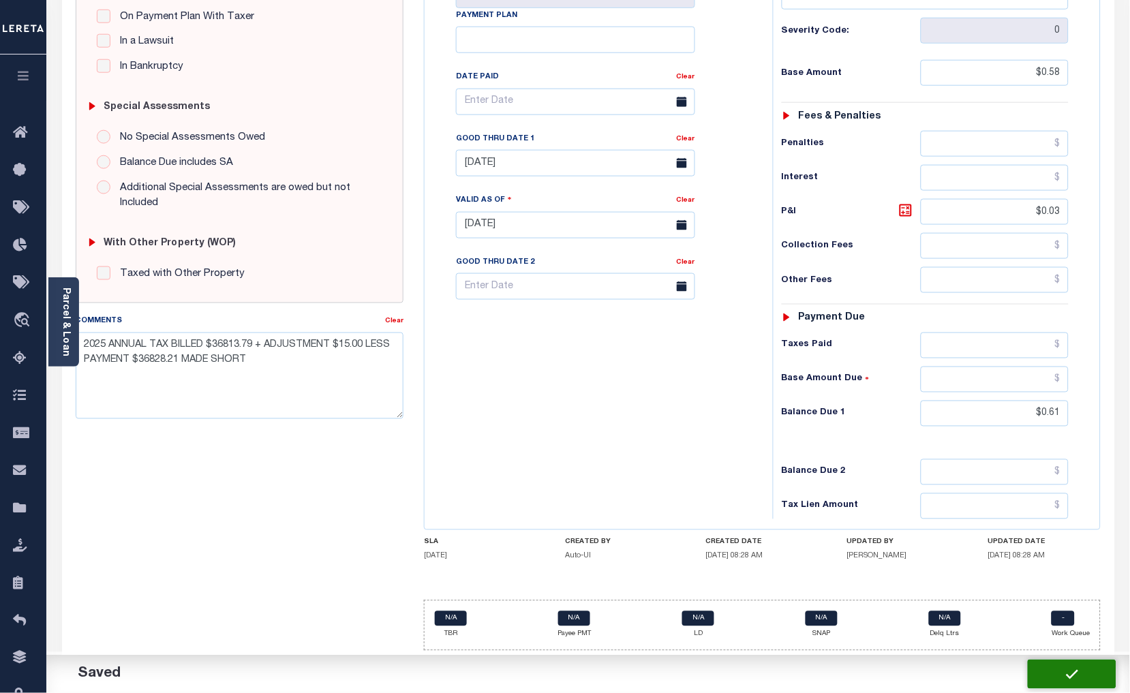
checkbox input "false"
type input "$0.58"
type input "$0.03"
type input "$0.61"
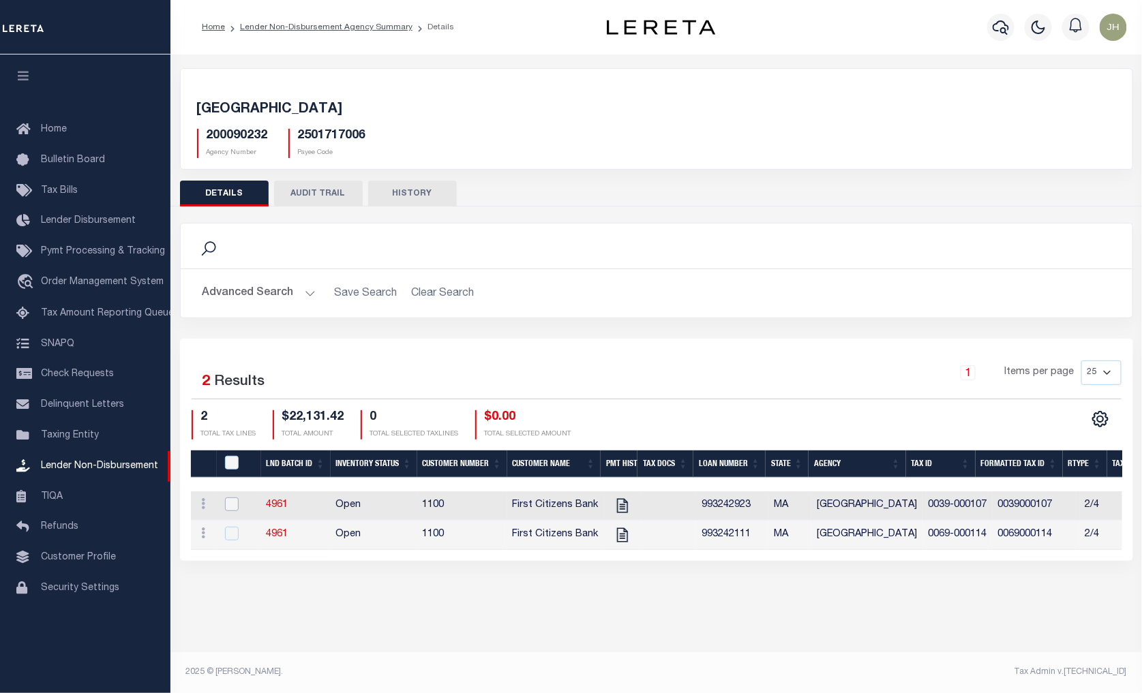
click at [232, 507] on input "checkbox" at bounding box center [232, 505] width 14 height 14
checkbox input "true"
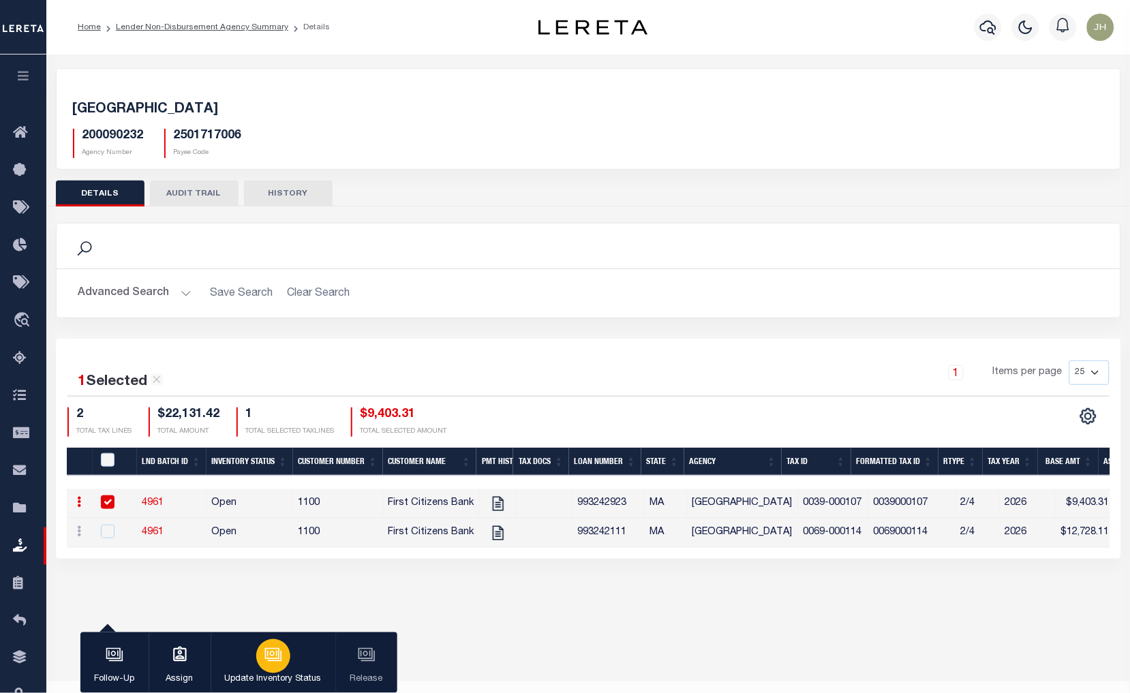
click at [273, 667] on div "button" at bounding box center [273, 656] width 34 height 34
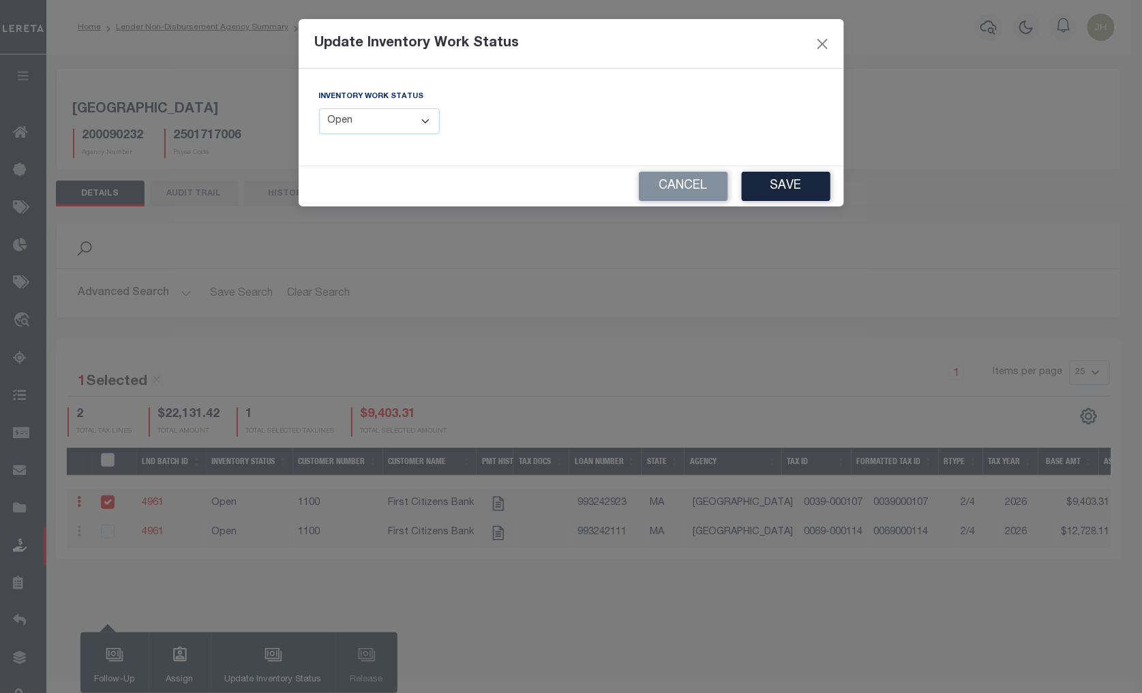
click at [426, 124] on select "--Select-- Open Completed Reported" at bounding box center [379, 121] width 121 height 27
select select "Completed"
click at [319, 108] on select "--Select-- Open Completed Reported" at bounding box center [379, 121] width 121 height 27
click at [806, 185] on button "Save" at bounding box center [786, 186] width 89 height 29
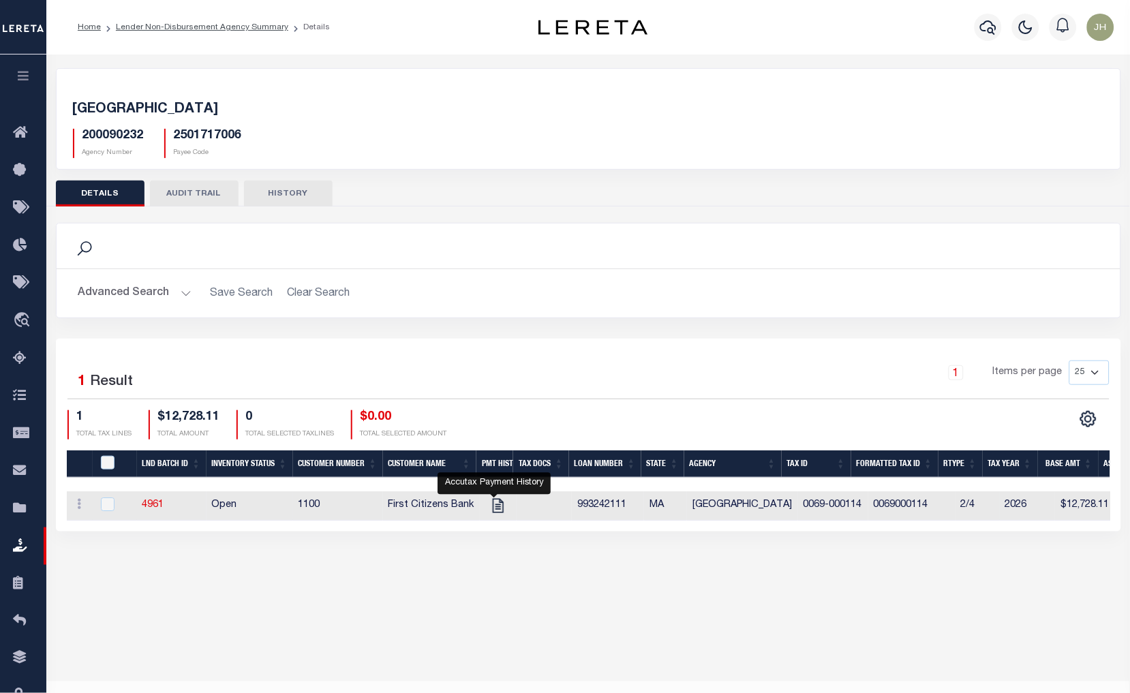
drag, startPoint x: 493, startPoint y: 506, endPoint x: 478, endPoint y: 506, distance: 15.7
click at [493, 506] on icon at bounding box center [497, 506] width 11 height 14
checkbox input "true"
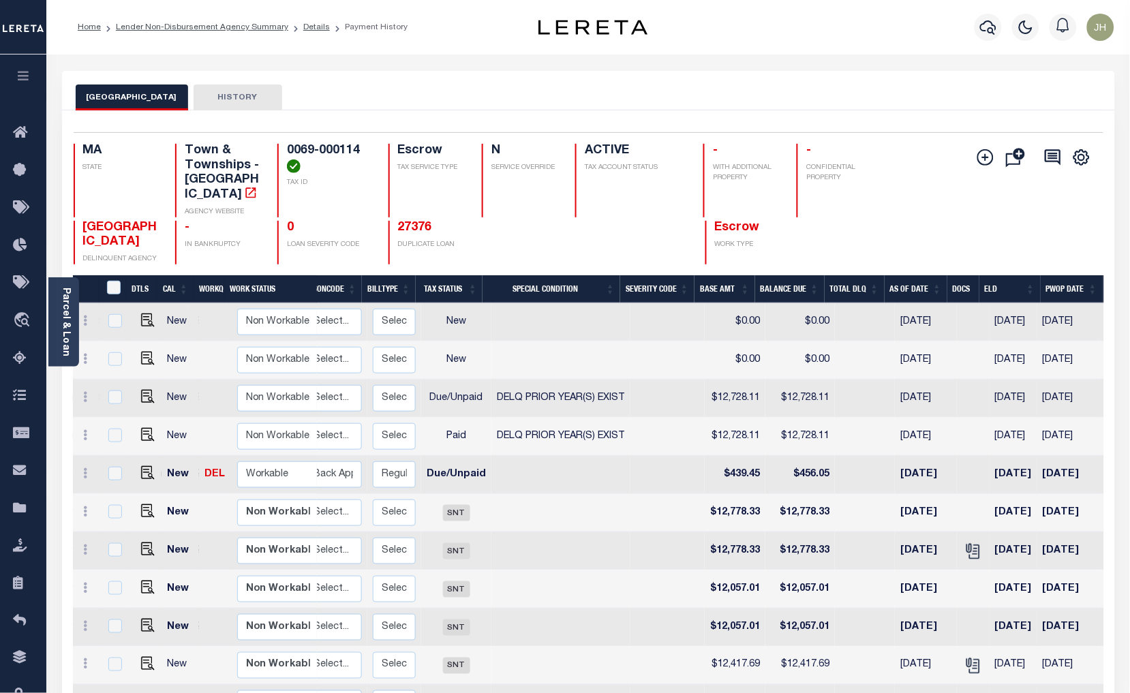
scroll to position [0, 10]
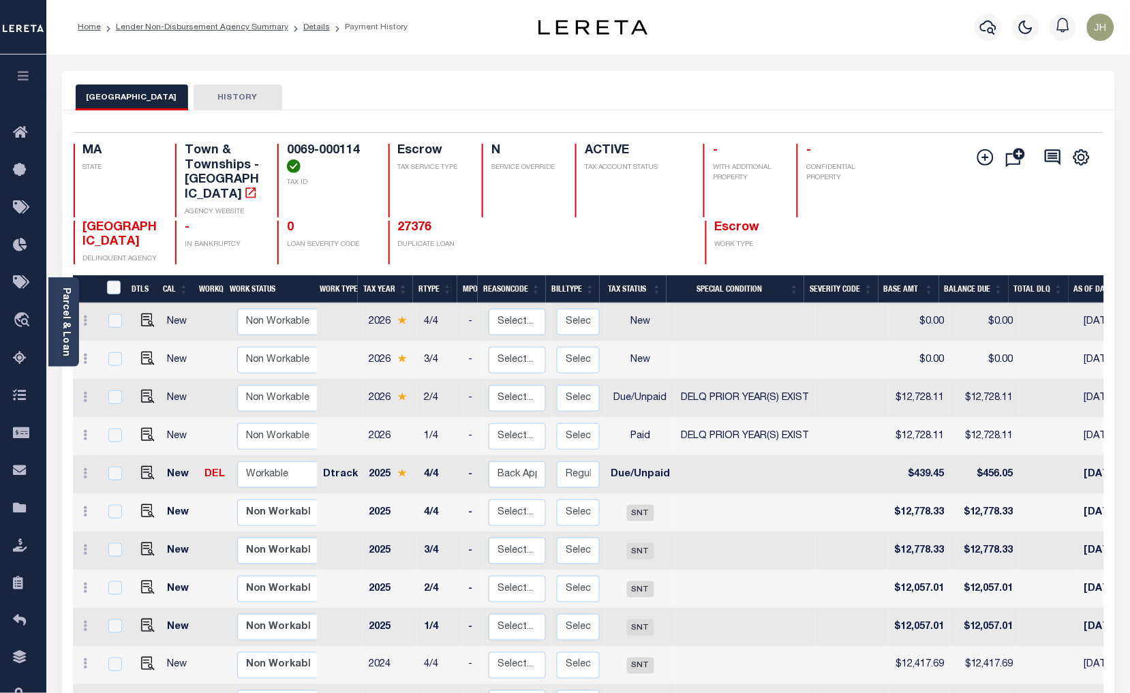
click at [697, 471] on td at bounding box center [744, 475] width 139 height 38
checkbox input "true"
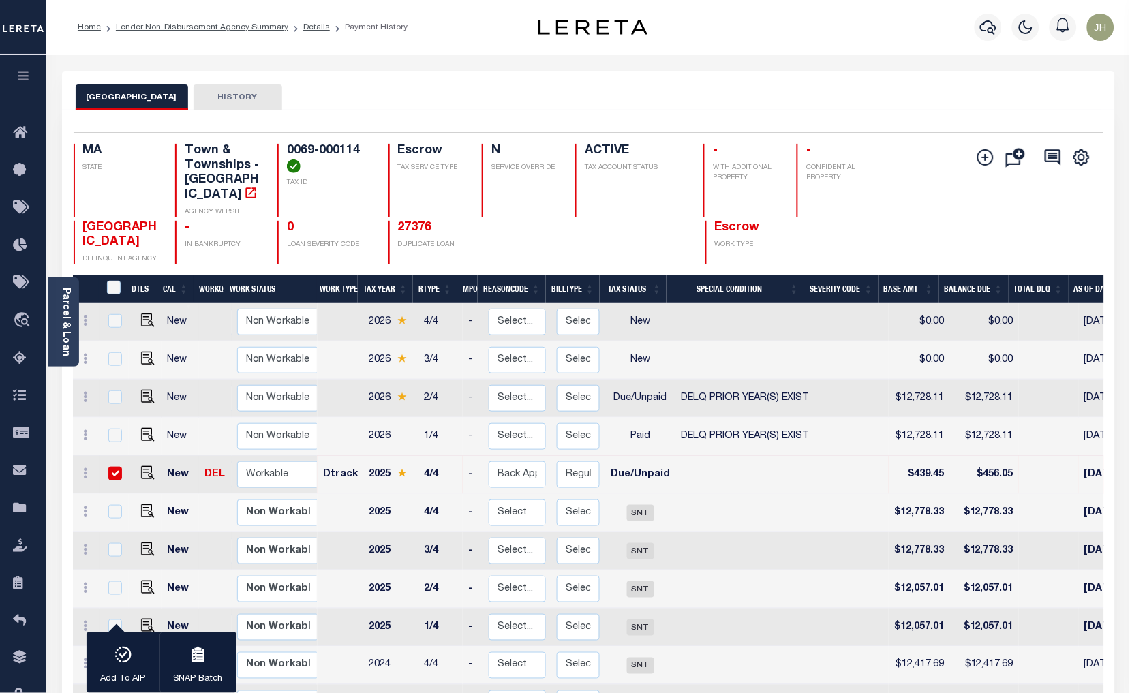
click at [114, 467] on input "checkbox" at bounding box center [115, 474] width 14 height 14
checkbox input "false"
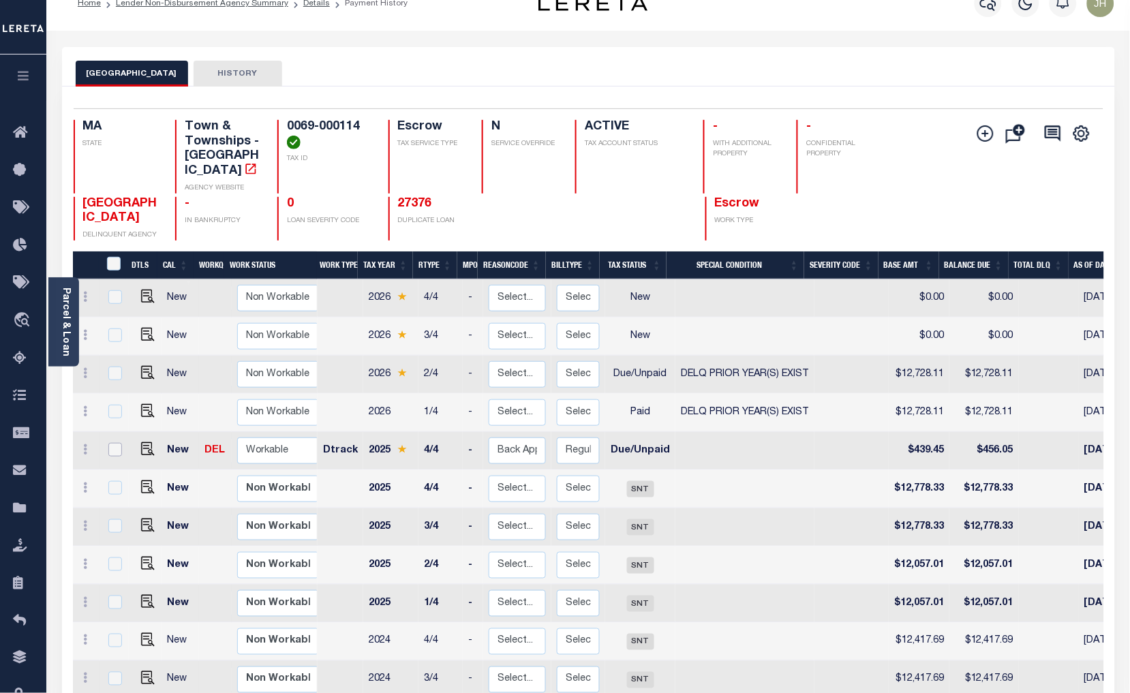
scroll to position [0, 0]
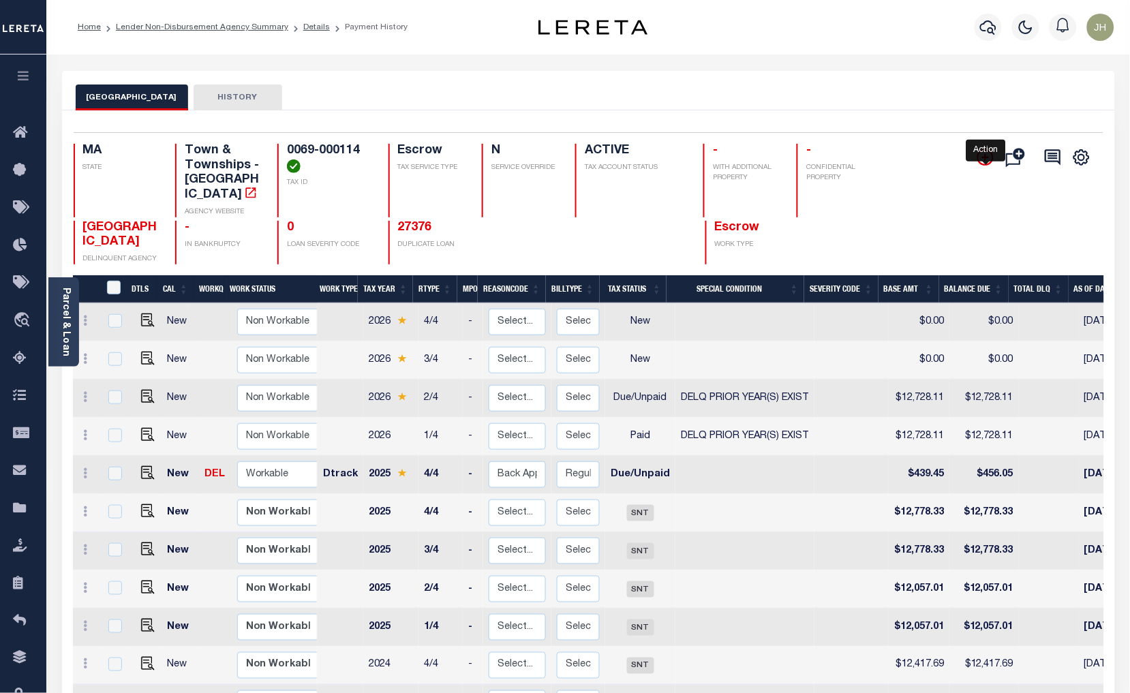
click at [984, 162] on icon "" at bounding box center [985, 157] width 16 height 16
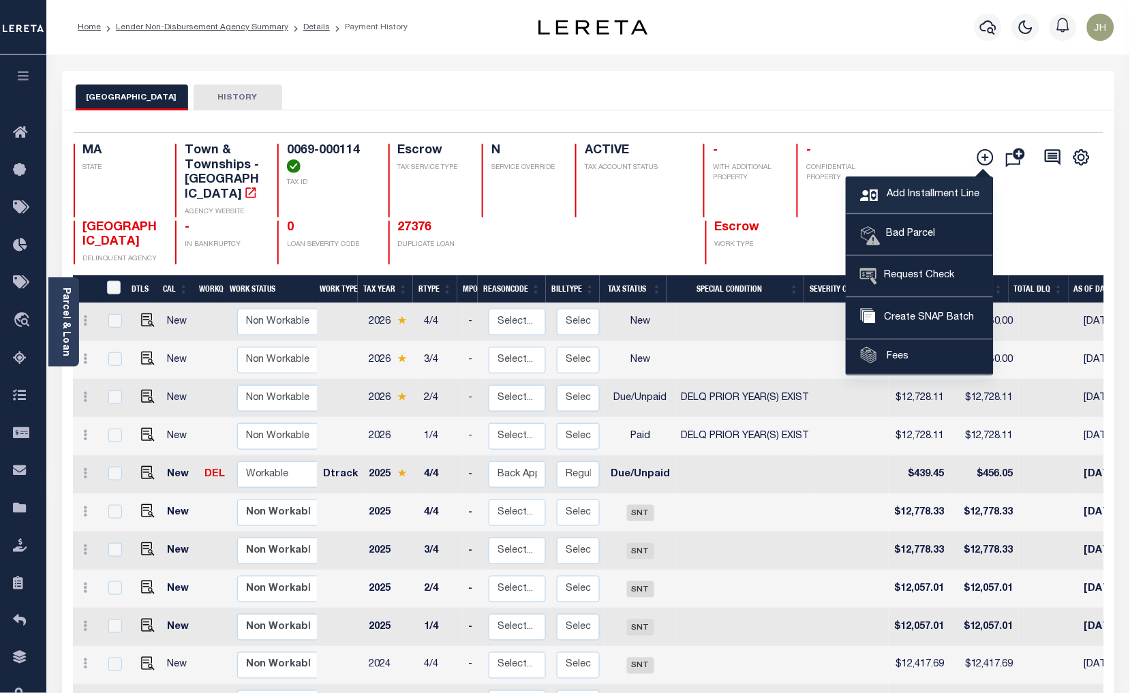
click at [915, 195] on span "Add Installment Line" at bounding box center [931, 194] width 96 height 15
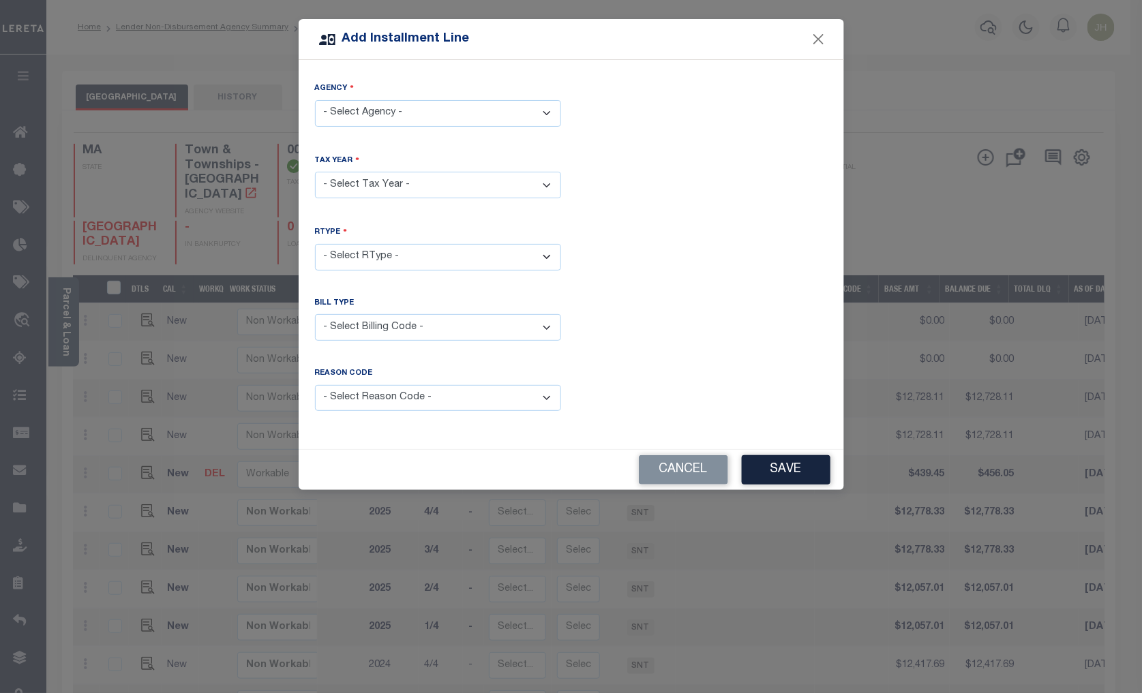
click at [547, 115] on select "- Select Agency - LEXINGTON TOWN - Town & Townships" at bounding box center [438, 113] width 246 height 27
select select "2501717006"
click at [315, 100] on select "- Select Agency - LEXINGTON TOWN - Town & Townships" at bounding box center [438, 113] width 246 height 27
click at [382, 184] on select "- Select Year - 2005 2006 2007 2008 2009 2010 2011 2012 2013 2014 2015 2016 201…" at bounding box center [438, 185] width 246 height 27
select select "2025"
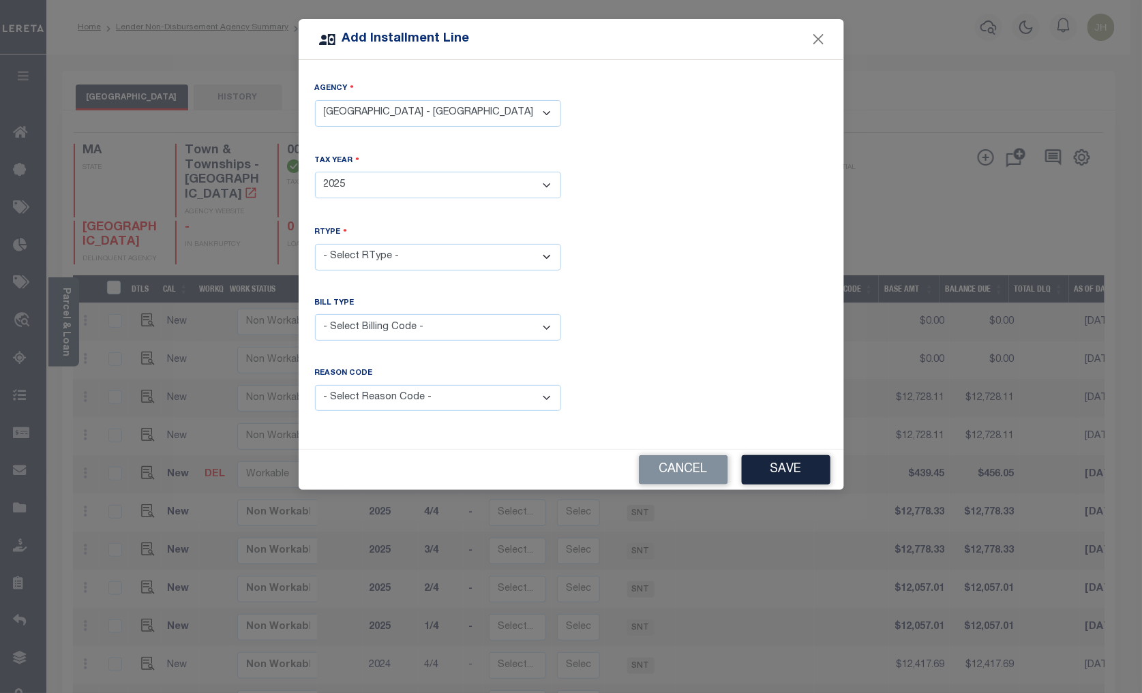
click at [315, 172] on select "- Select Year - 2005 2006 2007 2008 2009 2010 2011 2012 2013 2014 2015 2016 201…" at bounding box center [438, 185] width 246 height 27
drag, startPoint x: 383, startPoint y: 251, endPoint x: 383, endPoint y: 262, distance: 11.6
click at [383, 251] on select "- Select RType - 1/4 2/4 3/4 4/4" at bounding box center [438, 257] width 246 height 27
select select "3"
click at [315, 244] on select "- Select RType - 1/4 2/4 3/4 4/4" at bounding box center [438, 257] width 246 height 27
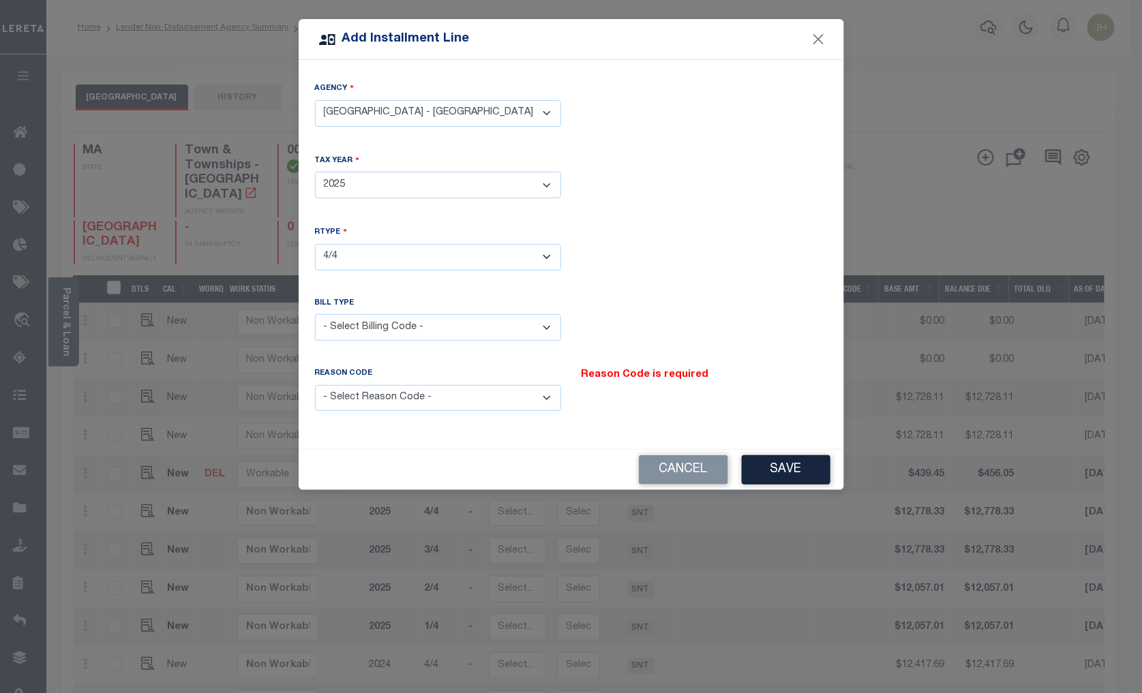
click at [384, 326] on select "- Select Billing Code - Regular Delinquent Supplemental Corrected/Adjusted Bill…" at bounding box center [438, 327] width 246 height 27
select select "1"
click at [315, 314] on select "- Select Billing Code - Regular Delinquent Supplemental Corrected/Adjusted Bill…" at bounding box center [438, 327] width 246 height 27
click at [540, 399] on select "- Select Reason Code - Payment Reversal Taxable Value Change Assessment Change …" at bounding box center [438, 398] width 246 height 27
select select "12"
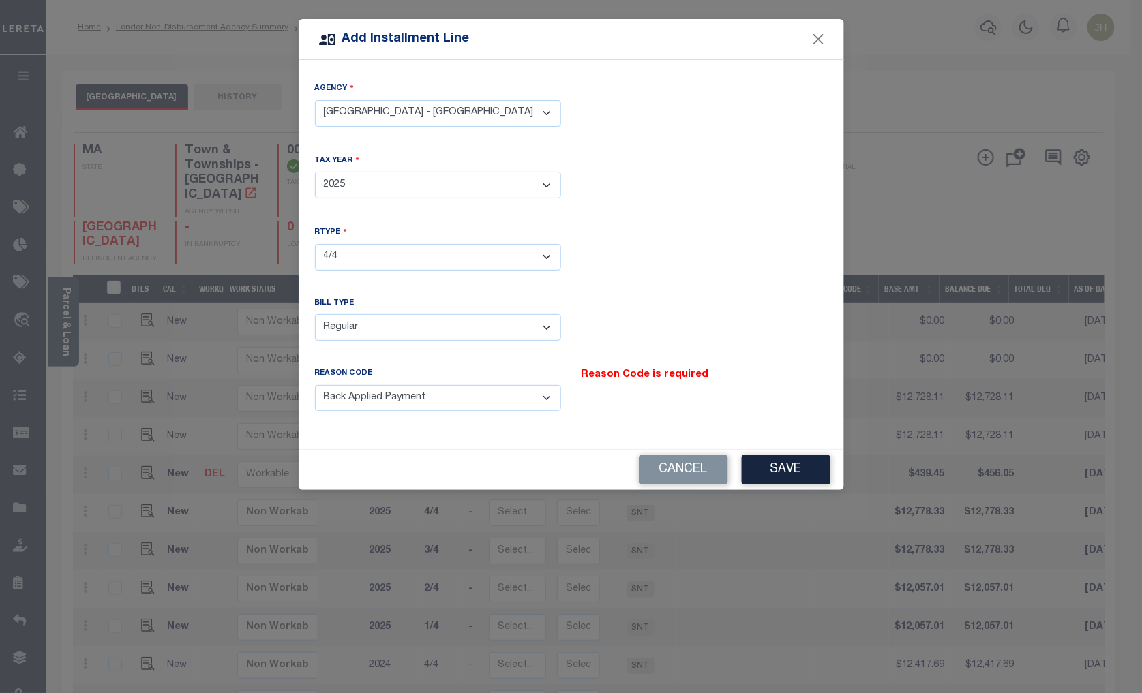
click at [315, 385] on select "- Select Reason Code - Payment Reversal Taxable Value Change Assessment Change …" at bounding box center [438, 398] width 246 height 27
click at [782, 467] on button "Save" at bounding box center [786, 469] width 89 height 29
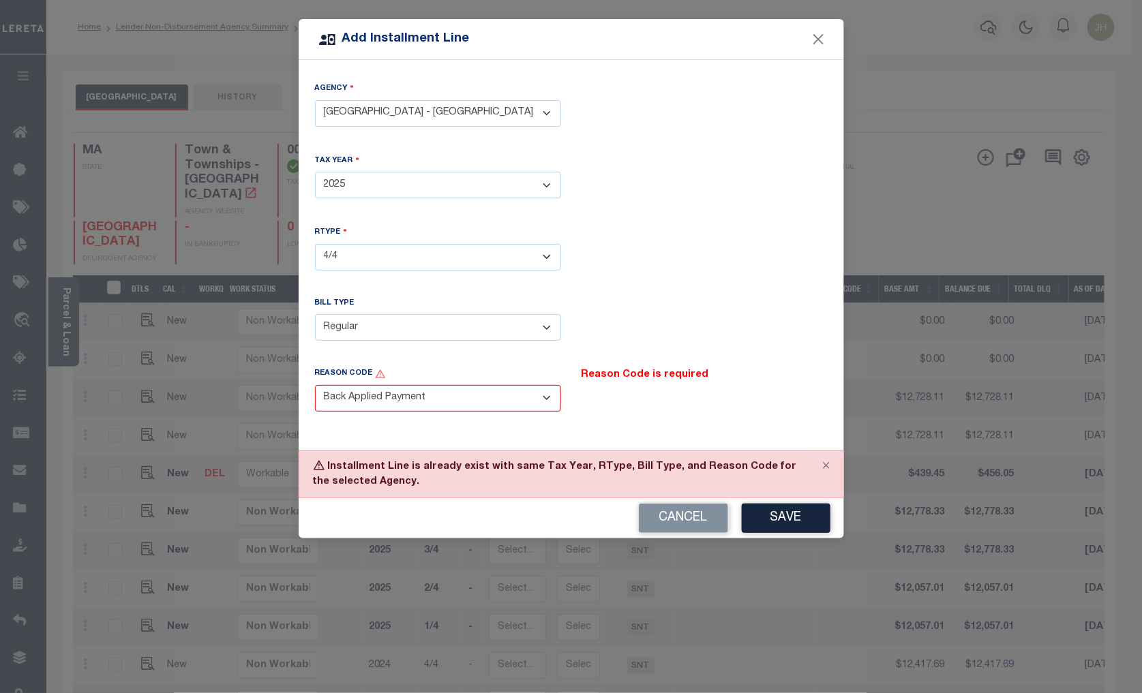
drag, startPoint x: 406, startPoint y: 420, endPoint x: 397, endPoint y: 418, distance: 9.1
click at [405, 420] on div "Reason Code - Select Reason Code - Payment Reversal Taxable Value Change Assess…" at bounding box center [438, 398] width 266 height 60
click at [546, 399] on select "- Select Reason Code - Payment Reversal Taxable Value Change Assessment Change …" at bounding box center [438, 398] width 246 height 27
click at [676, 520] on button "Cancel" at bounding box center [683, 518] width 89 height 29
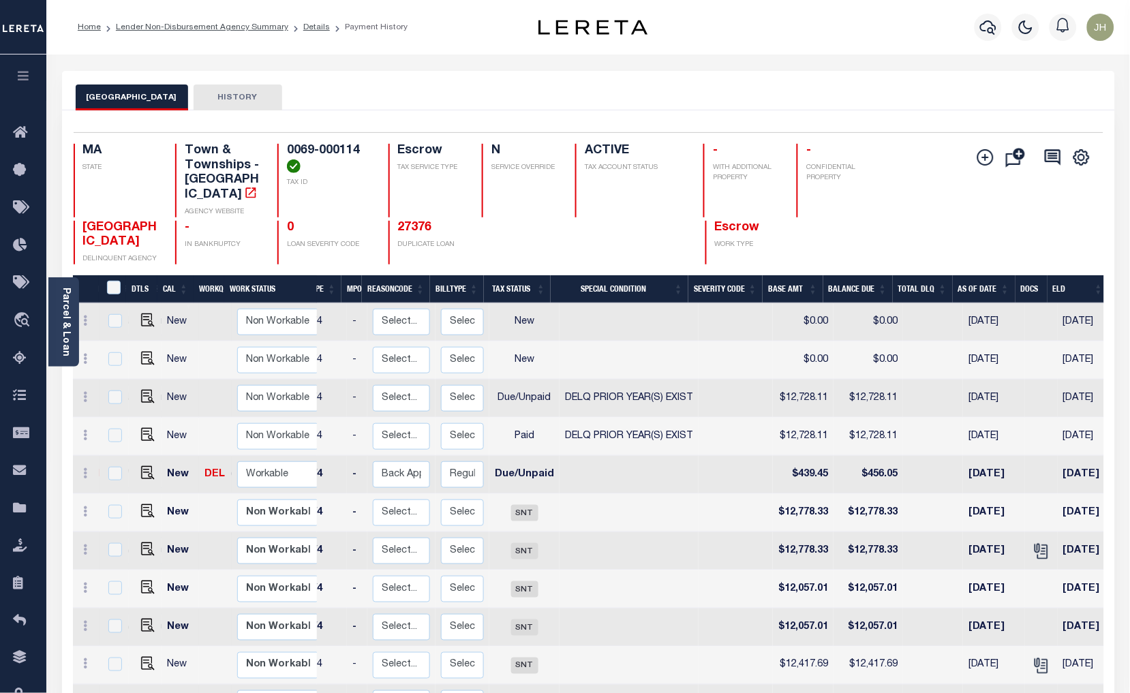
click at [335, 85] on div "LEXINGTON TOWN HISTORY" at bounding box center [589, 97] width 1026 height 25
click at [174, 29] on link "Lender Non-Disbursement Agency Summary" at bounding box center [202, 27] width 172 height 8
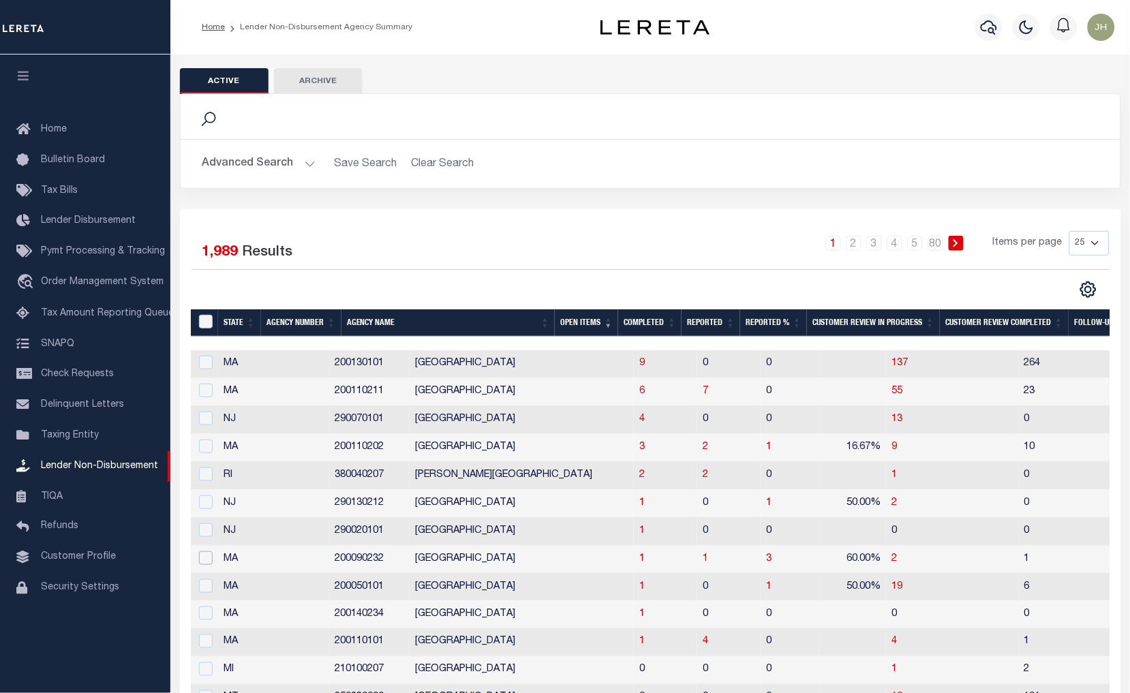
click at [201, 559] on input "checkbox" at bounding box center [206, 558] width 14 height 14
checkbox input "true"
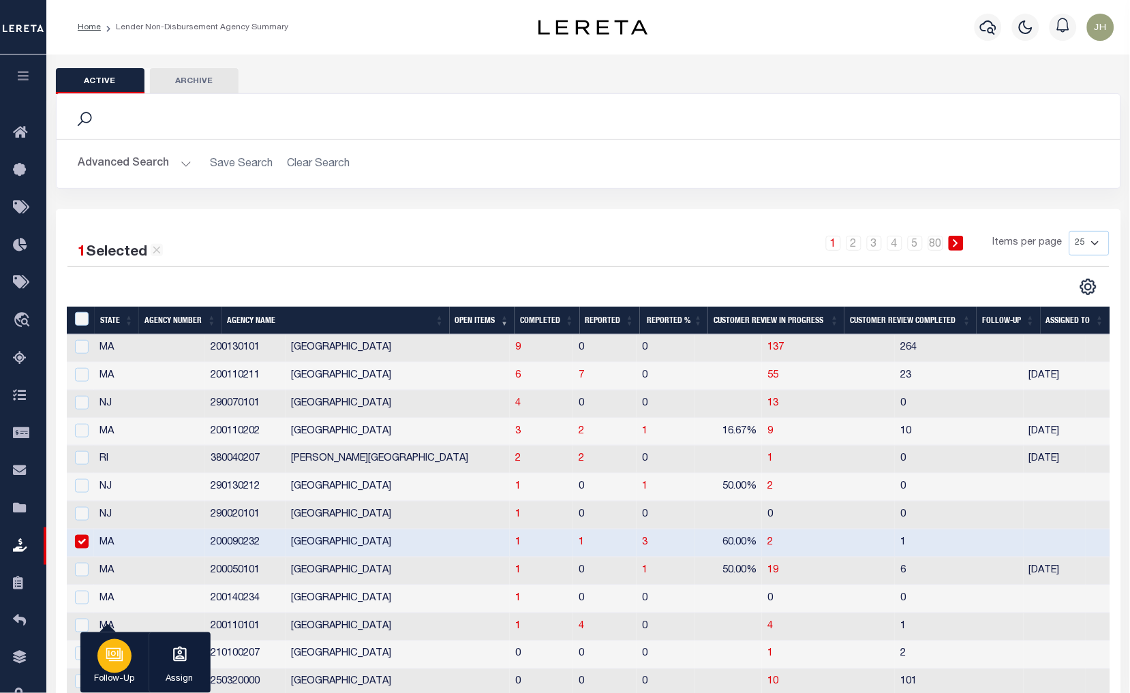
click at [121, 671] on div "button" at bounding box center [114, 656] width 34 height 34
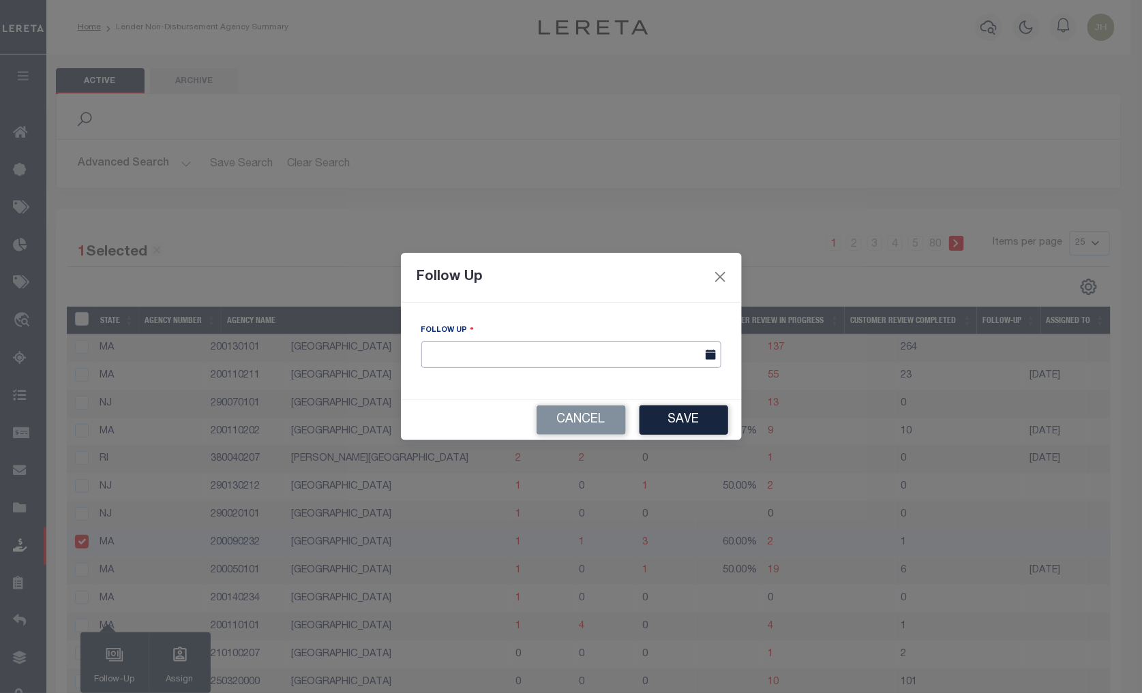
click at [498, 356] on input "text" at bounding box center [571, 354] width 300 height 27
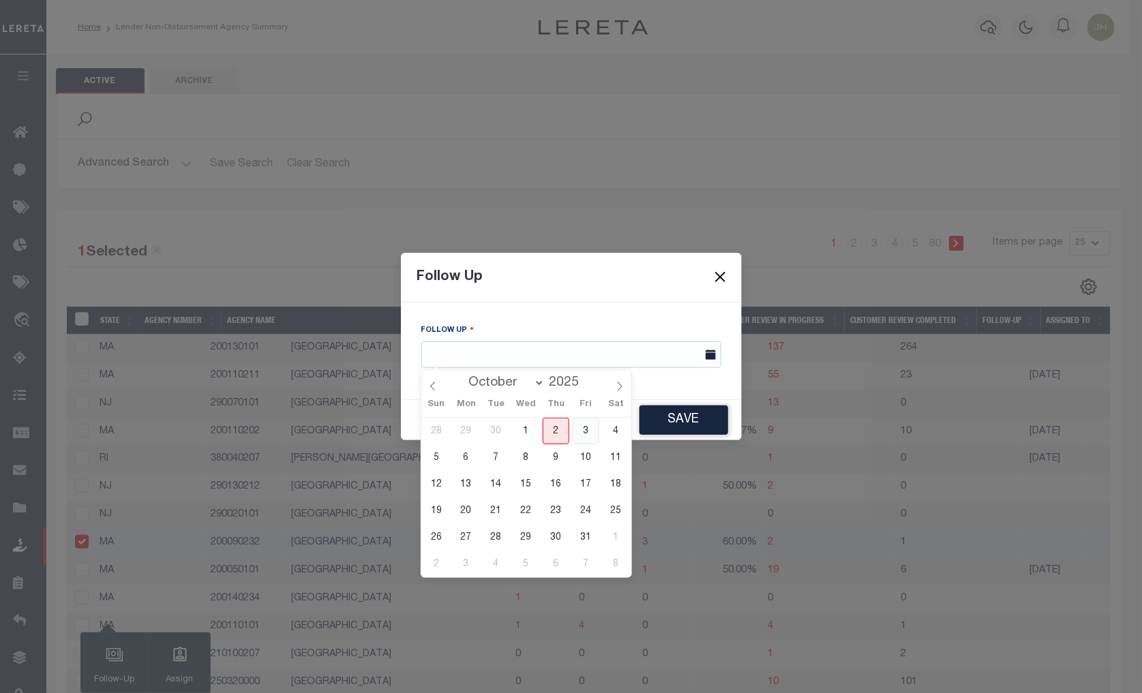
click at [588, 433] on span "3" at bounding box center [586, 431] width 27 height 27
type input "10/03/2025"
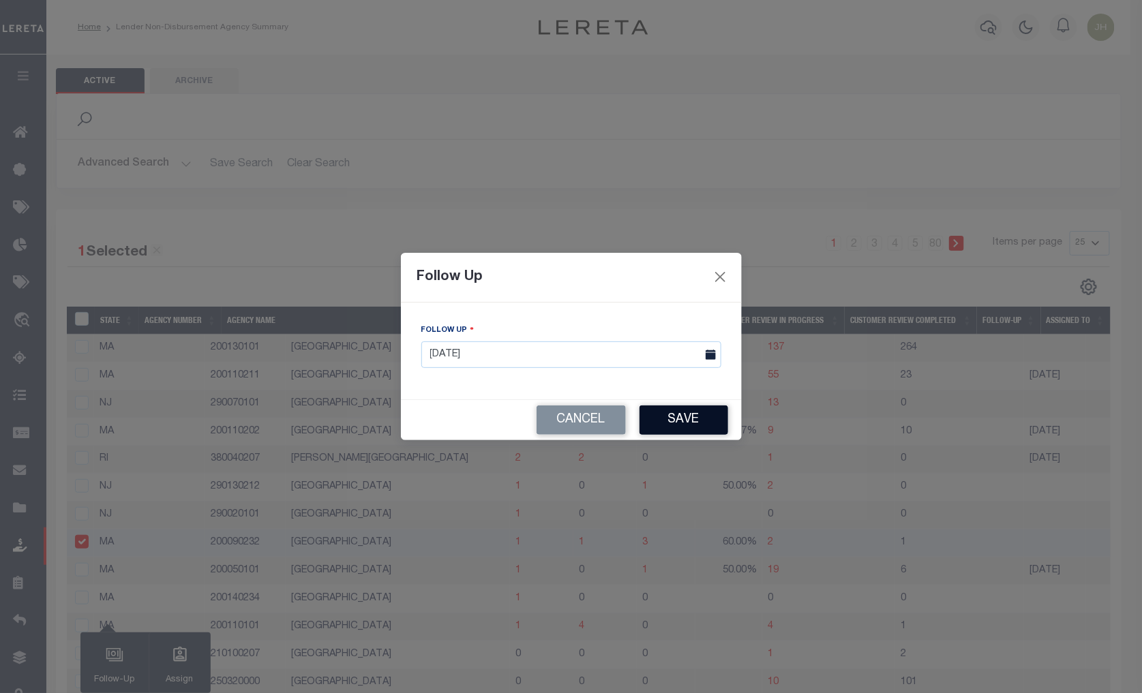
click at [675, 421] on button "Save" at bounding box center [683, 420] width 89 height 29
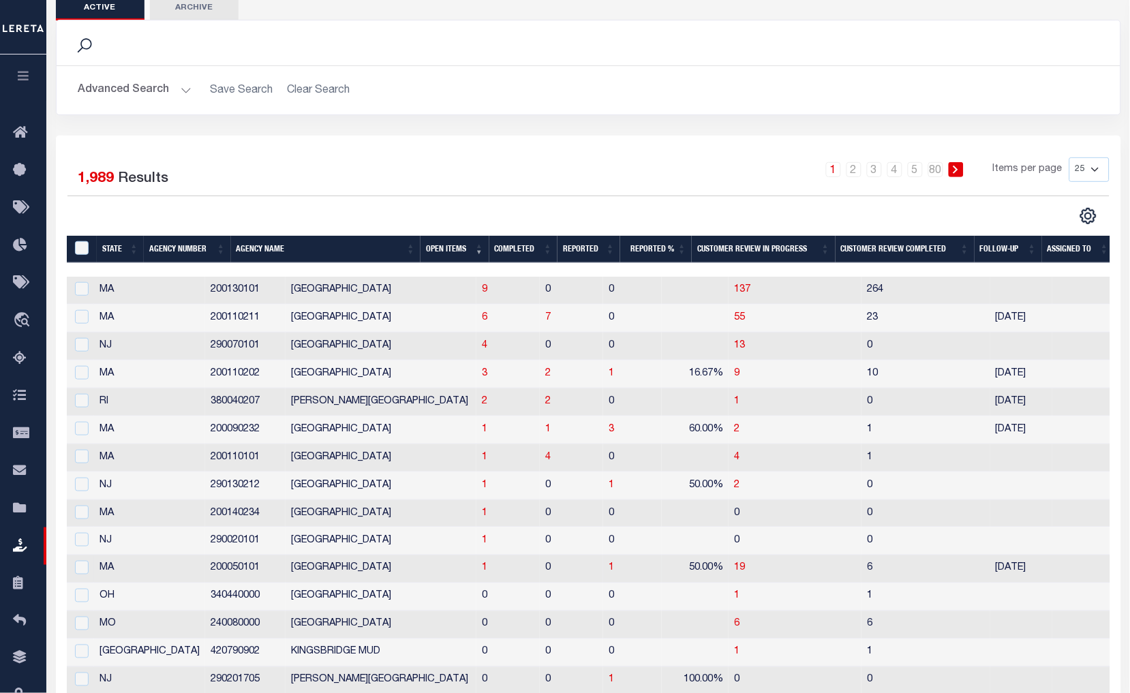
scroll to position [76, 0]
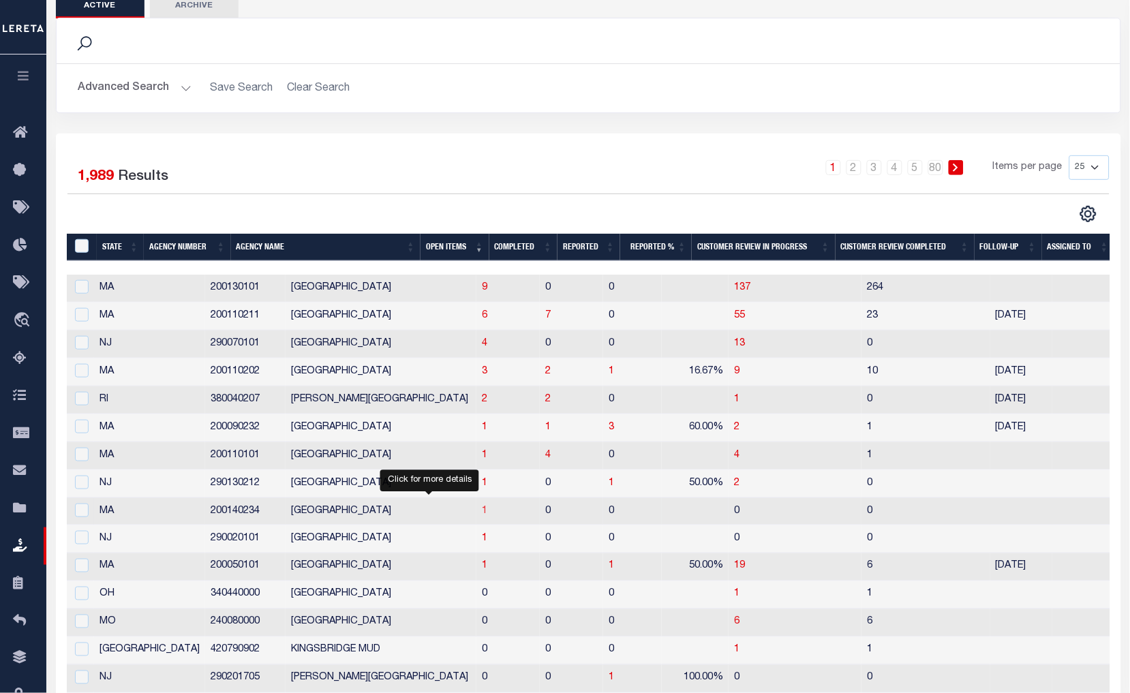
click at [482, 515] on span "1" at bounding box center [484, 511] width 5 height 10
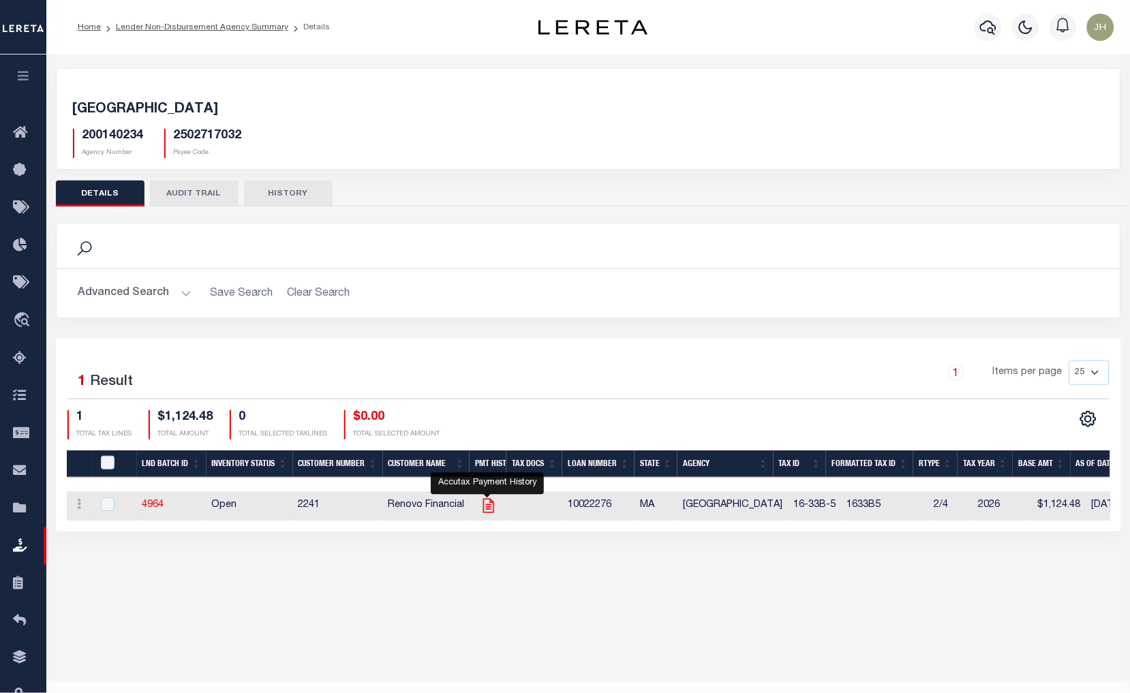
click at [489, 506] on icon "" at bounding box center [489, 506] width 18 height 18
checkbox input "true"
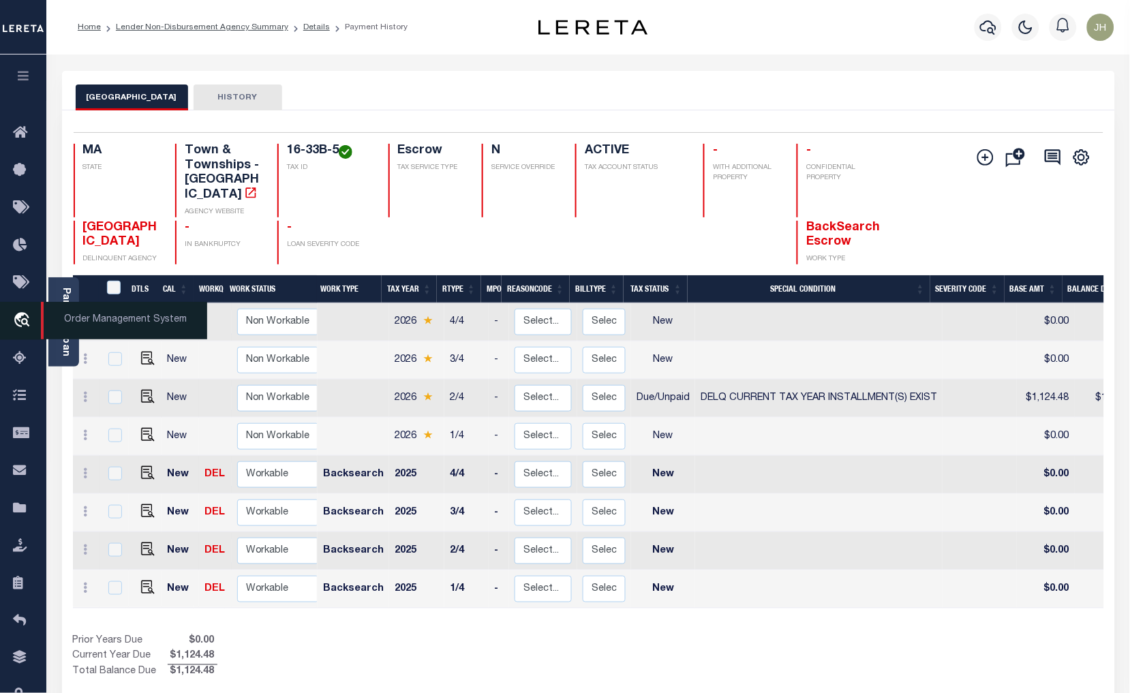
click at [60, 323] on span "Order Management System" at bounding box center [124, 320] width 166 height 37
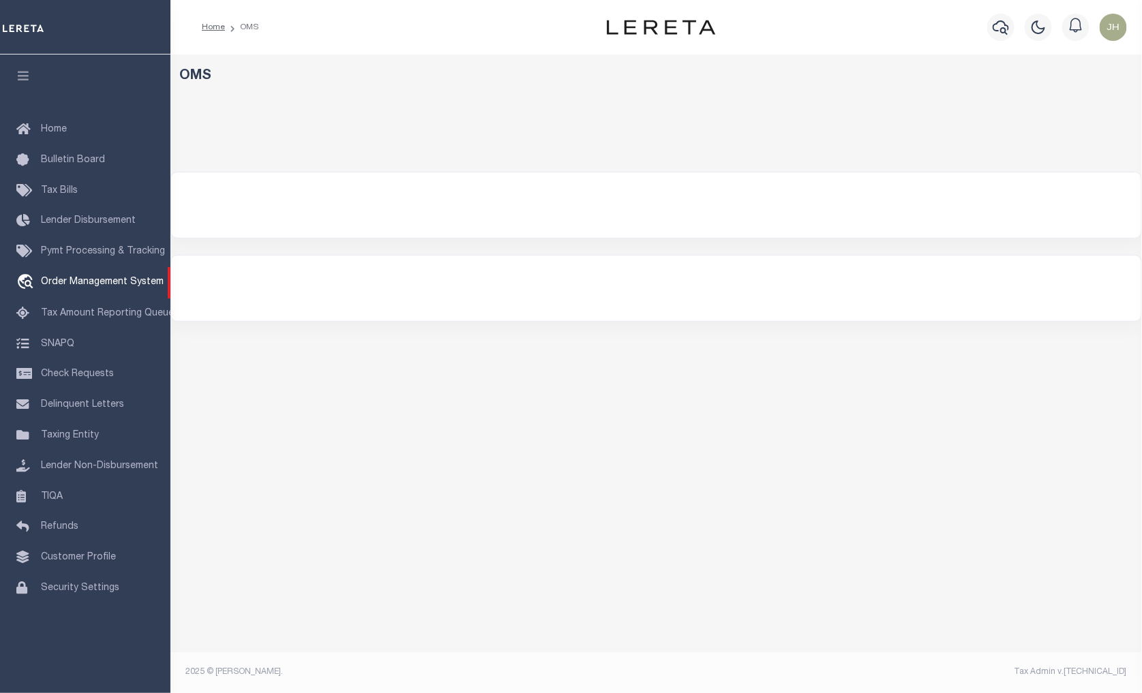
select select "200"
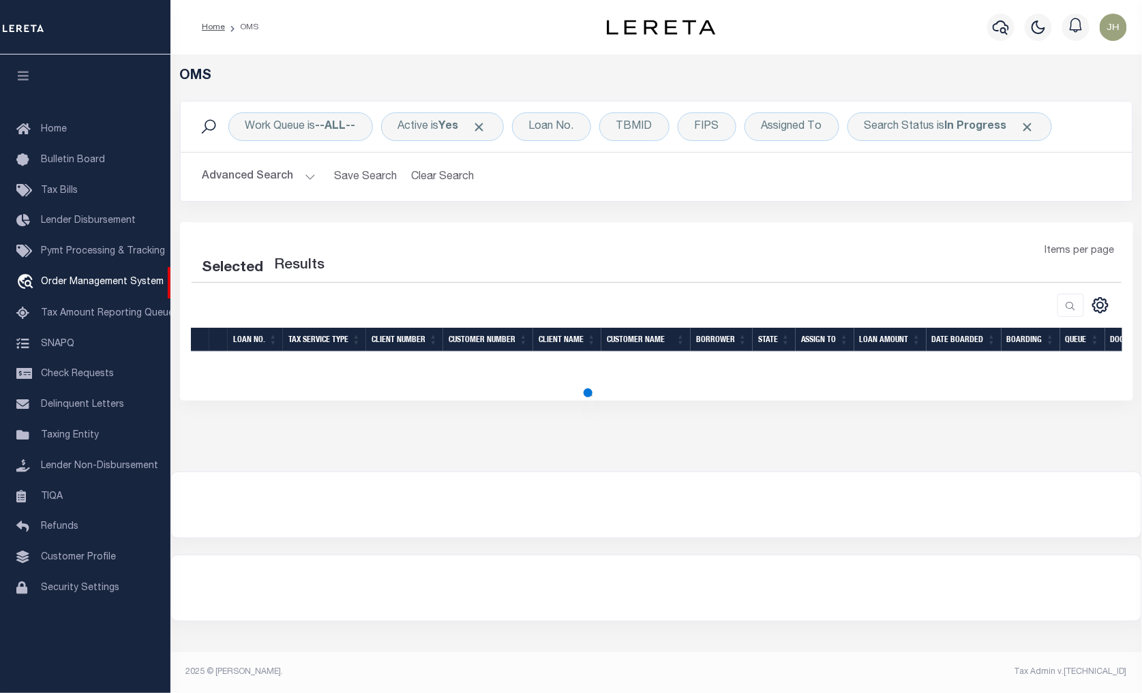
select select "200"
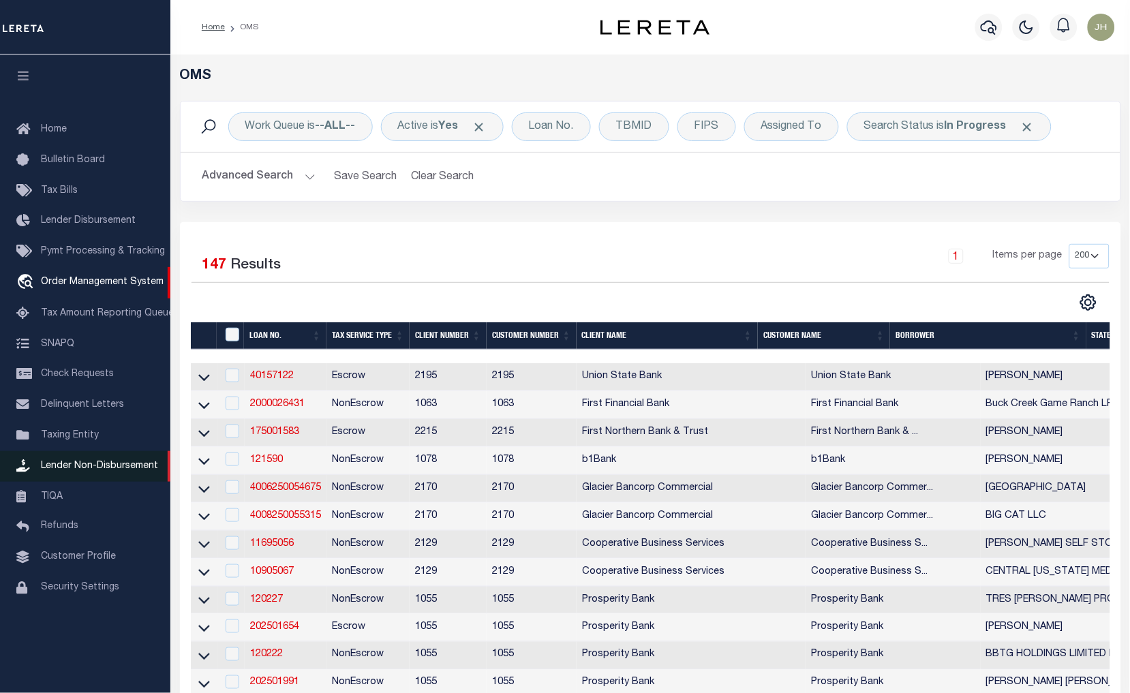
click at [100, 465] on span "Lender Non-Disbursement" at bounding box center [99, 466] width 117 height 10
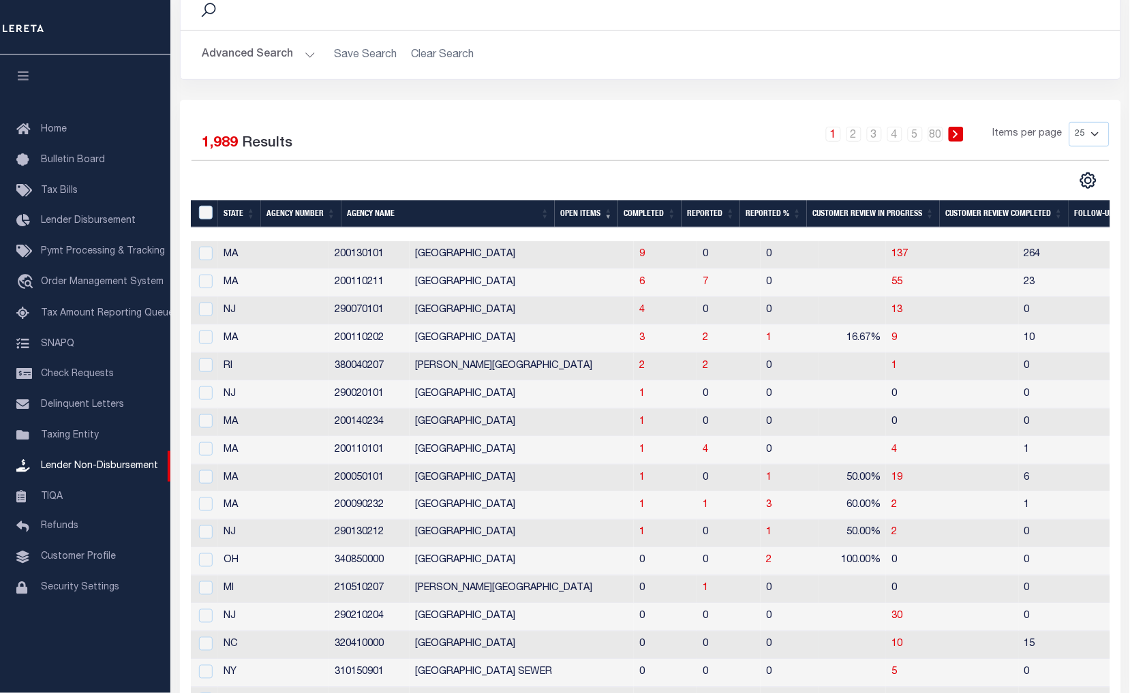
scroll to position [151, 0]
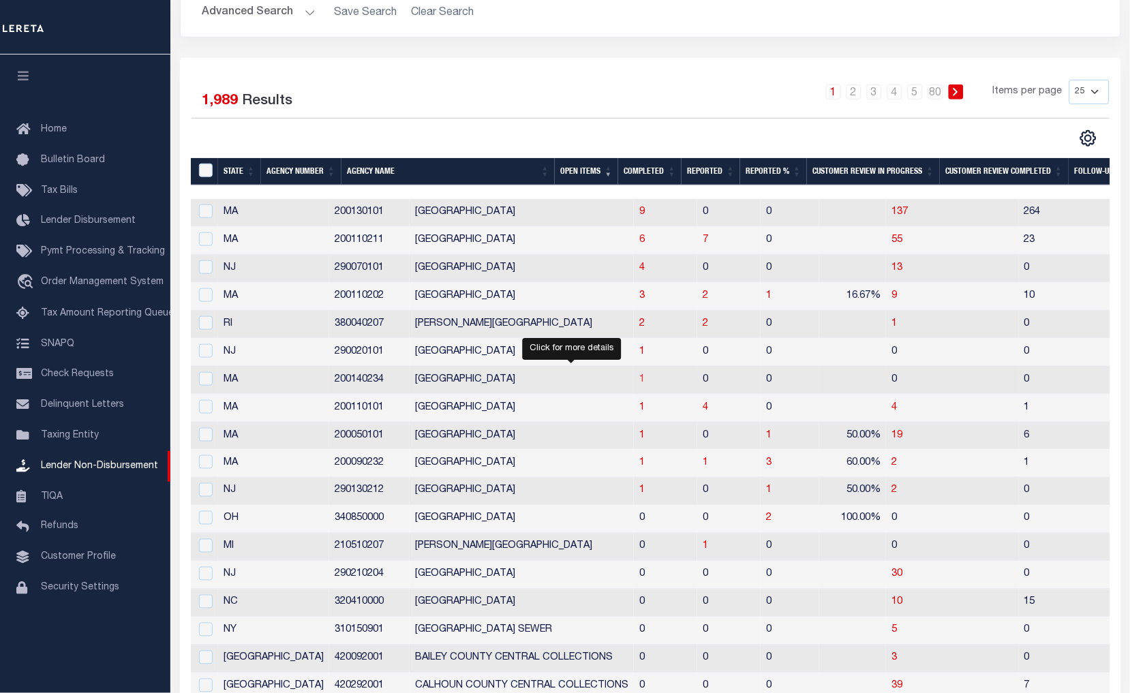
click at [639, 382] on span "1" at bounding box center [641, 380] width 5 height 10
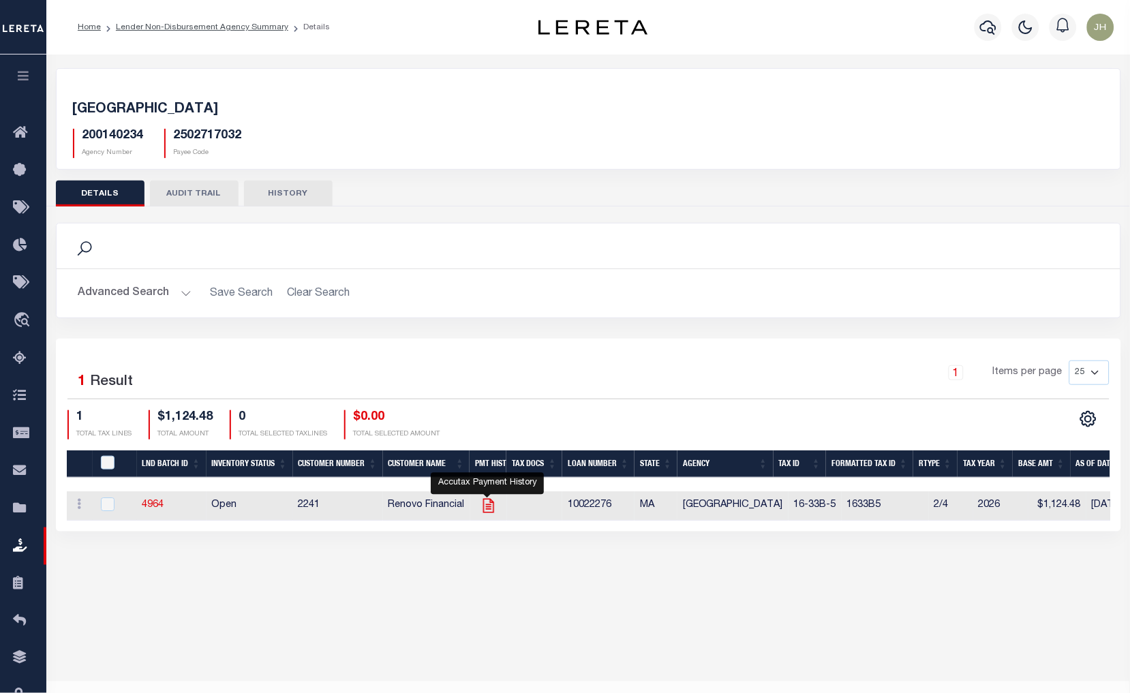
click at [492, 511] on icon "" at bounding box center [488, 506] width 11 height 14
checkbox input "true"
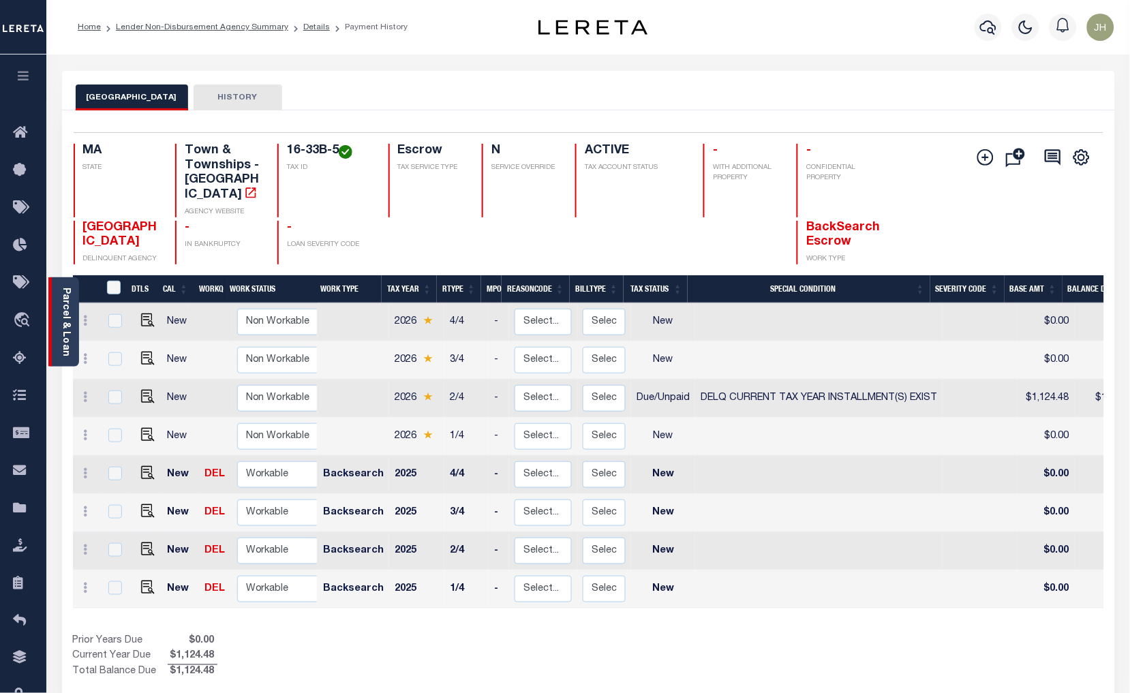
click at [67, 304] on link "Parcel & Loan" at bounding box center [66, 322] width 10 height 69
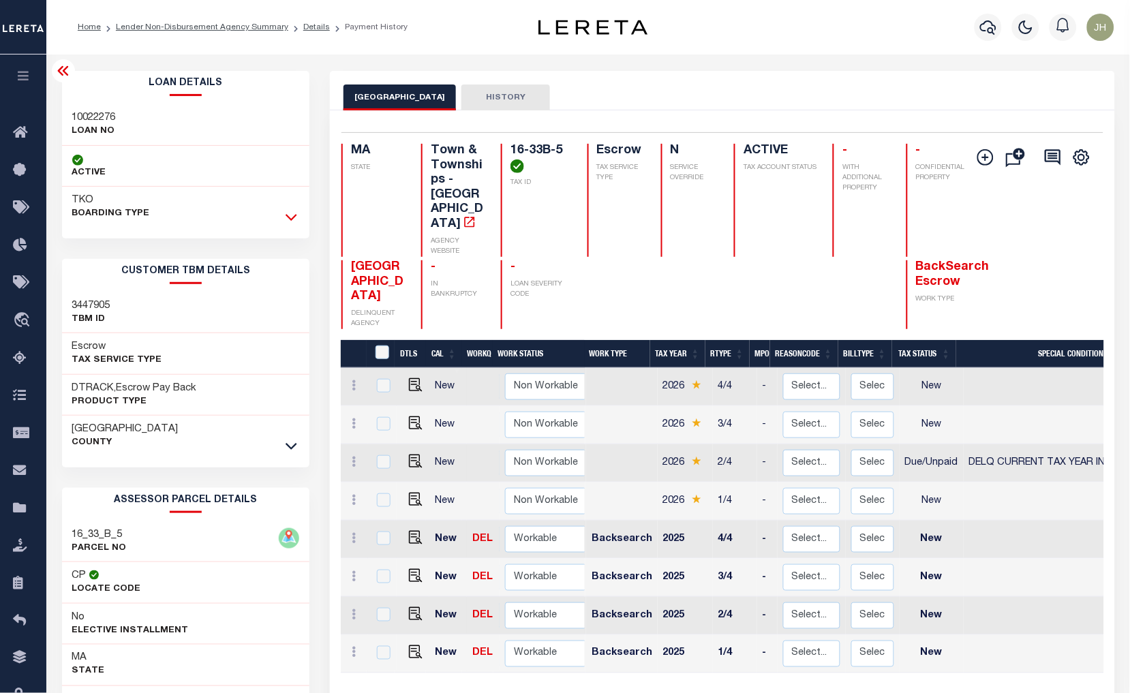
click at [290, 218] on icon at bounding box center [292, 217] width 12 height 14
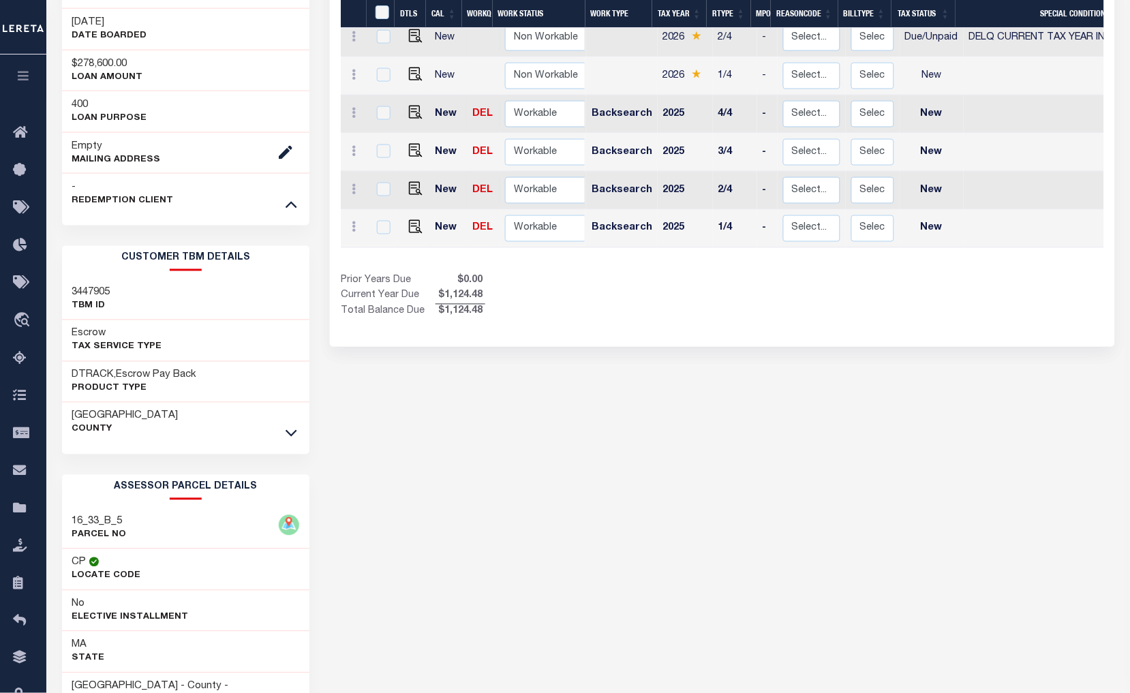
scroll to position [454, 0]
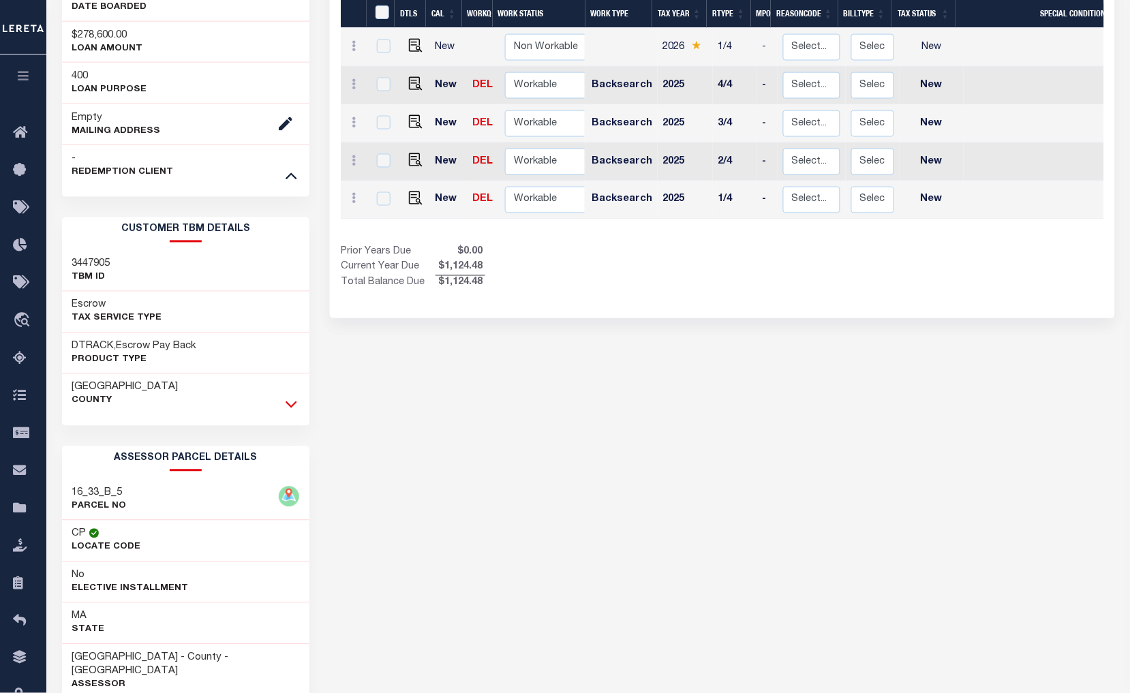
click at [292, 406] on icon at bounding box center [292, 404] width 12 height 14
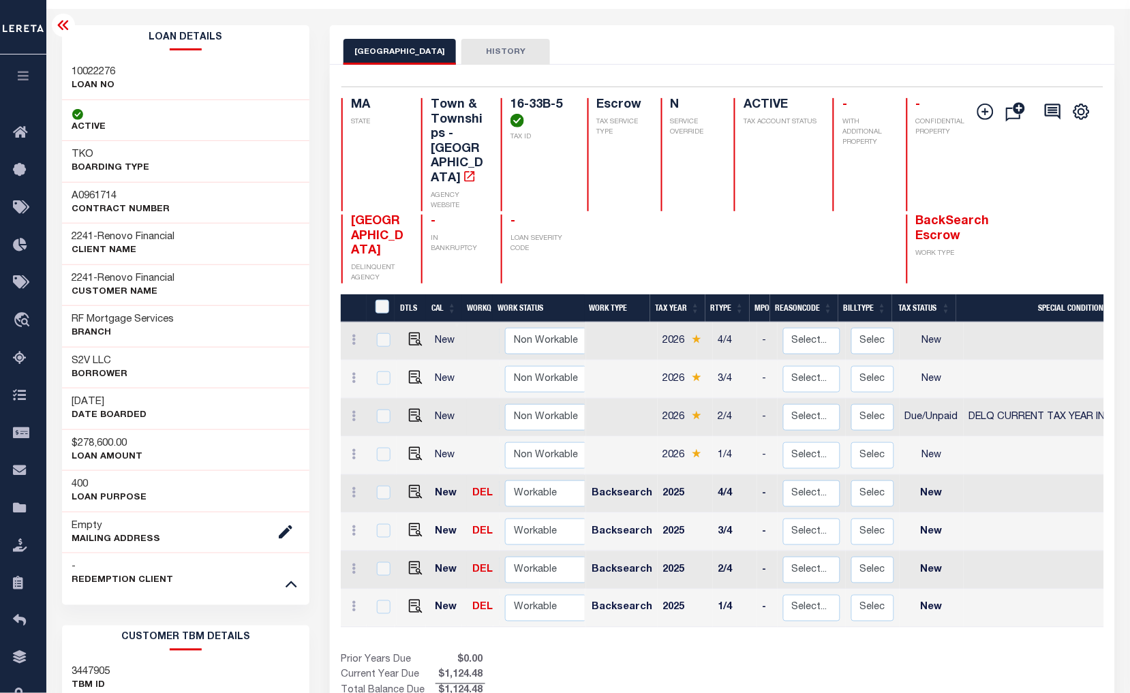
scroll to position [0, 0]
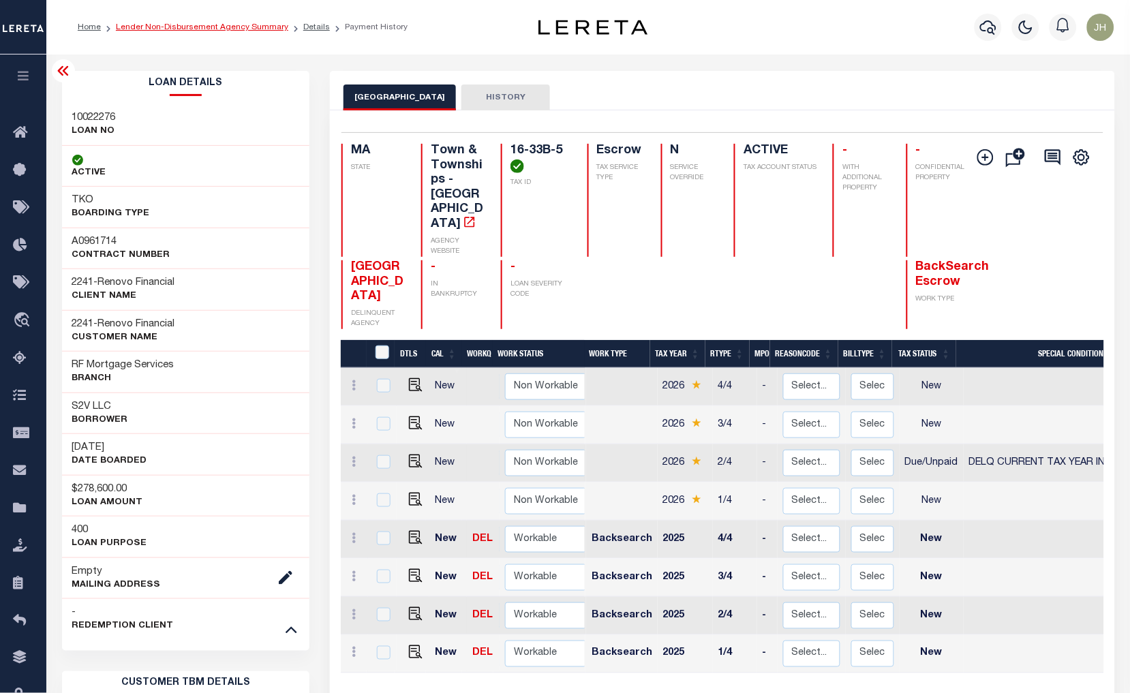
click at [151, 25] on link "Lender Non-Disbursement Agency Summary" at bounding box center [202, 27] width 172 height 8
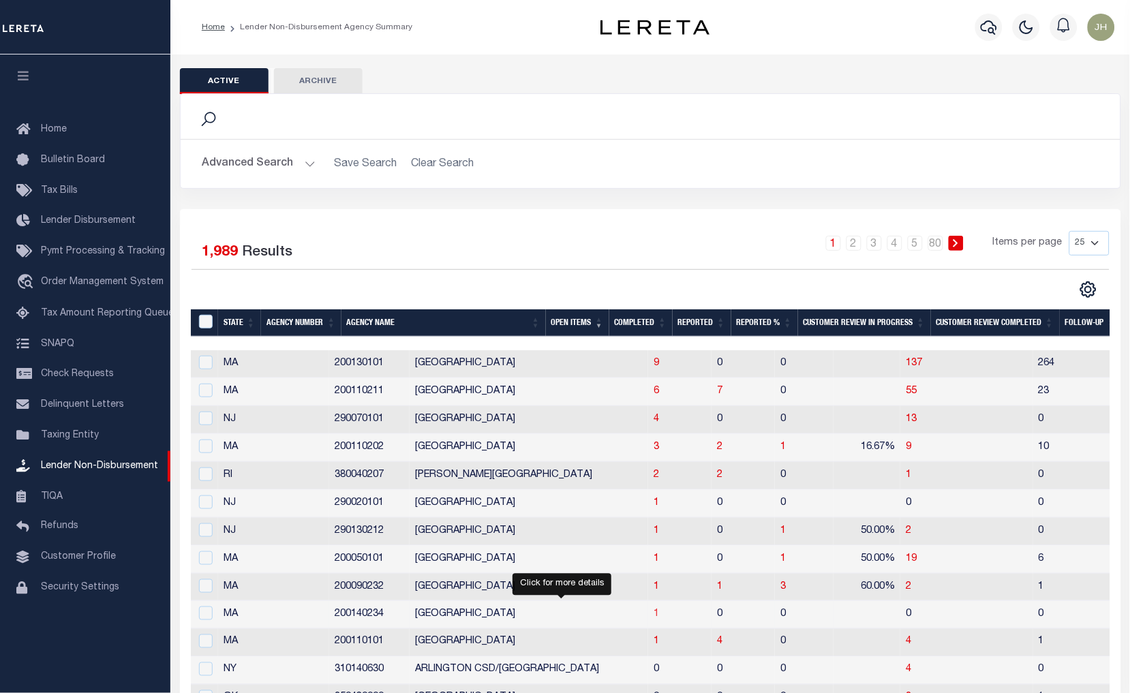
click at [654, 619] on span "1" at bounding box center [656, 614] width 5 height 10
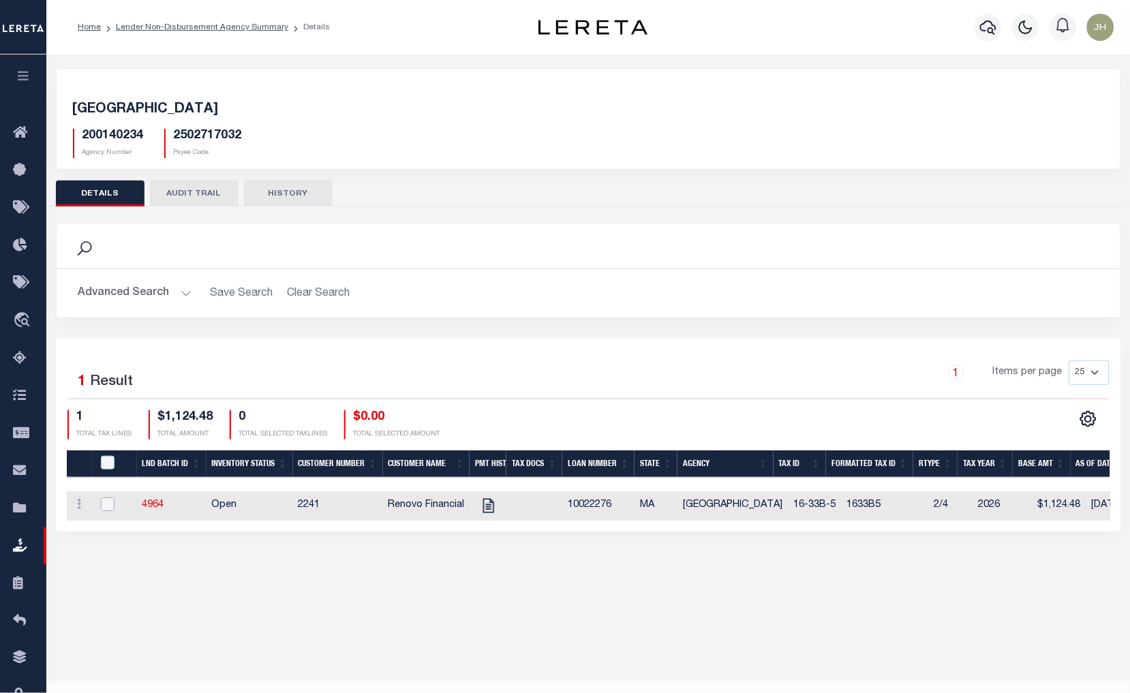
click at [104, 503] on input "checkbox" at bounding box center [108, 505] width 14 height 14
checkbox input "true"
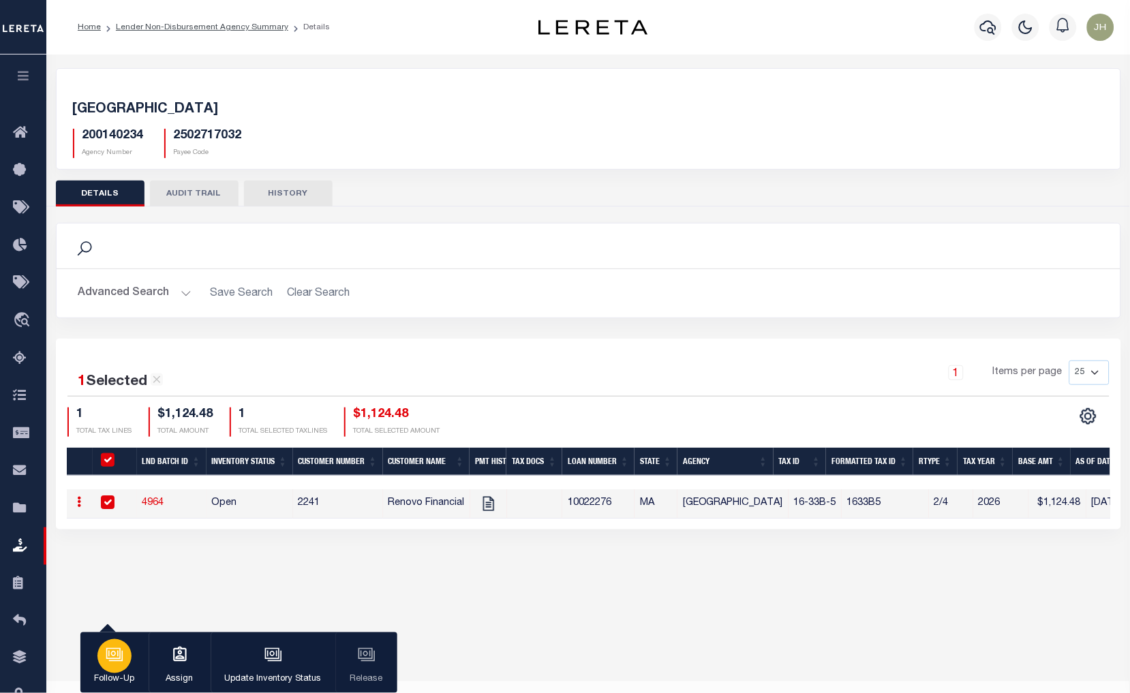
click at [123, 666] on div "button" at bounding box center [114, 656] width 34 height 34
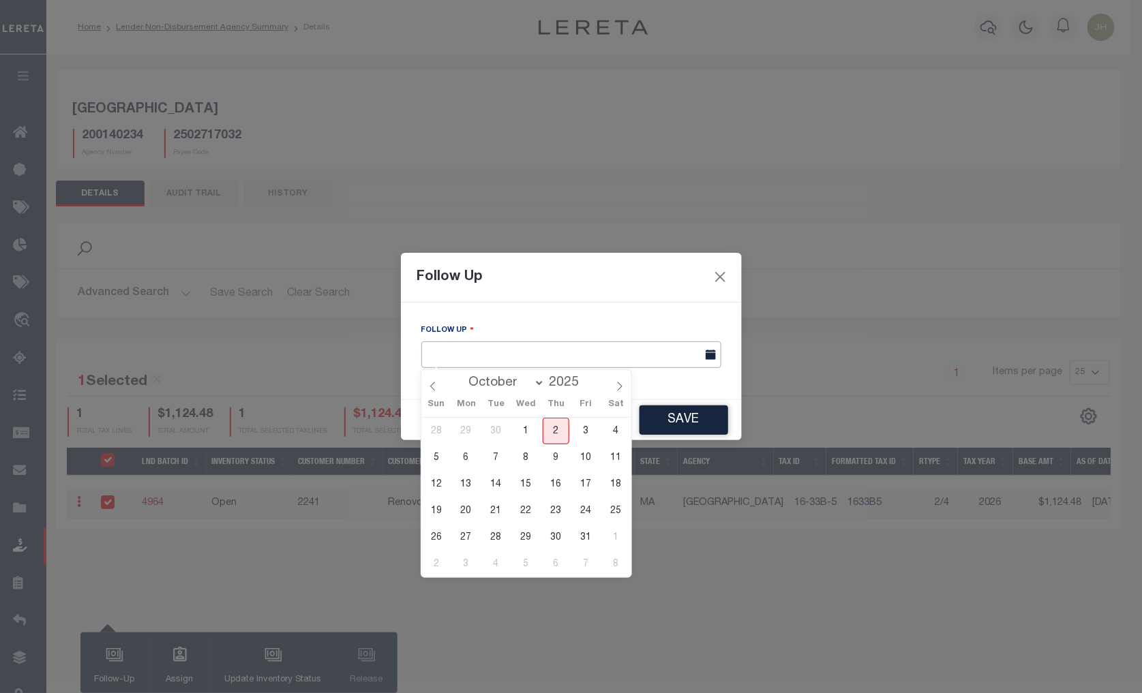
click at [641, 359] on input "text" at bounding box center [571, 354] width 300 height 27
click at [555, 460] on span "9" at bounding box center [556, 457] width 27 height 27
type input "[DATE]"
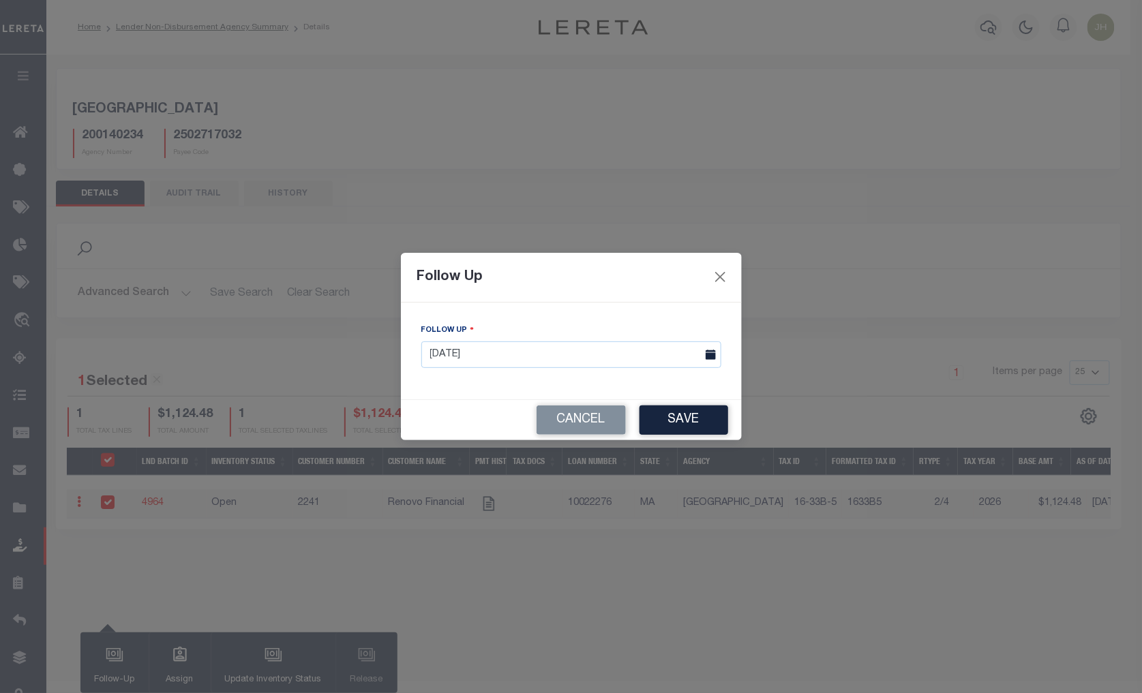
drag, startPoint x: 683, startPoint y: 425, endPoint x: 677, endPoint y: 430, distance: 7.7
click at [683, 425] on button "Save" at bounding box center [683, 420] width 89 height 29
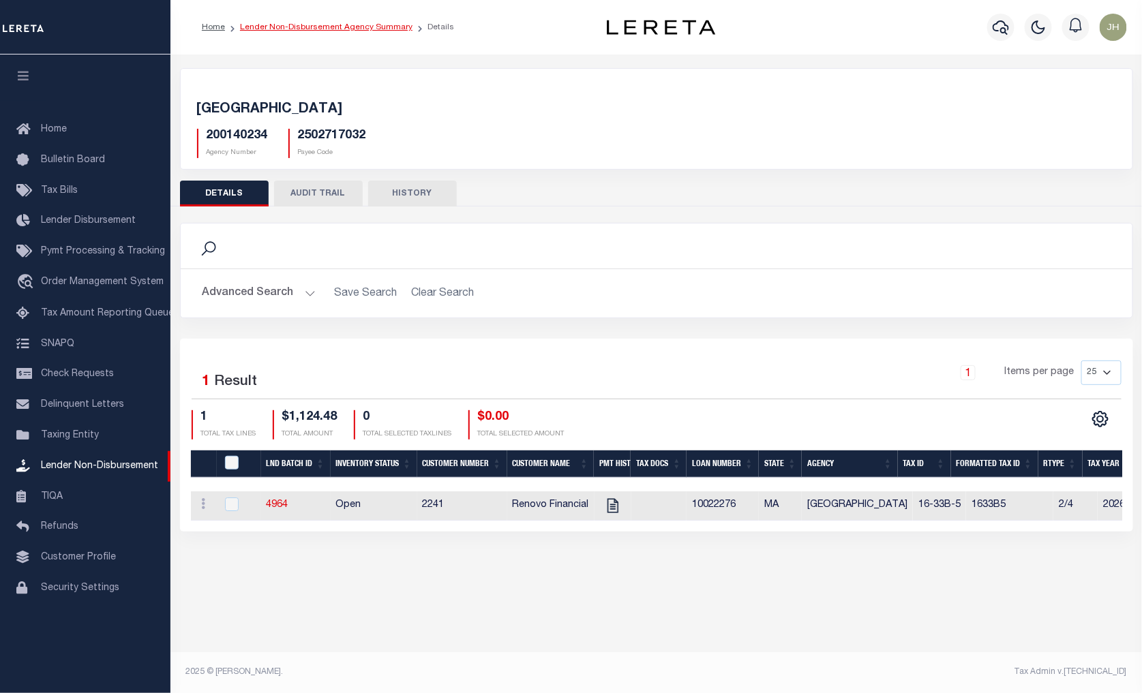
click at [275, 27] on link "Lender Non-Disbursement Agency Summary" at bounding box center [326, 27] width 172 height 8
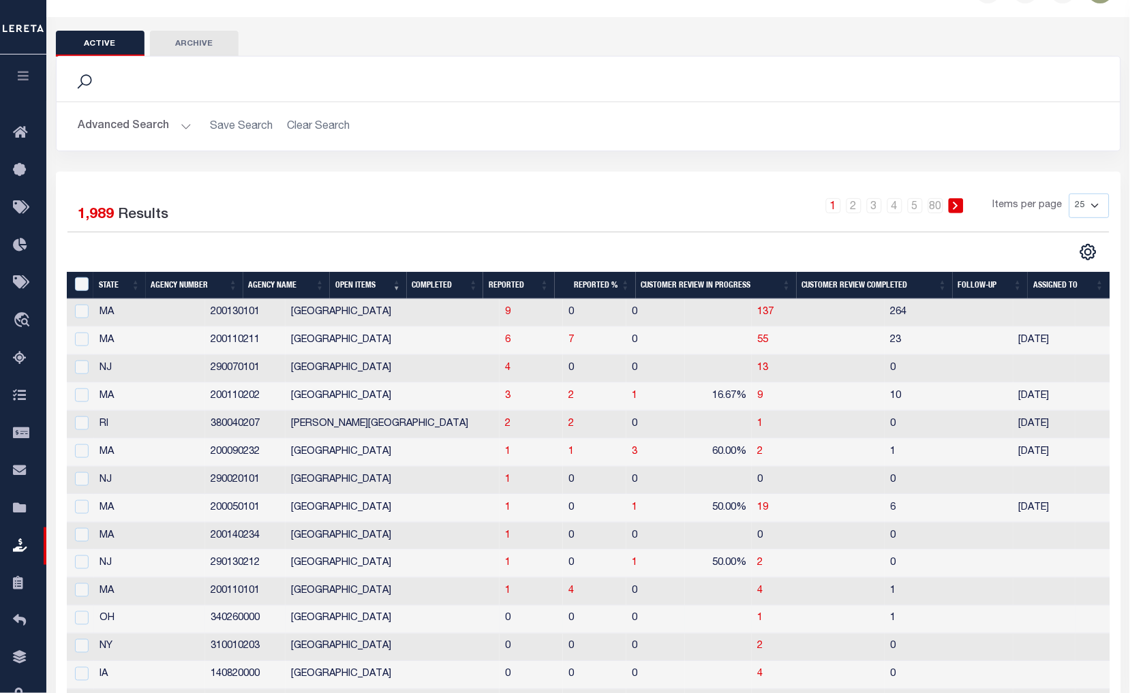
scroll to position [76, 0]
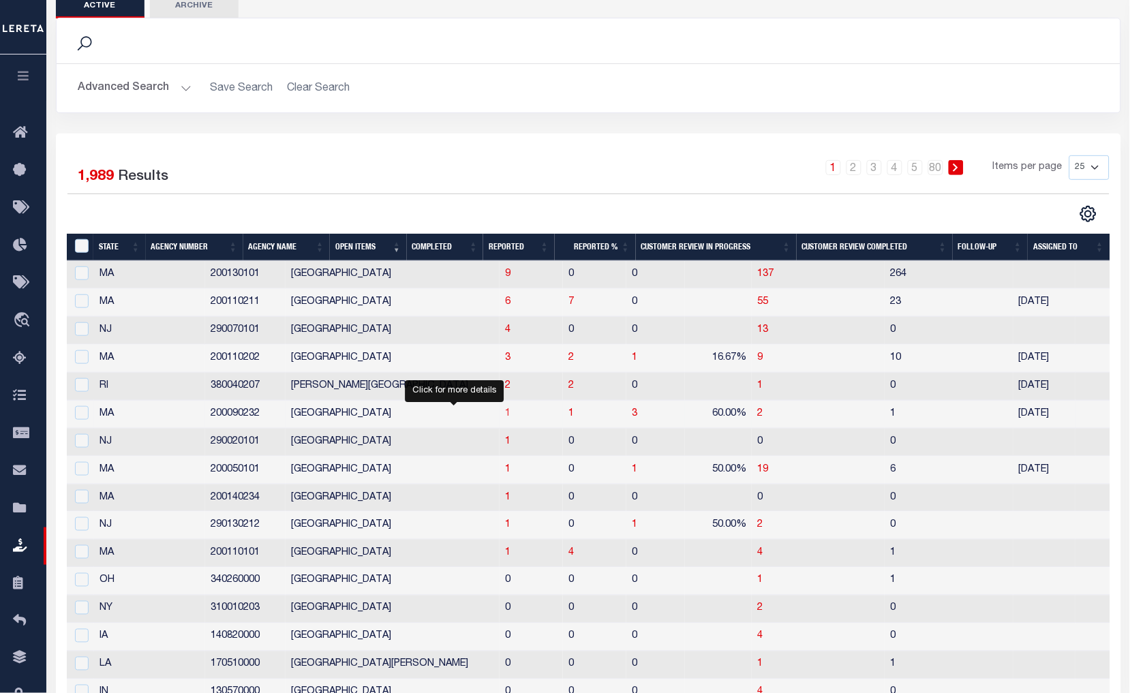
click at [505, 416] on span "1" at bounding box center [507, 414] width 5 height 10
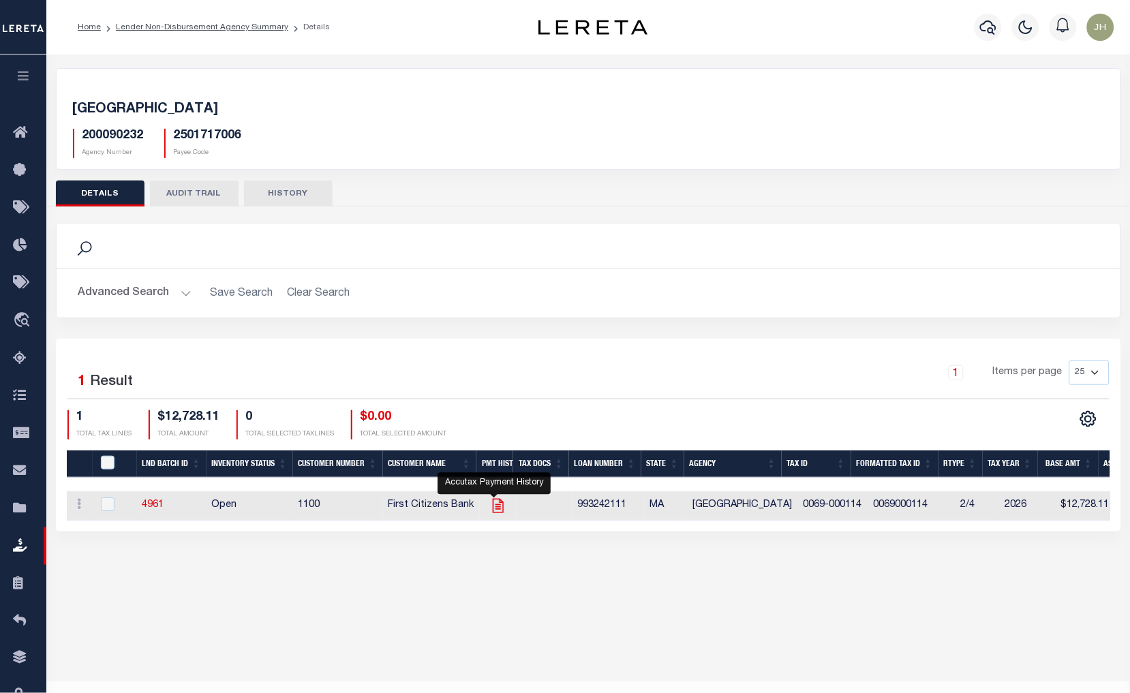
click at [498, 508] on icon "" at bounding box center [498, 506] width 18 height 18
checkbox input "true"
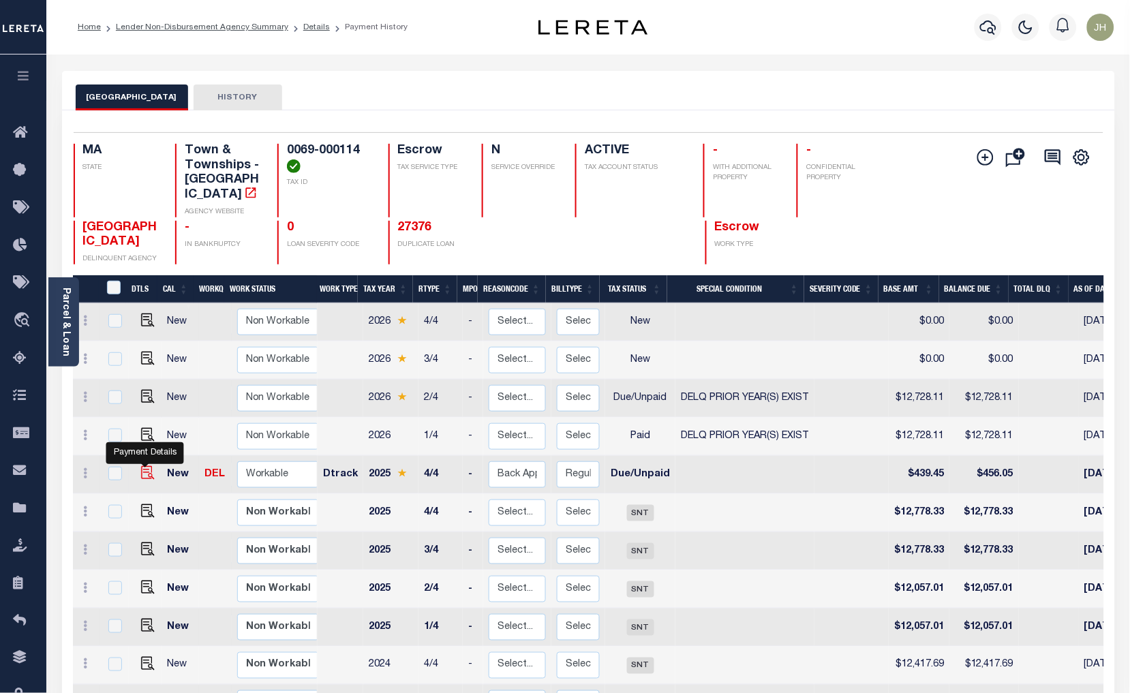
click at [147, 466] on img "" at bounding box center [148, 473] width 14 height 14
checkbox input "true"
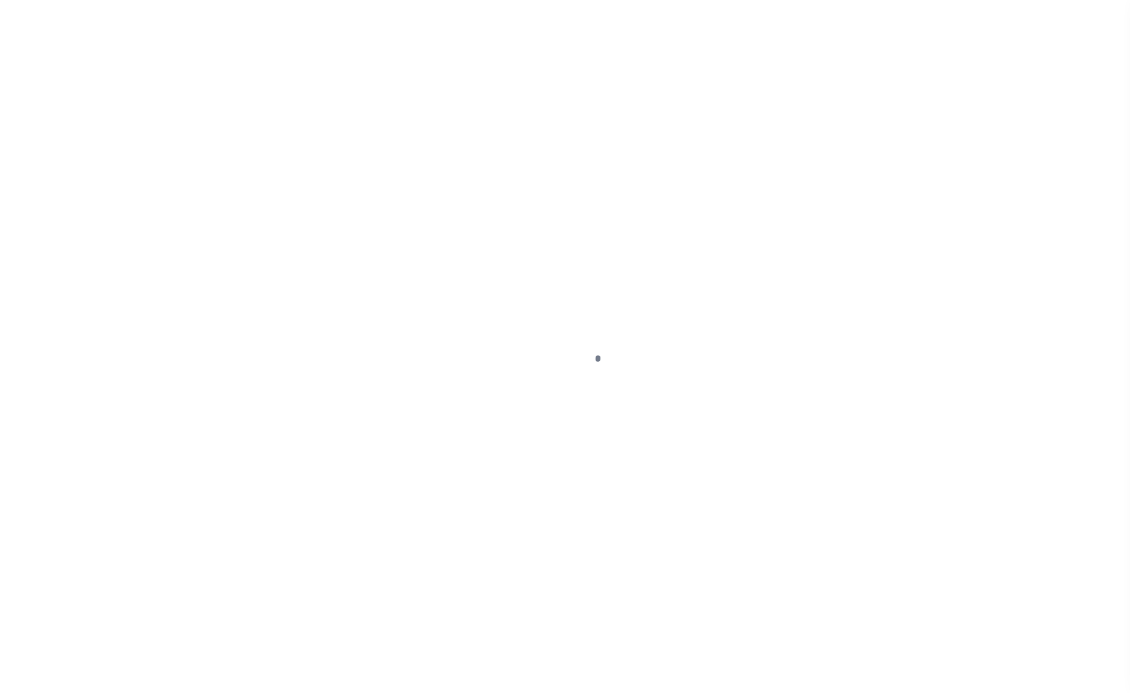
select select "DUE"
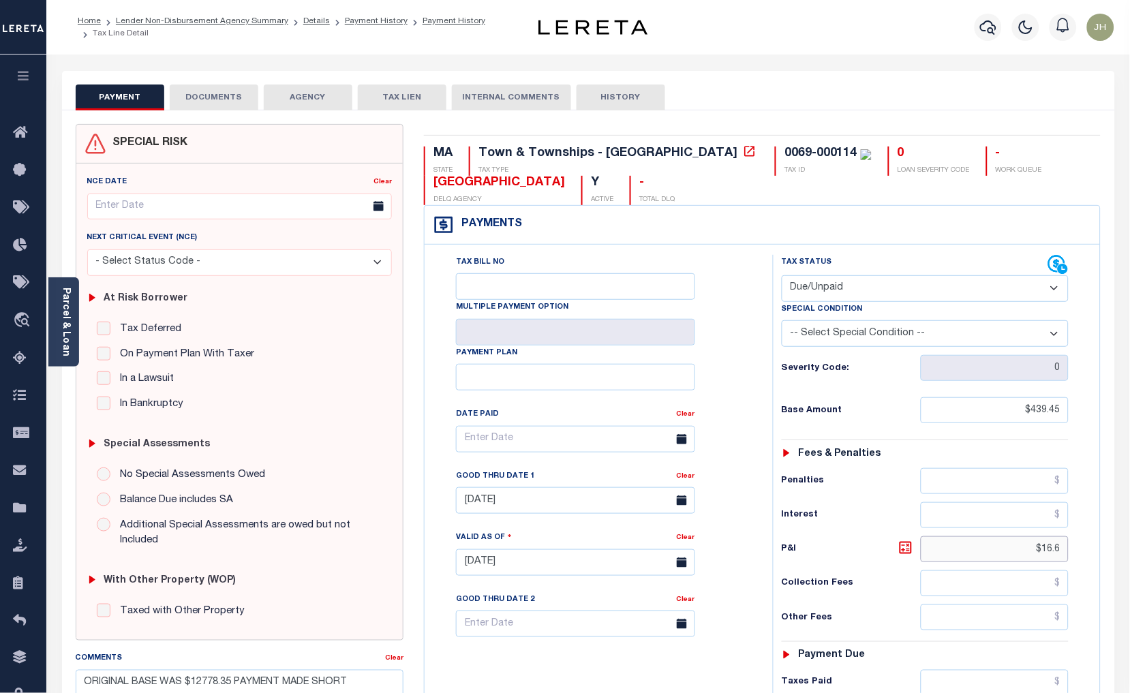
drag, startPoint x: 1033, startPoint y: 555, endPoint x: 1067, endPoint y: 554, distance: 33.4
click at [1067, 554] on input "$16.6" at bounding box center [995, 549] width 149 height 26
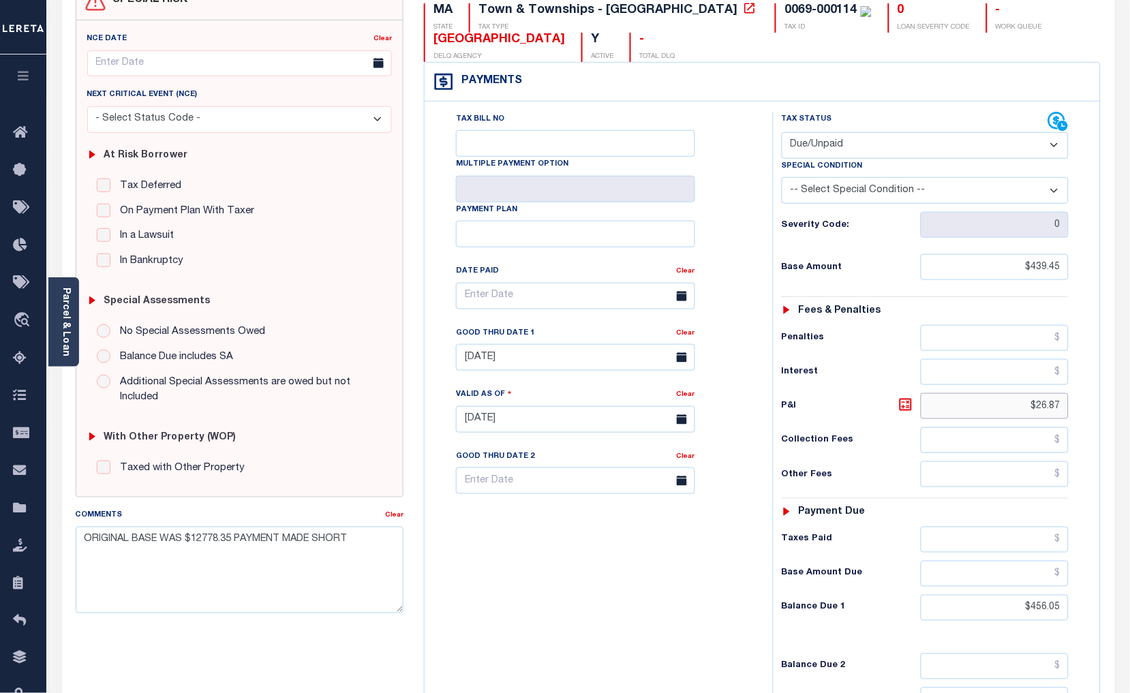
scroll to position [303, 0]
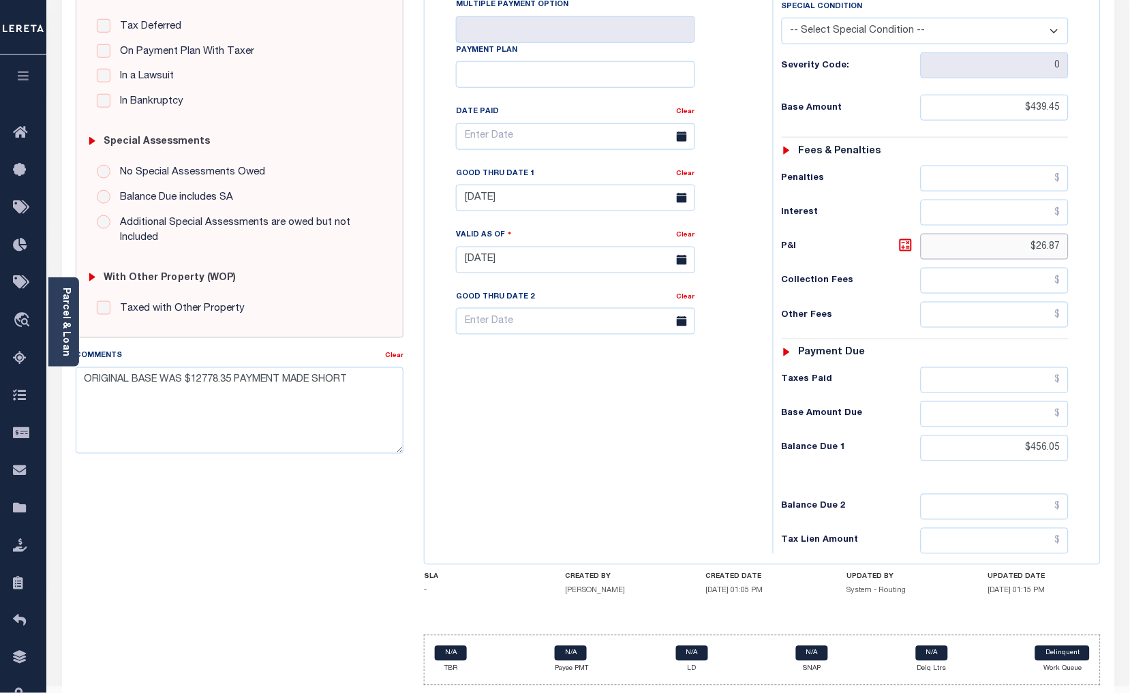
type input "$26.87"
type input "10/02/2025"
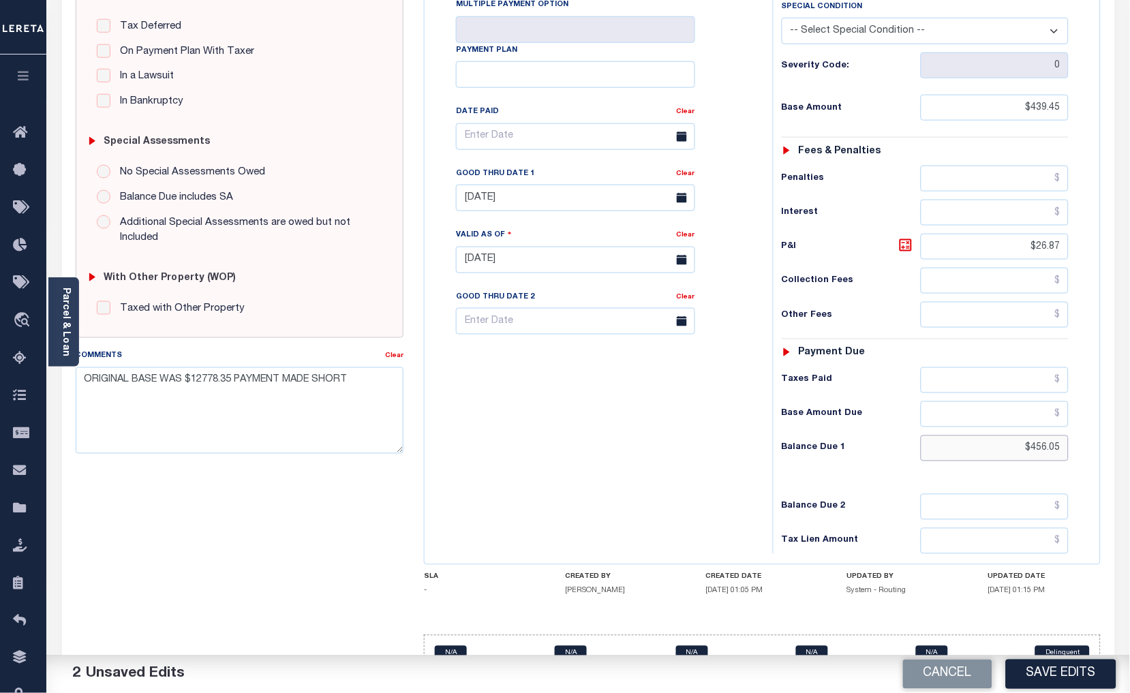
drag, startPoint x: 1013, startPoint y: 448, endPoint x: 1067, endPoint y: 455, distance: 53.5
click at [1067, 455] on input "$456.05" at bounding box center [995, 449] width 149 height 26
type input "$466.32"
click at [628, 199] on input "08/29/2025" at bounding box center [575, 198] width 239 height 27
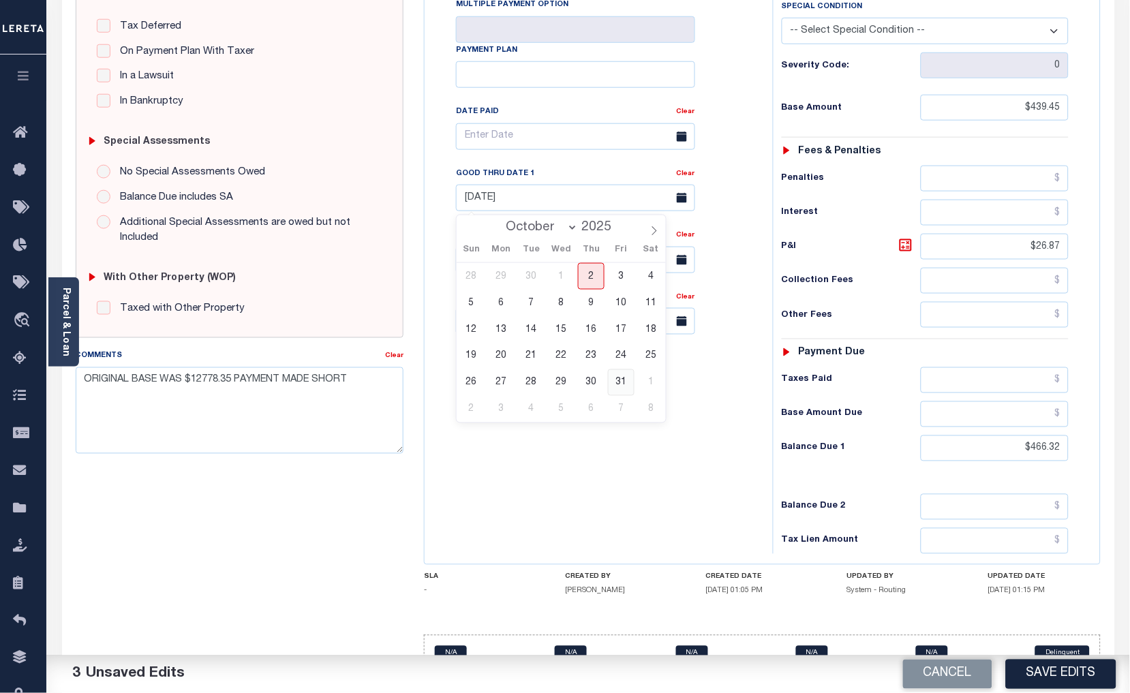
click at [619, 382] on span "31" at bounding box center [621, 382] width 27 height 27
type input "[DATE]"
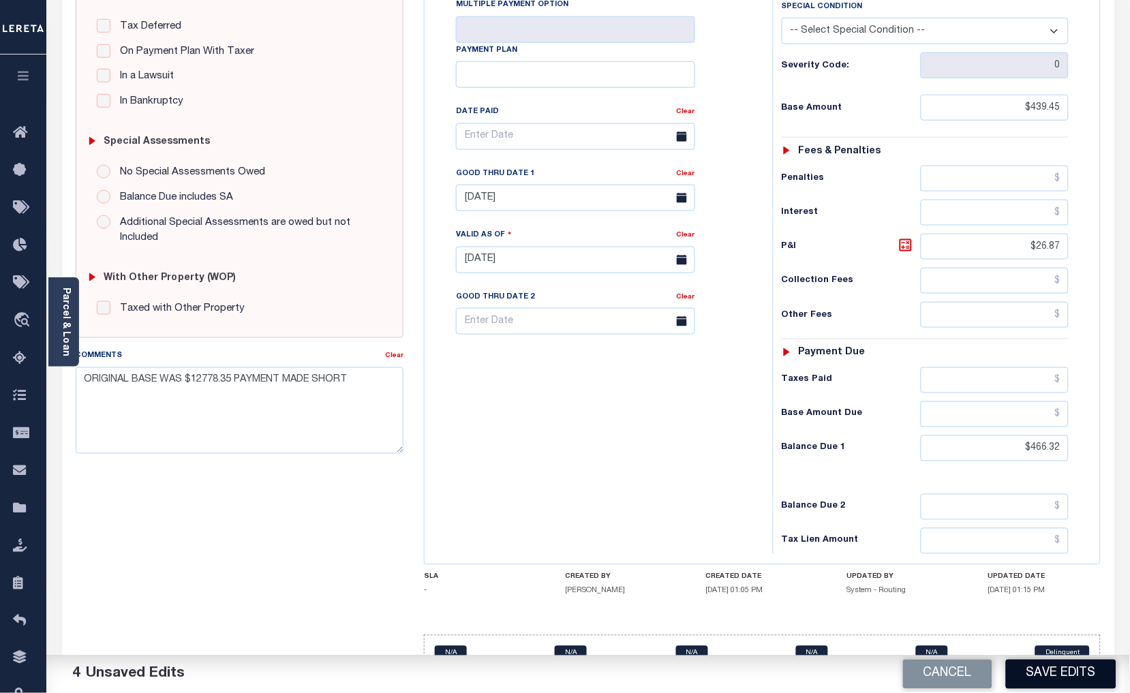
click at [1036, 675] on button "Save Edits" at bounding box center [1061, 674] width 110 height 29
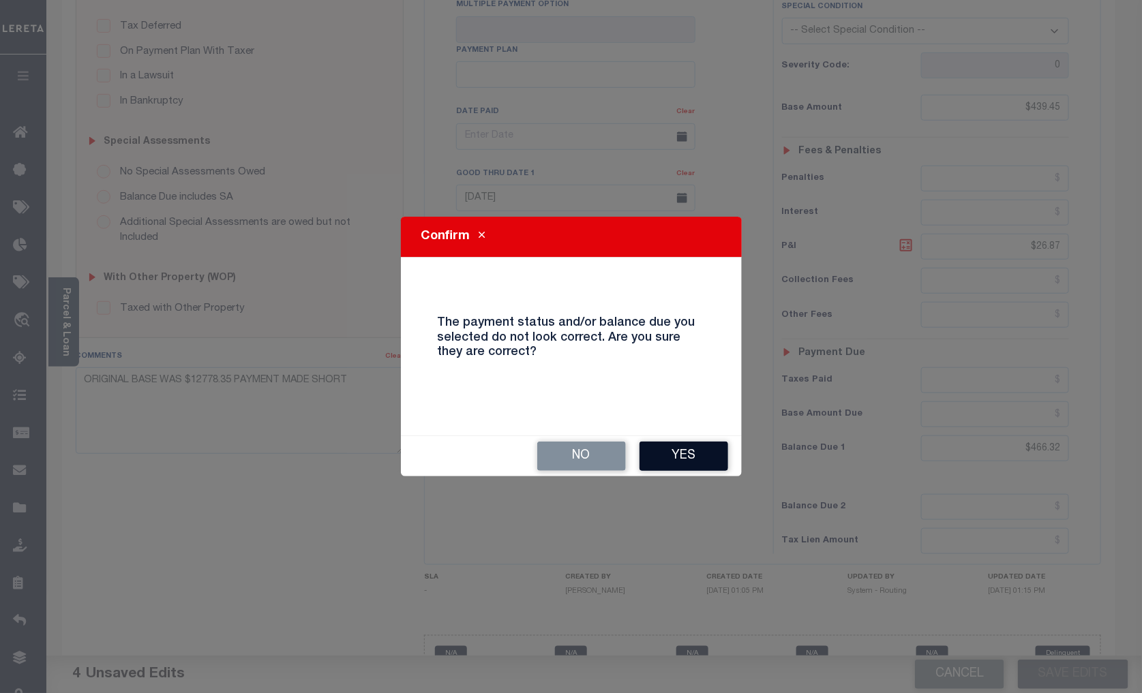
click at [680, 455] on button "Yes" at bounding box center [683, 456] width 89 height 29
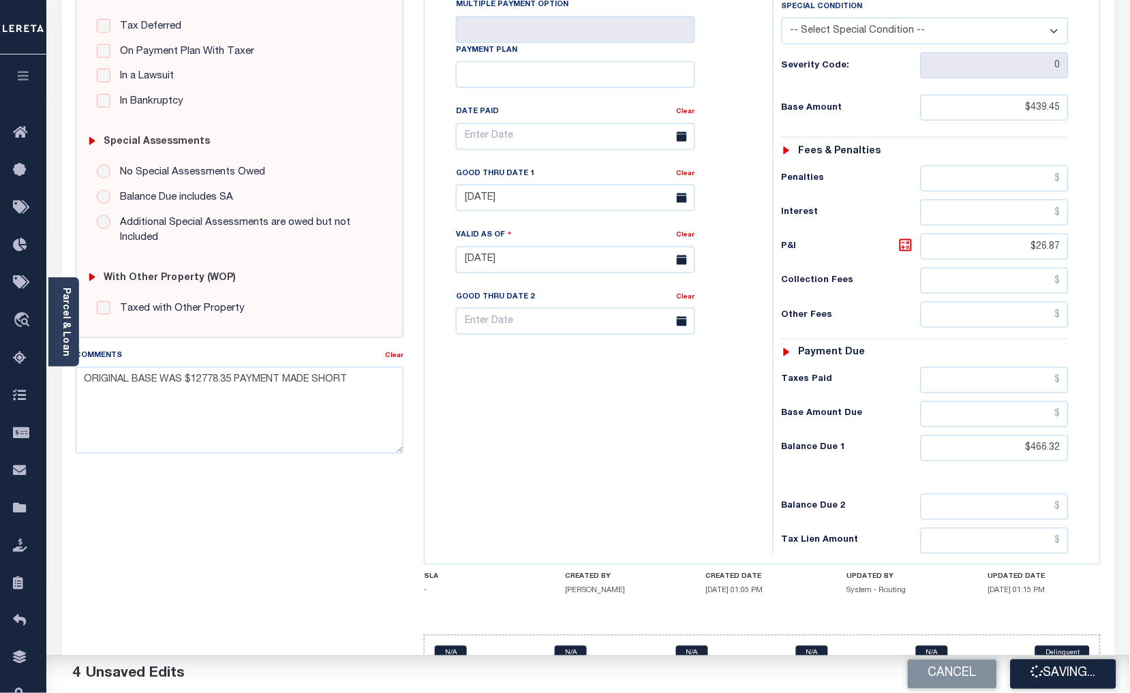
checkbox input "false"
type input "$439.45"
type input "$26.87"
type input "$466.32"
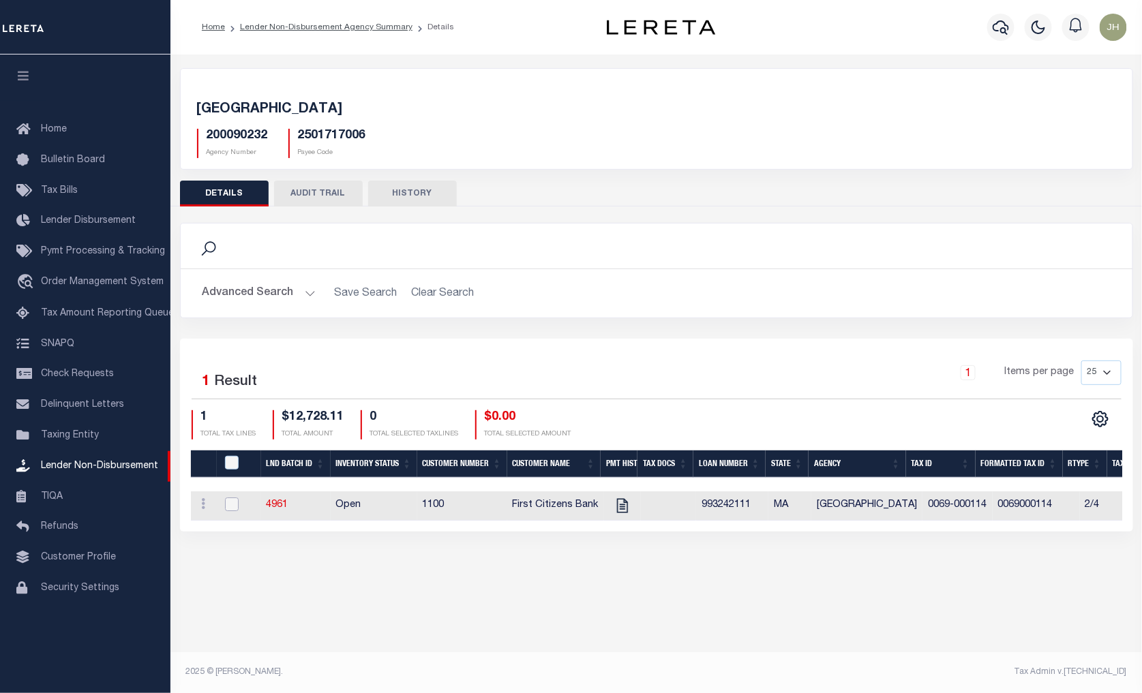
click at [233, 507] on input "checkbox" at bounding box center [232, 505] width 14 height 14
checkbox input "true"
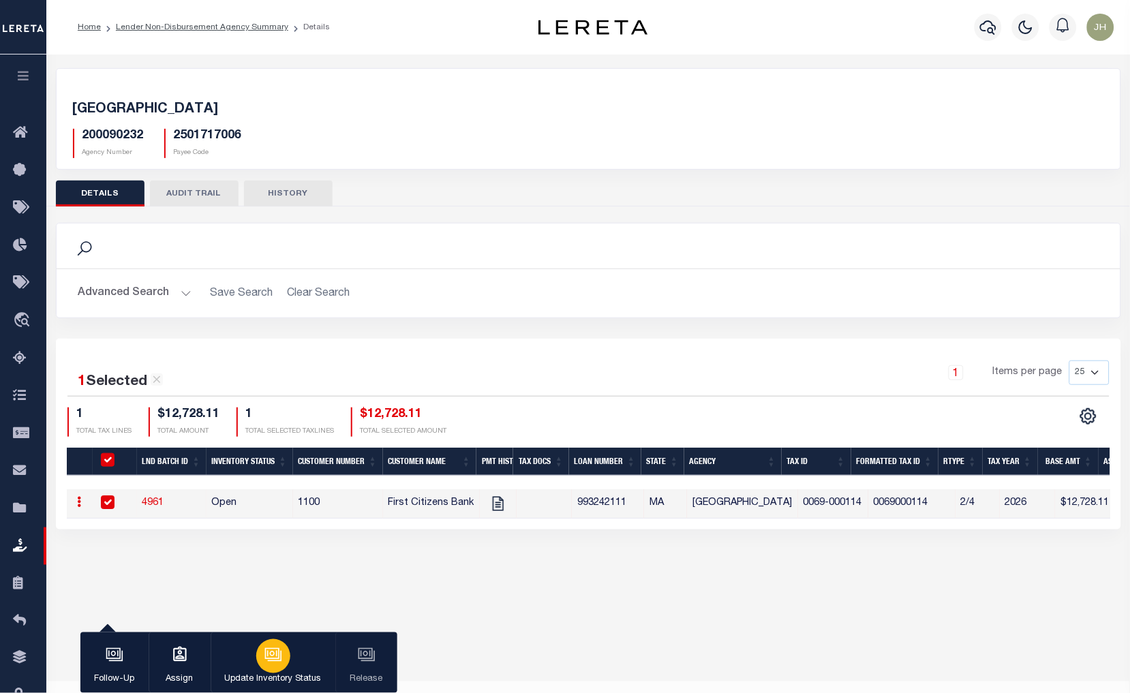
click at [267, 664] on icon "button" at bounding box center [273, 655] width 18 height 18
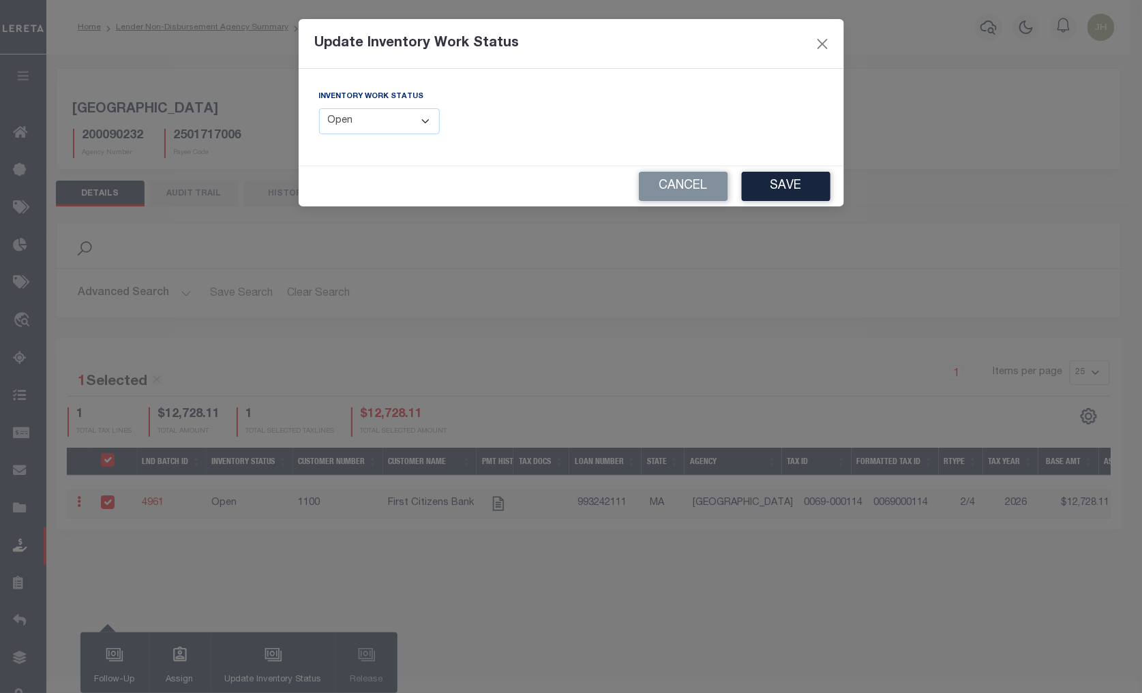
click at [420, 113] on select "--Select-- Open Completed Reported" at bounding box center [379, 121] width 121 height 27
select select "Completed"
click at [319, 108] on select "--Select-- Open Completed Reported" at bounding box center [379, 121] width 121 height 27
click at [754, 187] on button "Save" at bounding box center [786, 186] width 89 height 29
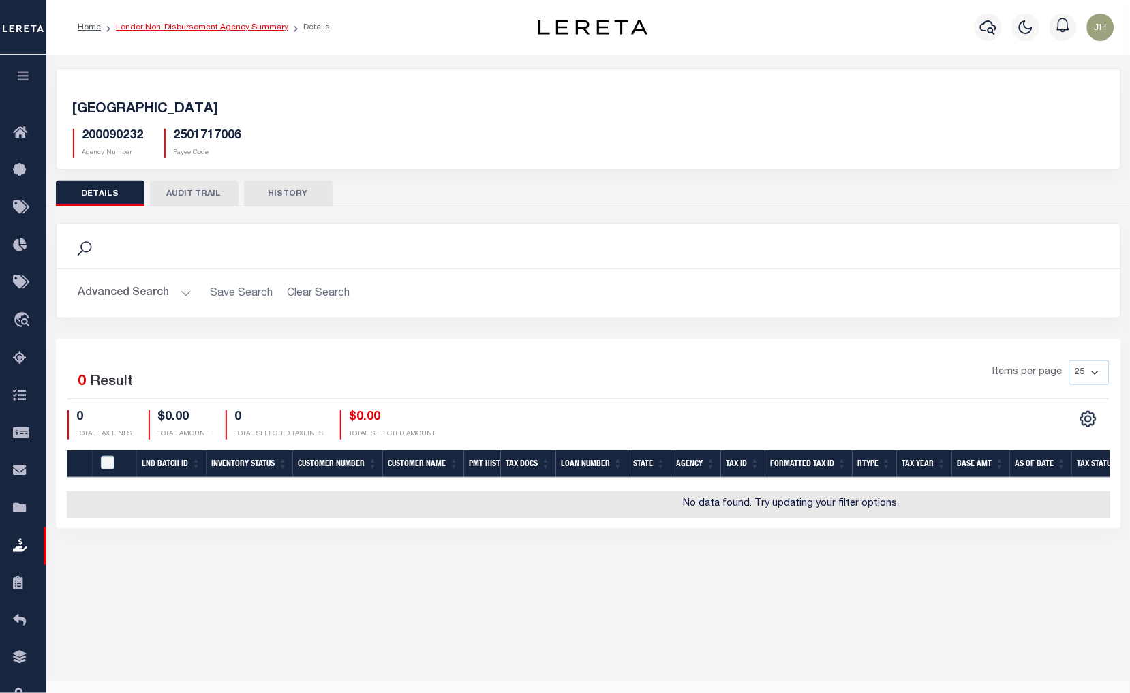
click at [184, 26] on link "Lender Non-Disbursement Agency Summary" at bounding box center [202, 27] width 172 height 8
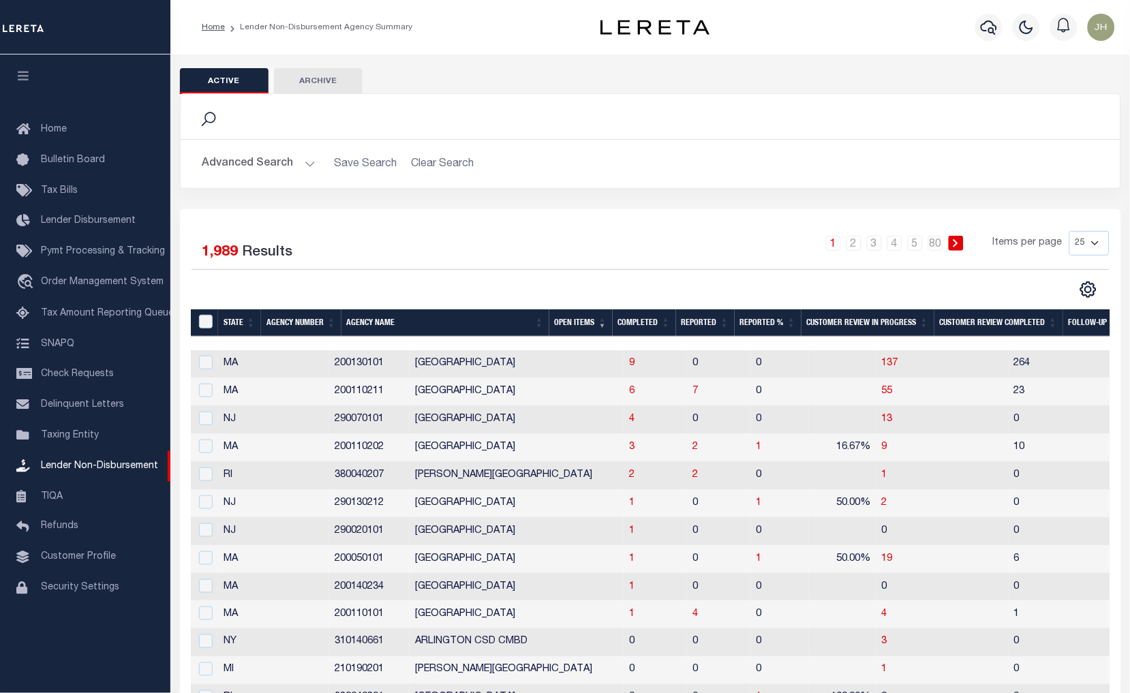
click at [624, 482] on td "2" at bounding box center [655, 476] width 63 height 28
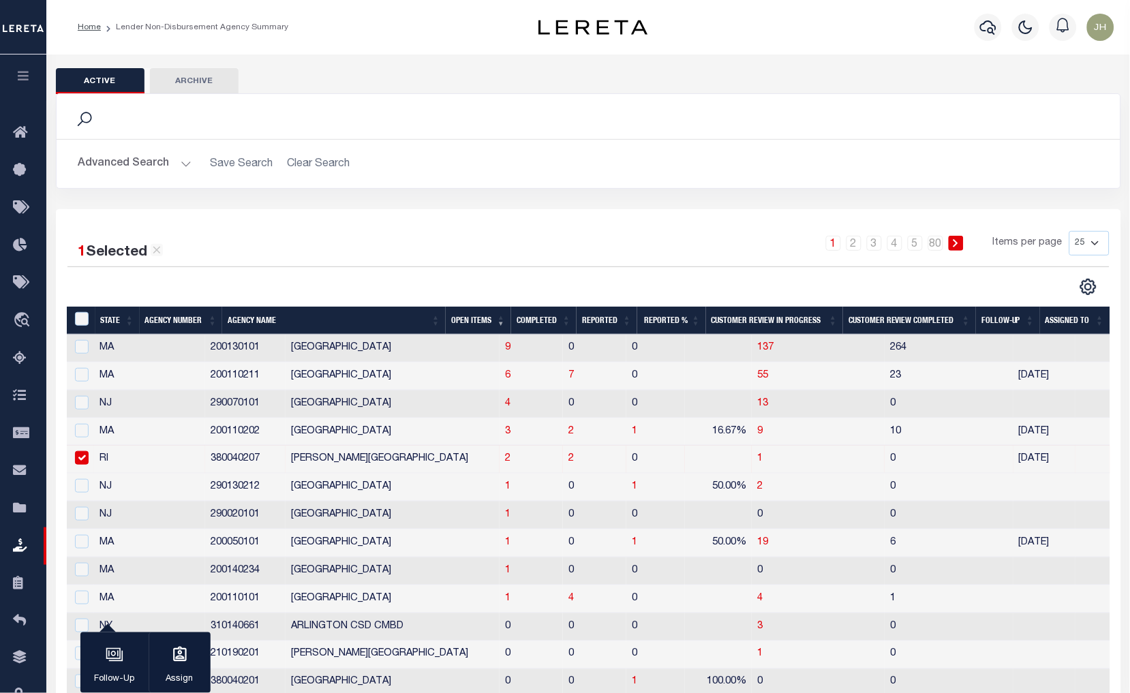
click at [87, 460] on input "checkbox" at bounding box center [82, 458] width 14 height 14
checkbox input "false"
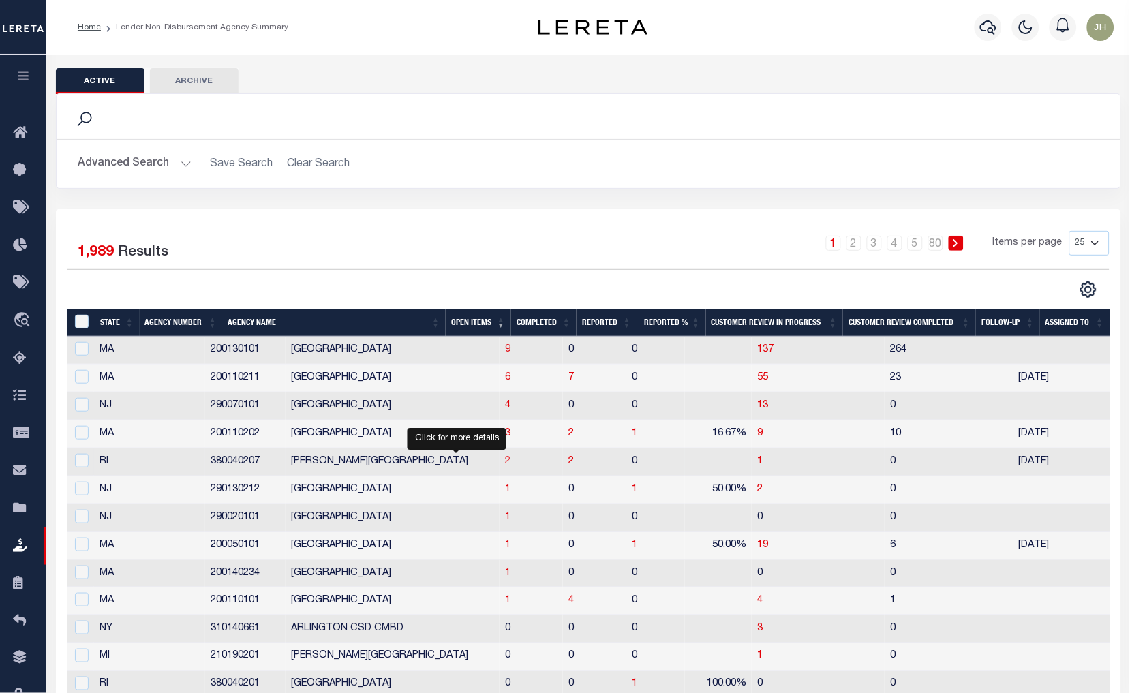
click at [505, 465] on span "2" at bounding box center [507, 462] width 5 height 10
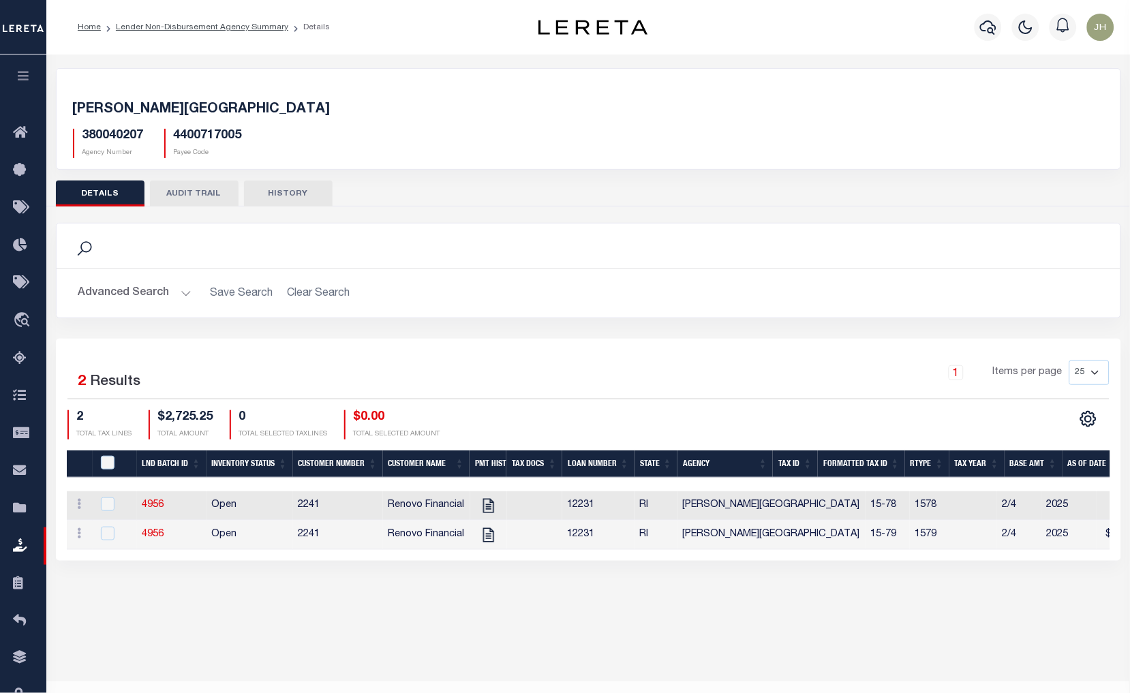
click at [281, 663] on div "Active Archive Search Advanced Search Save Search Clear Search In In AK AL AR AZ" at bounding box center [588, 367] width 1084 height 624
click at [487, 508] on icon "" at bounding box center [489, 506] width 18 height 18
checkbox input "true"
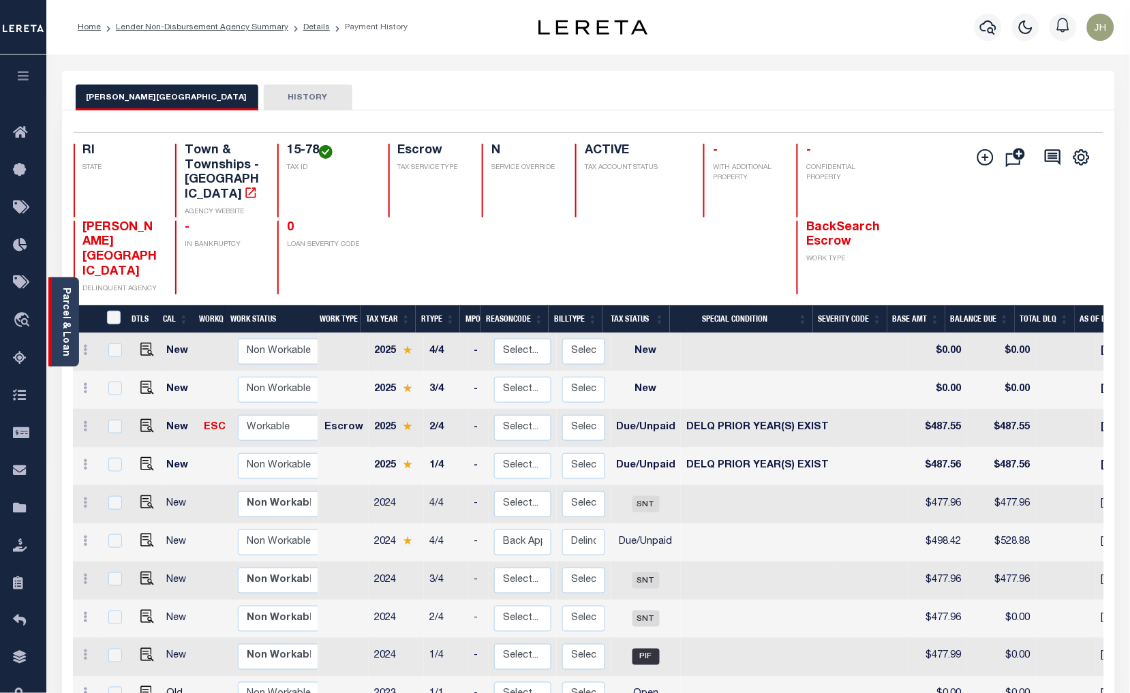
click at [63, 316] on link "Parcel & Loan" at bounding box center [66, 322] width 10 height 69
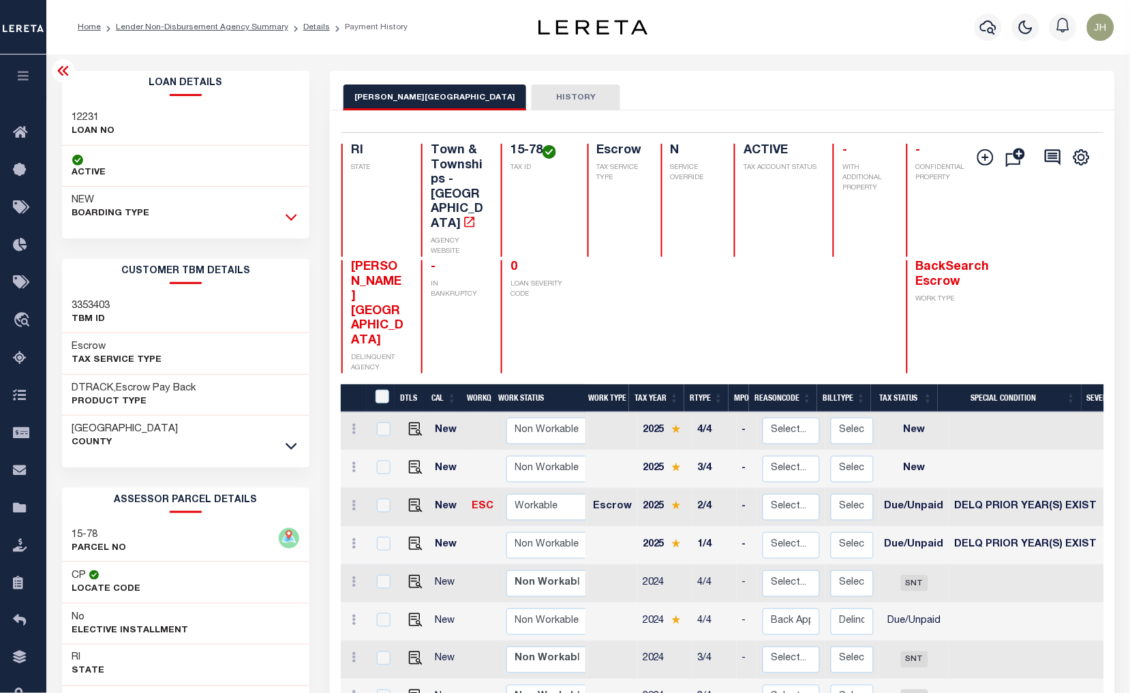
click at [291, 220] on icon at bounding box center [292, 218] width 12 height 7
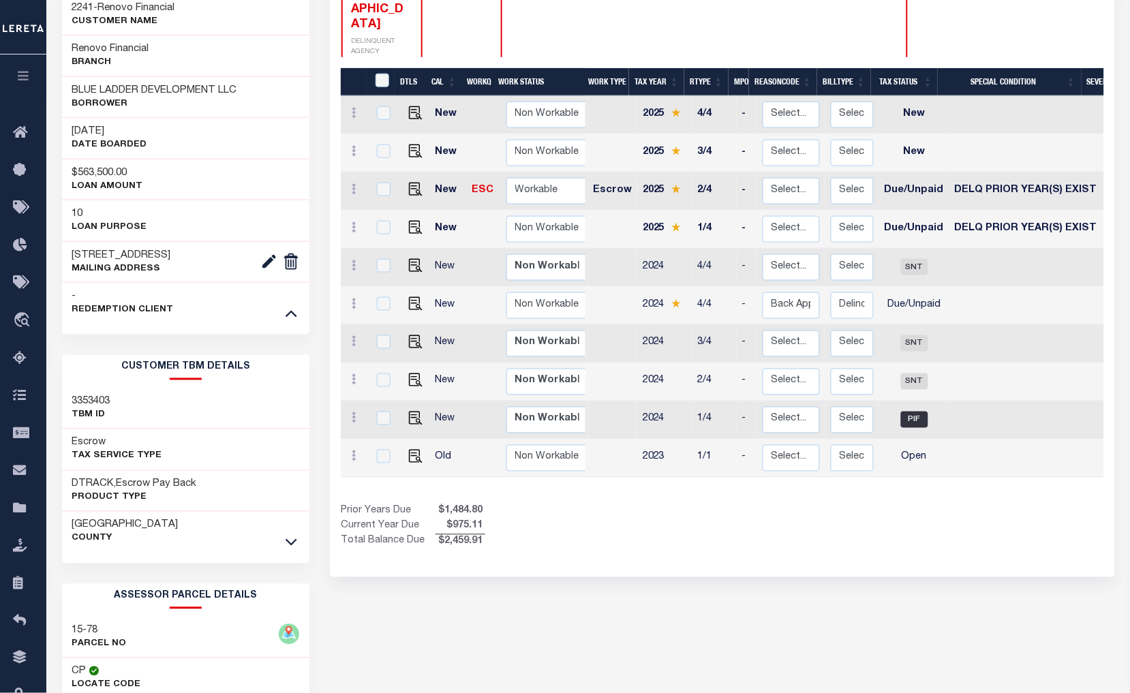
scroll to position [378, 0]
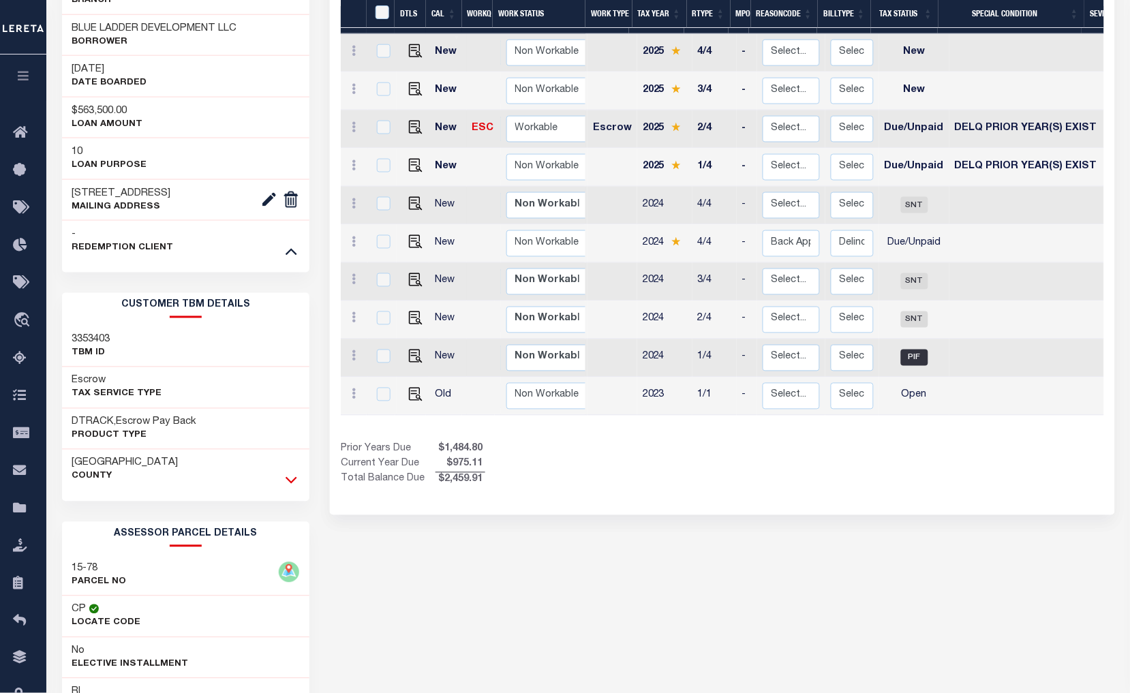
click at [296, 481] on icon at bounding box center [292, 480] width 12 height 14
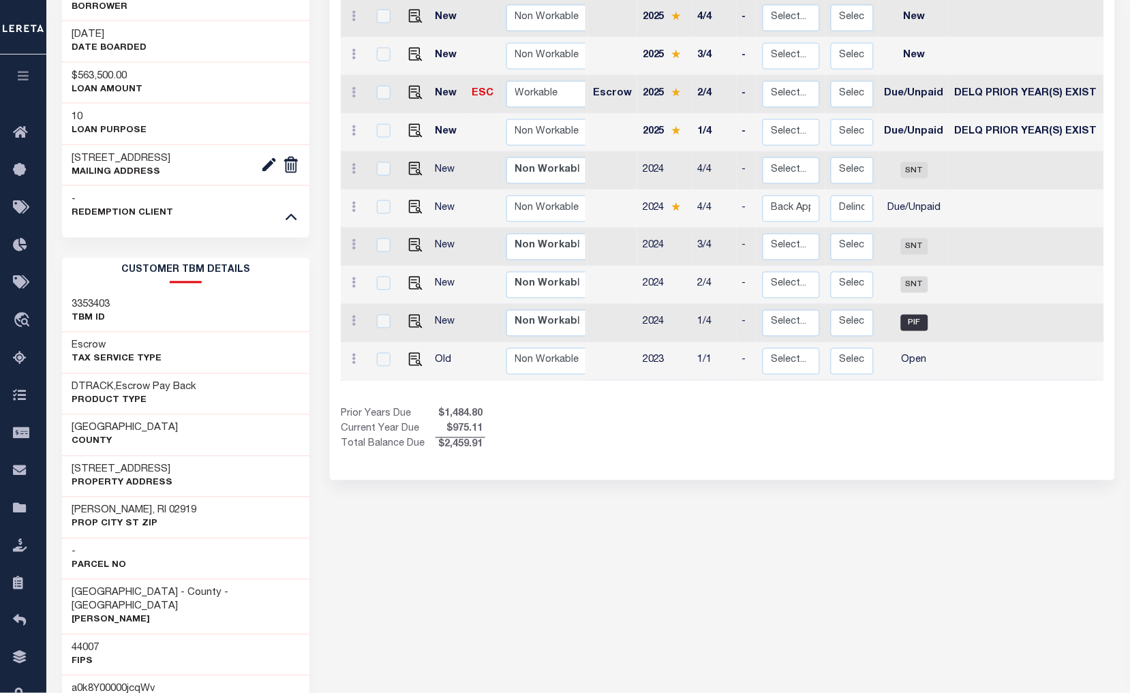
scroll to position [303, 0]
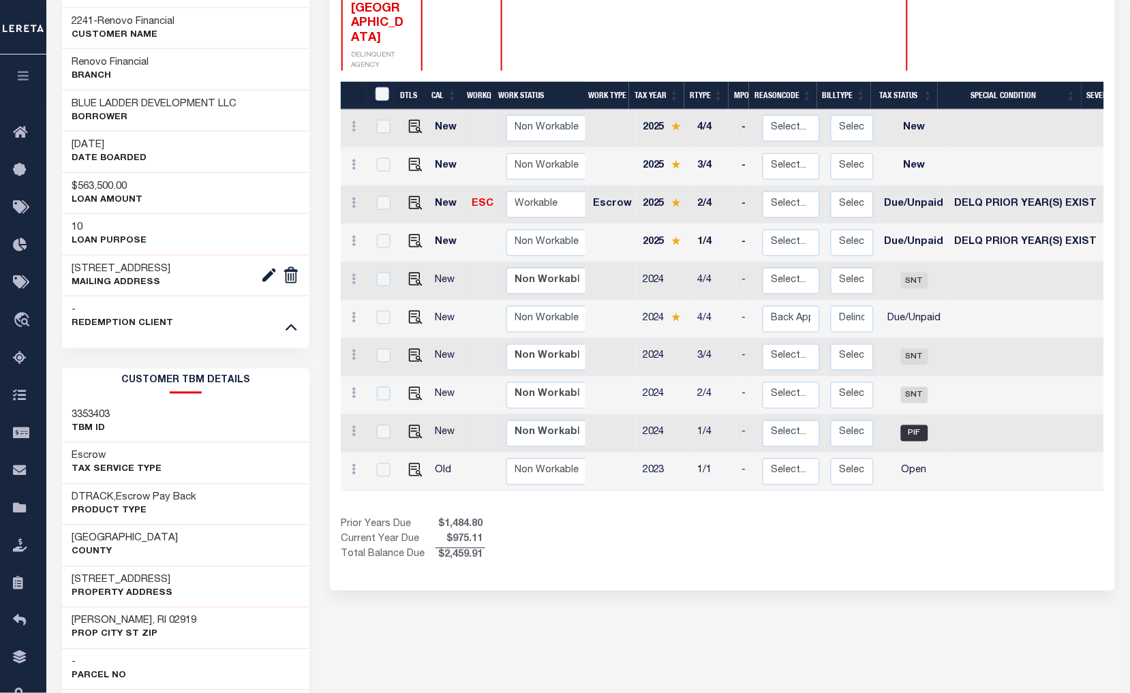
drag, startPoint x: 695, startPoint y: 429, endPoint x: 983, endPoint y: 467, distance: 290.1
click at [983, 467] on div "DTLS CAL WorkQ Work Status Work Type Tax Year RType MPO ReasonCode BillType Tax…" at bounding box center [722, 323] width 763 height 482
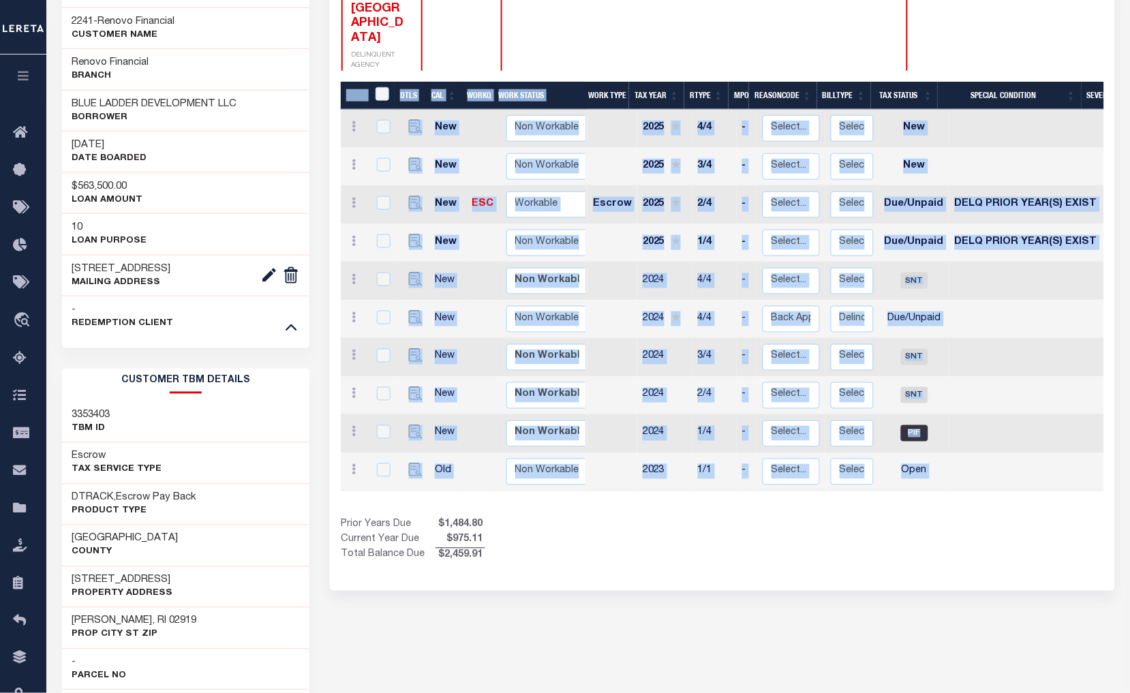
drag, startPoint x: 743, startPoint y: 427, endPoint x: 1065, endPoint y: 475, distance: 325.3
click at [1065, 475] on div "DTLS CAL WorkQ Work Status Work Type Tax Year RType MPO ReasonCode BillType Tax…" at bounding box center [722, 323] width 763 height 482
click at [887, 518] on div "Show Tax Lines before Bill Release Date Prior Years Due $1,484.80 Current Year …" at bounding box center [722, 541] width 763 height 46
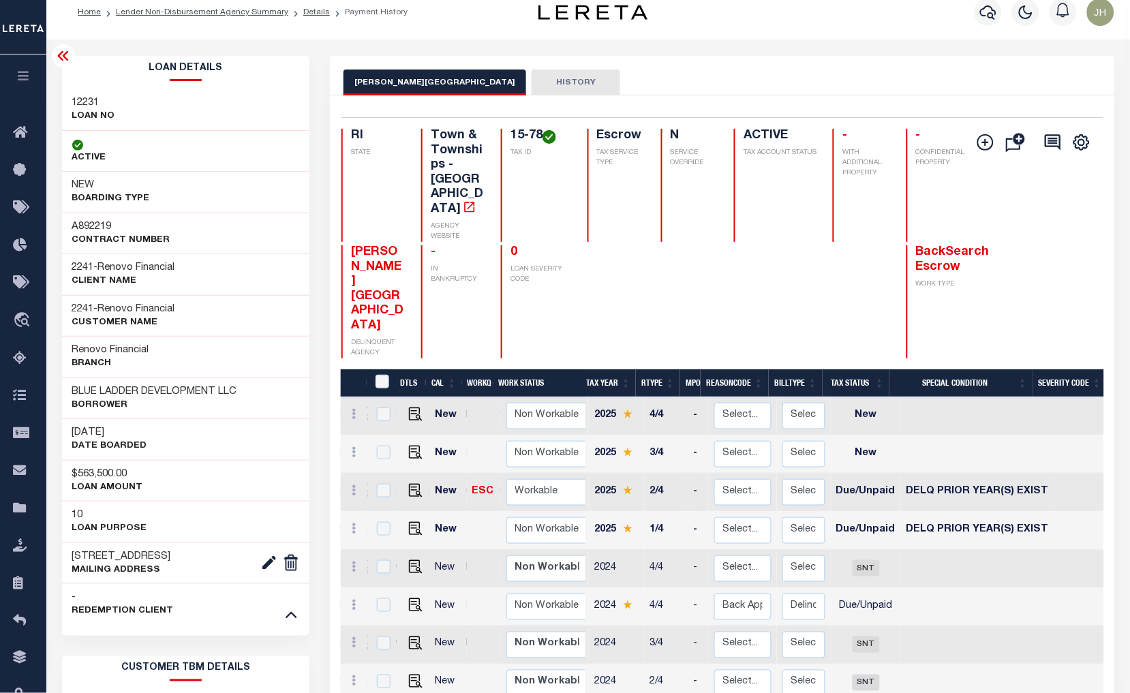
scroll to position [0, 0]
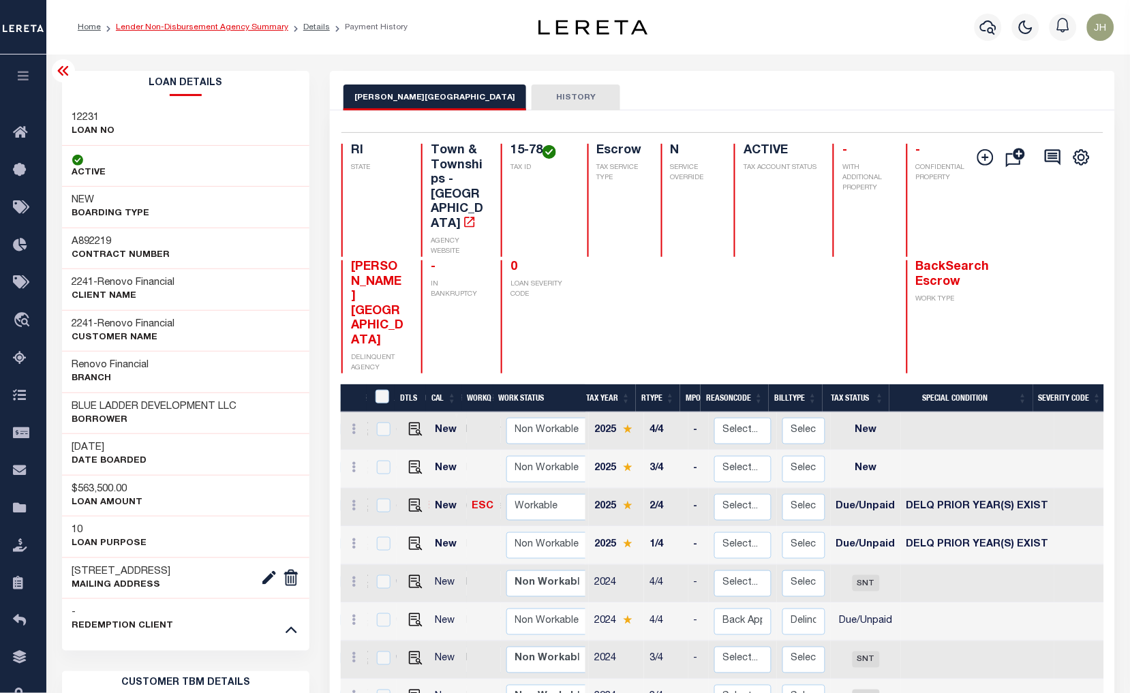
click at [172, 31] on link "Lender Non-Disbursement Agency Summary" at bounding box center [202, 27] width 172 height 8
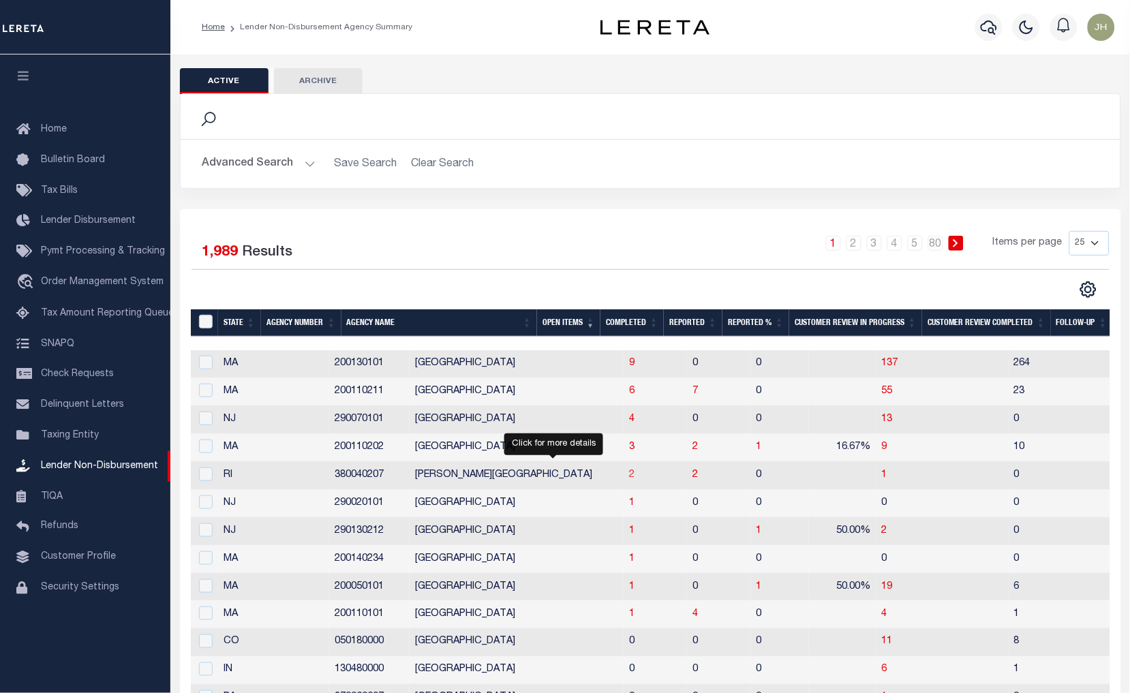
click at [629, 480] on span "2" at bounding box center [631, 475] width 5 height 10
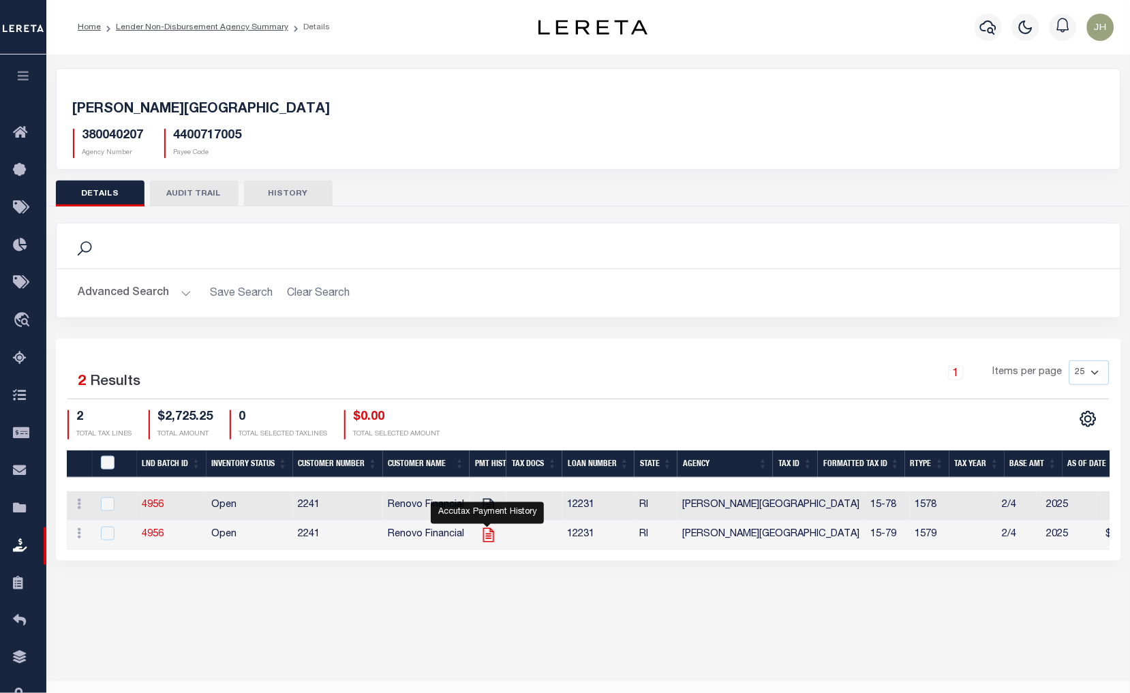
click at [488, 543] on icon "" at bounding box center [488, 535] width 11 height 14
checkbox input "true"
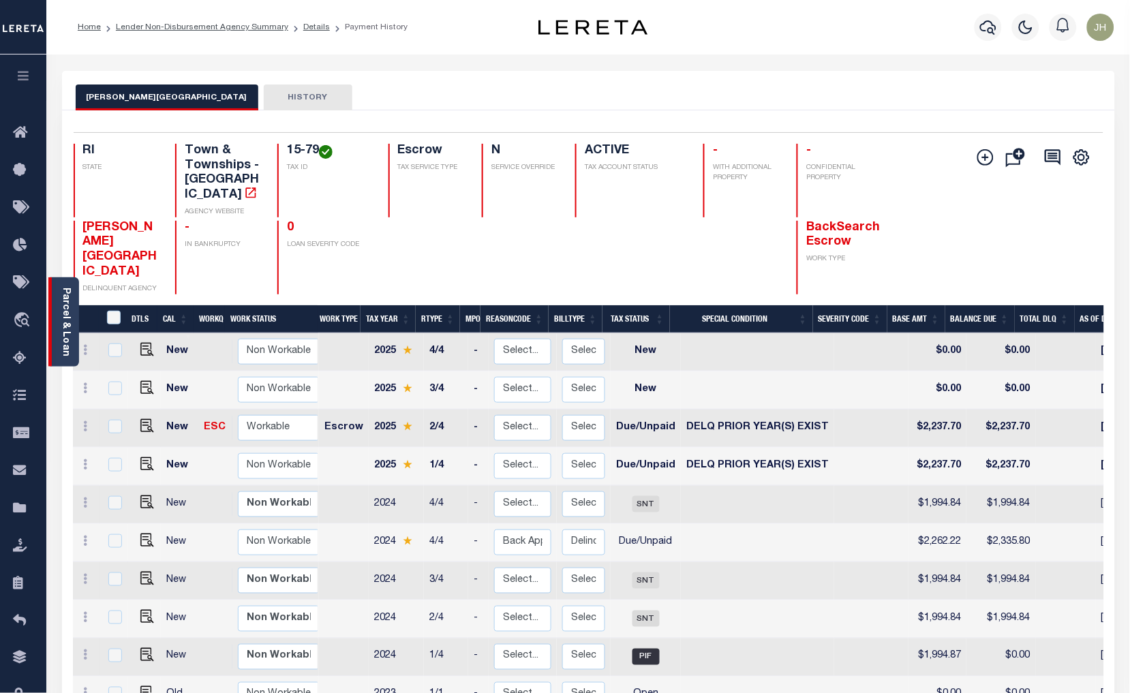
click at [67, 314] on link "Parcel & Loan" at bounding box center [66, 322] width 10 height 69
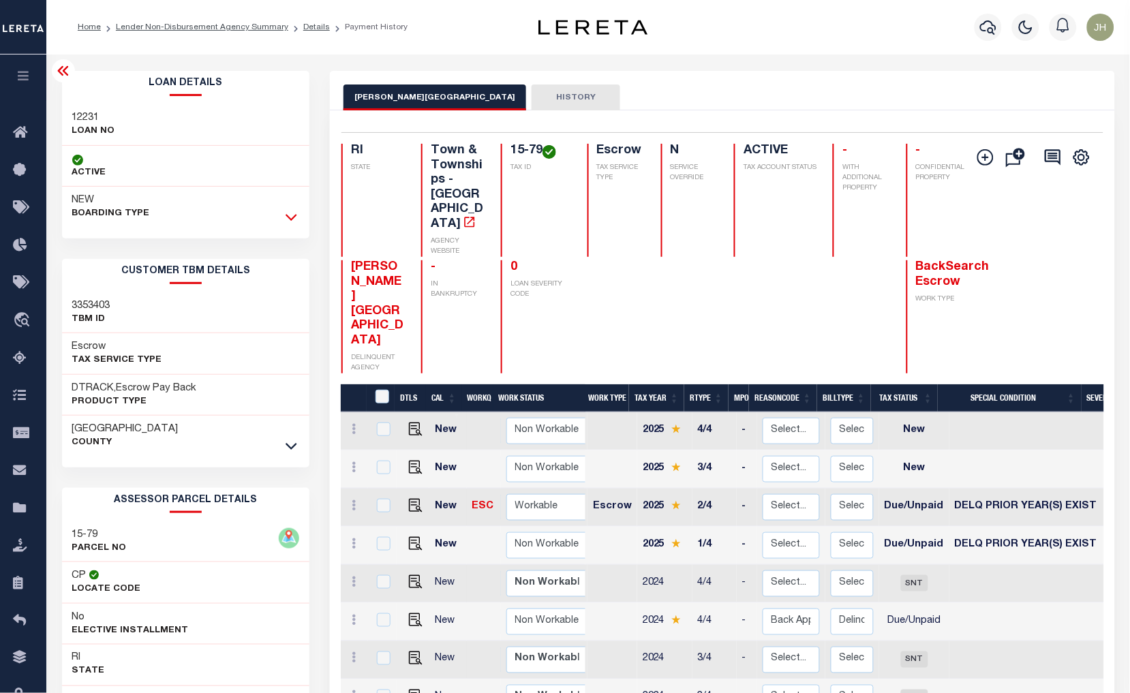
click at [294, 219] on icon at bounding box center [292, 217] width 12 height 14
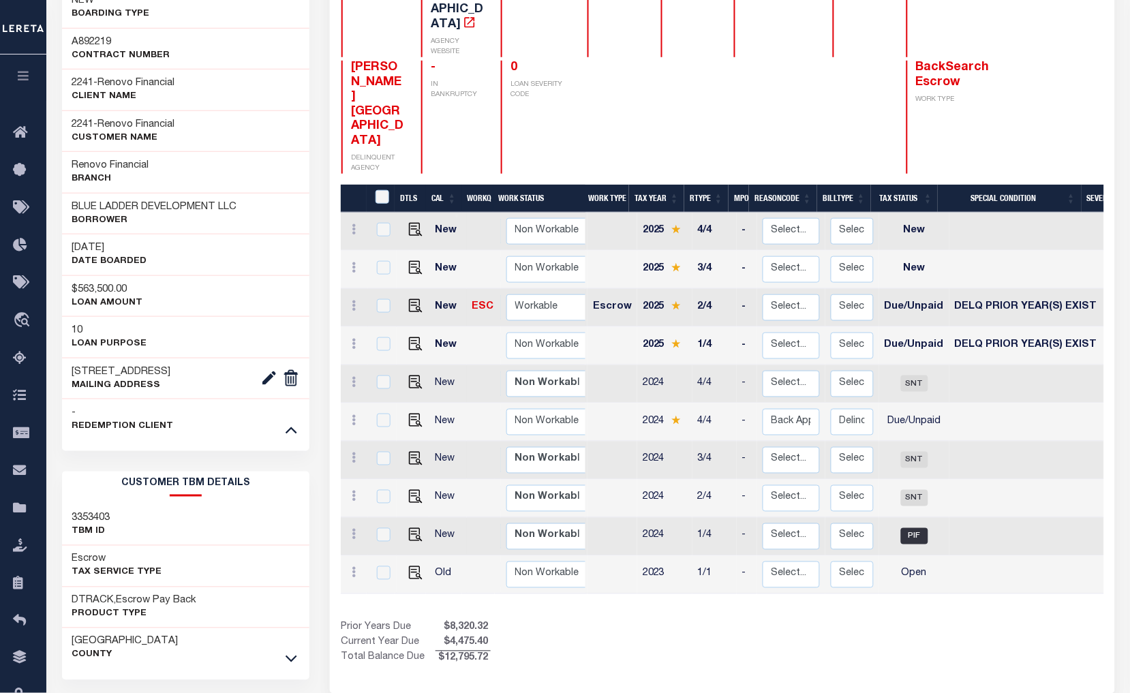
scroll to position [303, 0]
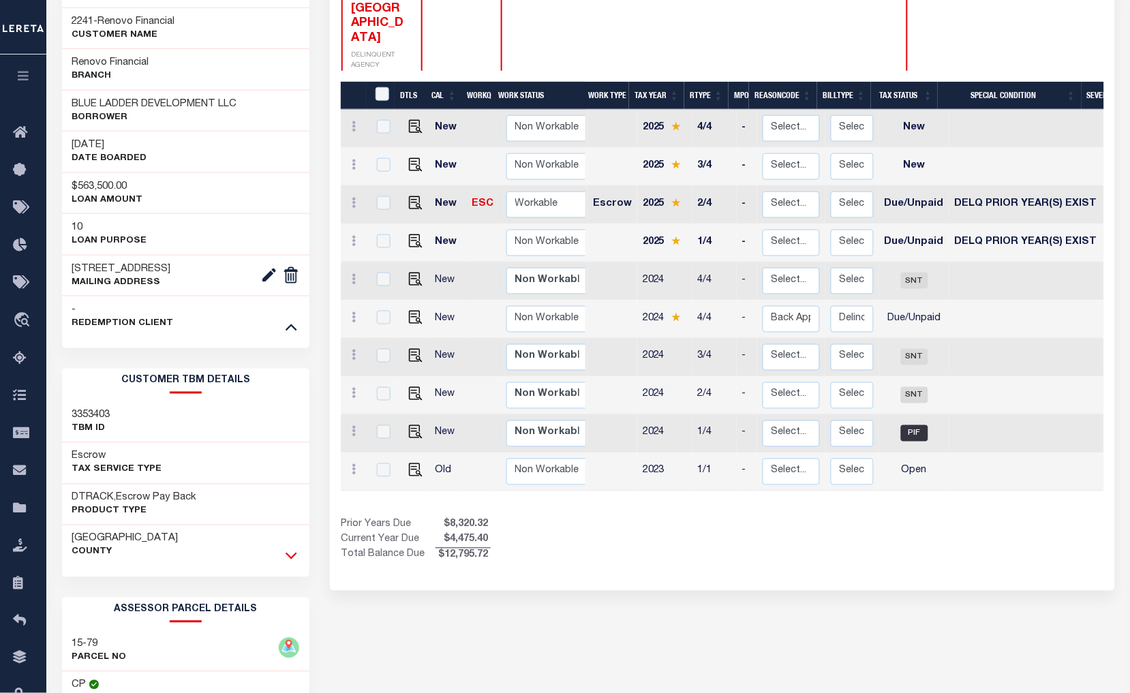
click at [287, 553] on icon at bounding box center [292, 556] width 12 height 14
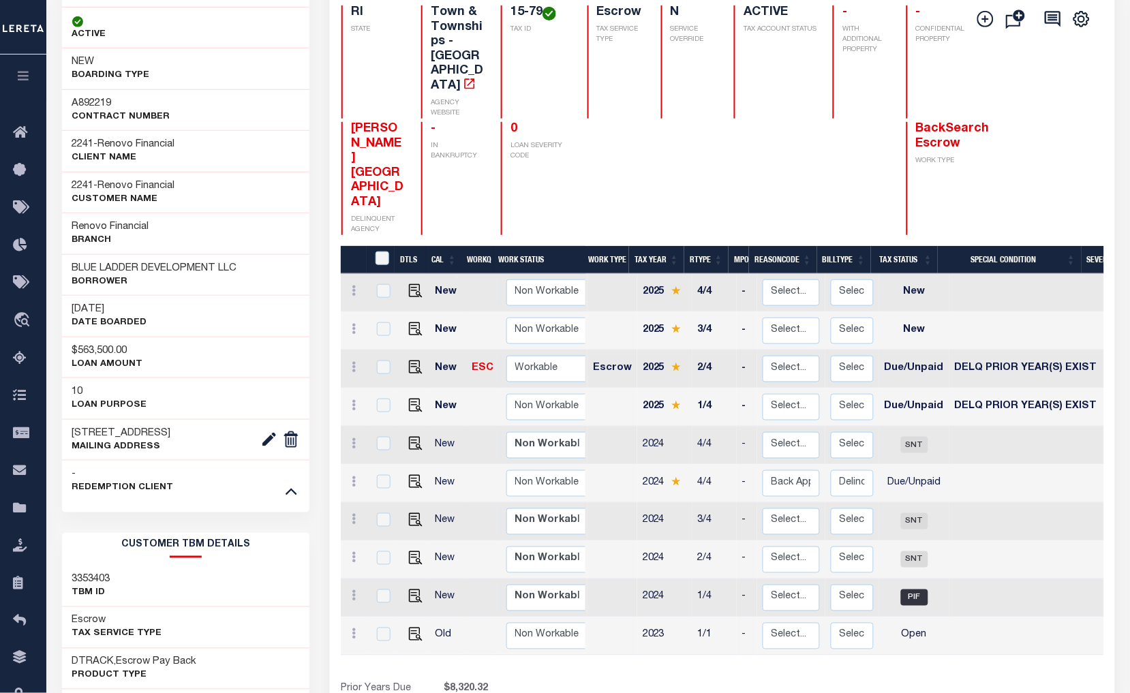
scroll to position [0, 0]
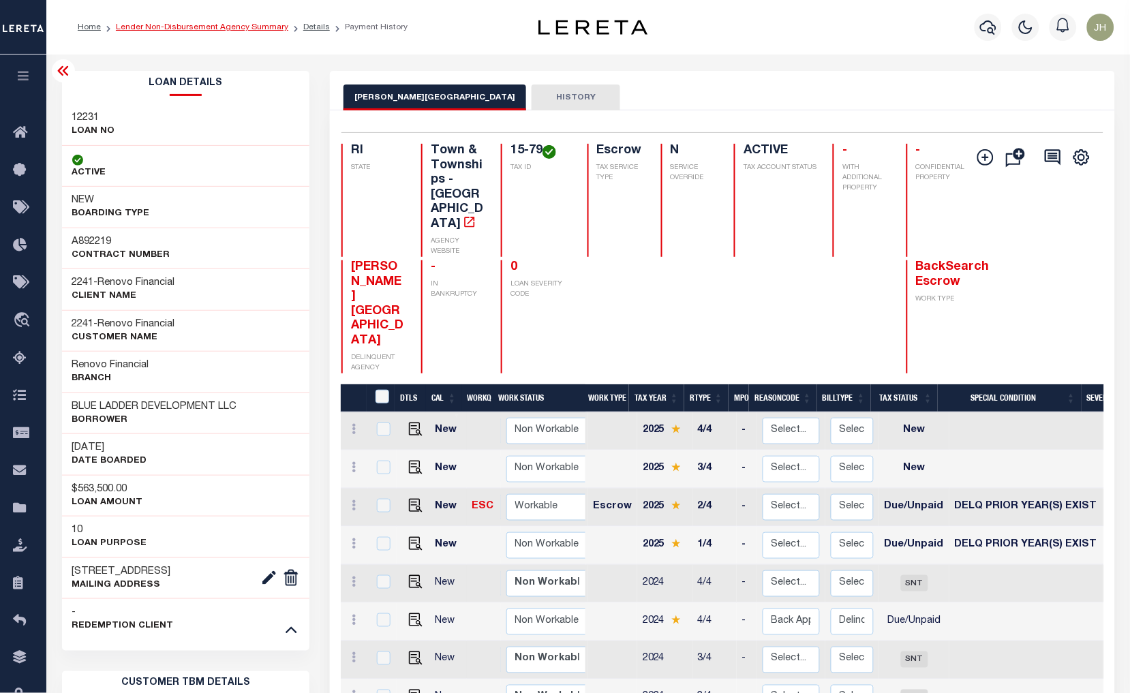
click at [164, 24] on link "Lender Non-Disbursement Agency Summary" at bounding box center [202, 27] width 172 height 8
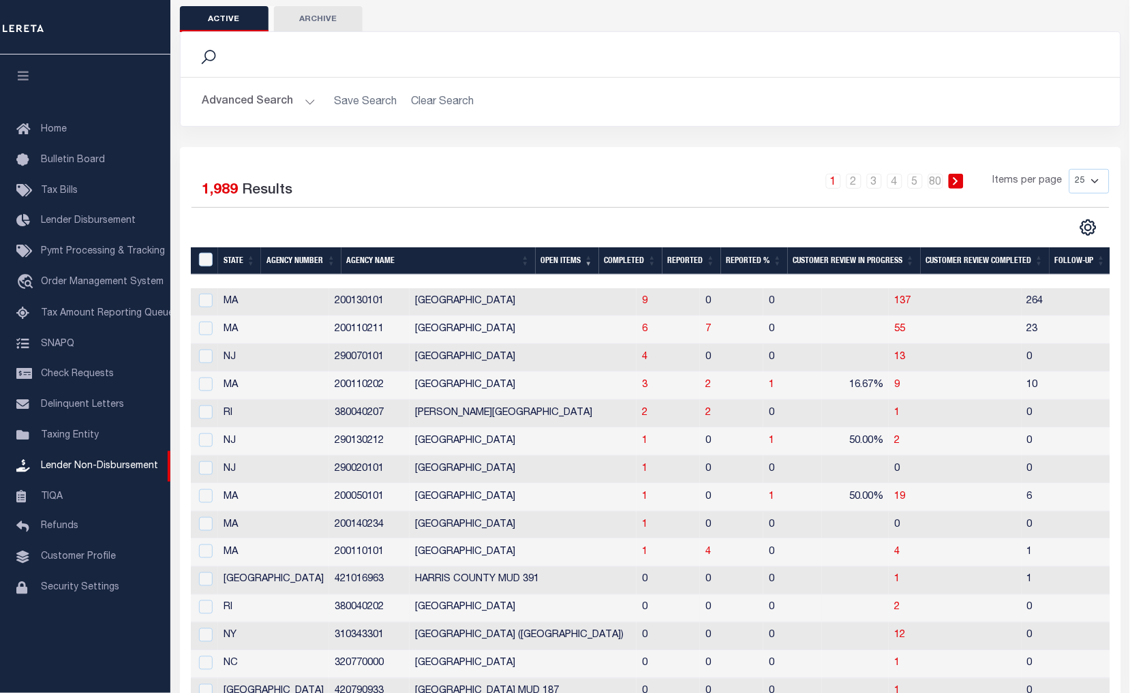
scroll to position [76, 0]
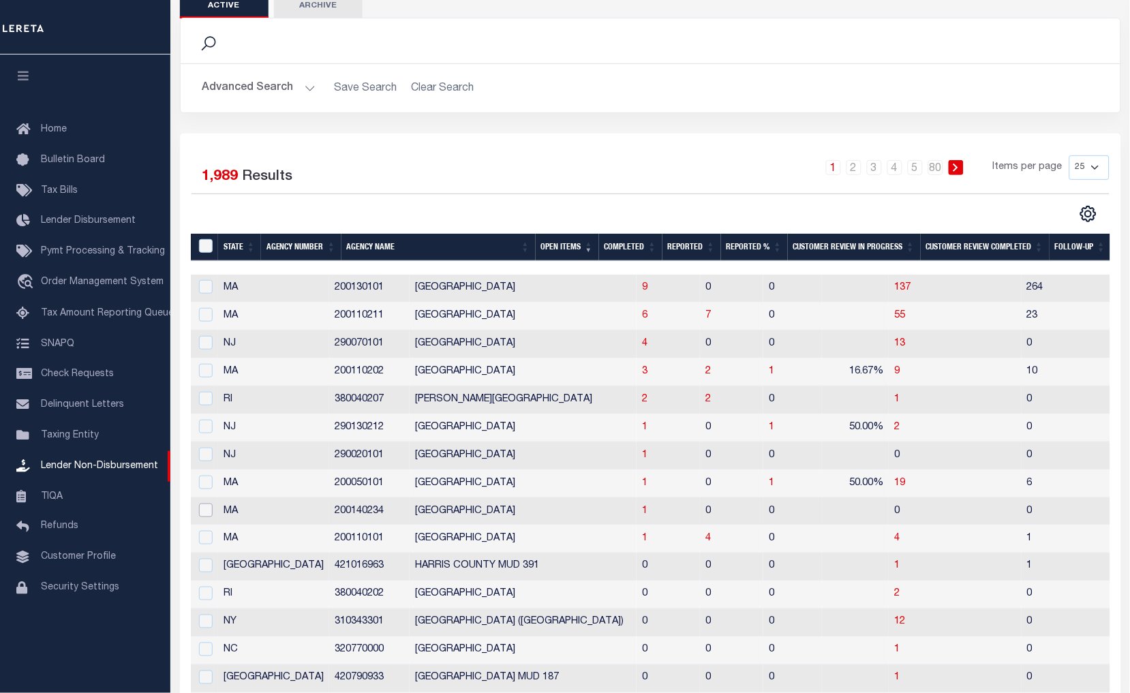
click at [208, 513] on input "checkbox" at bounding box center [206, 511] width 14 height 14
checkbox input "true"
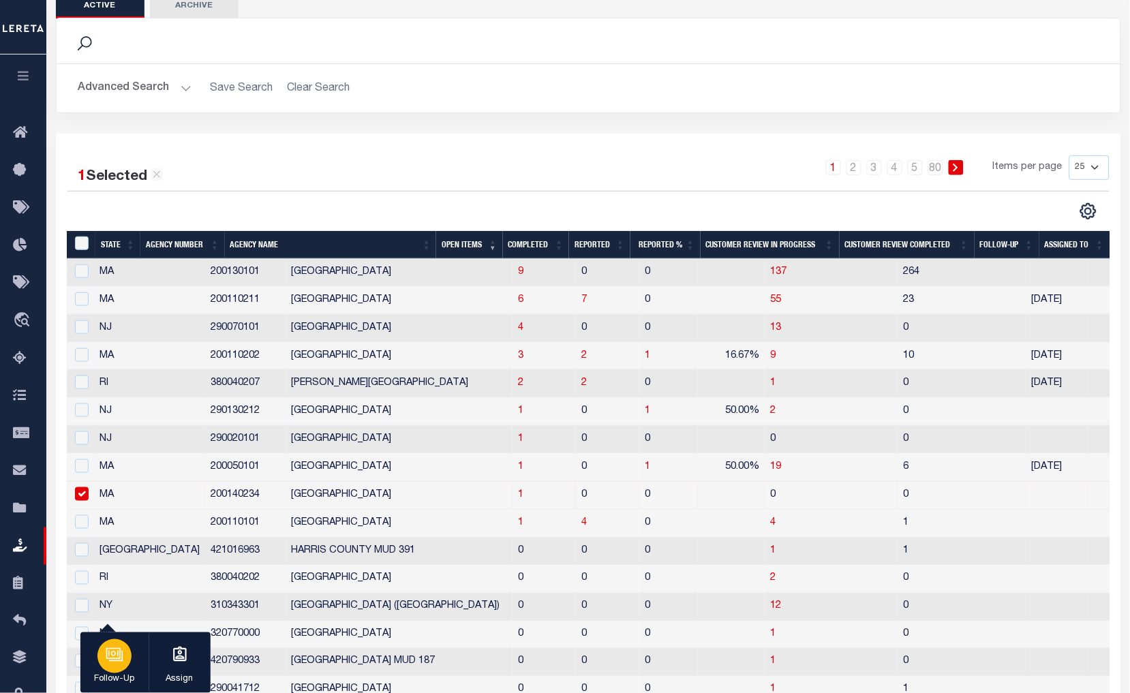
click at [113, 665] on div "button" at bounding box center [114, 656] width 34 height 34
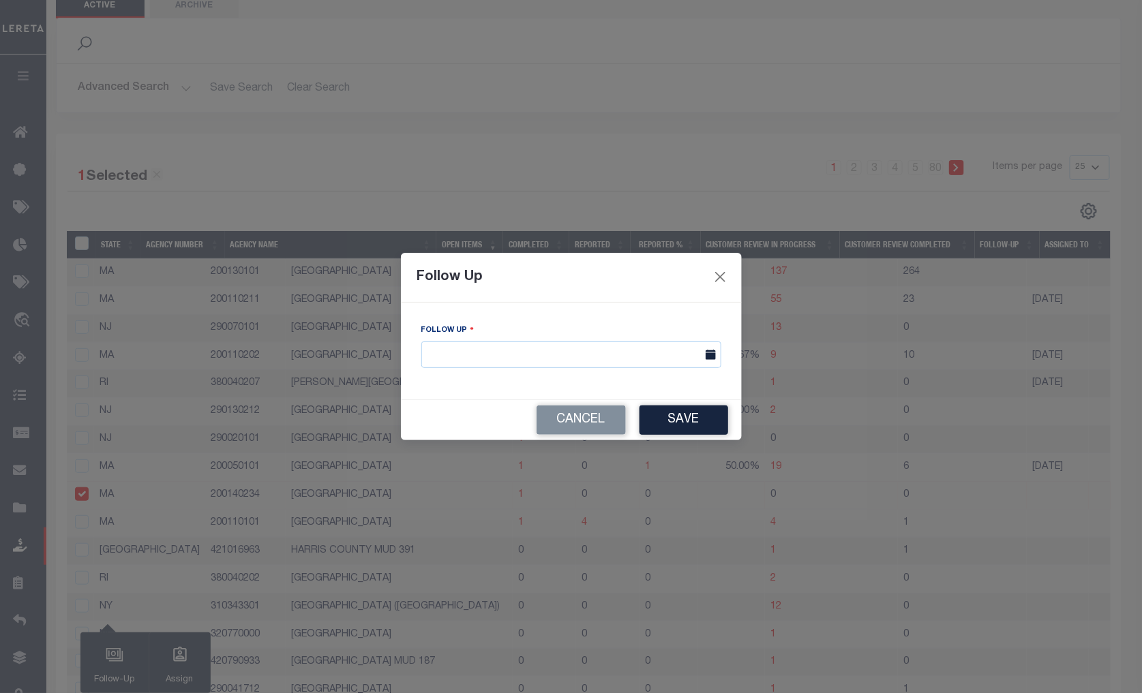
click at [707, 359] on icon at bounding box center [710, 355] width 10 height 10
click at [710, 352] on icon at bounding box center [710, 355] width 10 height 10
click at [502, 357] on input "text" at bounding box center [571, 354] width 300 height 27
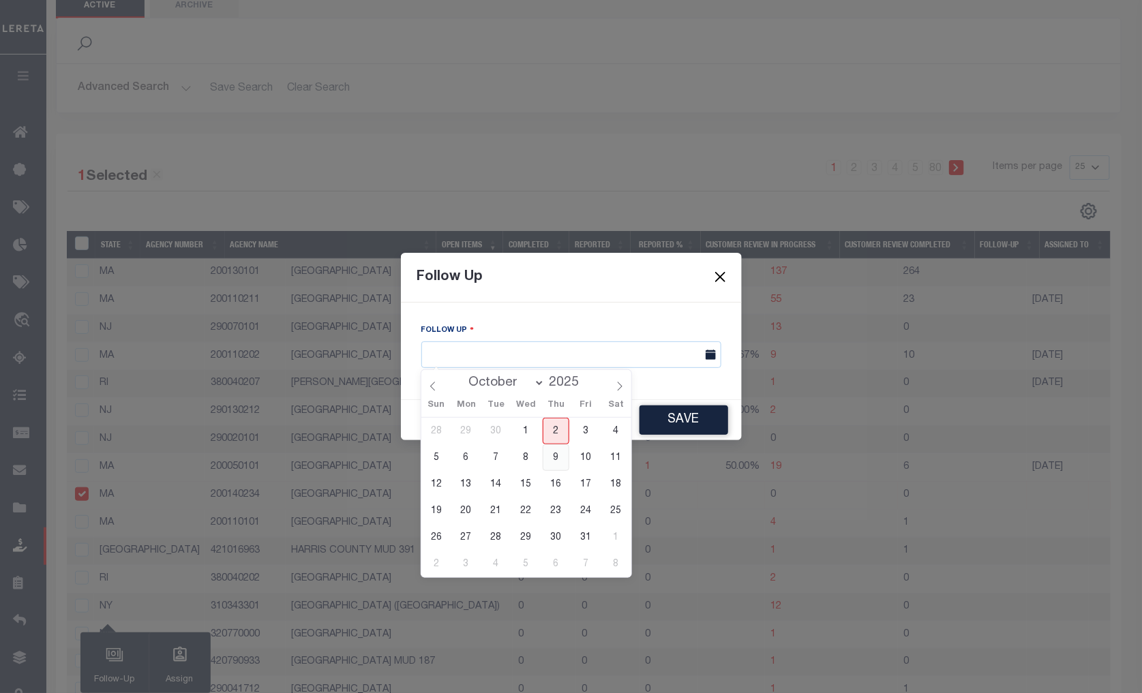
click at [555, 457] on span "9" at bounding box center [556, 457] width 27 height 27
type input "10/09/2025"
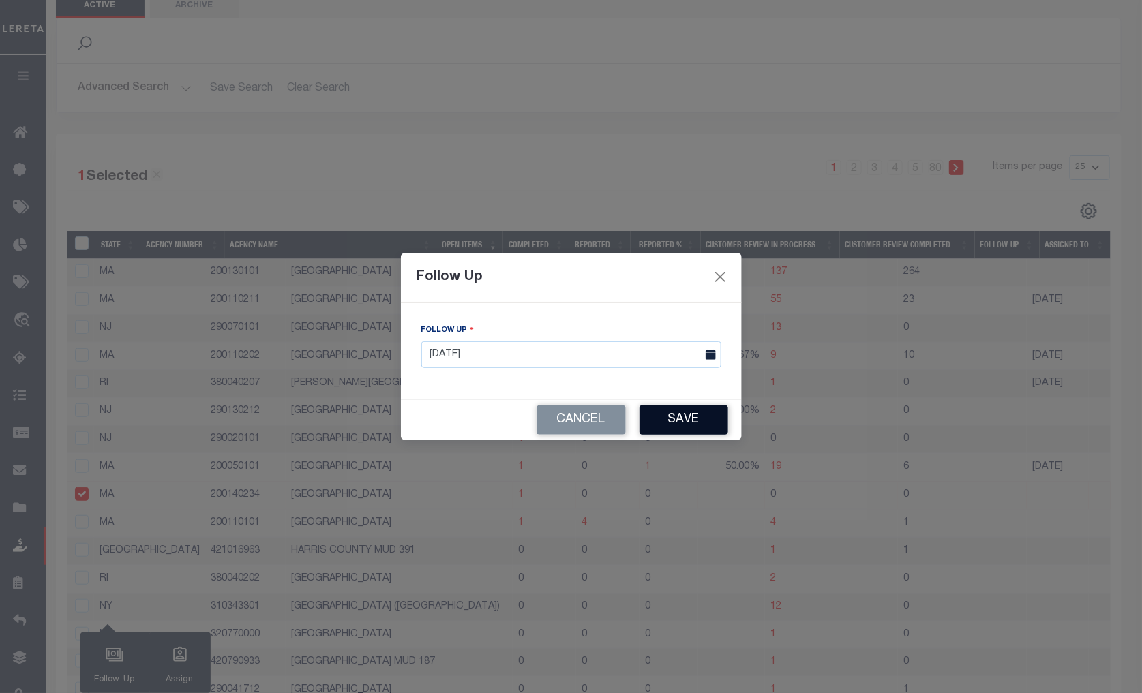
click at [675, 420] on button "Save" at bounding box center [683, 420] width 89 height 29
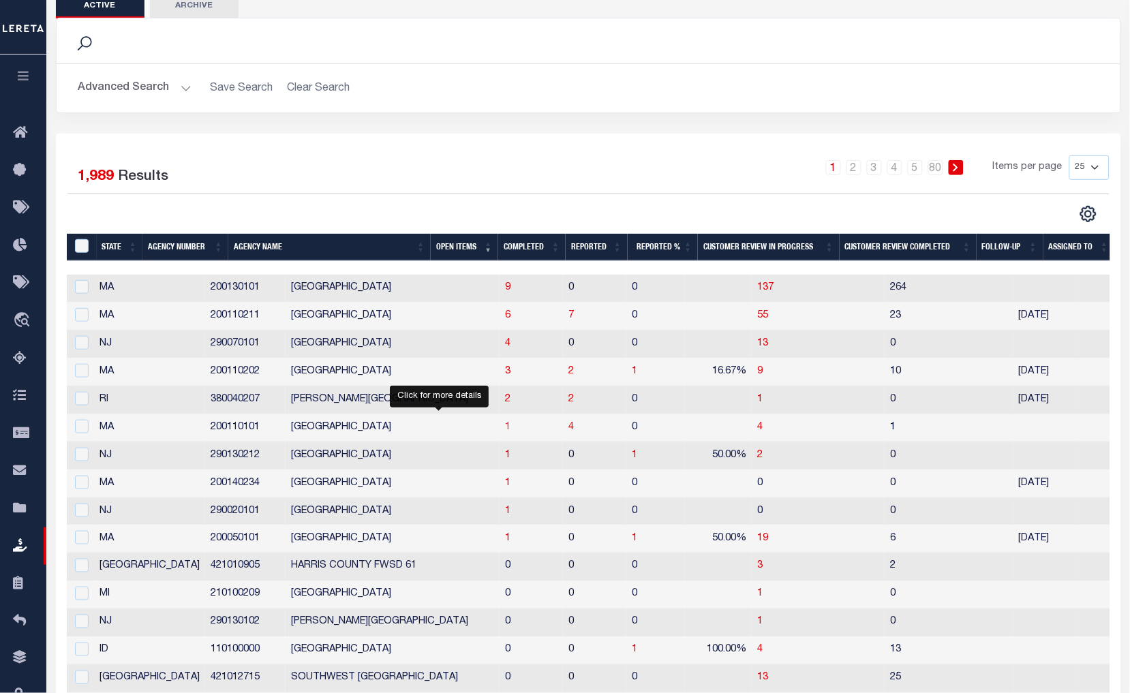
click at [505, 431] on span "1" at bounding box center [507, 428] width 5 height 10
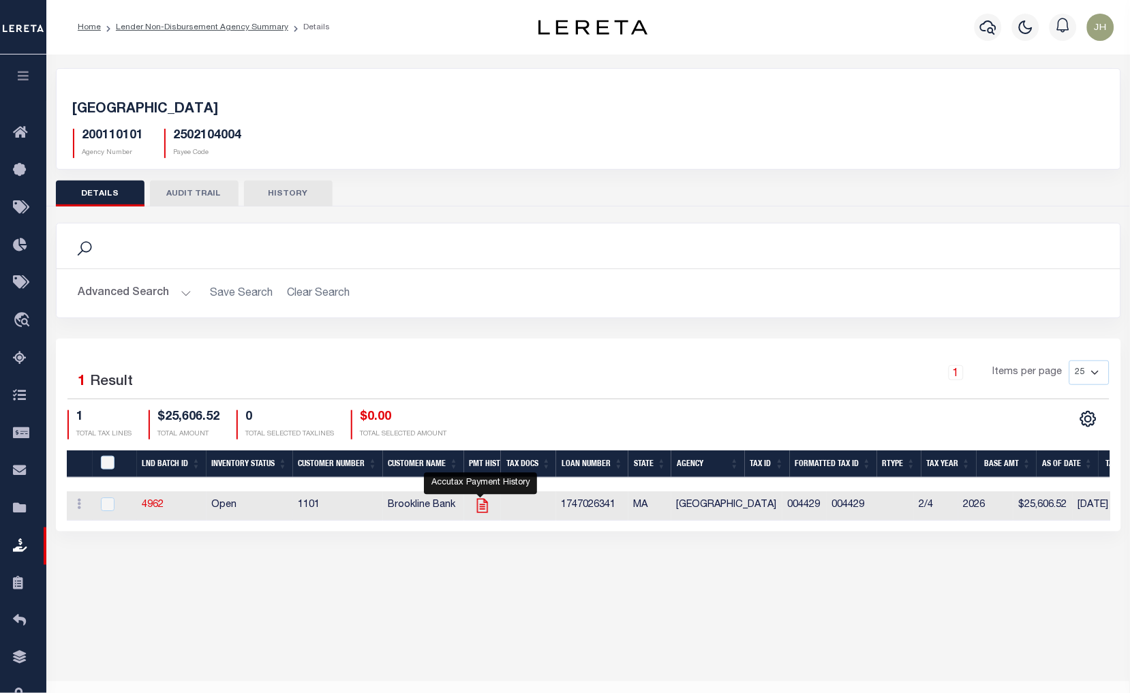
click at [480, 513] on icon "" at bounding box center [483, 506] width 18 height 18
checkbox input "true"
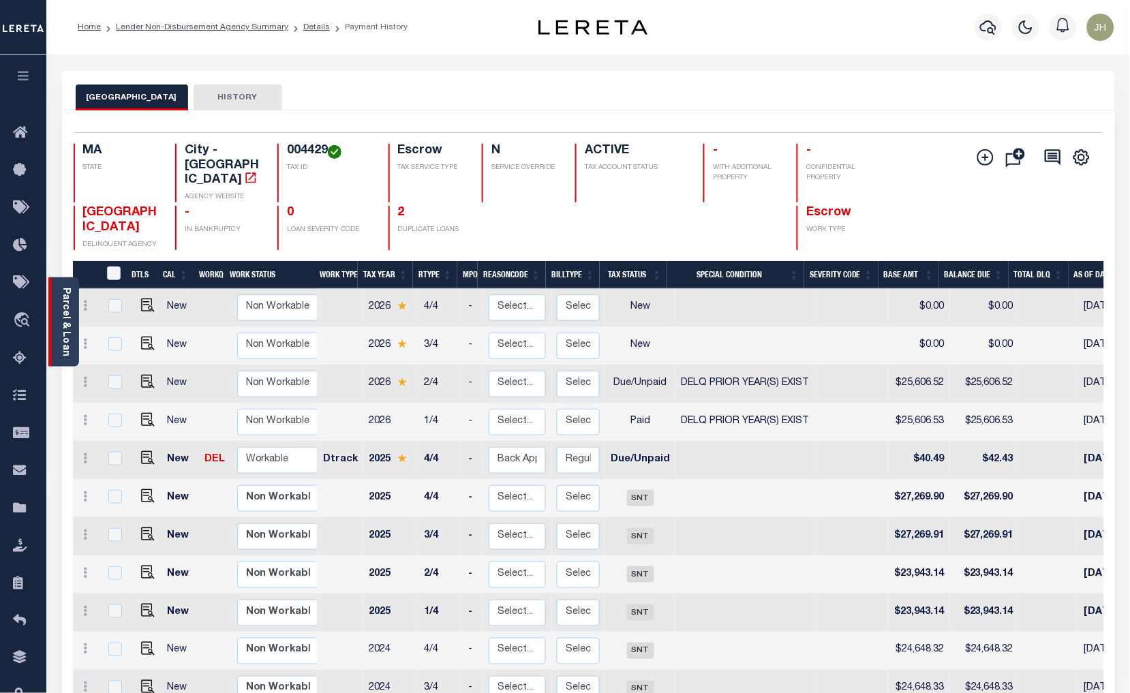
click at [65, 296] on link "Parcel & Loan" at bounding box center [66, 322] width 10 height 69
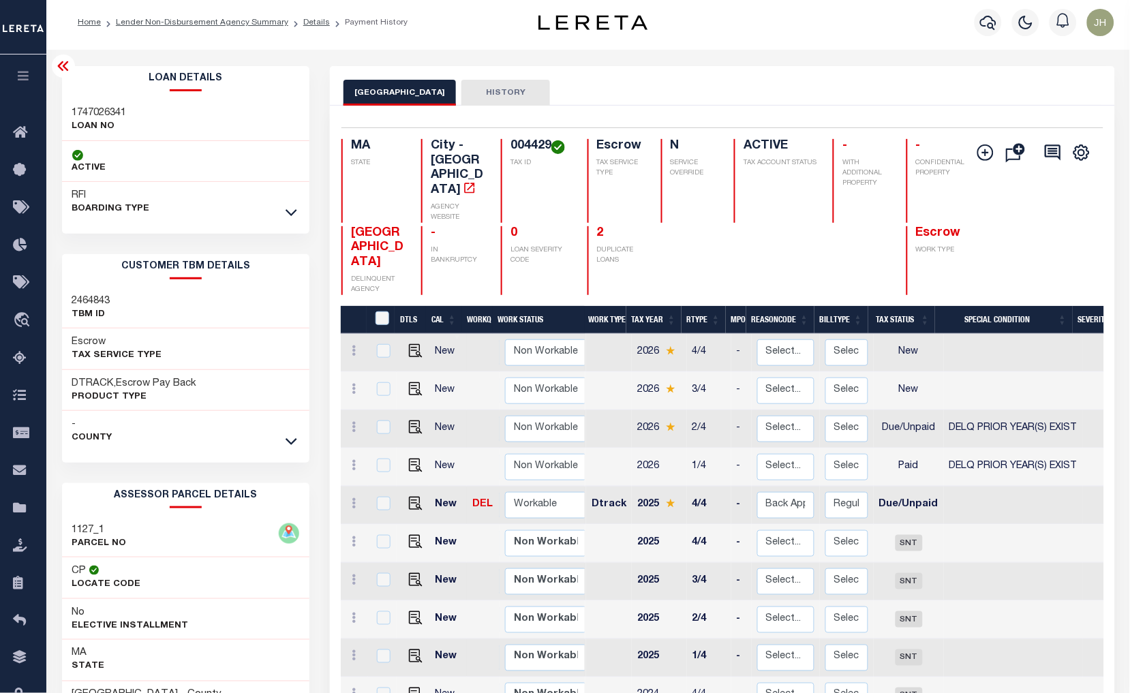
scroll to position [76, 0]
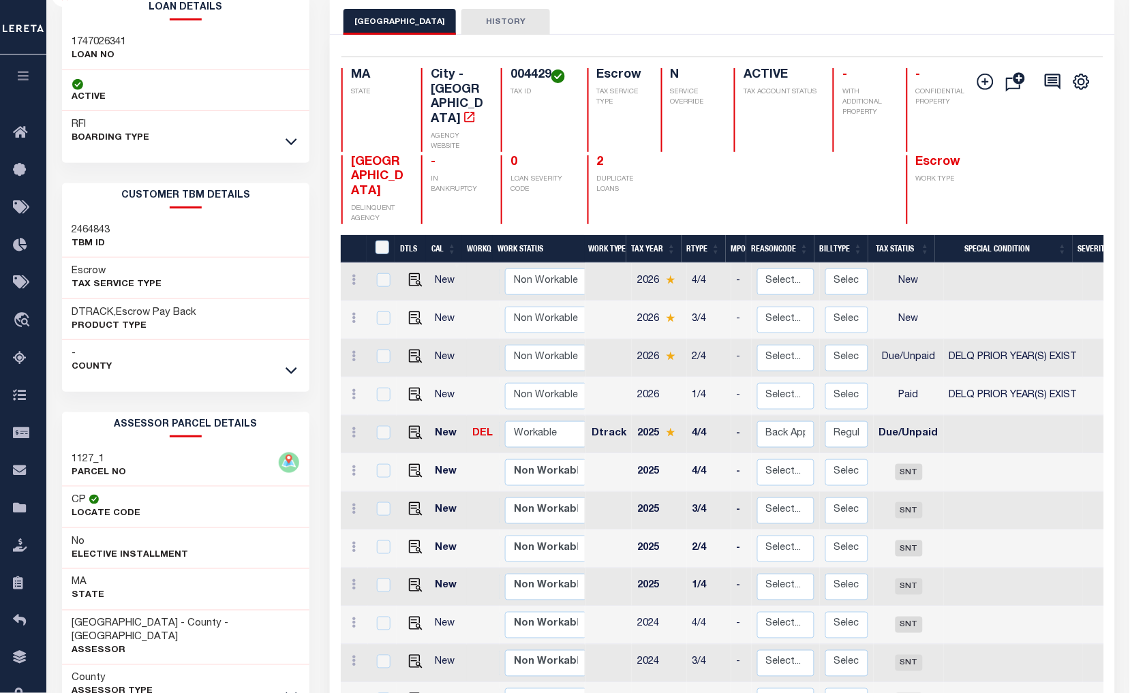
click at [297, 142] on link at bounding box center [292, 141] width 16 height 10
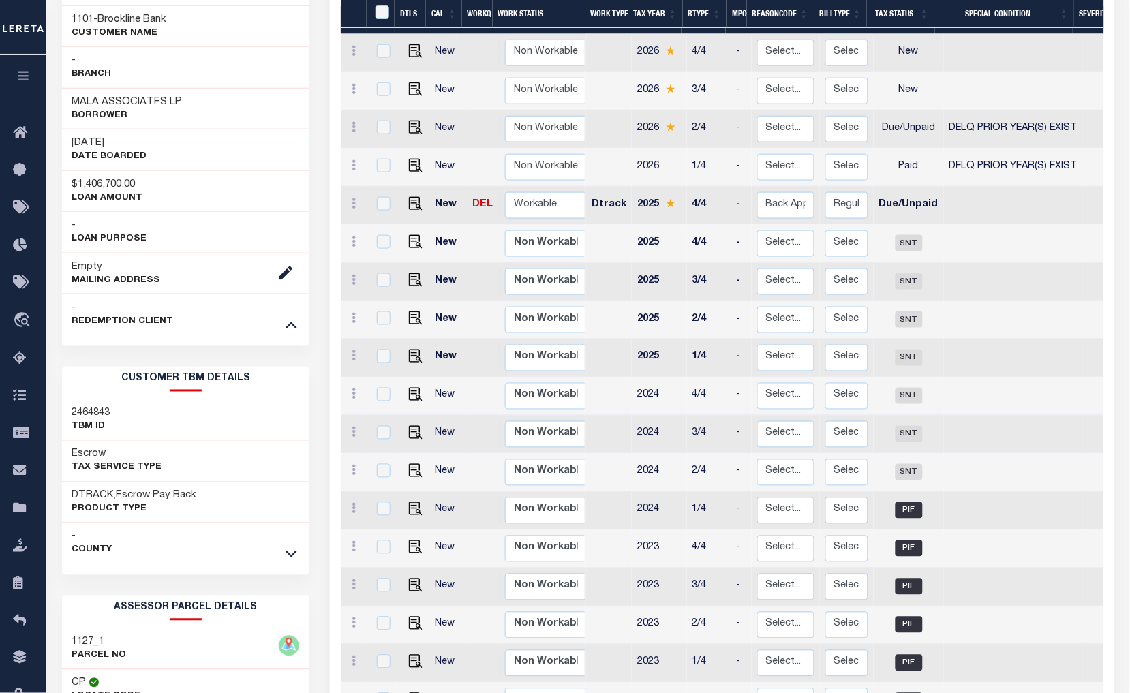
scroll to position [378, 0]
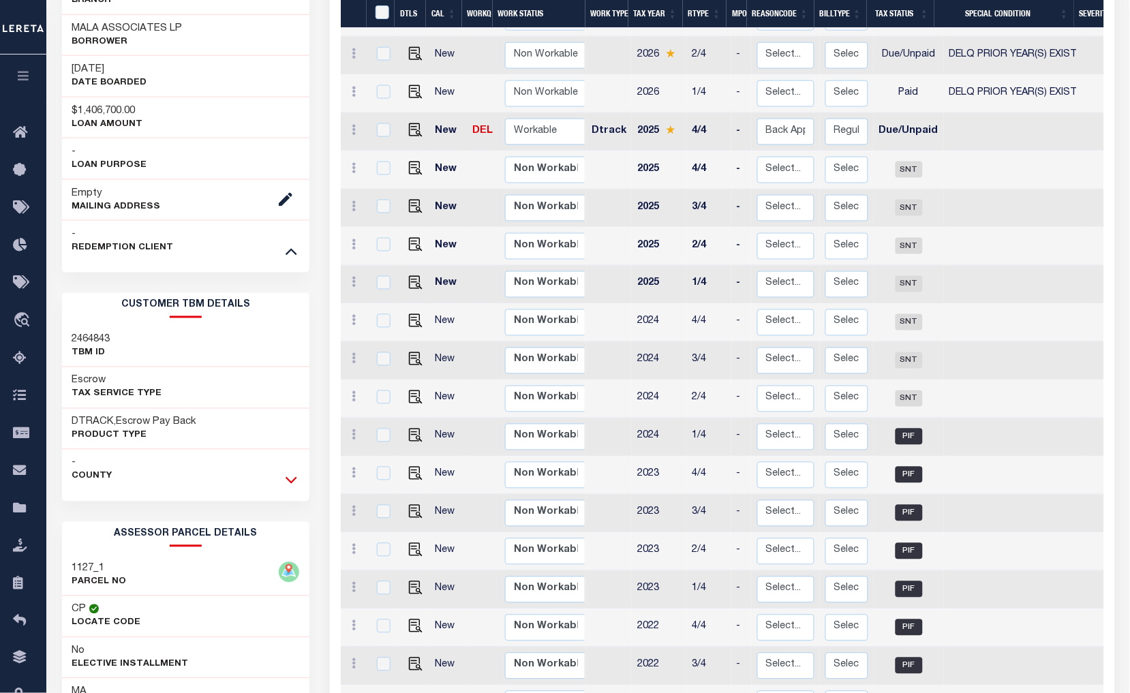
click at [294, 479] on icon at bounding box center [292, 480] width 12 height 14
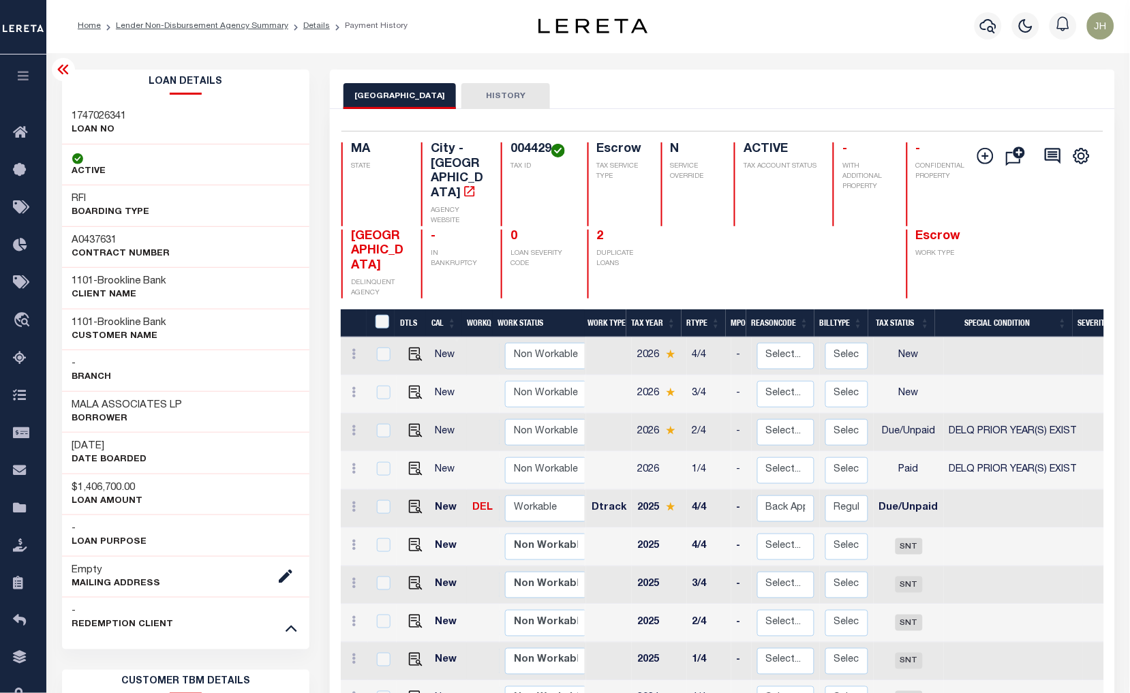
scroll to position [0, 0]
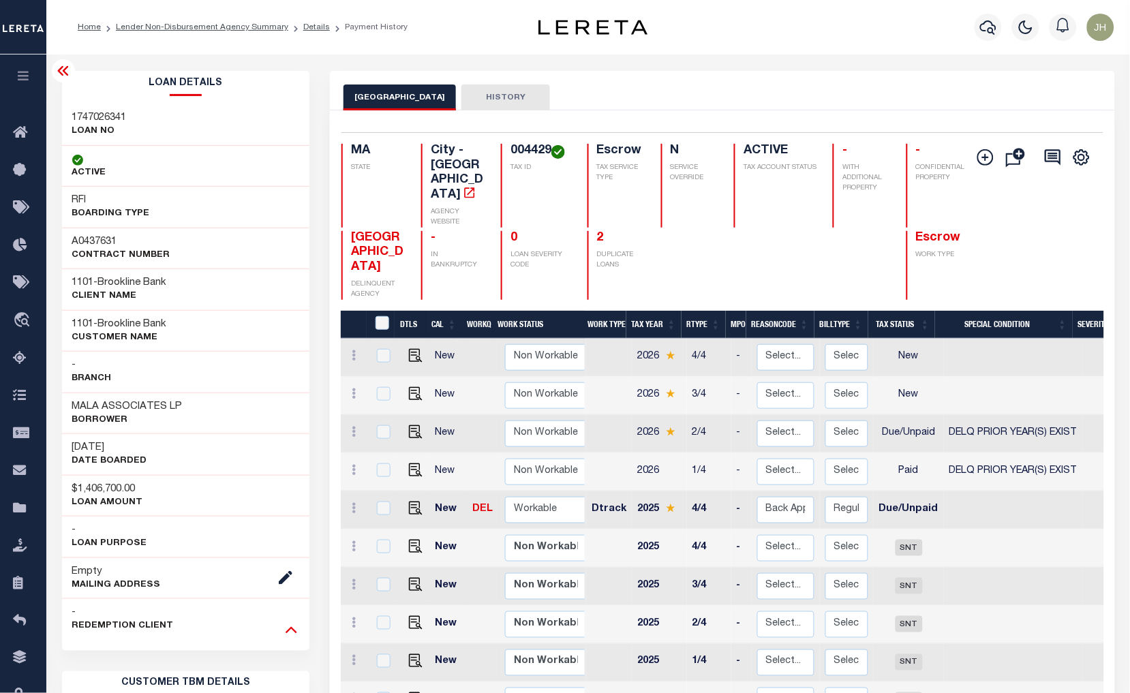
click at [287, 630] on icon at bounding box center [292, 629] width 12 height 14
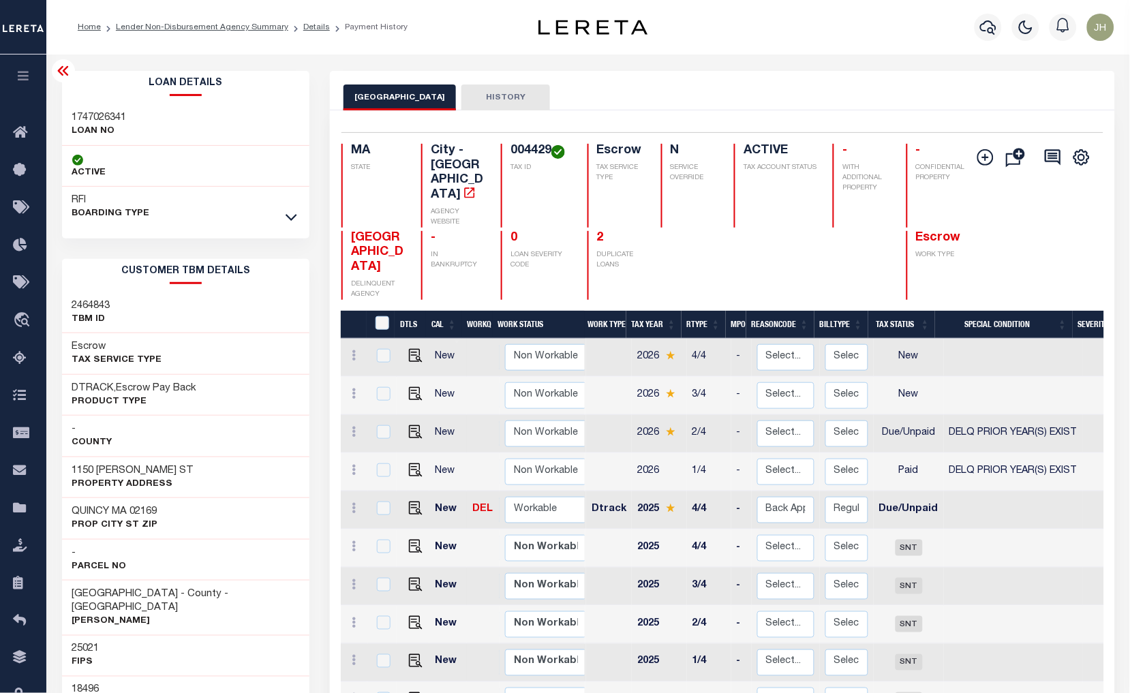
click at [293, 213] on icon at bounding box center [292, 217] width 12 height 14
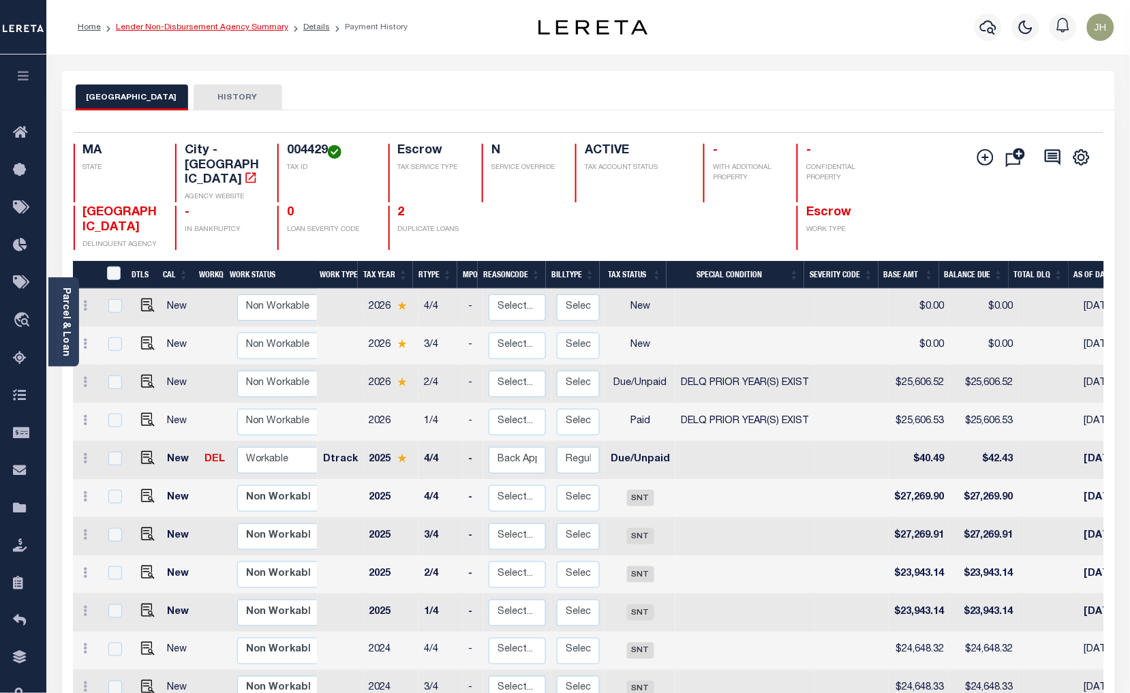
click at [162, 29] on link "Lender Non-Disbursement Agency Summary" at bounding box center [202, 27] width 172 height 8
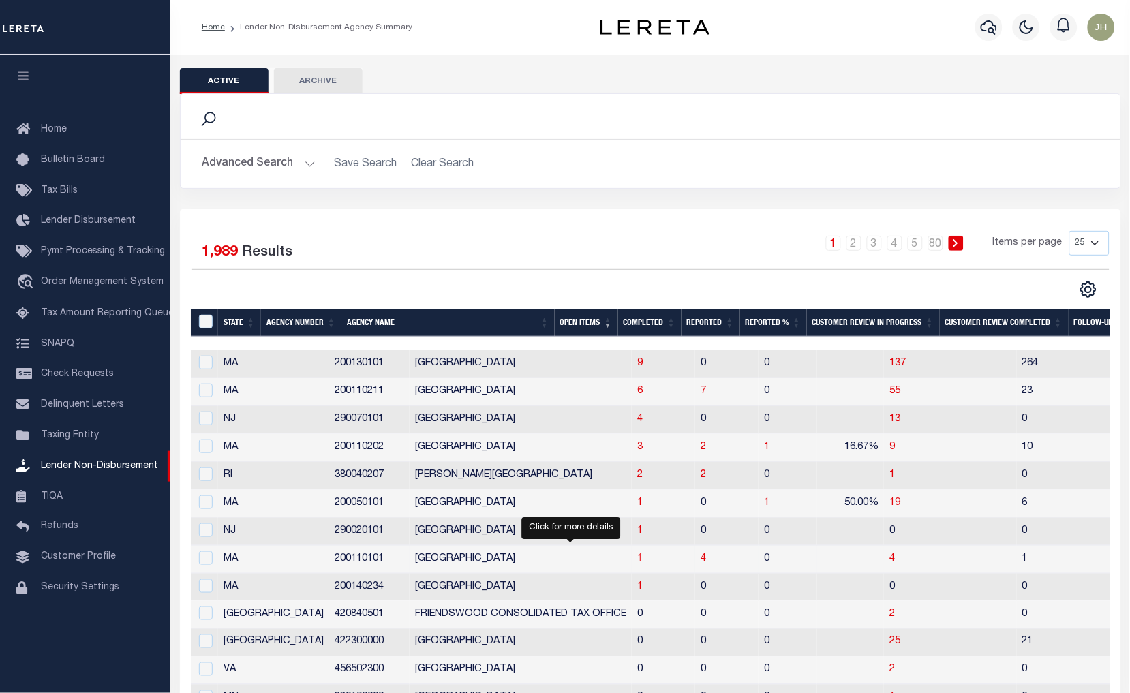
click at [637, 560] on span "1" at bounding box center [639, 559] width 5 height 10
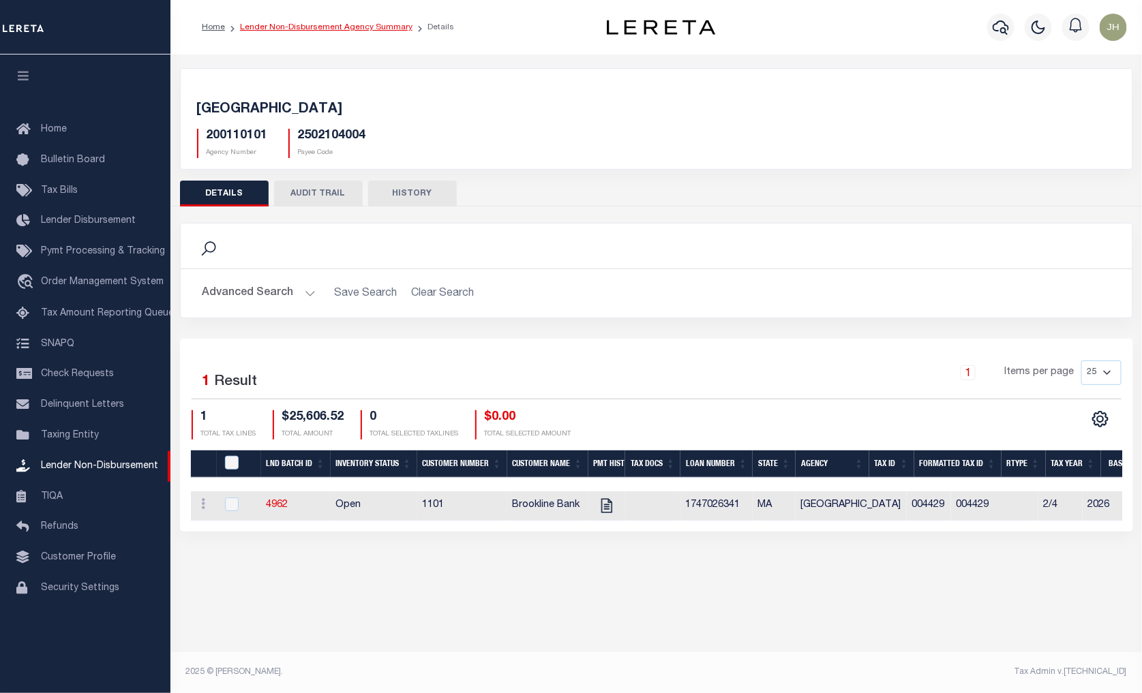
click at [264, 29] on link "Lender Non-Disbursement Agency Summary" at bounding box center [326, 27] width 172 height 8
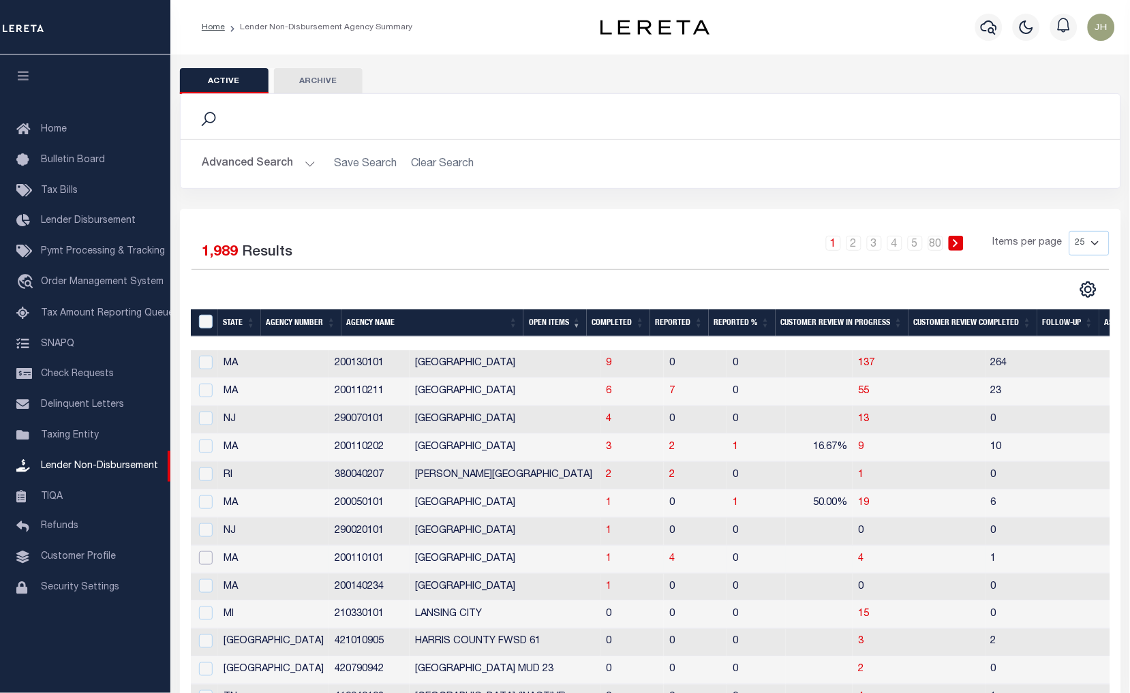
click at [203, 558] on input "checkbox" at bounding box center [206, 558] width 14 height 14
checkbox input "true"
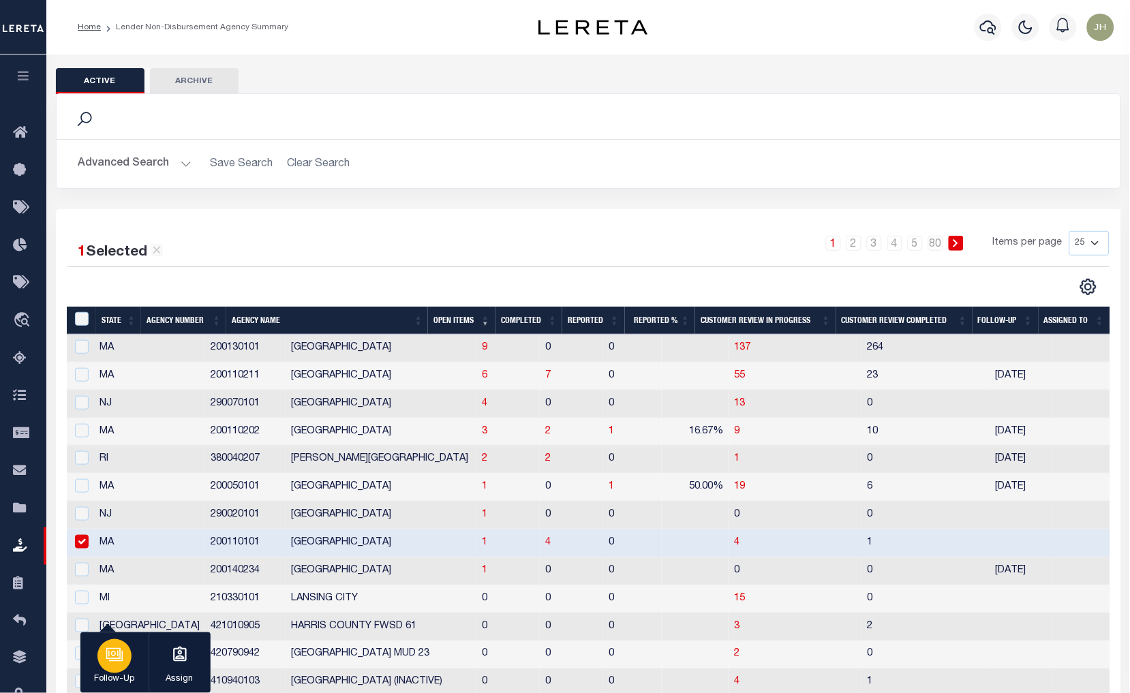
click at [118, 657] on icon "button" at bounding box center [113, 654] width 10 height 6
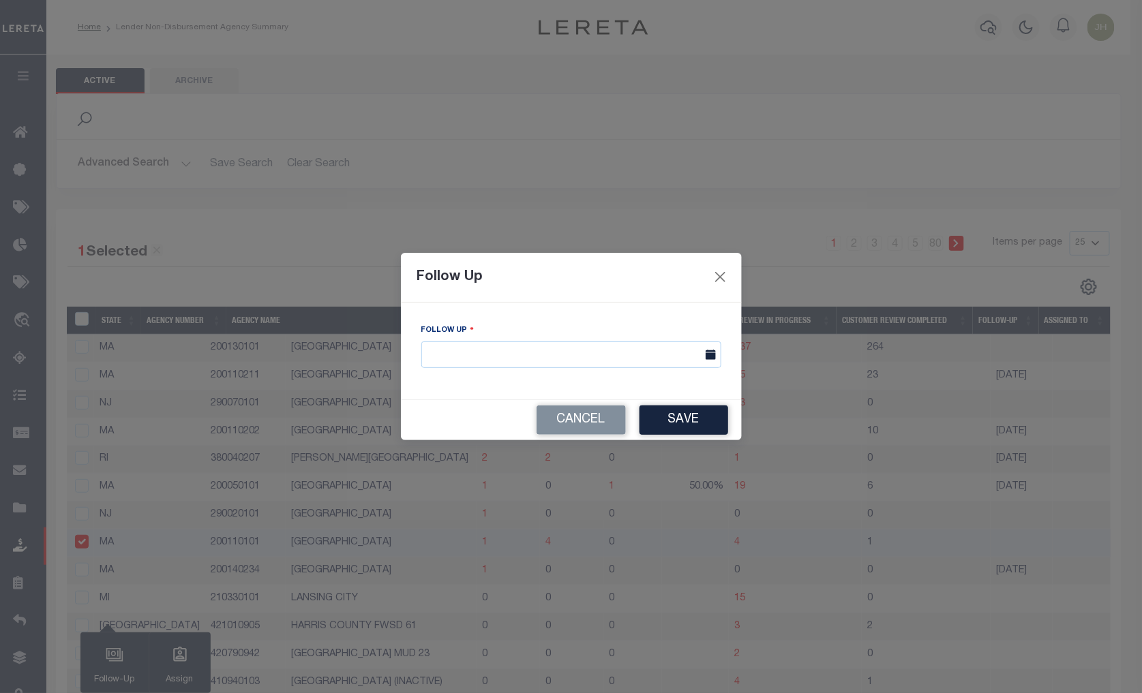
click at [709, 355] on icon at bounding box center [710, 355] width 10 height 10
click at [615, 348] on input "text" at bounding box center [571, 354] width 300 height 27
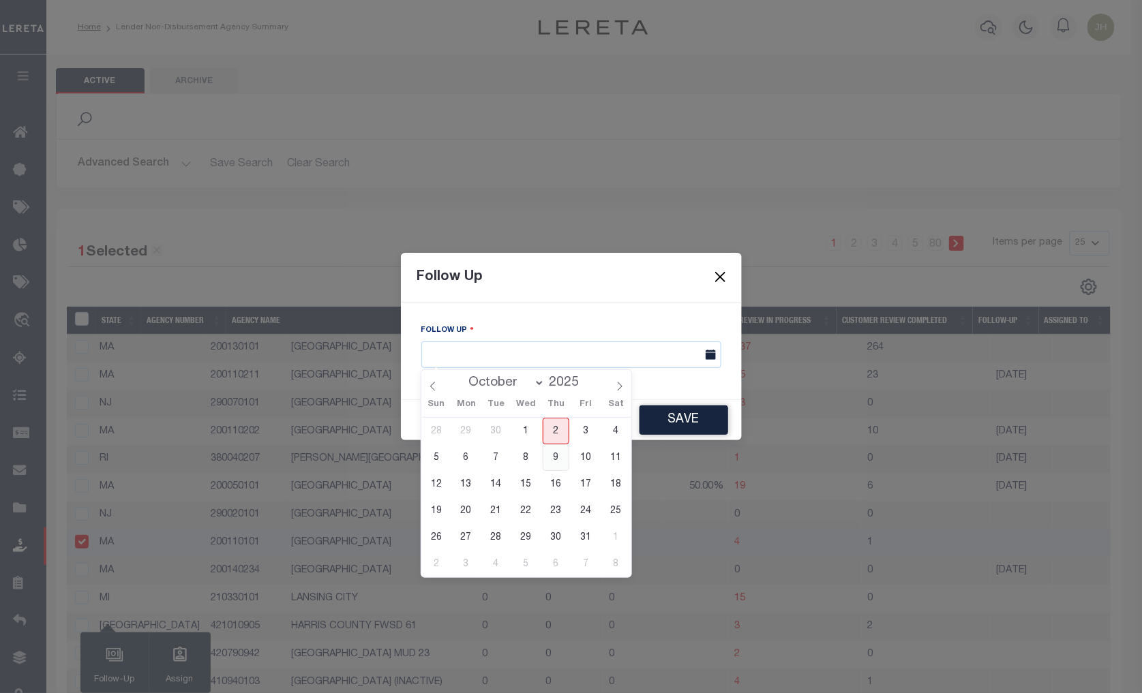
click at [553, 457] on span "9" at bounding box center [556, 457] width 27 height 27
type input "10/09/2025"
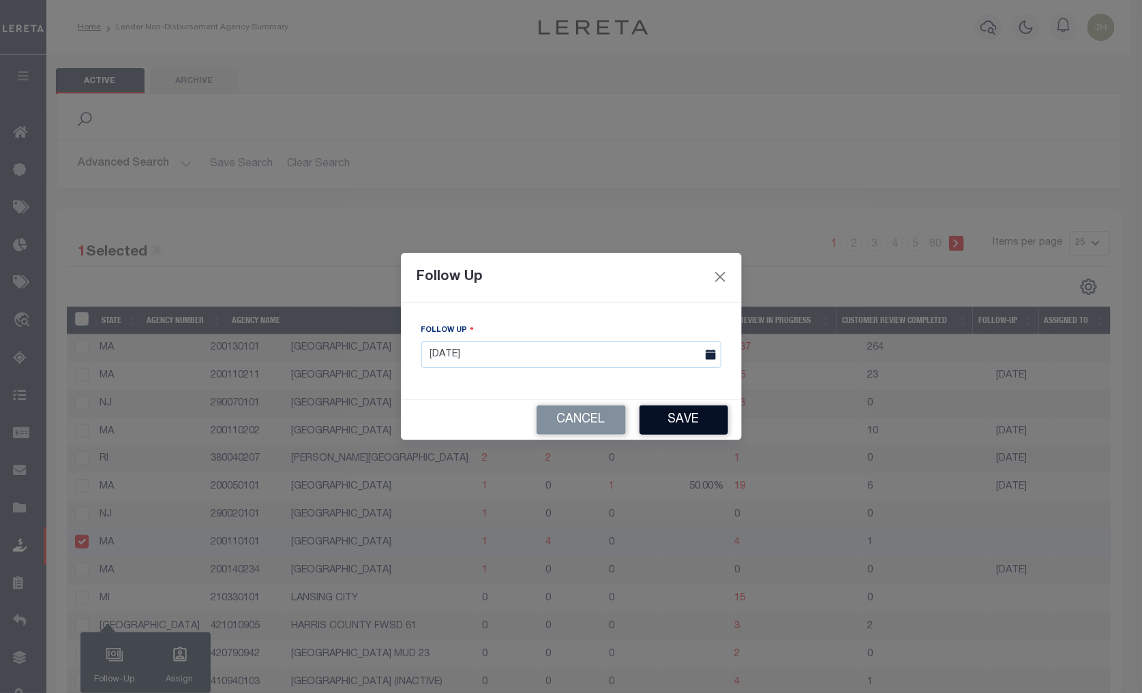
click at [678, 423] on button "Save" at bounding box center [683, 420] width 89 height 29
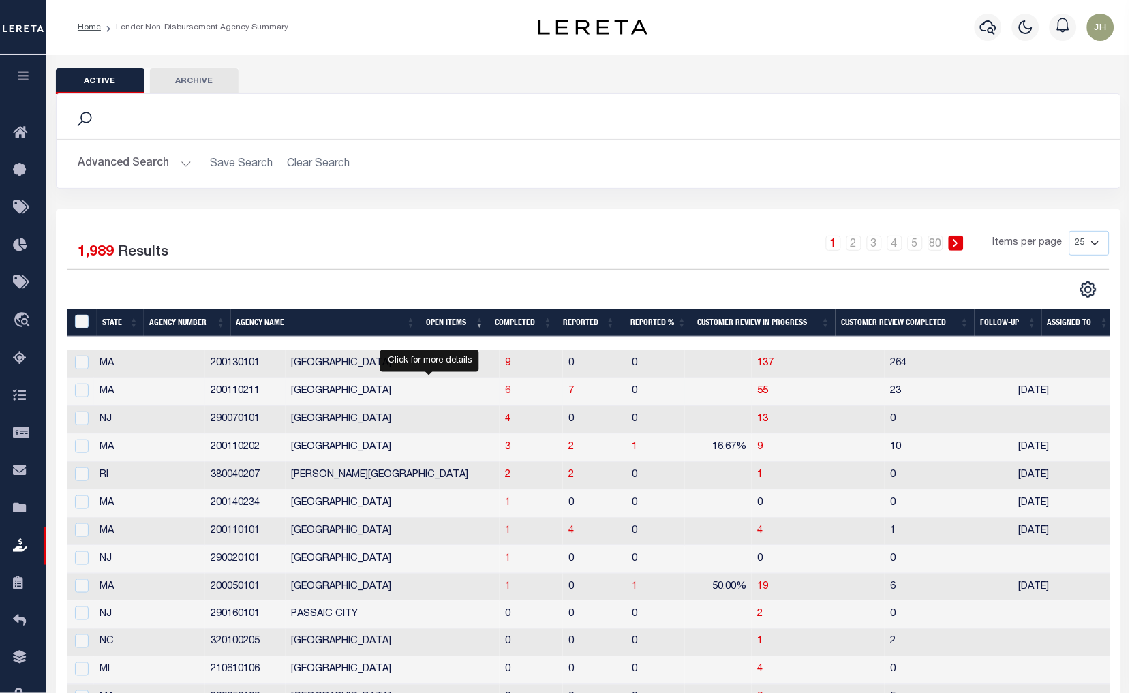
click at [505, 393] on span "6" at bounding box center [507, 391] width 5 height 10
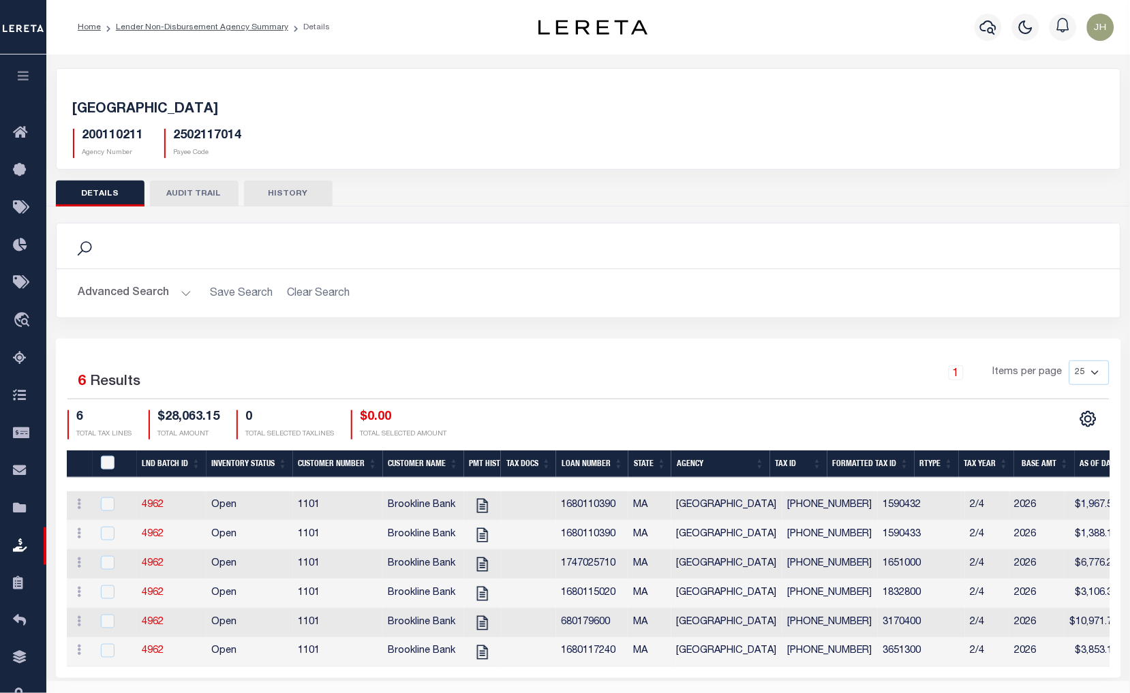
click at [855, 46] on div "Profile Sign out" at bounding box center [900, 27] width 439 height 48
click at [258, 322] on div "Search Advanced Search Save Search Clear Search Equals" at bounding box center [589, 281] width 1086 height 116
click at [480, 507] on icon "" at bounding box center [483, 506] width 18 height 18
checkbox input "true"
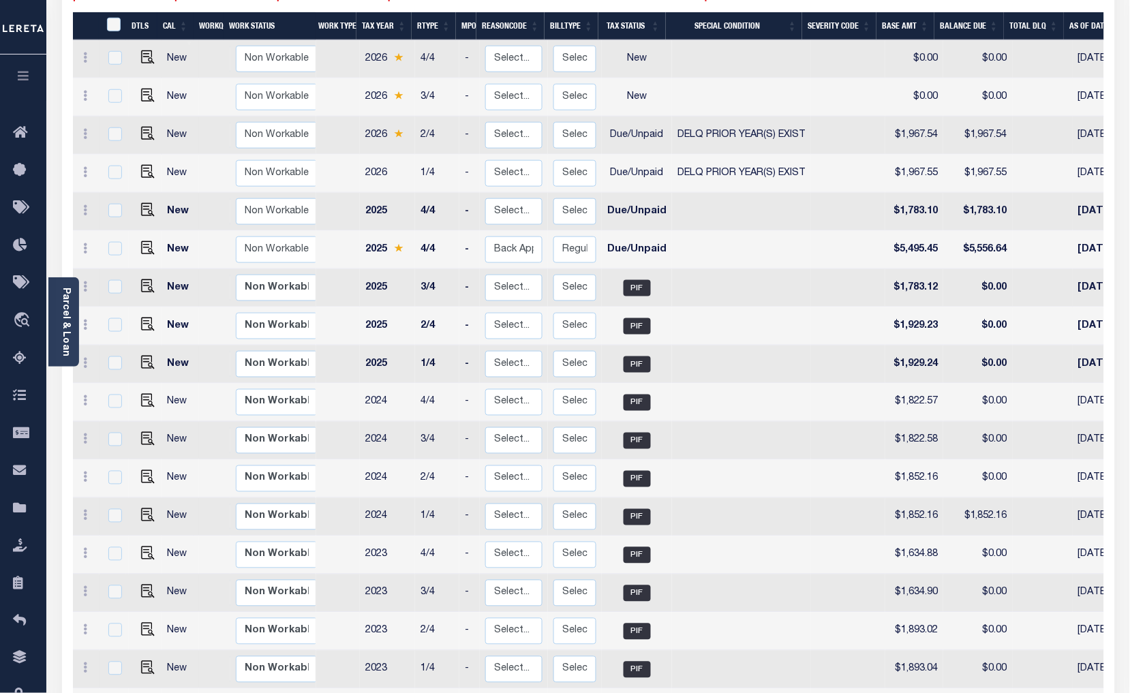
scroll to position [78, 0]
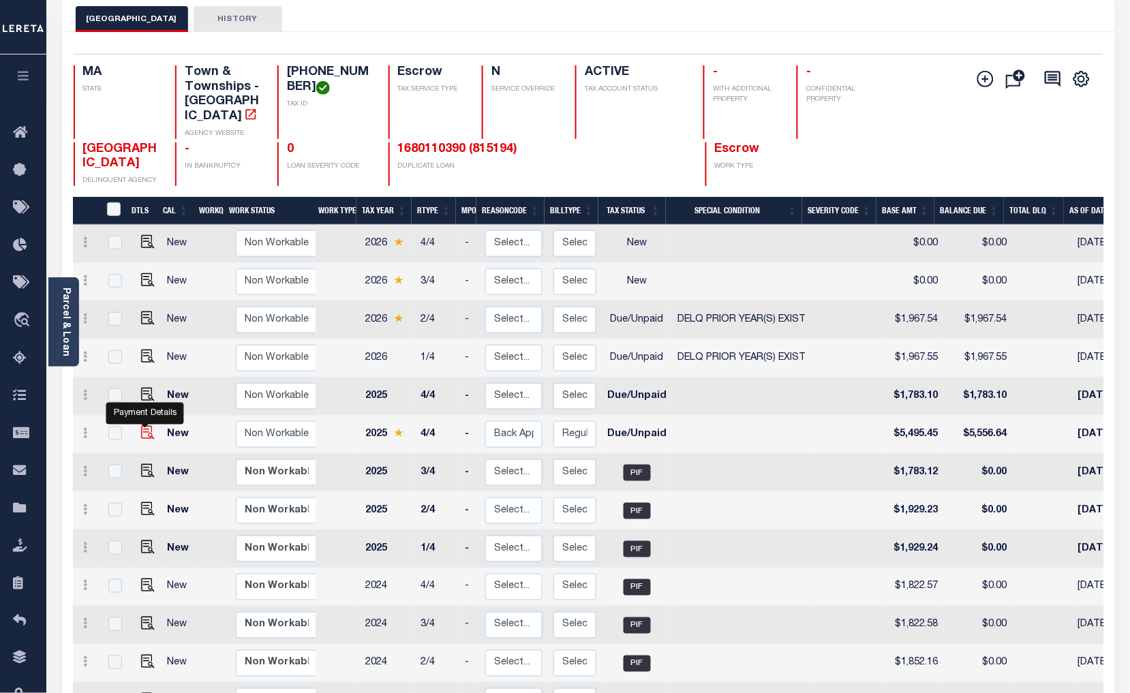
click at [144, 426] on img "" at bounding box center [148, 433] width 14 height 14
checkbox input "true"
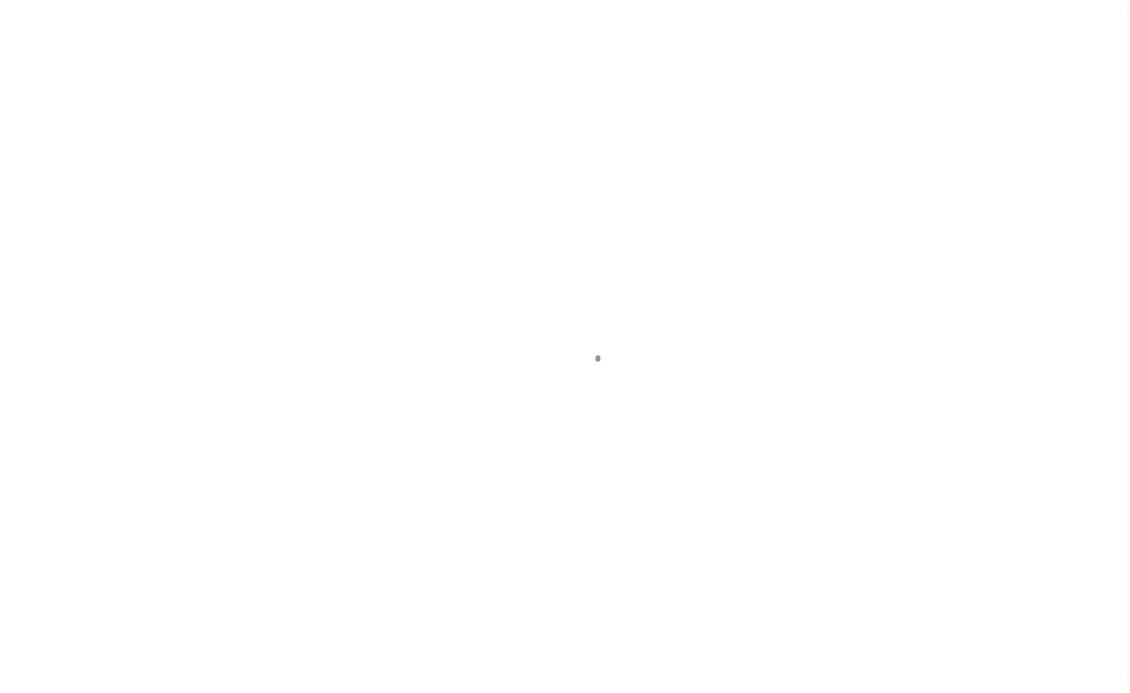
select select "DUE"
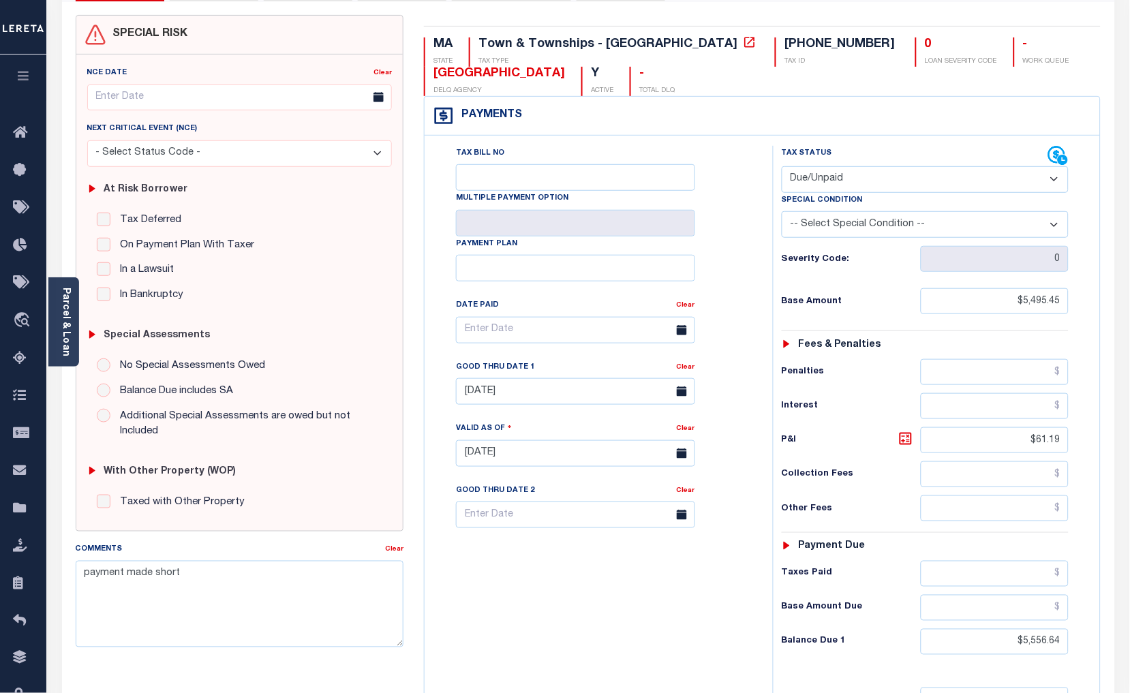
scroll to position [151, 0]
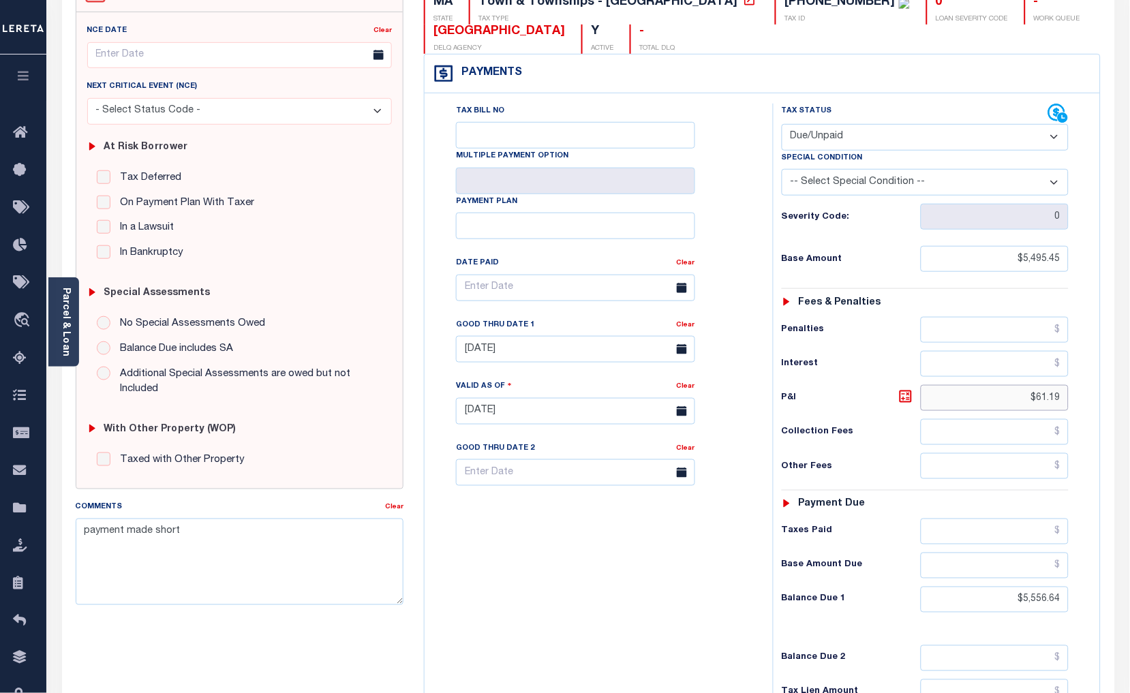
click at [1024, 399] on input "$61.19" at bounding box center [995, 398] width 149 height 26
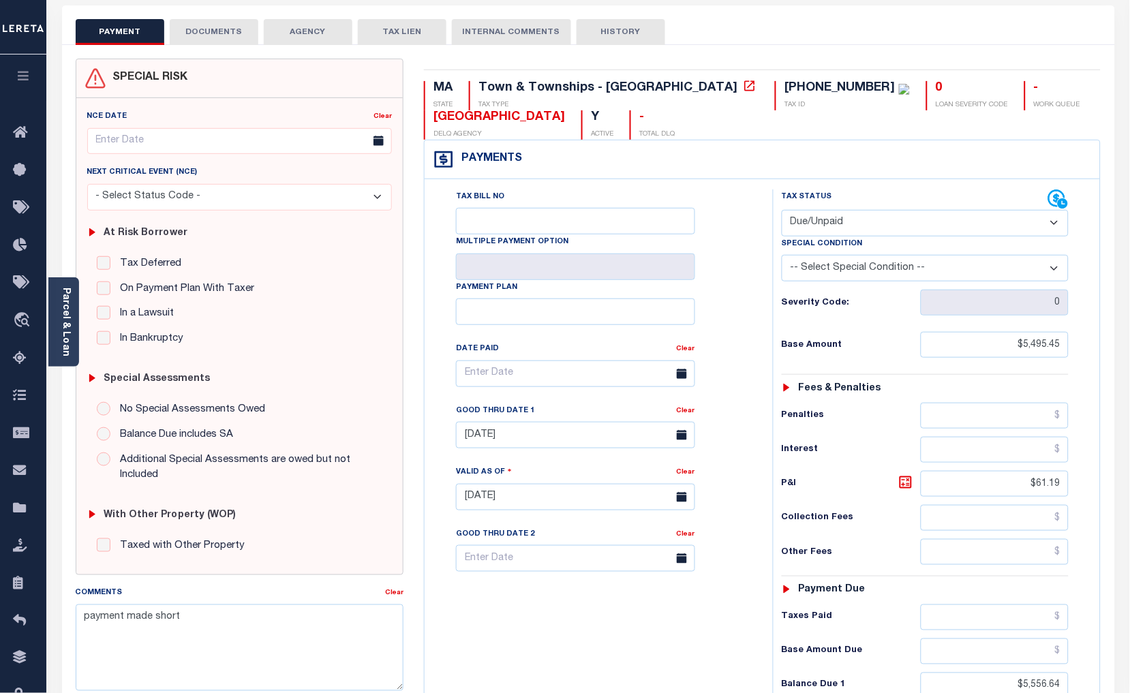
scroll to position [0, 0]
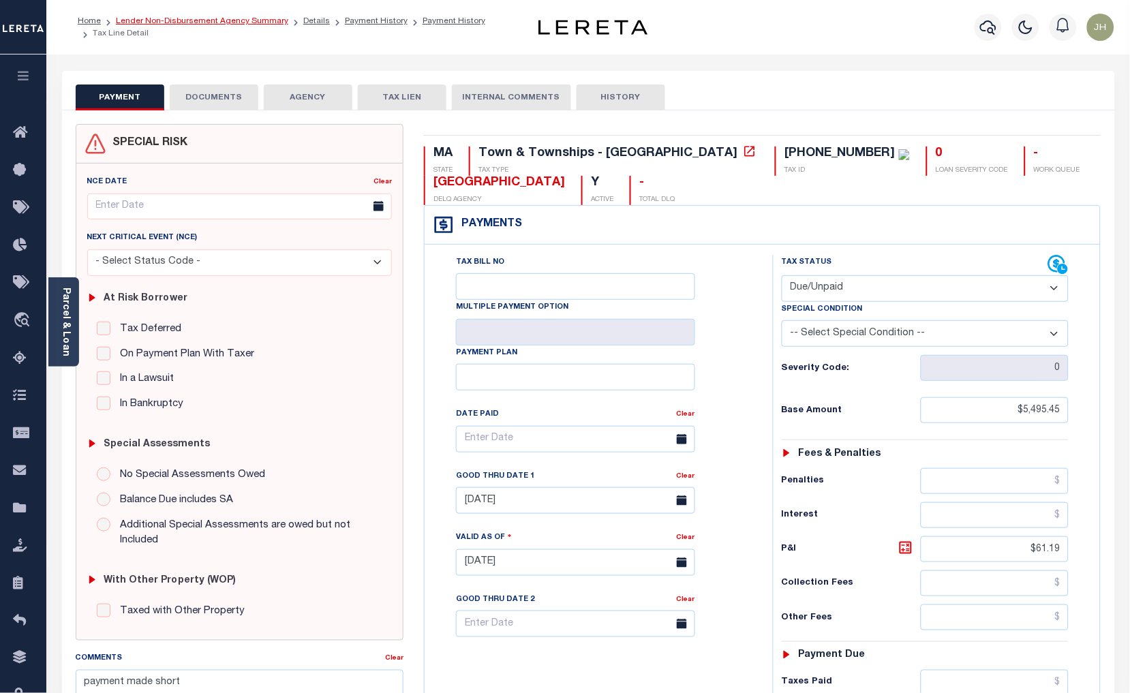
click at [173, 22] on link "Lender Non-Disbursement Agency Summary" at bounding box center [202, 21] width 172 height 8
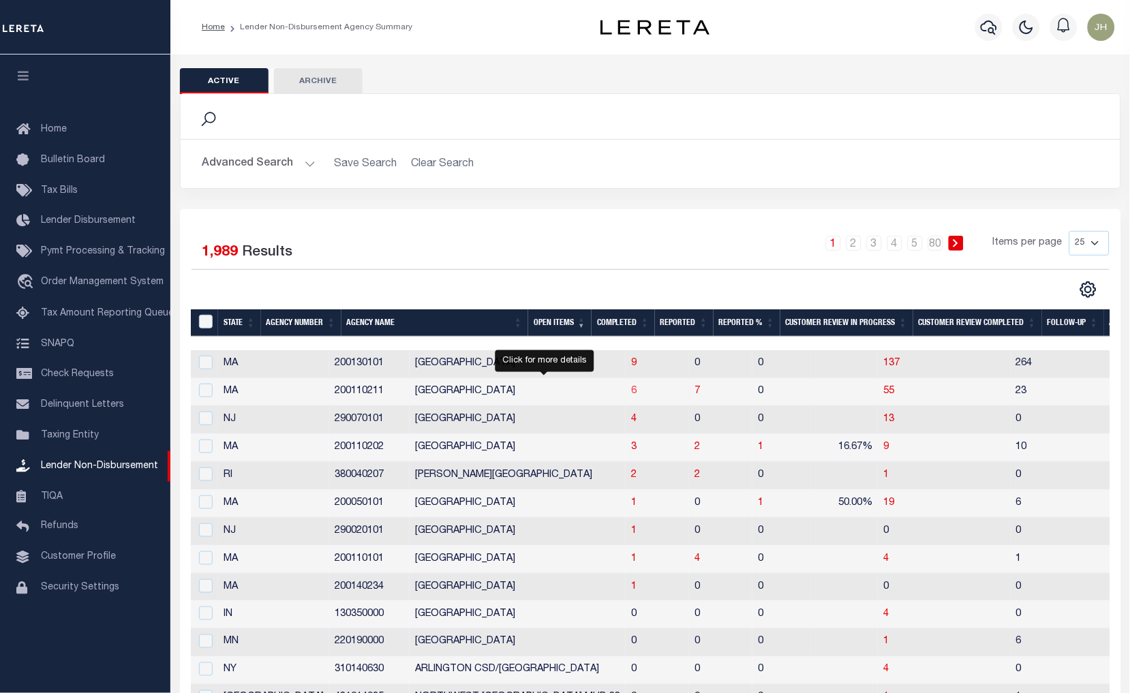
click at [631, 393] on span "6" at bounding box center [633, 391] width 5 height 10
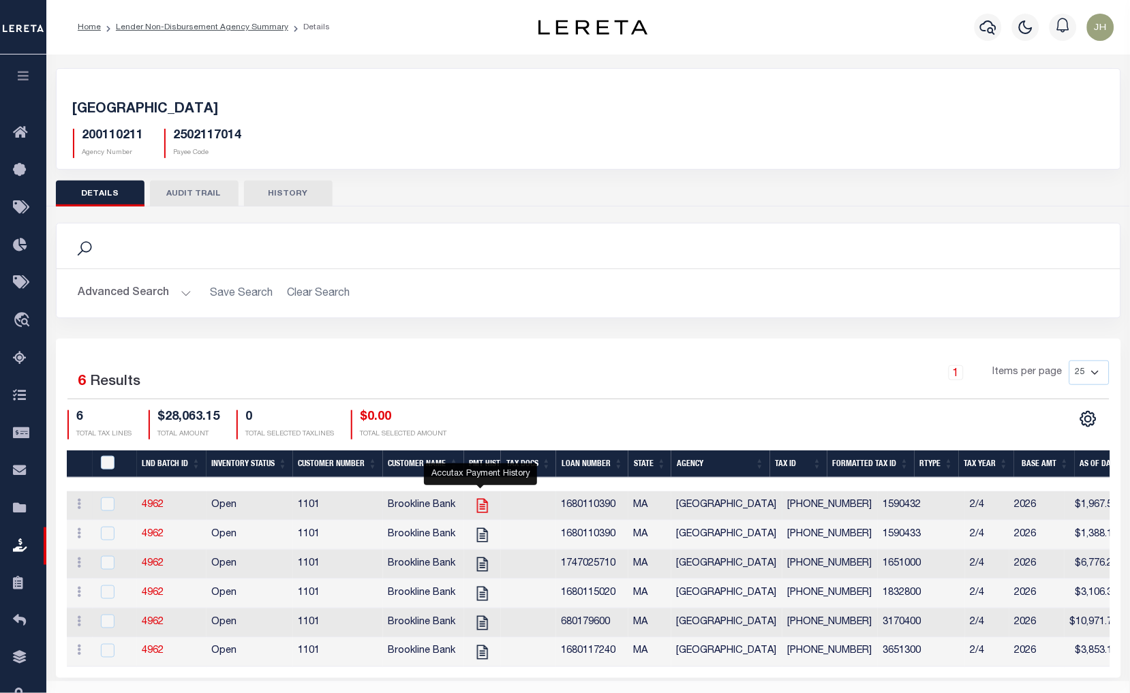
click at [480, 508] on icon "" at bounding box center [481, 506] width 11 height 14
checkbox input "true"
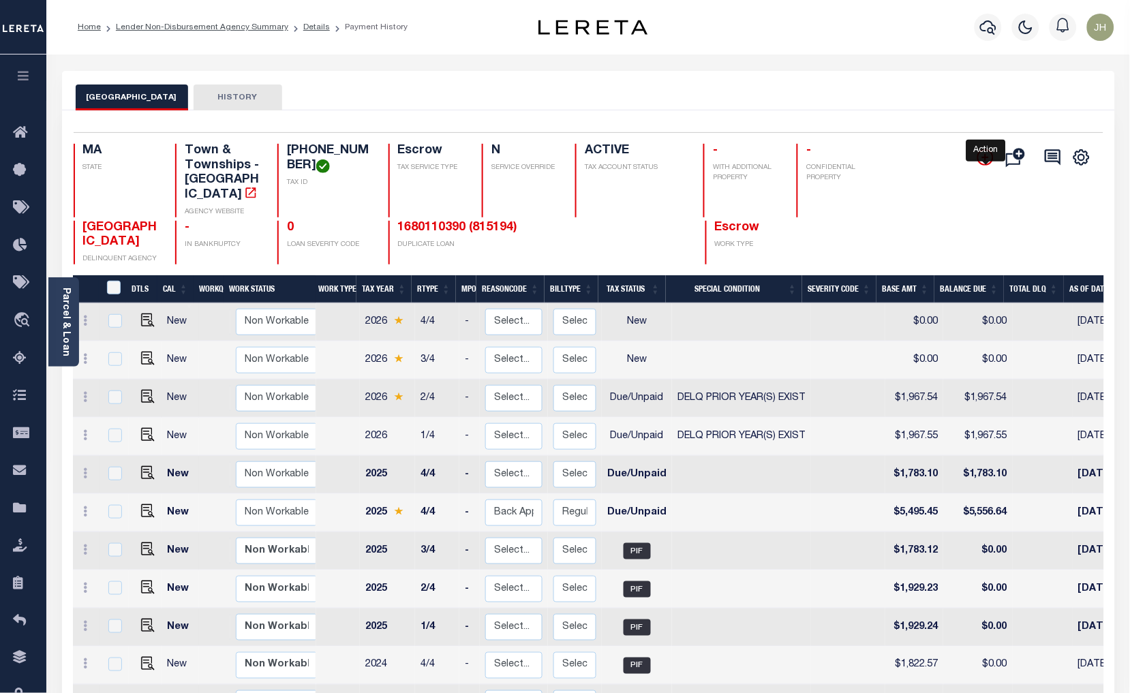
click at [984, 159] on icon "" at bounding box center [985, 157] width 7 height 7
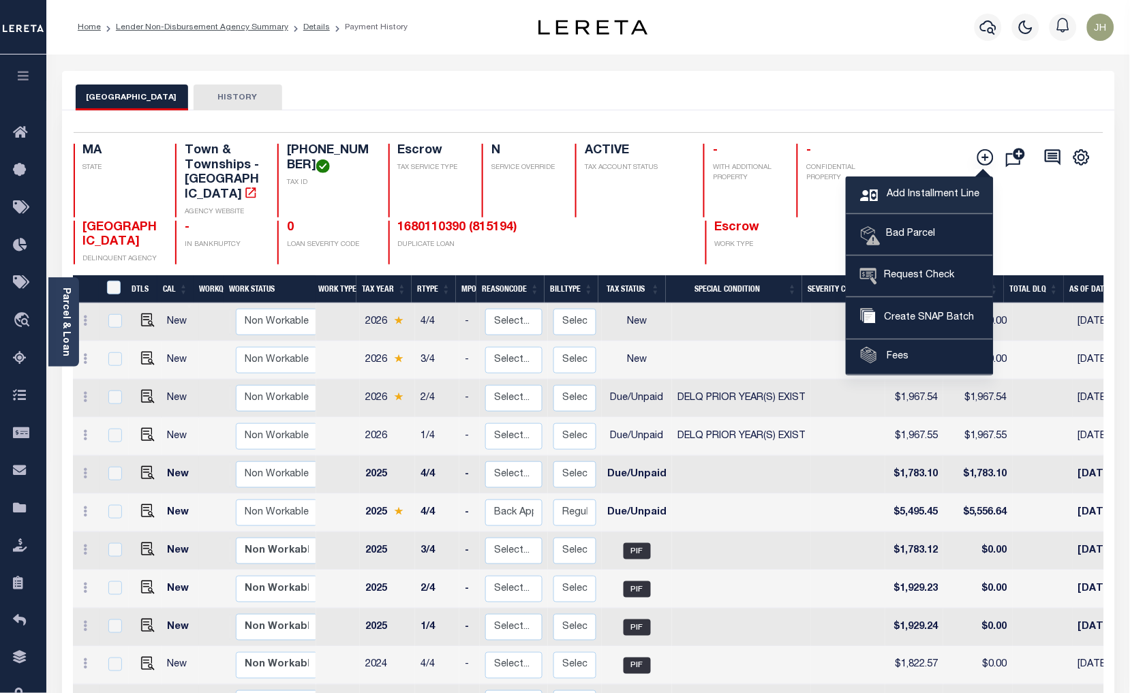
click at [912, 196] on span "Add Installment Line" at bounding box center [931, 194] width 96 height 15
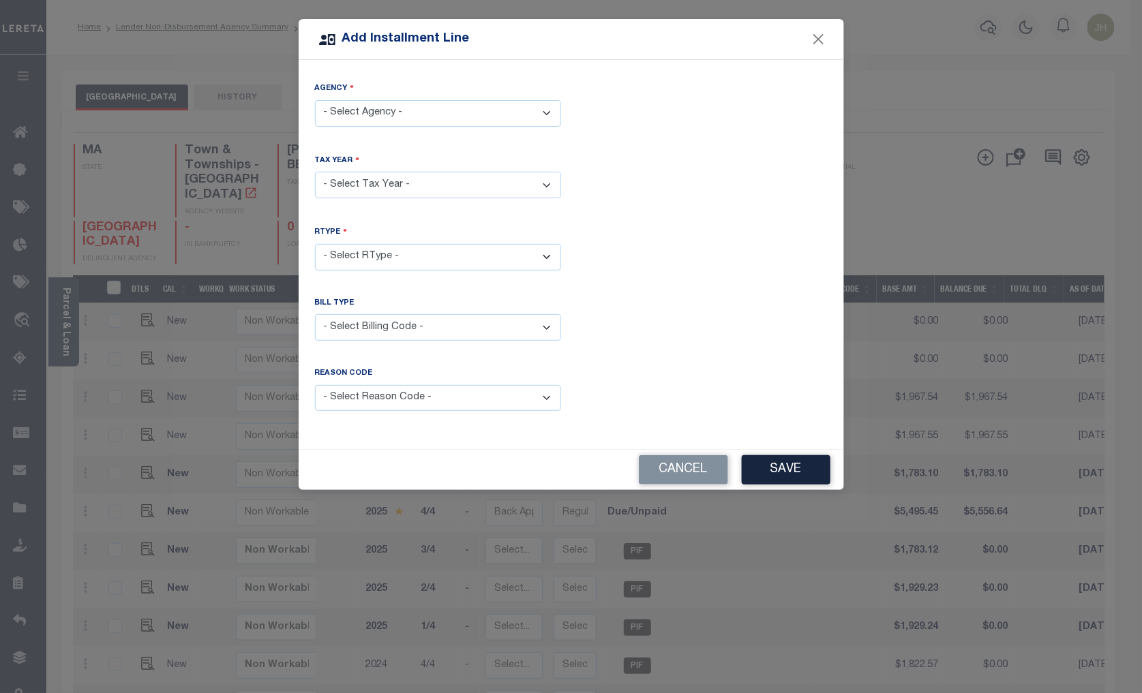
click at [543, 116] on select "- Select Agency - BROOKLINE TOWN - Town & Townships" at bounding box center [438, 113] width 246 height 27
select select "2502117014"
click at [315, 100] on select "- Select Agency - BROOKLINE TOWN - Town & Townships" at bounding box center [438, 113] width 246 height 27
click at [383, 181] on select "- Select Year - 2005 2006 2007 2008 2009 2010 2011 2012 2013 2014 2015 2016 201…" at bounding box center [438, 185] width 246 height 27
select select "2025"
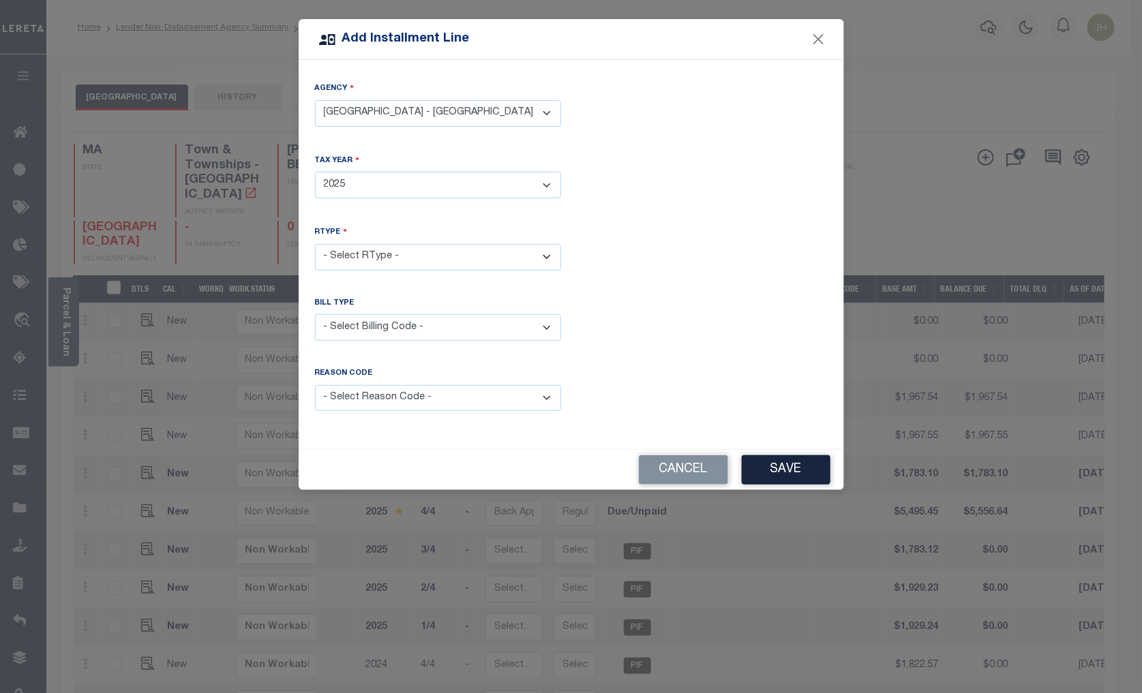
click at [315, 172] on select "- Select Year - 2005 2006 2007 2008 2009 2010 2011 2012 2013 2014 2015 2016 201…" at bounding box center [438, 185] width 246 height 27
drag, startPoint x: 433, startPoint y: 249, endPoint x: 433, endPoint y: 260, distance: 10.9
click at [433, 249] on select "- Select RType - 1/4 2/4 3/4 4/4" at bounding box center [438, 257] width 246 height 27
select select "3"
click at [315, 244] on select "- Select RType - 1/4 2/4 3/4 4/4" at bounding box center [438, 257] width 246 height 27
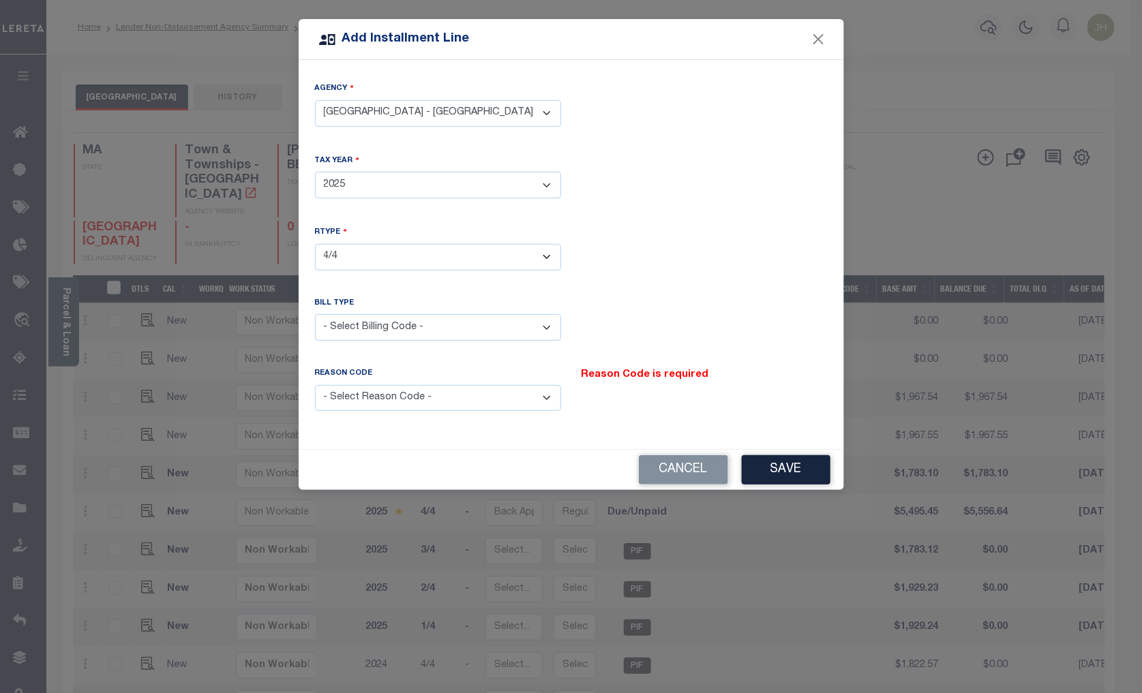
click at [440, 322] on select "- Select Billing Code - Regular Delinquent Supplemental Corrected/Adjusted Bill…" at bounding box center [438, 327] width 246 height 27
select select "1"
click at [315, 314] on select "- Select Billing Code - Regular Delinquent Supplemental Corrected/Adjusted Bill…" at bounding box center [438, 327] width 246 height 27
click at [405, 399] on select "- Select Reason Code - Payment Reversal Taxable Value Change Assessment Change …" at bounding box center [438, 398] width 246 height 27
select select "12"
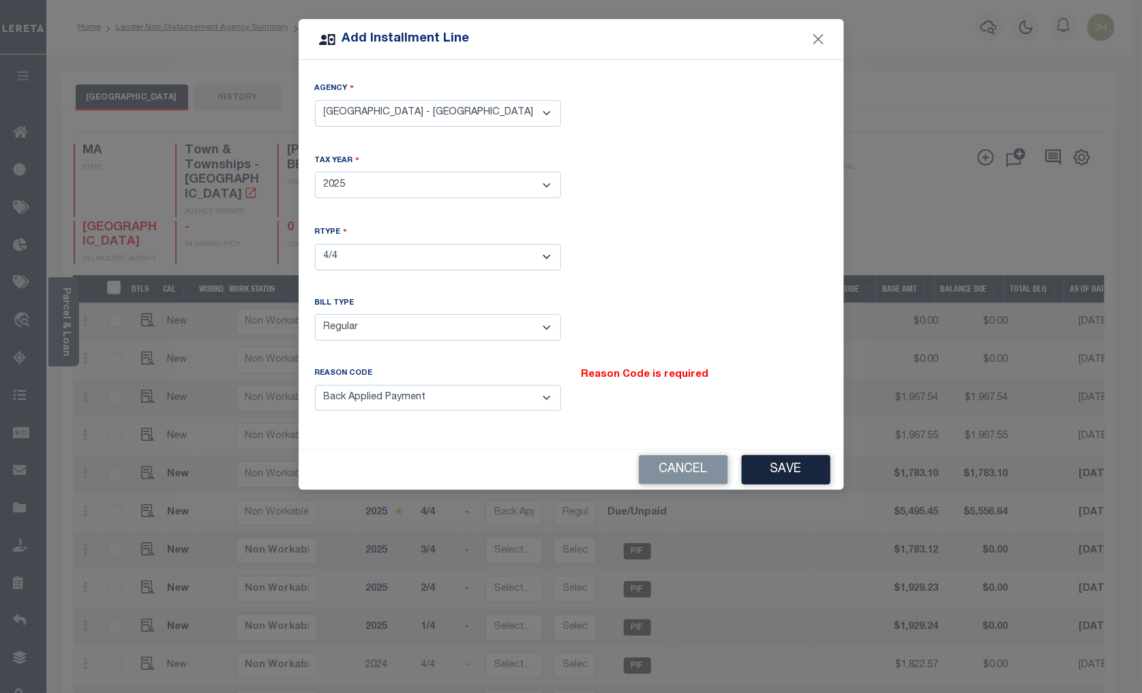
click at [315, 385] on select "- Select Reason Code - Payment Reversal Taxable Value Change Assessment Change …" at bounding box center [438, 398] width 246 height 27
click at [776, 468] on button "Save" at bounding box center [786, 469] width 89 height 29
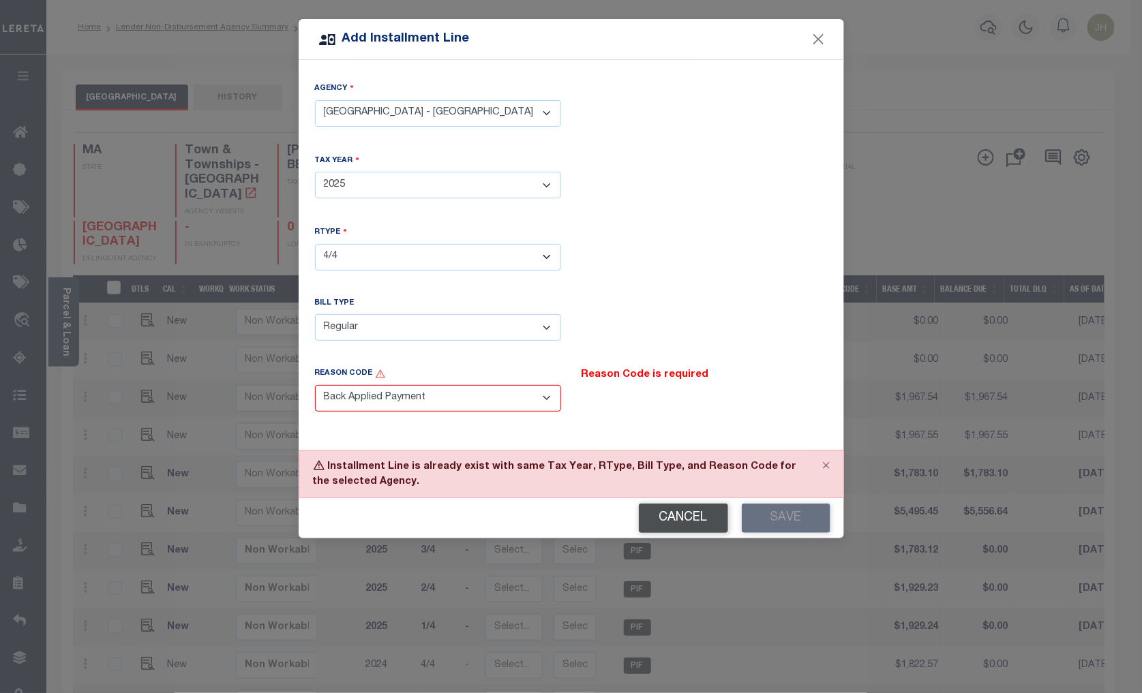
click at [688, 519] on button "Cancel" at bounding box center [683, 518] width 89 height 29
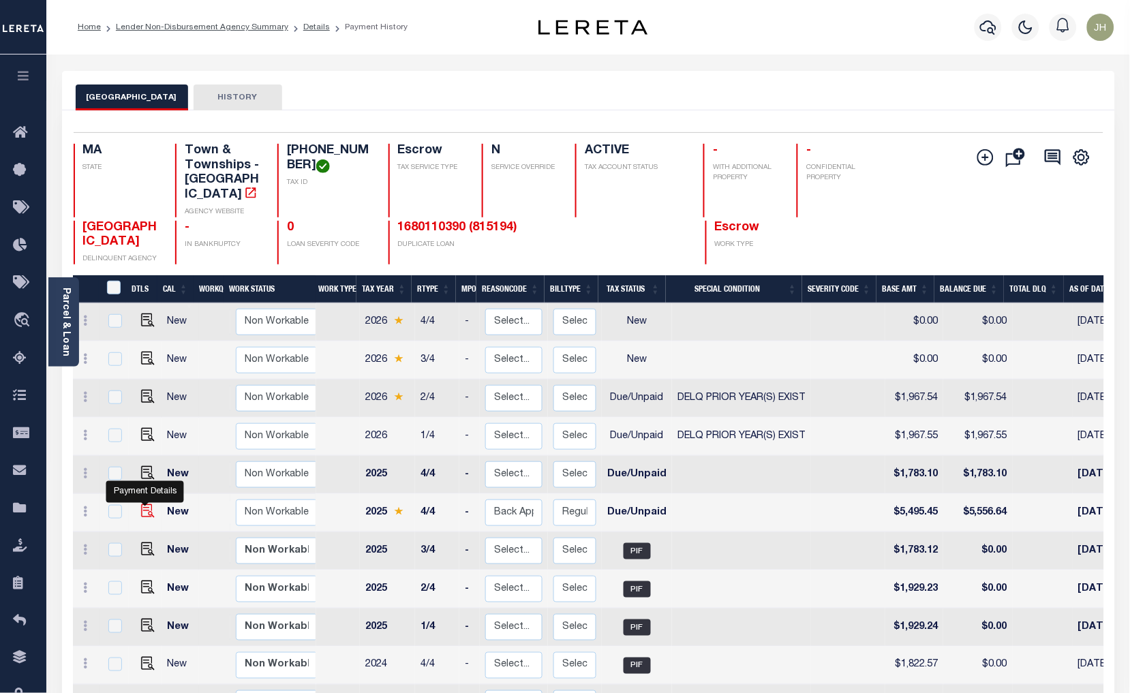
click at [146, 504] on img "" at bounding box center [148, 511] width 14 height 14
checkbox input "true"
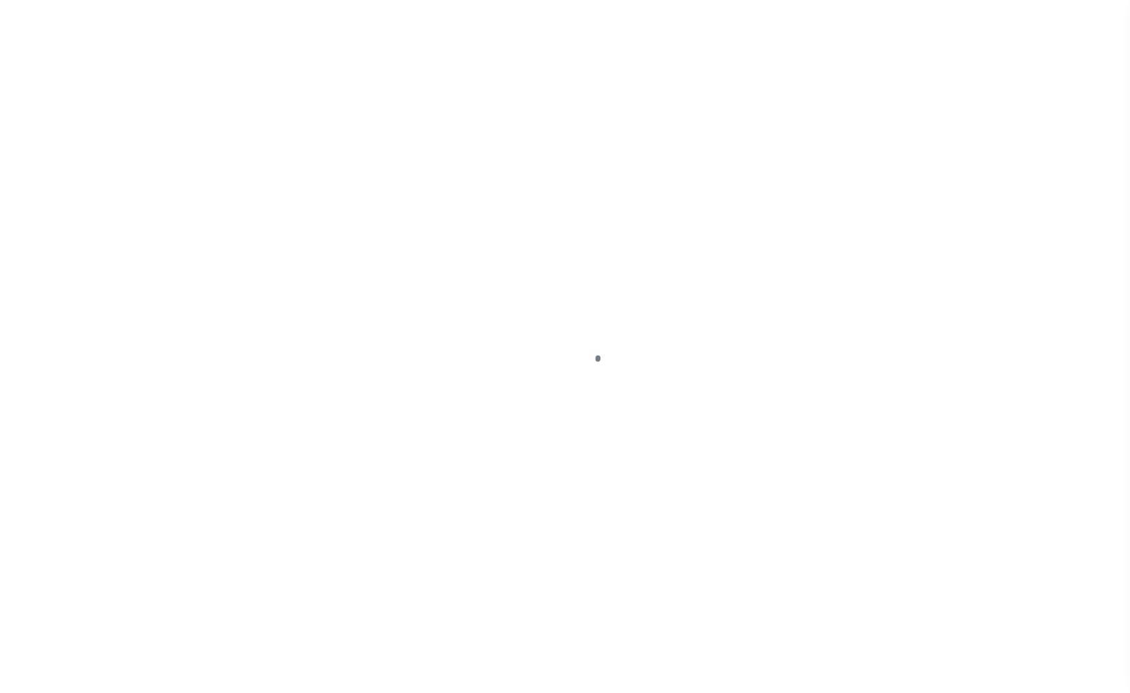
select select "DUE"
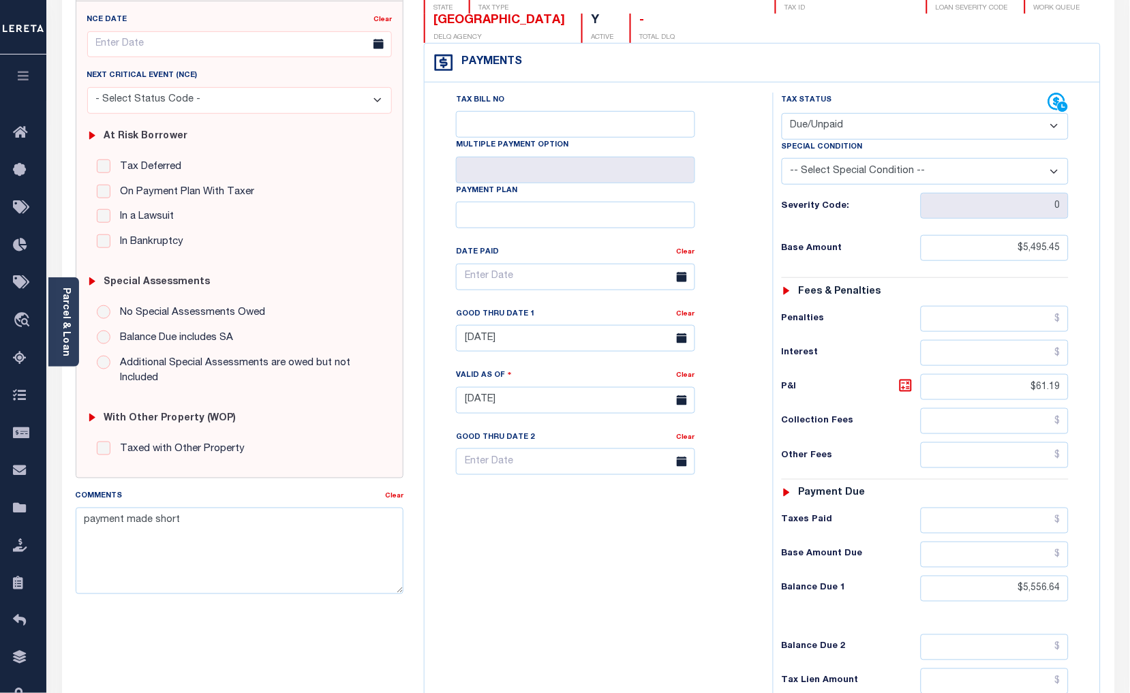
scroll to position [76, 0]
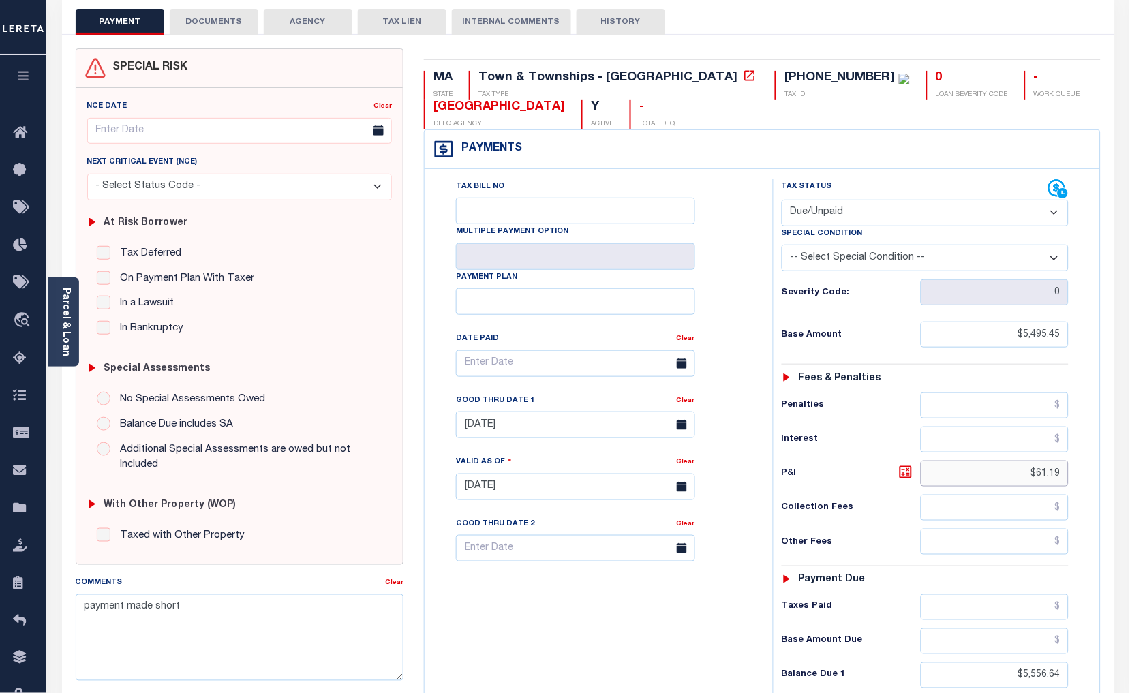
drag, startPoint x: 1061, startPoint y: 474, endPoint x: 1017, endPoint y: 474, distance: 44.3
click at [1017, 474] on input "$61.19" at bounding box center [995, 474] width 149 height 26
drag, startPoint x: 1014, startPoint y: 475, endPoint x: 1066, endPoint y: 476, distance: 51.8
click at [1066, 476] on input "$61.19" at bounding box center [995, 474] width 149 height 26
type input "$579.18"
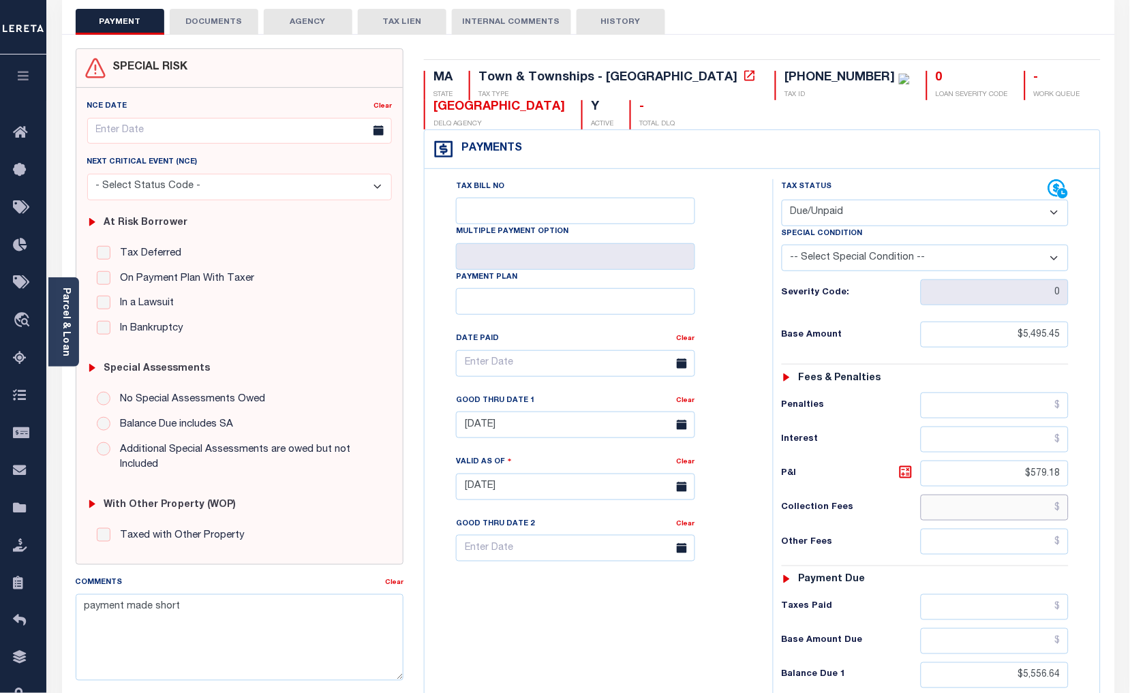
type input "10/02/2025"
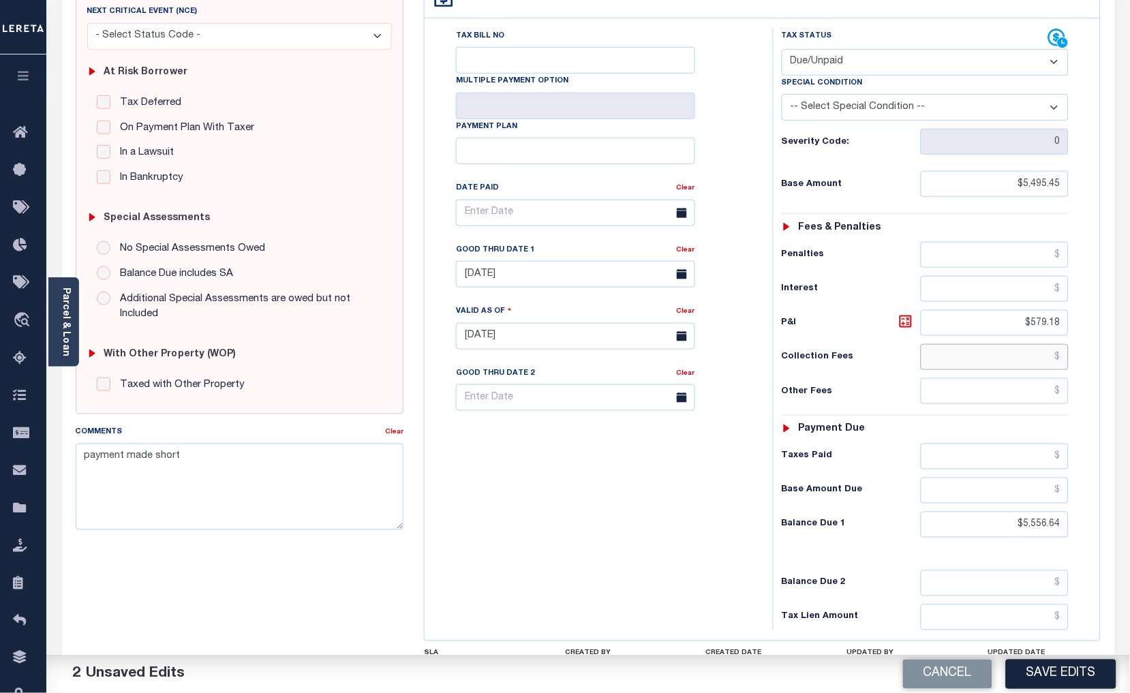
scroll to position [303, 0]
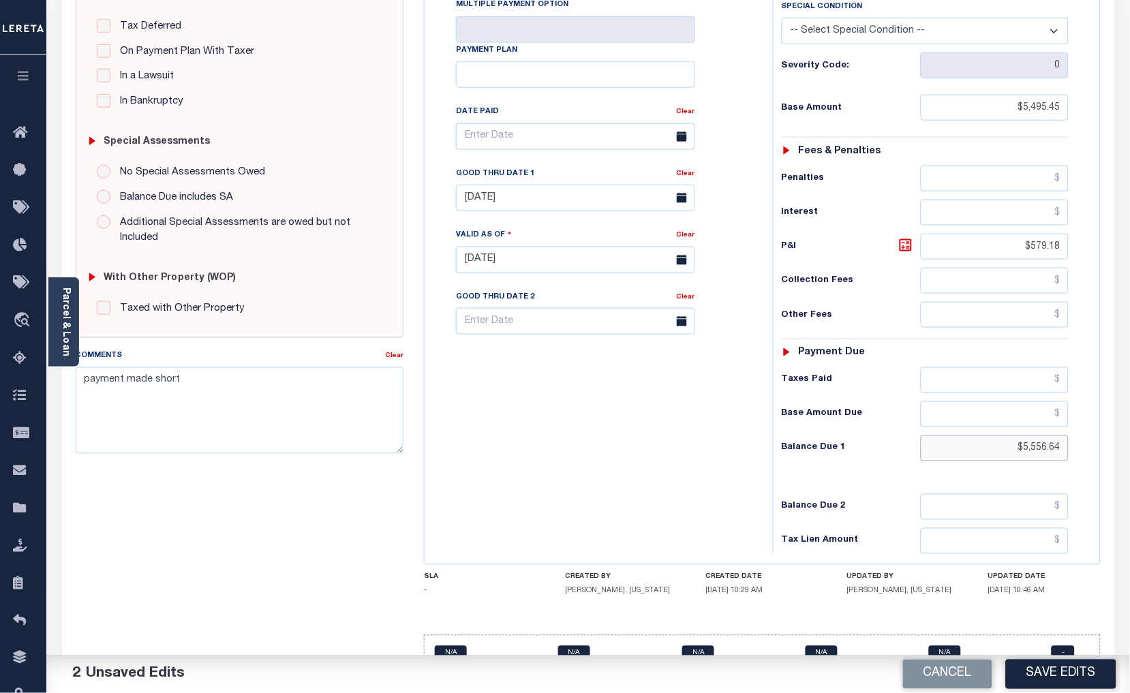
drag, startPoint x: 1018, startPoint y: 450, endPoint x: 1078, endPoint y: 453, distance: 59.4
click at [1078, 453] on div "Tax Status Status - Select Status Code -" at bounding box center [930, 253] width 314 height 602
type input "$6,079.63"
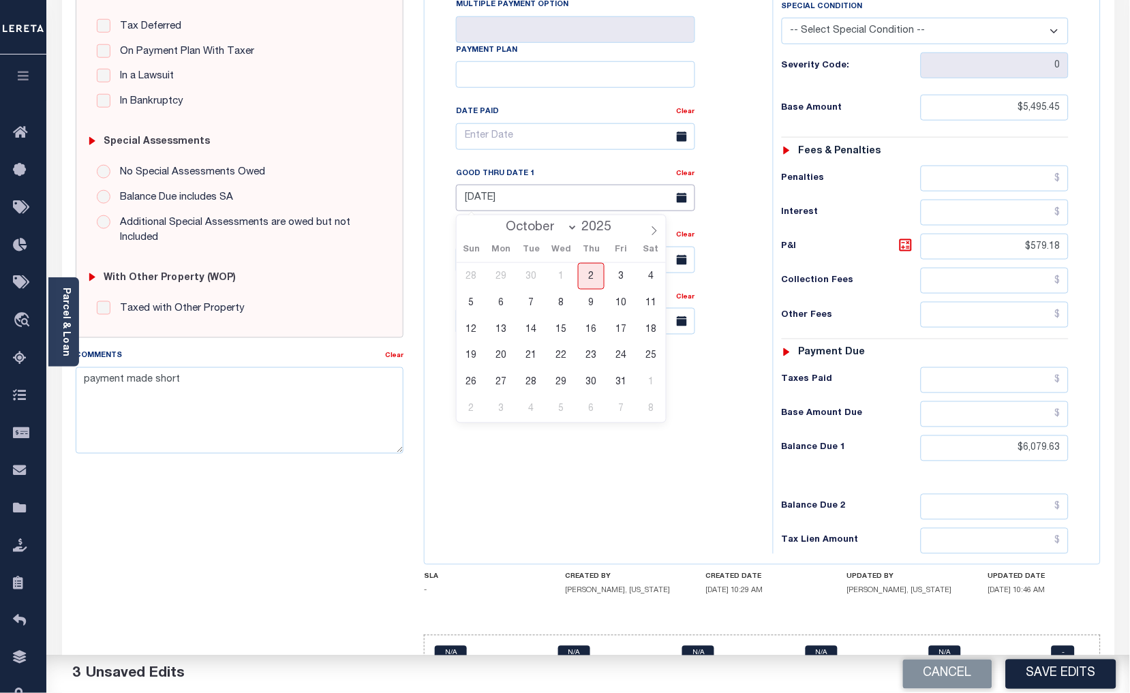
click at [534, 198] on input "08/29/2025" at bounding box center [575, 198] width 239 height 27
click at [619, 382] on span "31" at bounding box center [621, 382] width 27 height 27
type input "[DATE]"
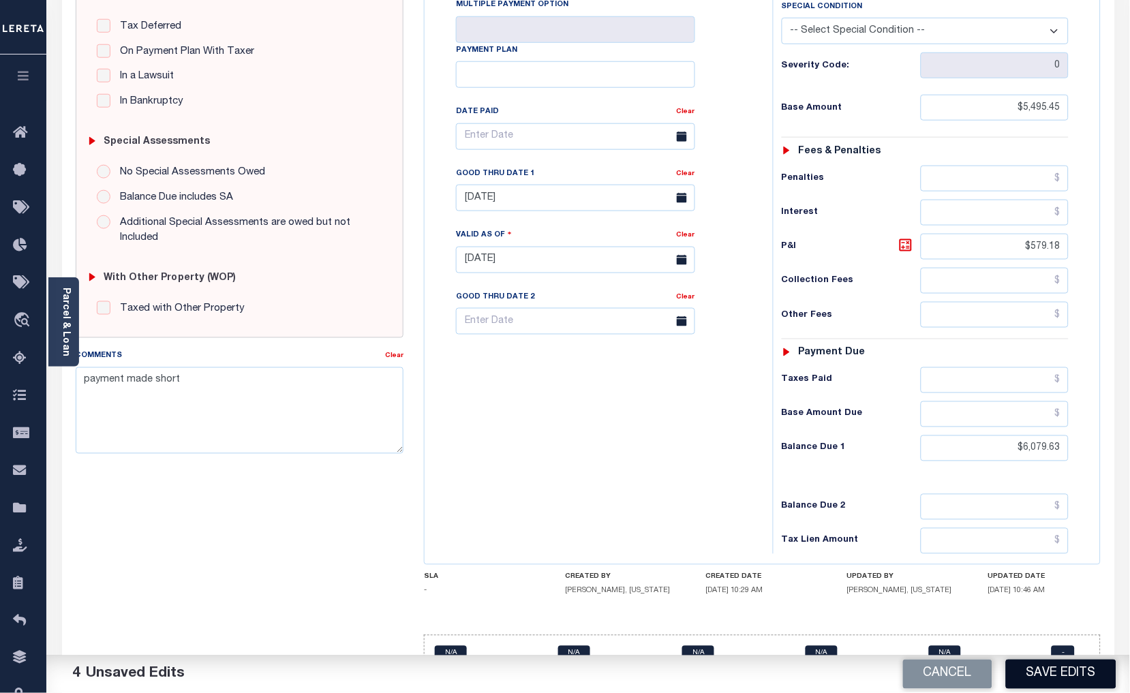
click at [1061, 673] on button "Save Edits" at bounding box center [1061, 674] width 110 height 29
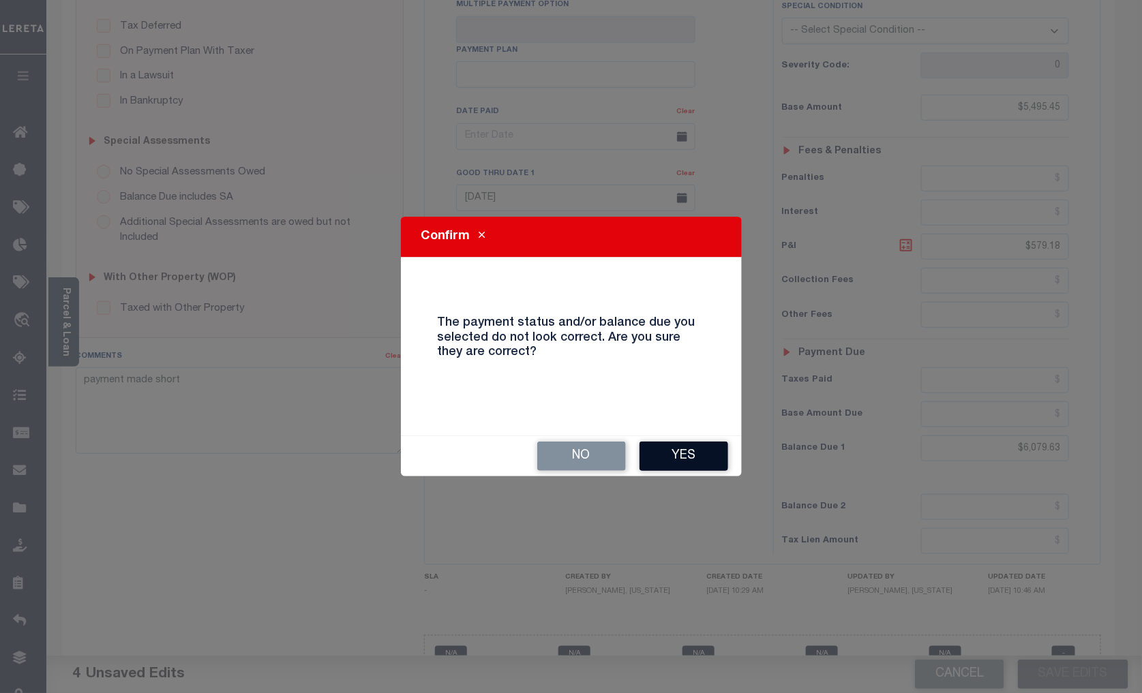
click at [669, 446] on button "Yes" at bounding box center [683, 456] width 89 height 29
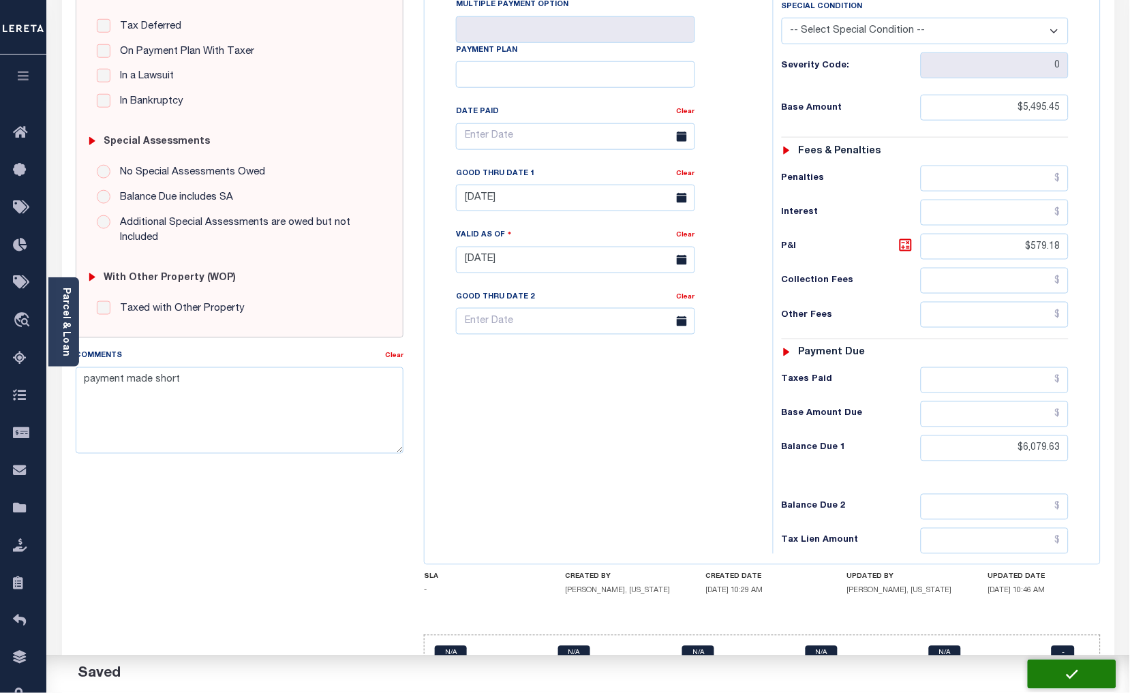
checkbox input "false"
type input "$5,495.45"
type input "$579.18"
type input "$6,079.63"
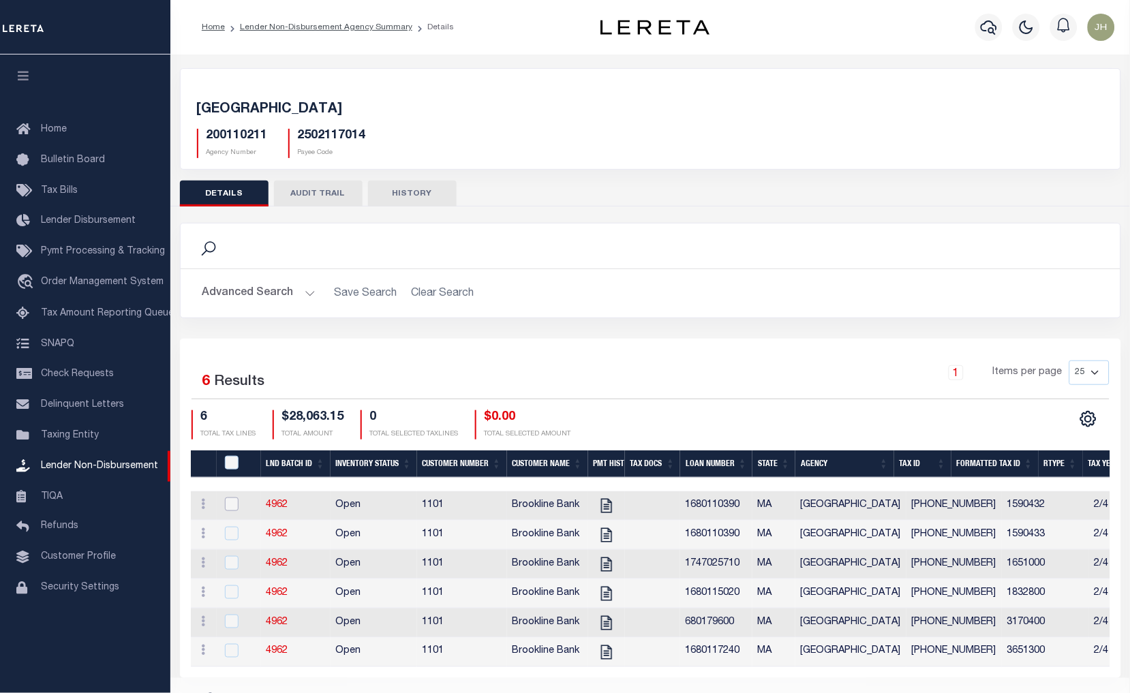
click at [230, 506] on input "checkbox" at bounding box center [232, 505] width 14 height 14
checkbox input "true"
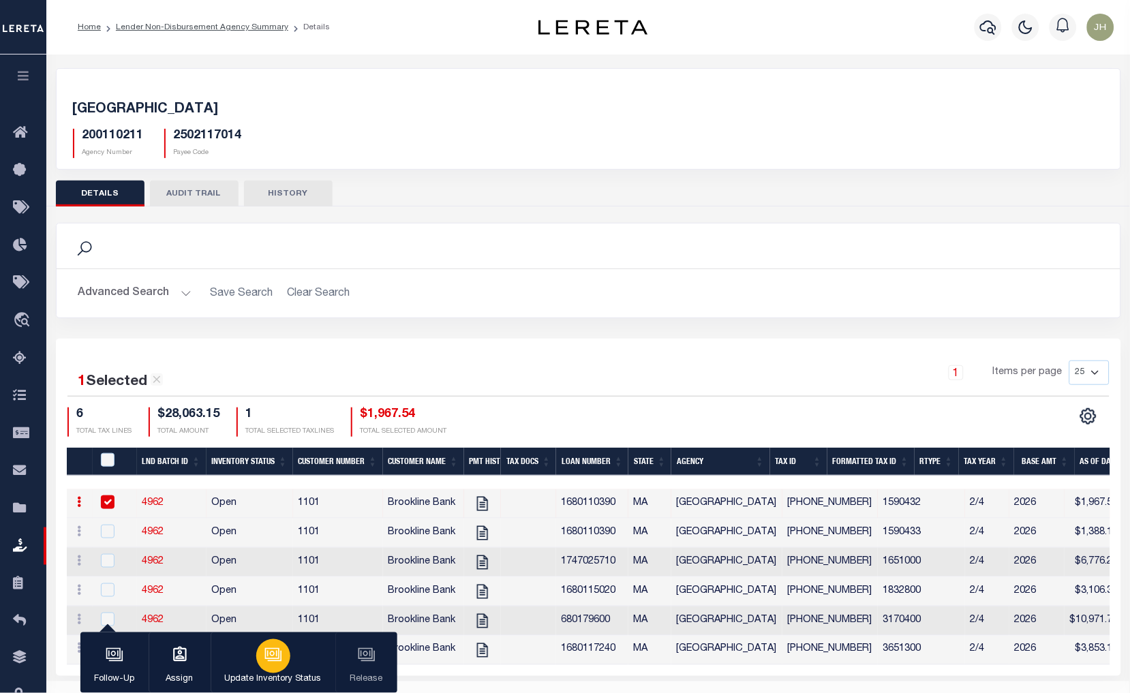
click at [278, 669] on div "button" at bounding box center [273, 656] width 34 height 34
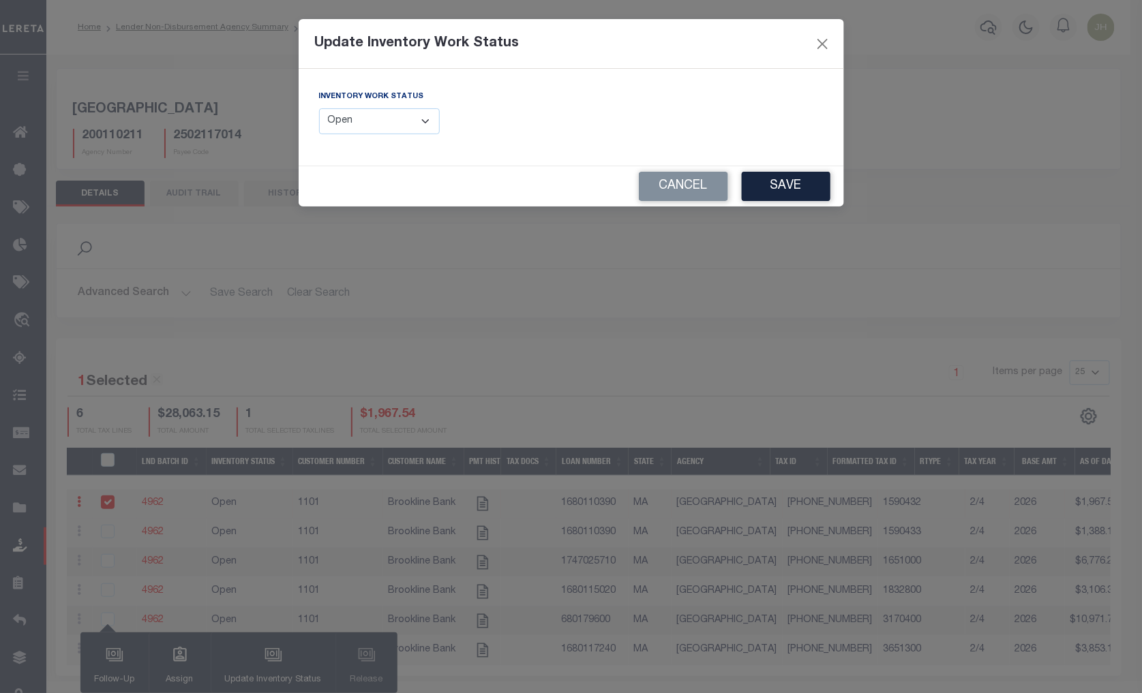
drag, startPoint x: 420, startPoint y: 117, endPoint x: 420, endPoint y: 127, distance: 10.2
click at [420, 117] on select "--Select-- Open Completed Reported" at bounding box center [379, 121] width 121 height 27
select select "Completed"
click at [319, 108] on select "--Select-- Open Completed Reported" at bounding box center [379, 121] width 121 height 27
click at [793, 186] on button "Save" at bounding box center [786, 186] width 89 height 29
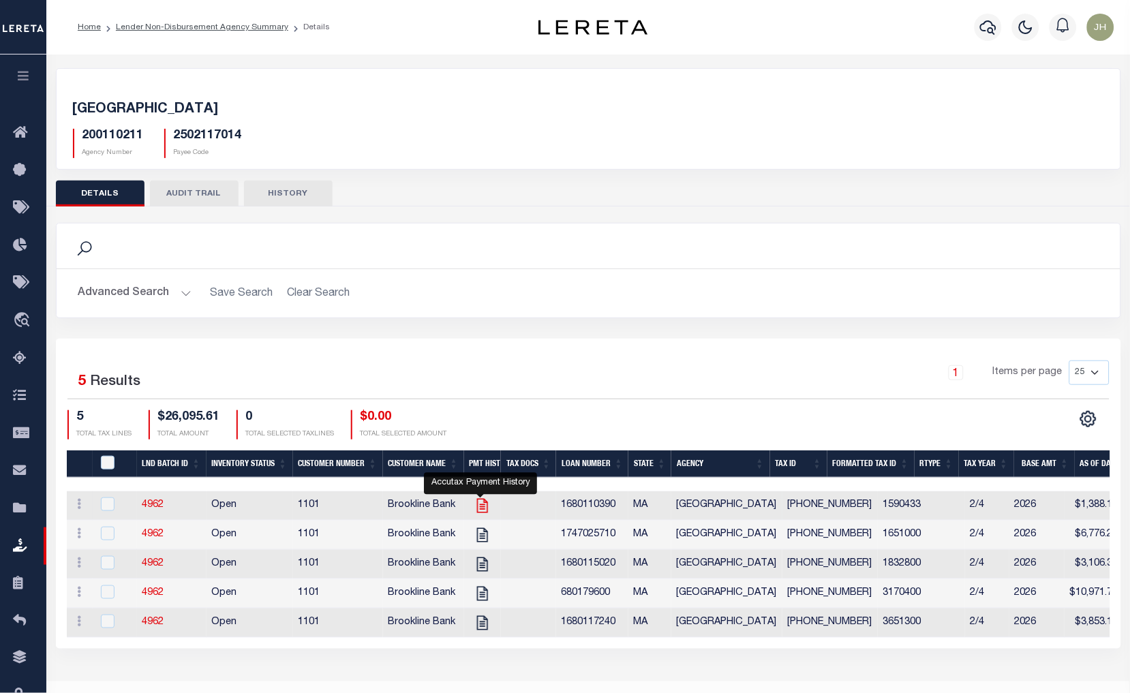
click at [480, 509] on icon at bounding box center [483, 506] width 18 height 18
checkbox input "true"
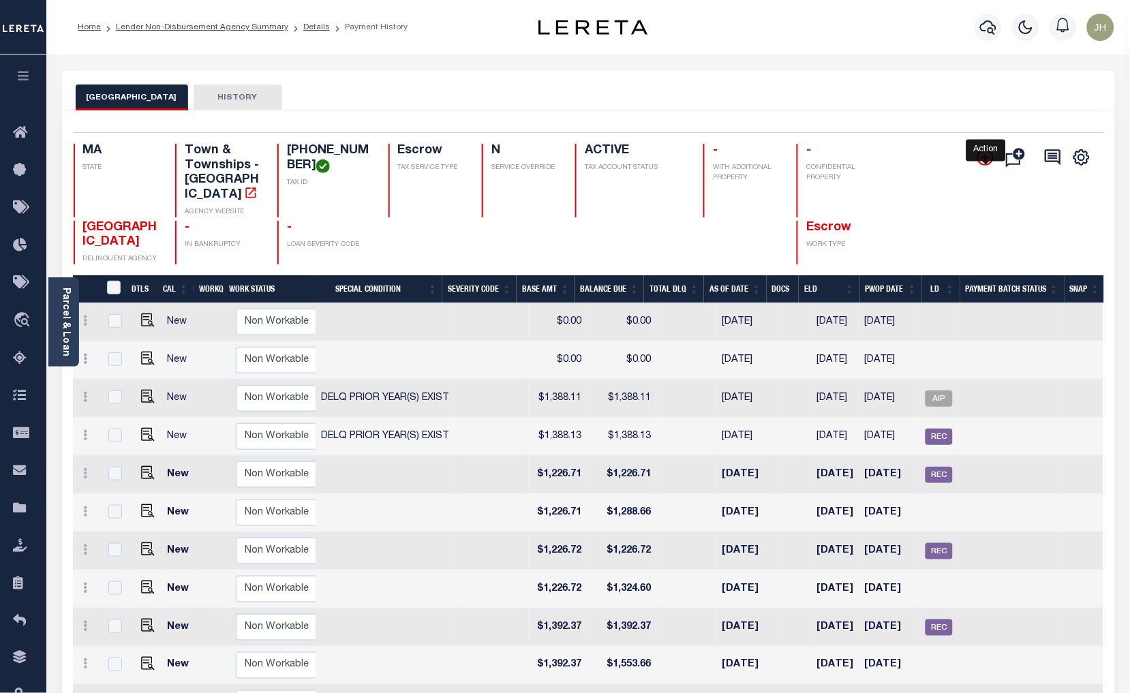
click at [985, 155] on icon "" at bounding box center [985, 157] width 16 height 16
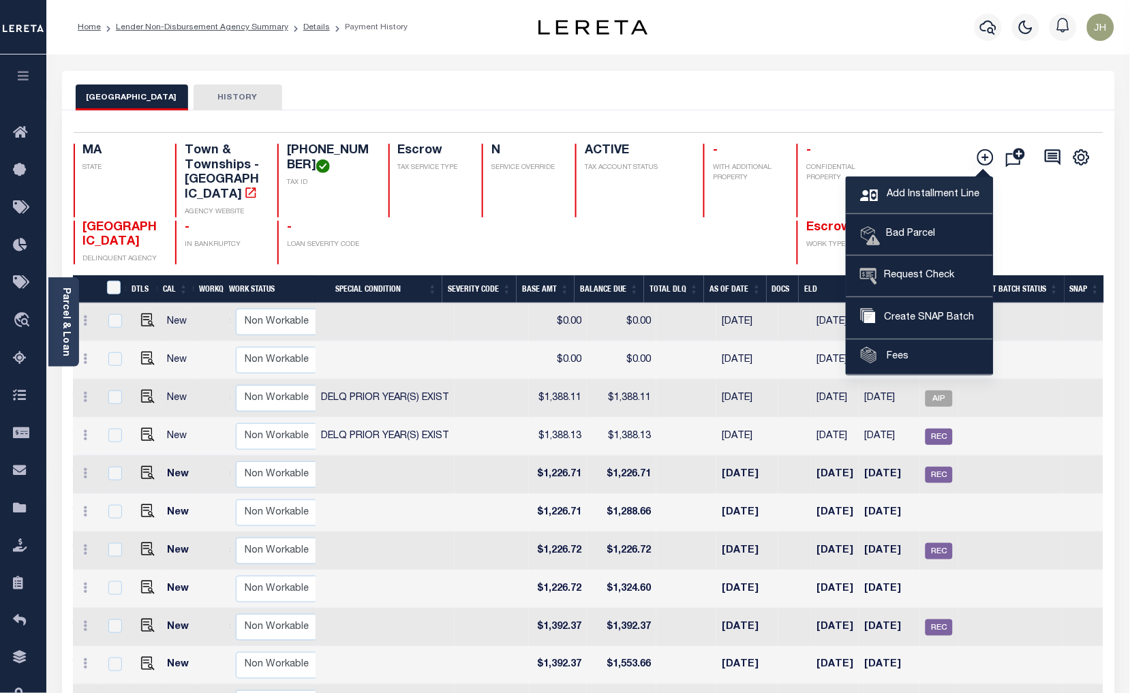
click at [901, 196] on span "Add Installment Line" at bounding box center [931, 194] width 96 height 15
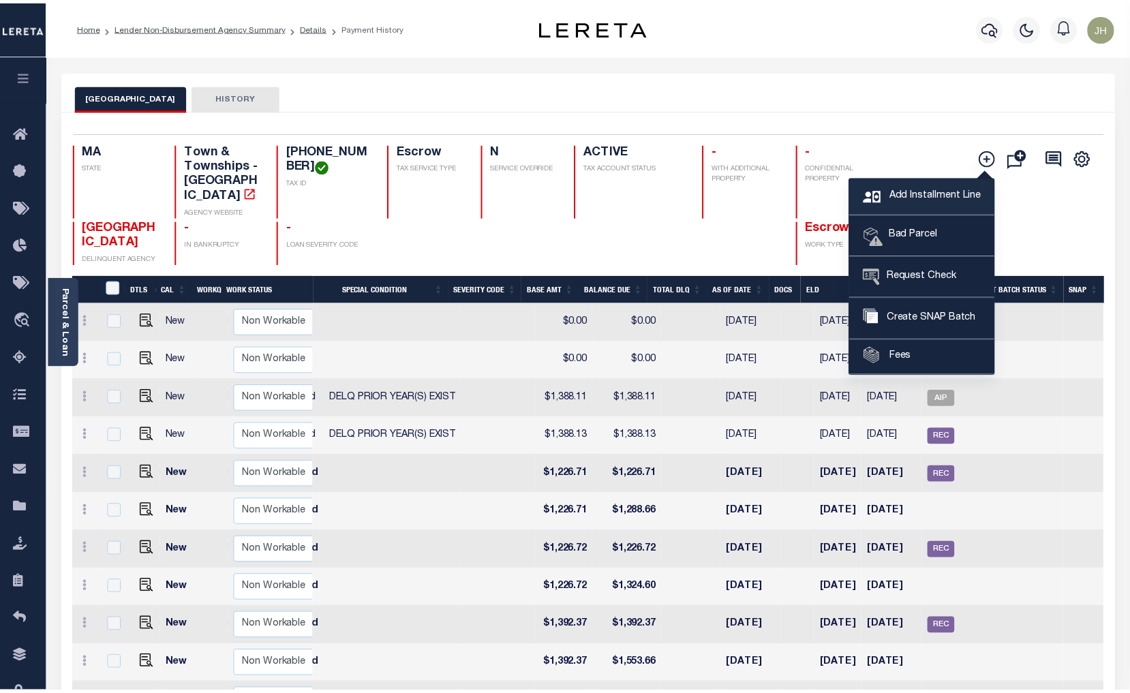
scroll to position [0, 349]
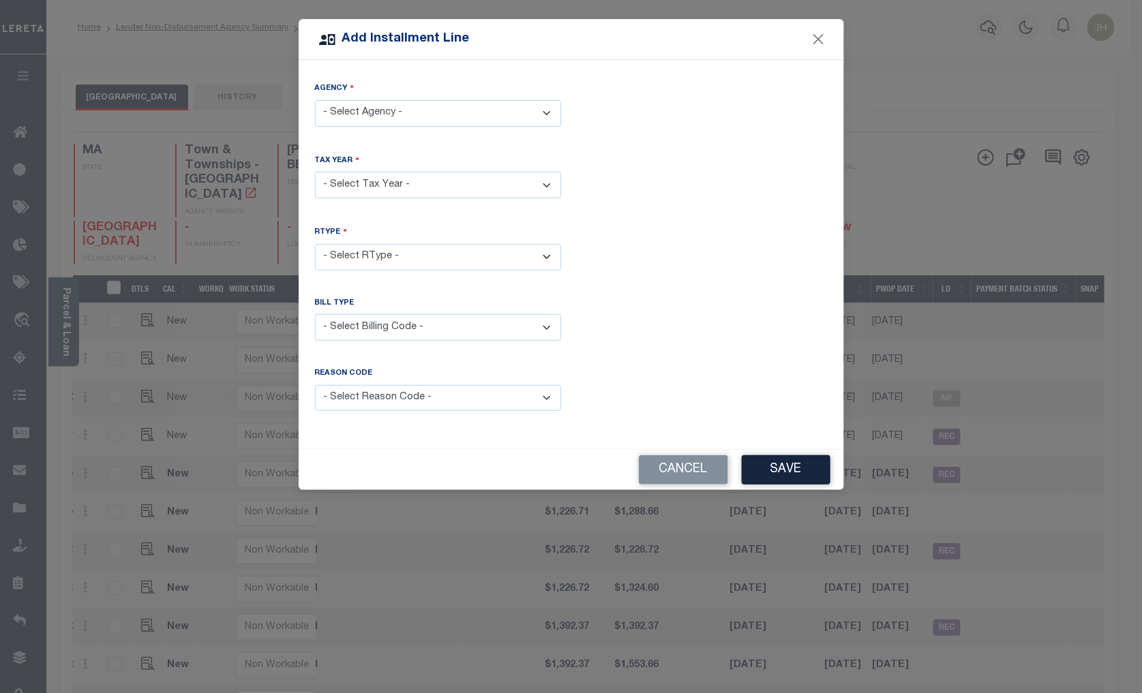
drag, startPoint x: 542, startPoint y: 112, endPoint x: 539, endPoint y: 123, distance: 11.2
click at [542, 112] on select "- Select Agency - BROOKLINE TOWN - Town & Townships" at bounding box center [438, 113] width 246 height 27
select select "2502117014"
click at [315, 100] on select "- Select Agency - BROOKLINE TOWN - Town & Townships" at bounding box center [438, 113] width 246 height 27
click at [389, 187] on select "- Select Year - 2005 2006 2007 2008 2009 2010 2011 2012 2013 2014 2015 2016 201…" at bounding box center [438, 185] width 246 height 27
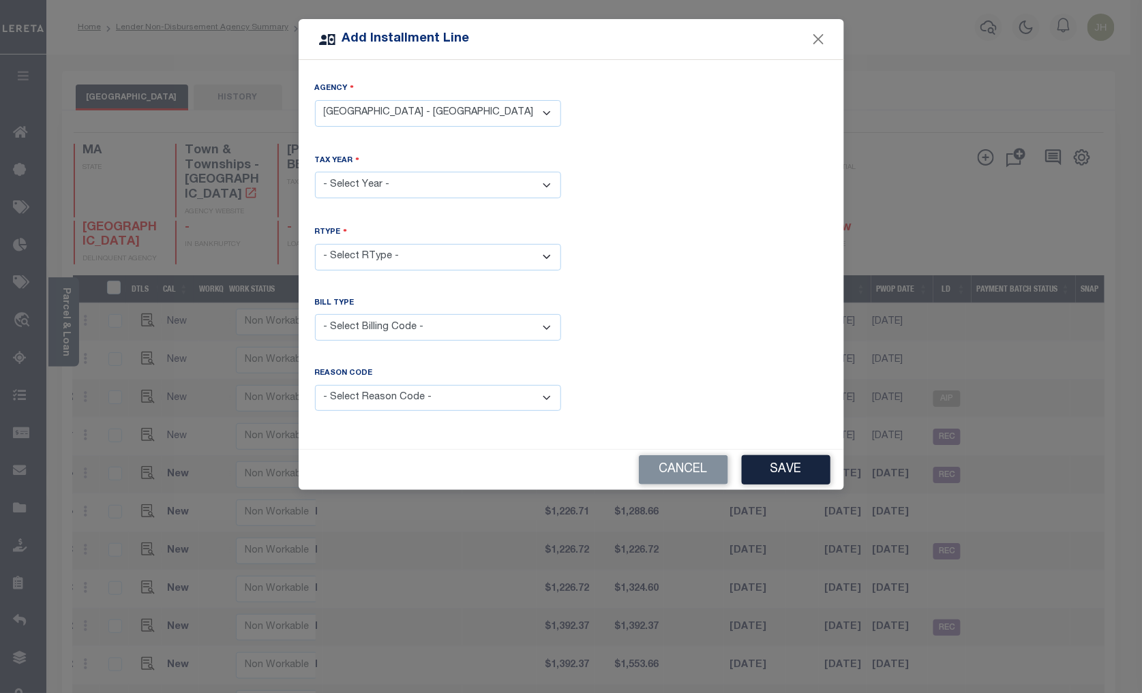
select select "2025"
click at [315, 172] on select "- Select Year - 2005 2006 2007 2008 2009 2010 2011 2012 2013 2014 2015 2016 201…" at bounding box center [438, 185] width 246 height 27
click at [543, 258] on select "- Select RType - 1/4 2/4 3/4 4/4" at bounding box center [438, 257] width 246 height 27
select select "3"
click at [315, 244] on select "- Select RType - 1/4 2/4 3/4 4/4" at bounding box center [438, 257] width 246 height 27
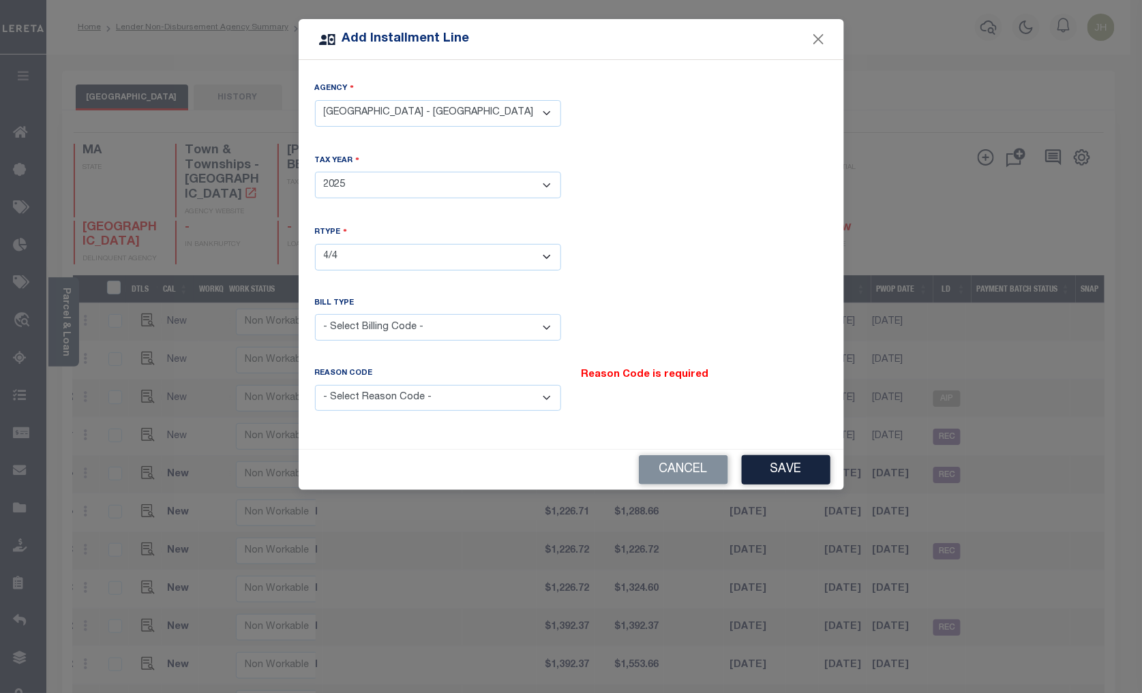
click at [548, 329] on select "- Select Billing Code - Regular Delinquent Supplemental Corrected/Adjusted Bill…" at bounding box center [438, 327] width 246 height 27
select select "1"
click at [315, 314] on select "- Select Billing Code - Regular Delinquent Supplemental Corrected/Adjusted Bill…" at bounding box center [438, 327] width 246 height 27
drag, startPoint x: 546, startPoint y: 403, endPoint x: 536, endPoint y: 405, distance: 9.6
click at [546, 403] on select "- Select Reason Code - Payment Reversal Taxable Value Change Assessment Change …" at bounding box center [438, 398] width 246 height 27
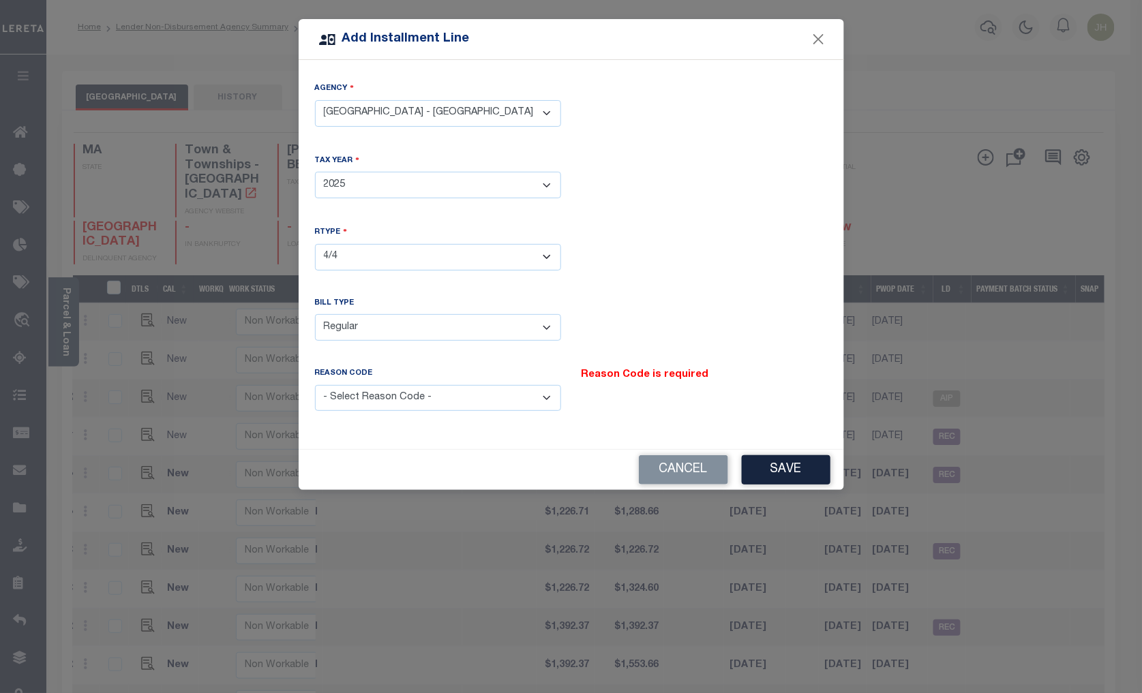
select select "12"
click at [315, 385] on select "- Select Reason Code - Payment Reversal Taxable Value Change Assessment Change …" at bounding box center [438, 398] width 246 height 27
click at [797, 465] on button "Save" at bounding box center [786, 469] width 89 height 29
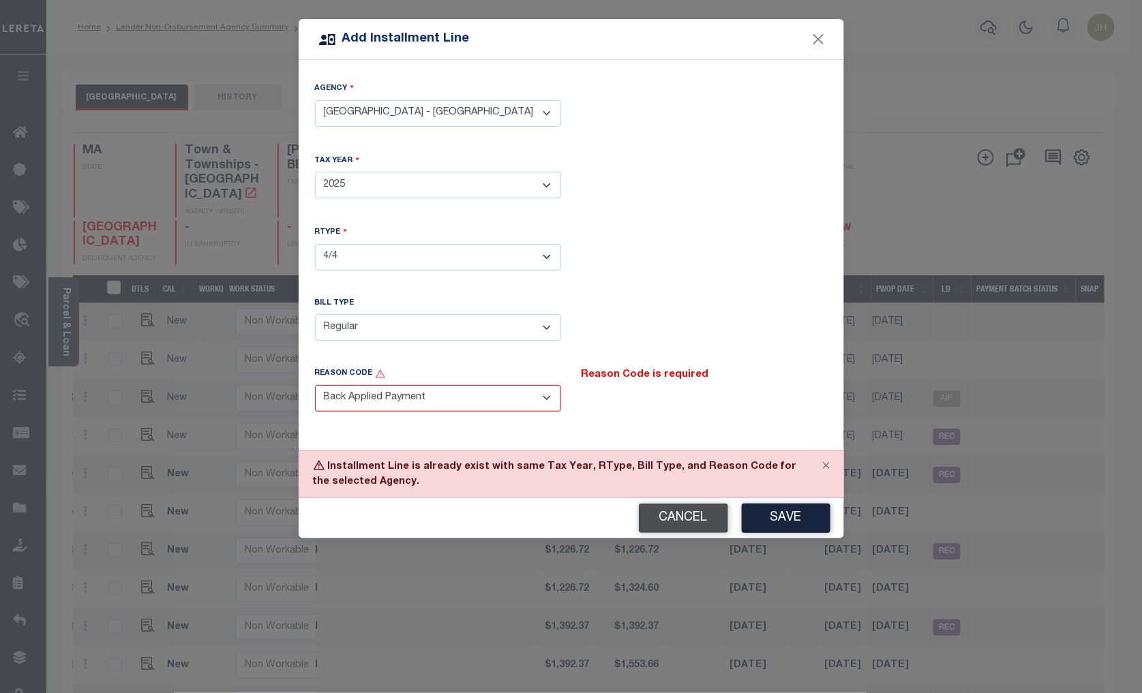
click at [703, 523] on button "Cancel" at bounding box center [683, 518] width 89 height 29
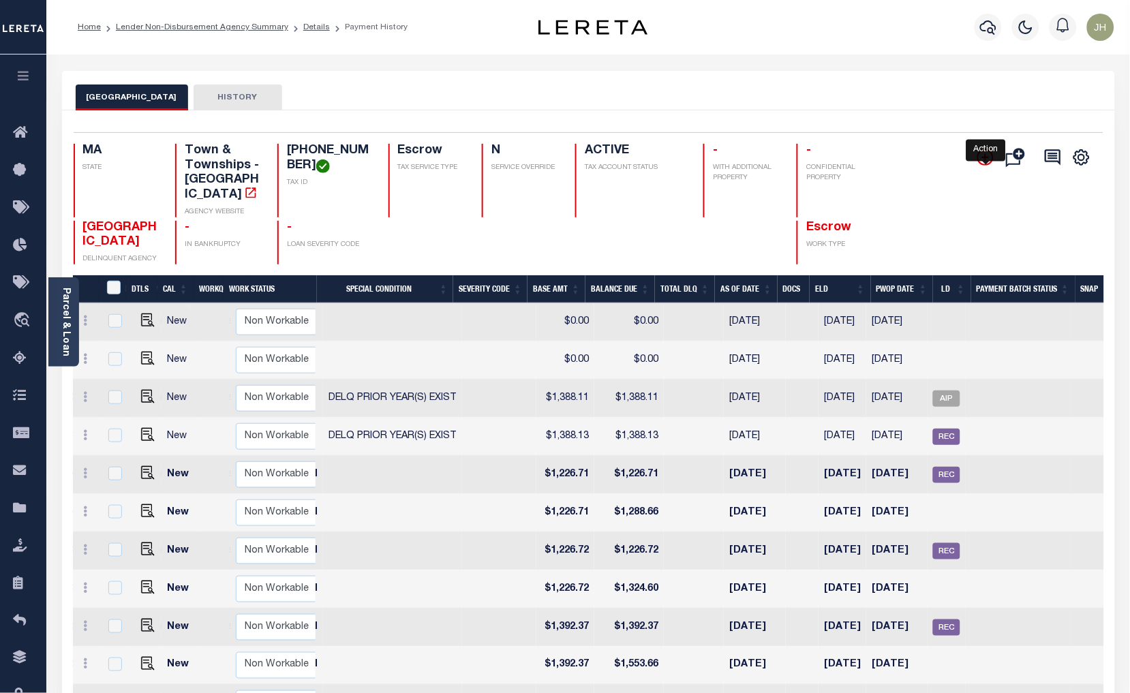
click at [988, 157] on icon "" at bounding box center [985, 157] width 16 height 16
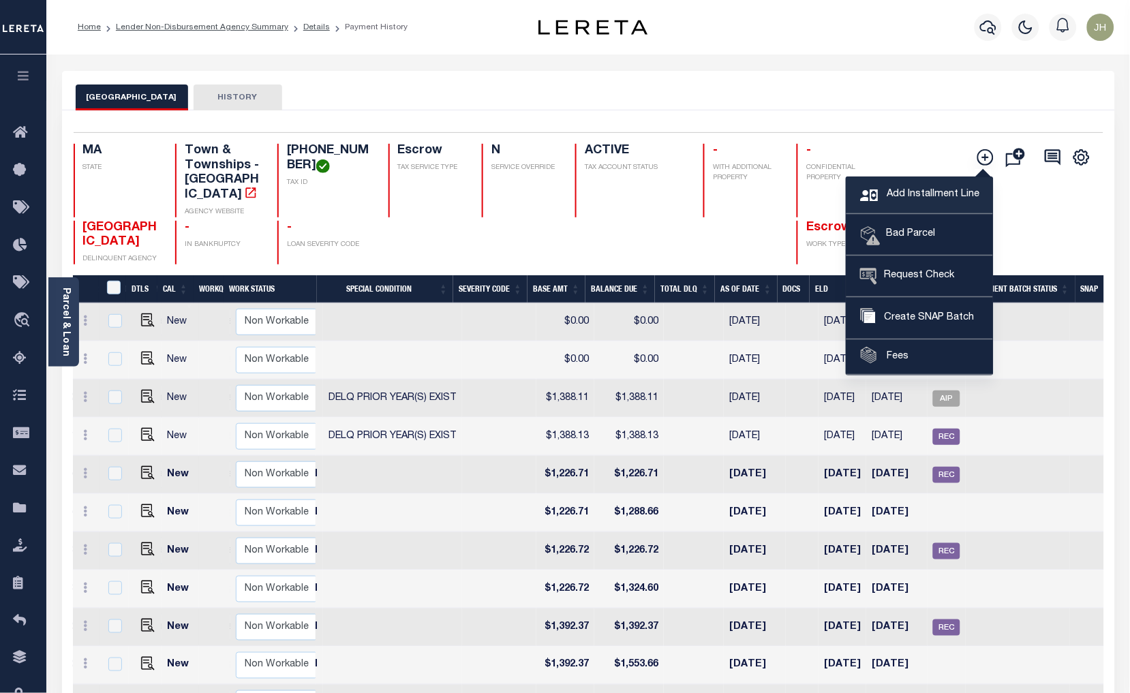
click at [916, 196] on span "Add Installment Line" at bounding box center [931, 194] width 96 height 15
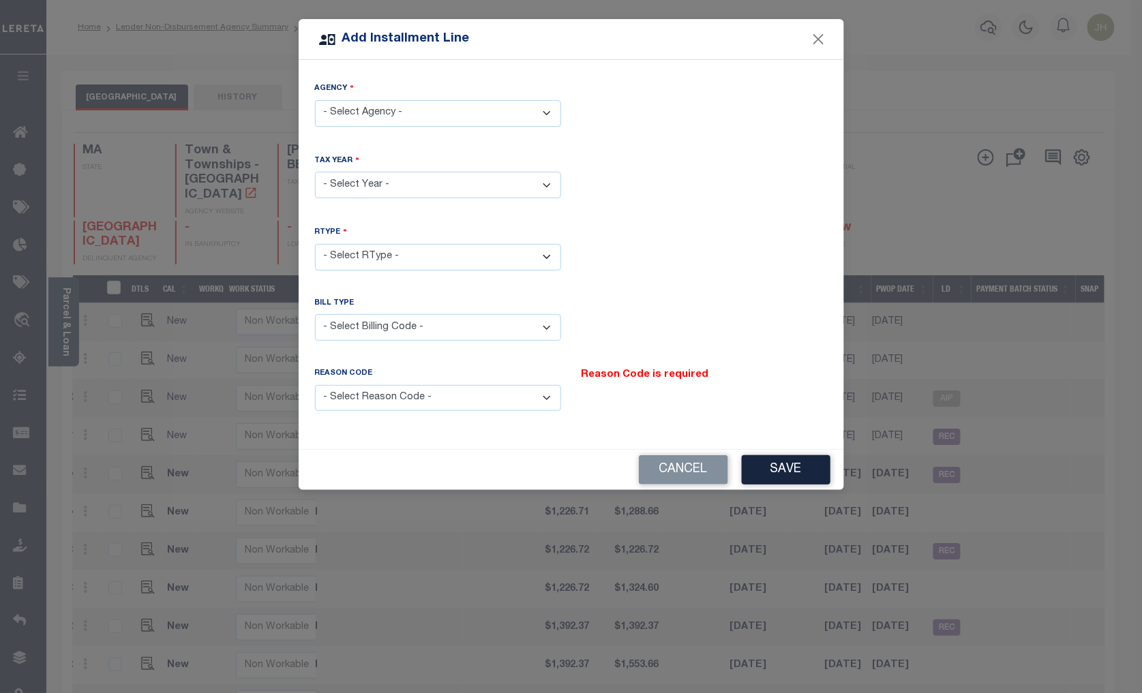
click at [547, 114] on select "- Select Agency - BROOKLINE TOWN - Town & Townships" at bounding box center [438, 113] width 246 height 27
select select "2502117014"
click at [315, 100] on select "- Select Agency - BROOKLINE TOWN - Town & Townships" at bounding box center [438, 113] width 246 height 27
click at [406, 188] on select "- Select Year - 2005 2006 2007 2008 2009 2010 2011 2012 2013 2014 2015 2016 201…" at bounding box center [438, 185] width 246 height 27
select select "2026"
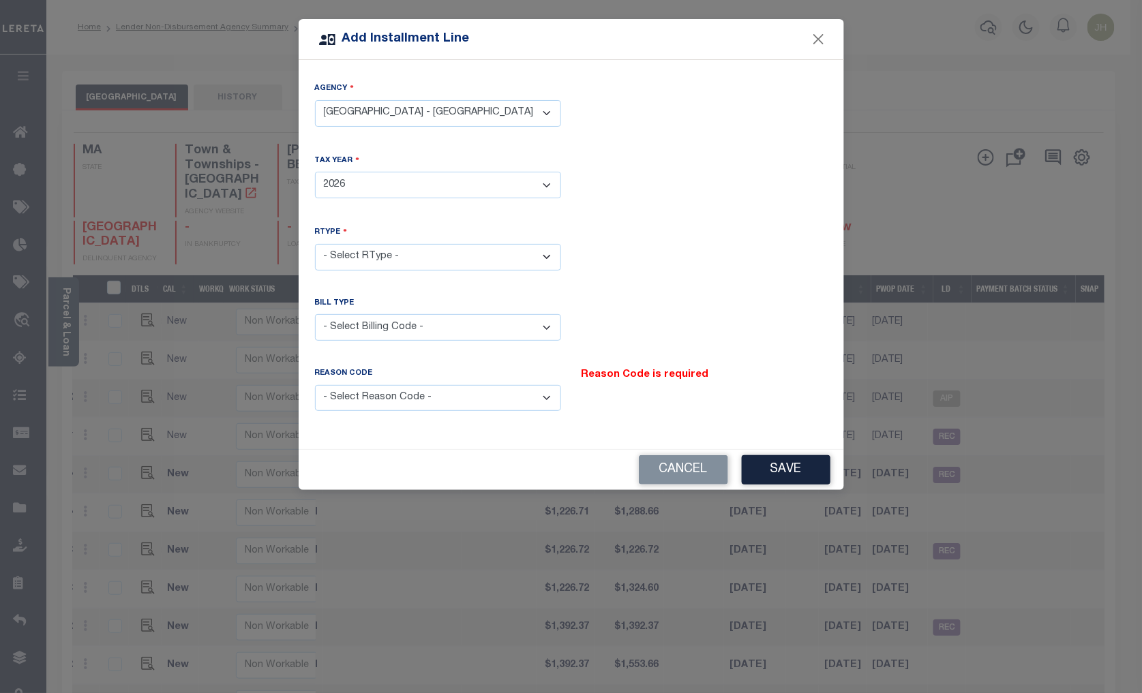
click at [315, 172] on select "- Select Year - 2005 2006 2007 2008 2009 2010 2011 2012 2013 2014 2015 2016 201…" at bounding box center [438, 185] width 246 height 27
click at [404, 258] on select "- Select RType - 1/4 2/4 3/4 4/4" at bounding box center [438, 257] width 246 height 27
select select "0"
click at [315, 244] on select "- Select RType - 1/4 2/4 3/4 4/4" at bounding box center [438, 257] width 246 height 27
click at [540, 328] on select "- Select Billing Code - Regular Delinquent Supplemental Corrected/Adjusted Bill…" at bounding box center [438, 327] width 246 height 27
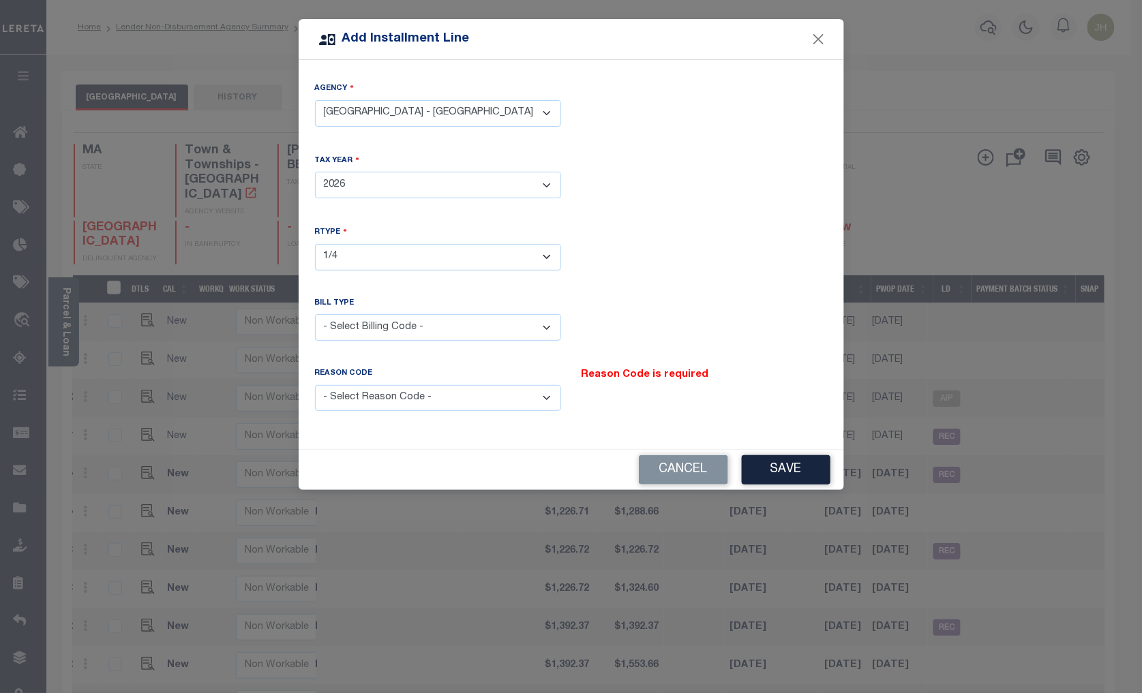
select select "1"
click at [315, 314] on select "- Select Billing Code - Regular Delinquent Supplemental Corrected/Adjusted Bill…" at bounding box center [438, 327] width 246 height 27
drag, startPoint x: 547, startPoint y: 397, endPoint x: 533, endPoint y: 403, distance: 14.9
click at [547, 397] on select "- Select Reason Code - Payment Reversal Taxable Value Change Assessment Change …" at bounding box center [438, 398] width 246 height 27
select select "12"
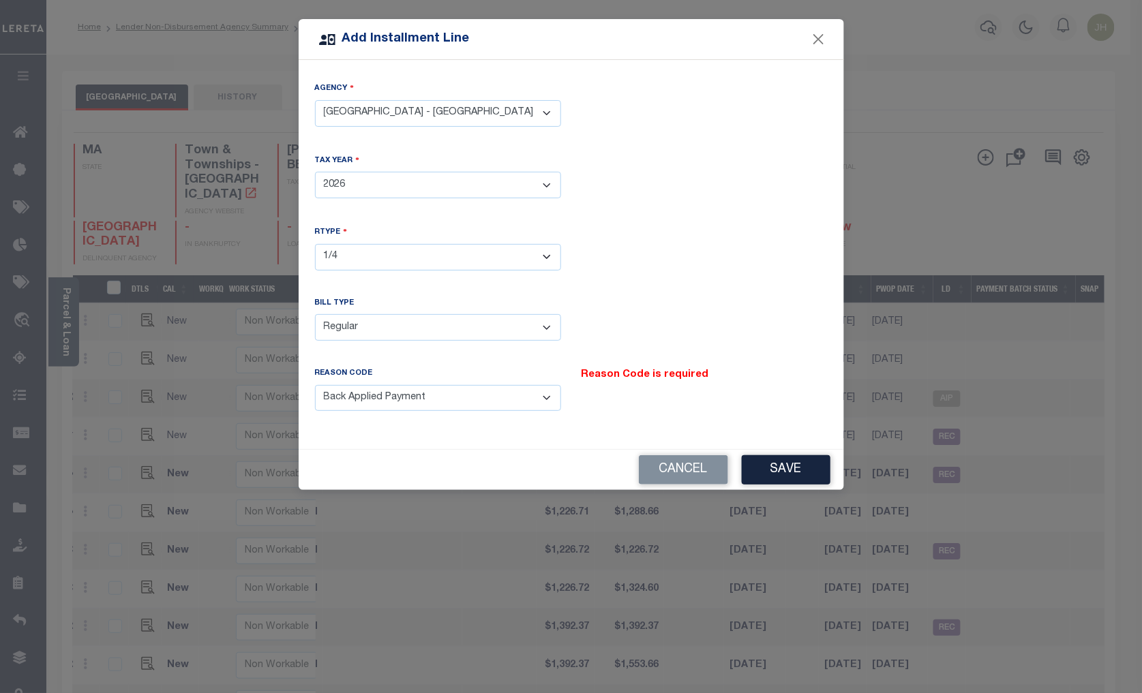
click at [315, 385] on select "- Select Reason Code - Payment Reversal Taxable Value Change Assessment Change …" at bounding box center [438, 398] width 246 height 27
click at [789, 467] on button "Save" at bounding box center [786, 469] width 89 height 29
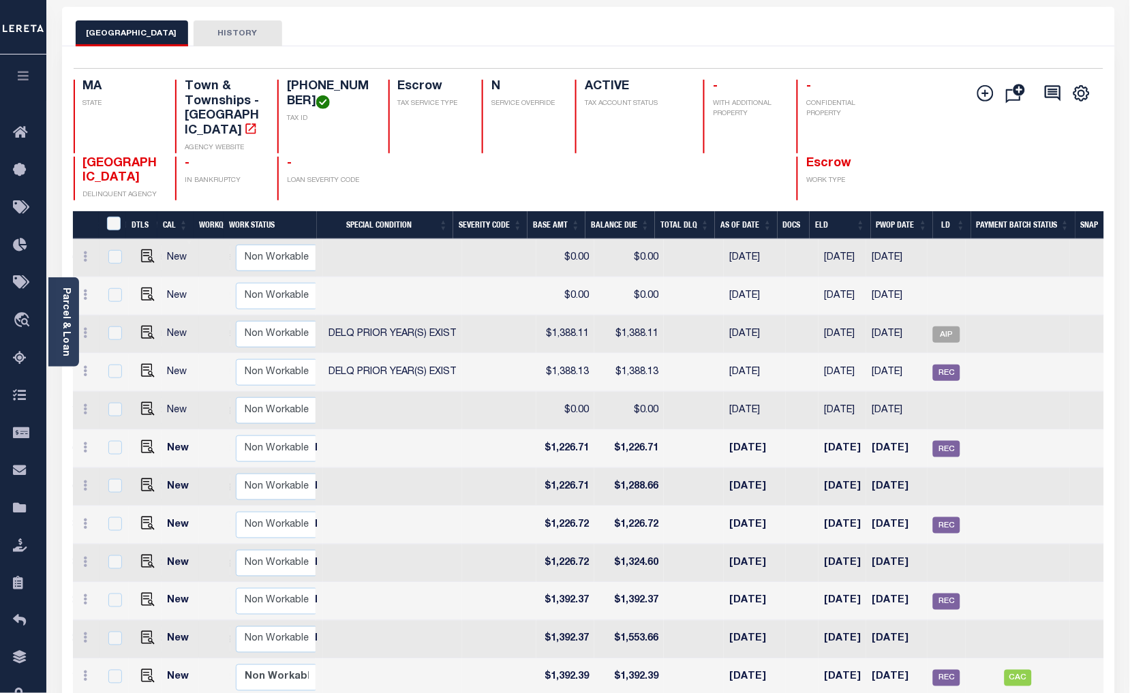
scroll to position [0, 0]
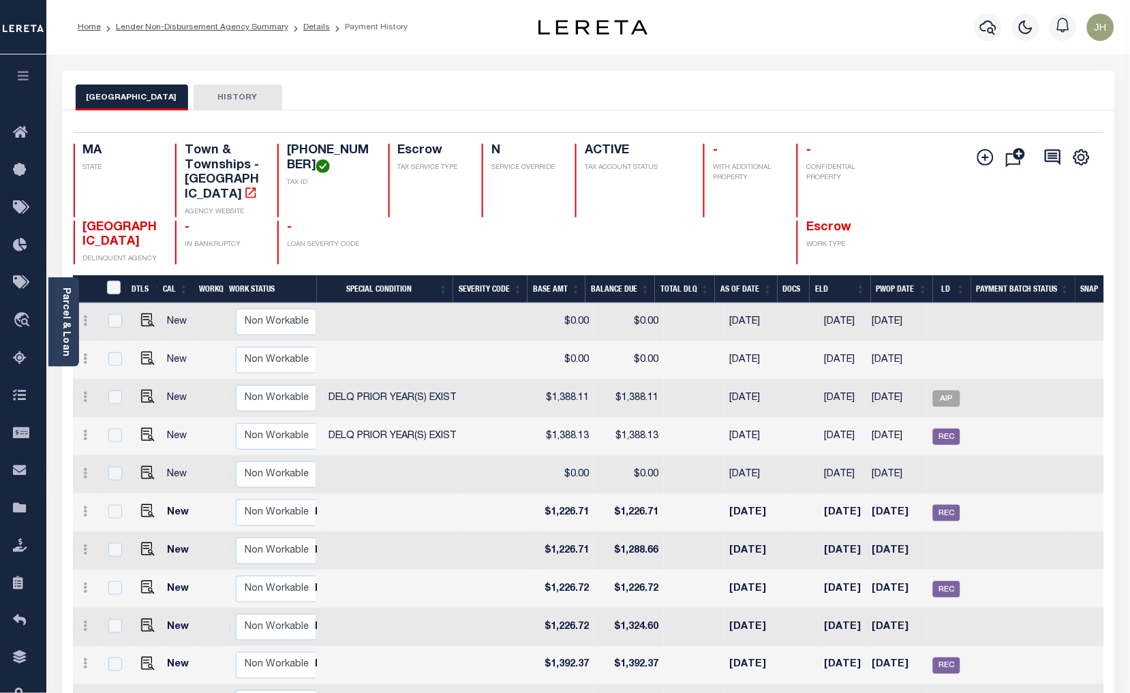
click at [397, 515] on td at bounding box center [392, 513] width 139 height 38
checkbox input "true"
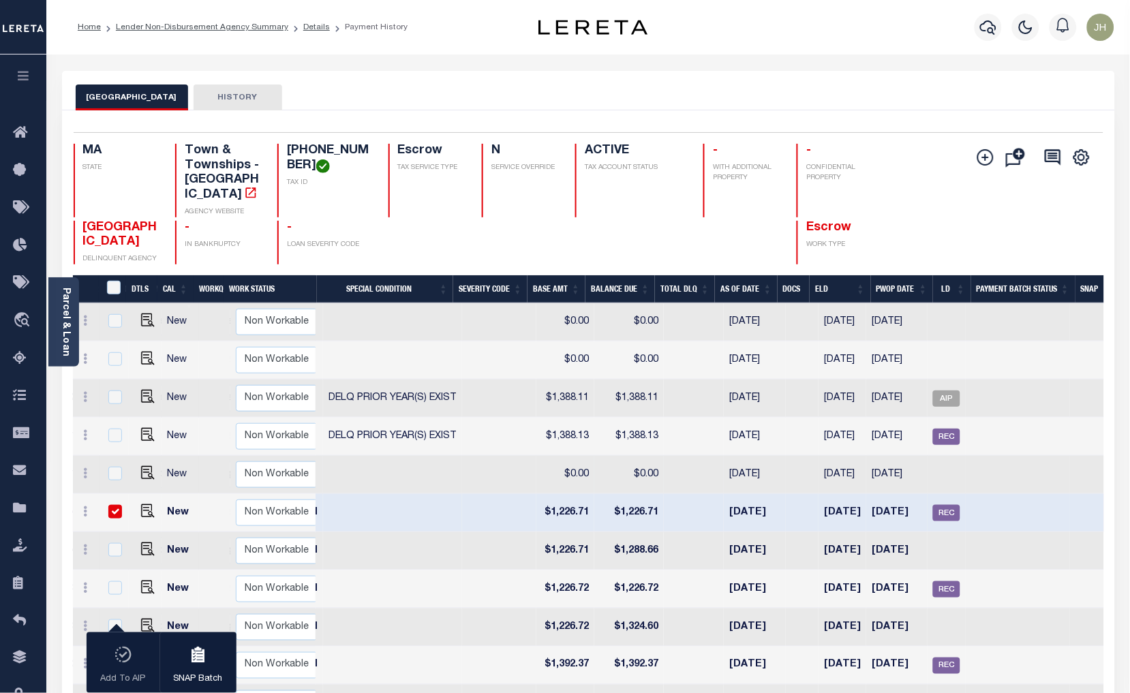
click at [420, 470] on td at bounding box center [392, 475] width 139 height 38
checkbox input "true"
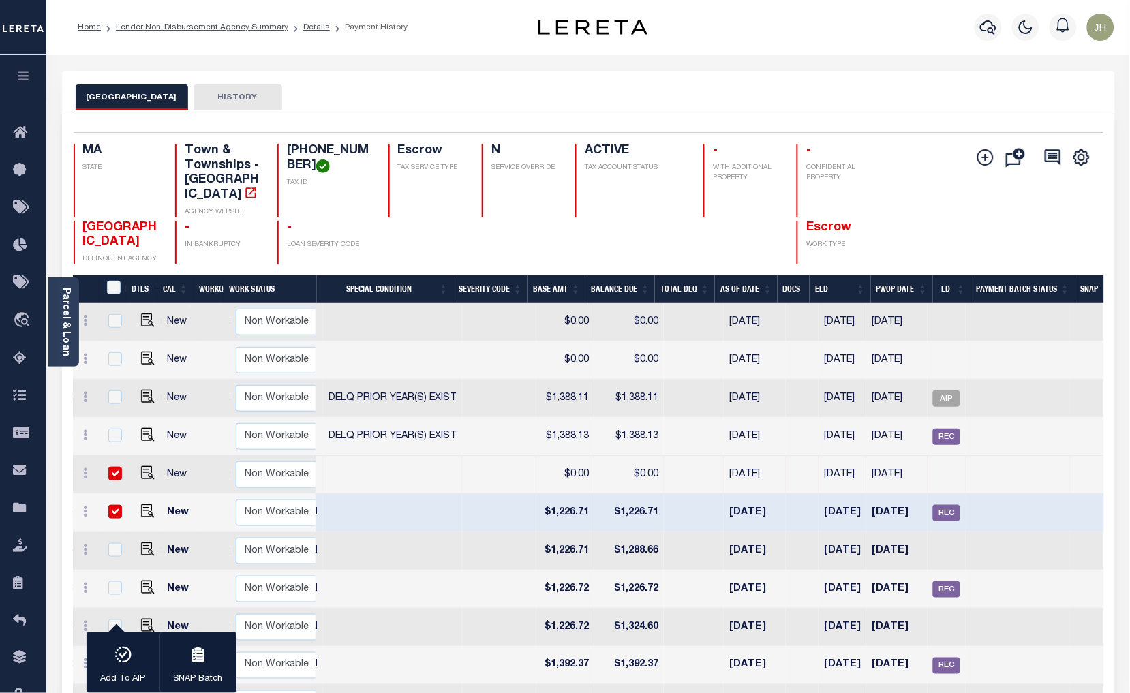
click at [116, 467] on input "checkbox" at bounding box center [115, 474] width 14 height 14
checkbox input "false"
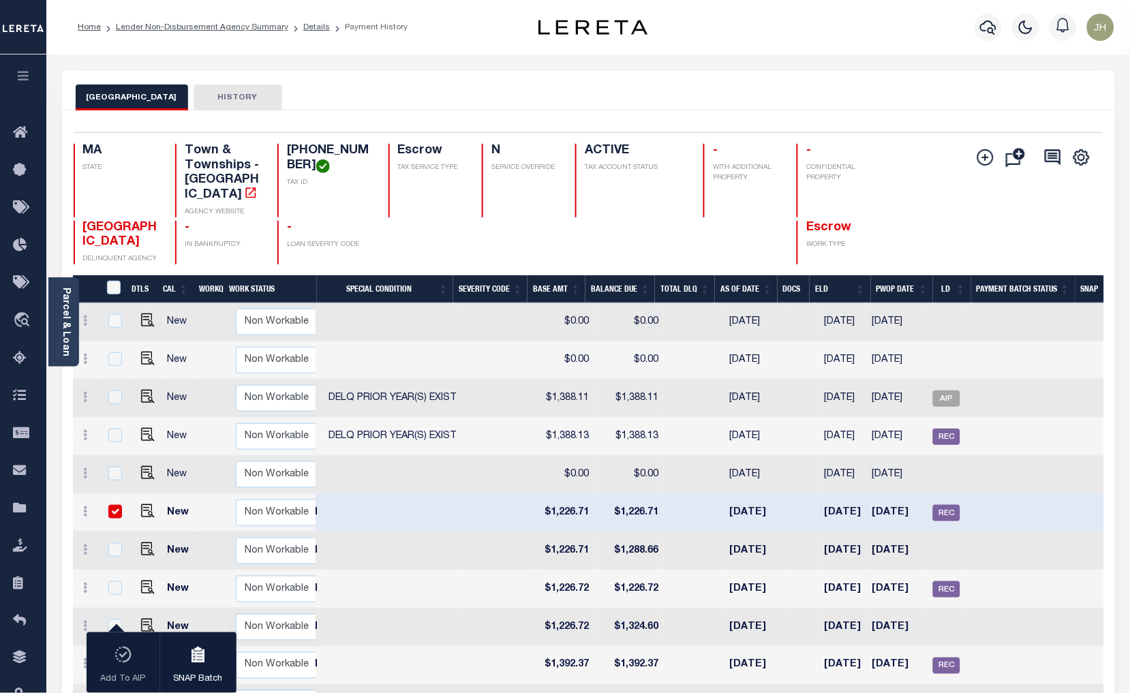
click at [114, 505] on input "checkbox" at bounding box center [115, 512] width 14 height 14
checkbox input "false"
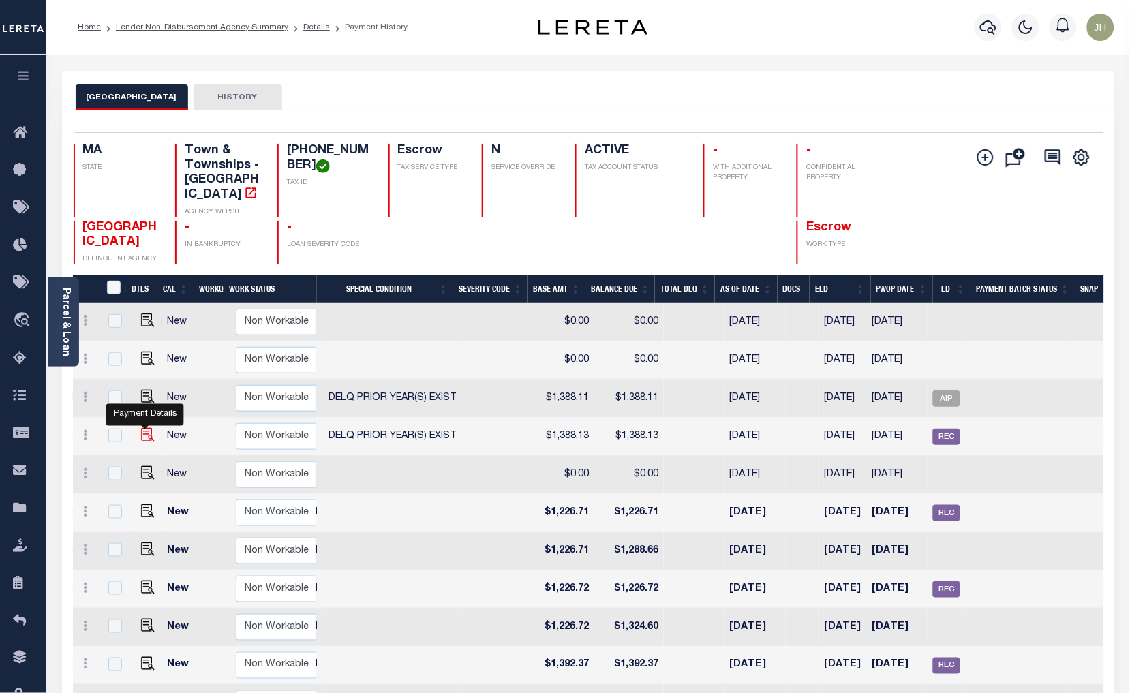
click at [150, 428] on img at bounding box center [148, 435] width 14 height 14
checkbox input "true"
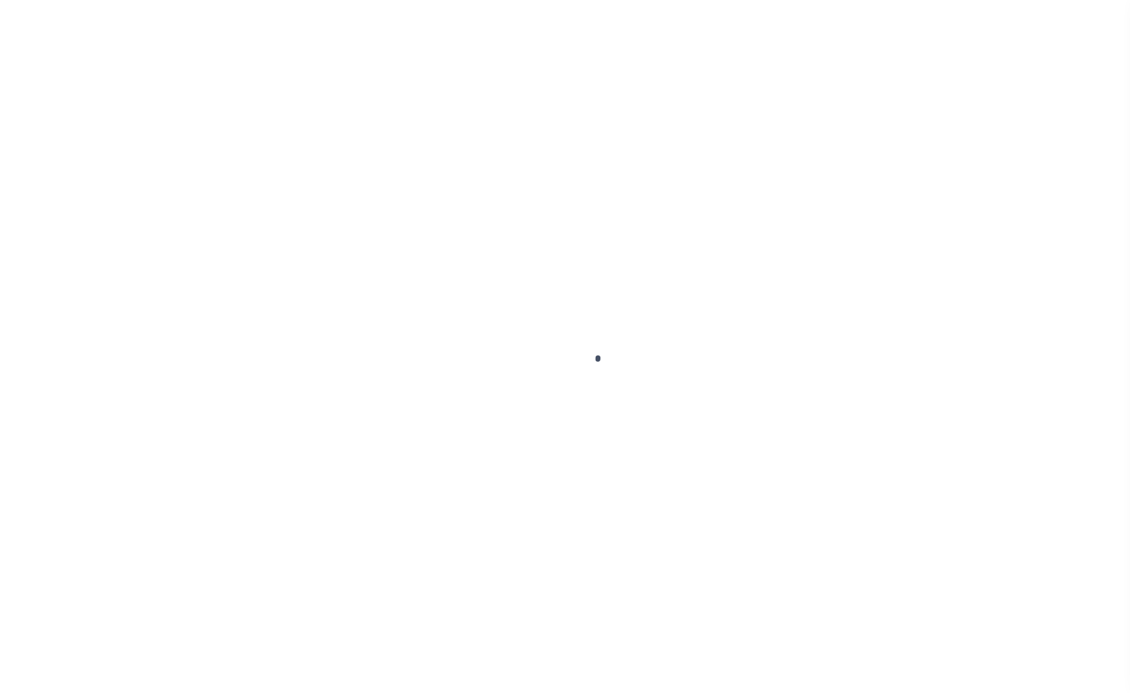
select select "DUE"
select select "18"
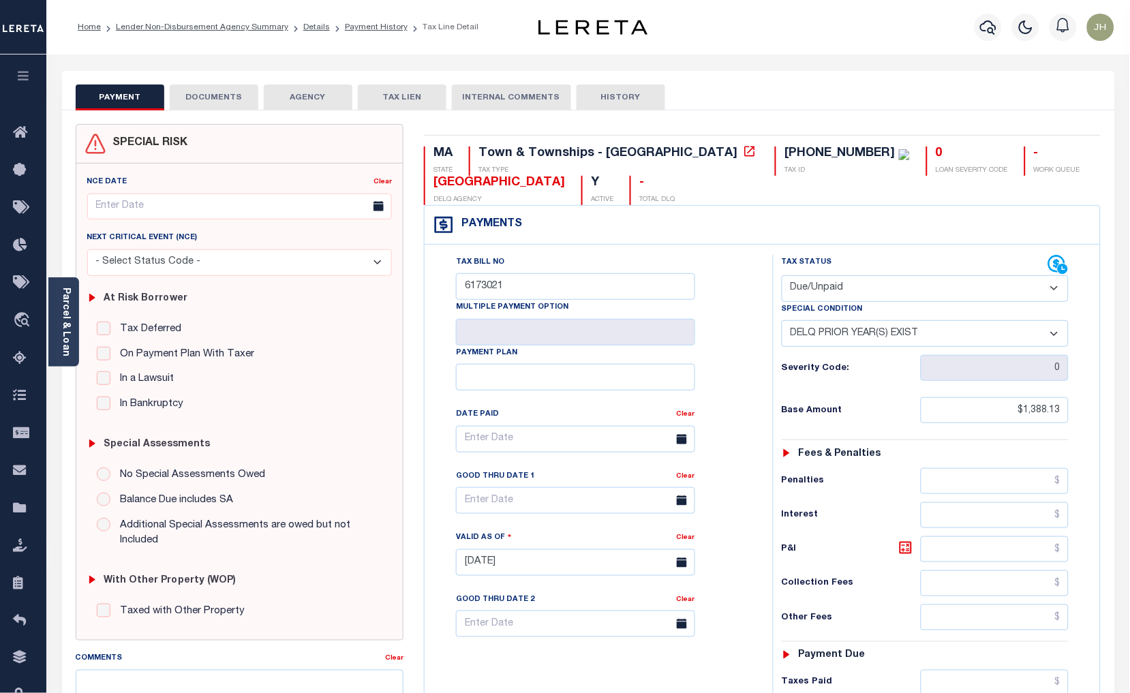
click at [144, 31] on li "Lender Non-Disbursement Agency Summary" at bounding box center [194, 27] width 187 height 12
click at [179, 29] on link "Lender Non-Disbursement Agency Summary" at bounding box center [202, 27] width 172 height 8
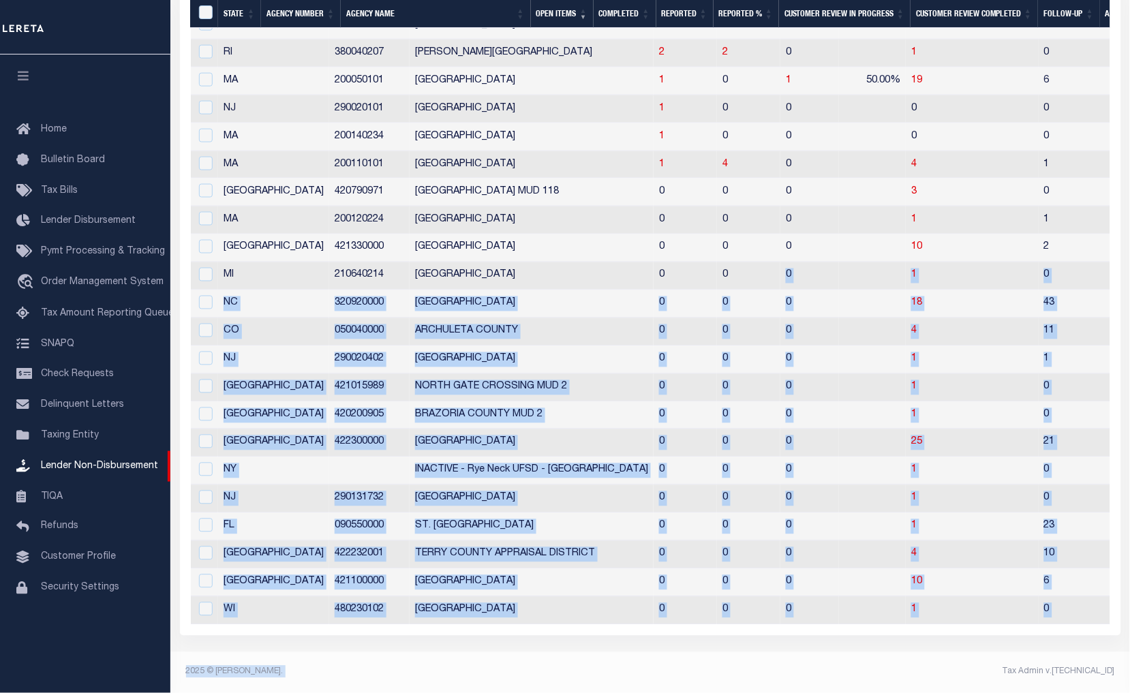
drag, startPoint x: 658, startPoint y: 690, endPoint x: 695, endPoint y: 680, distance: 38.7
click at [696, 682] on div "Home Lender Non-Disbursement Agency Summary Profile Sign out" at bounding box center [565, 142] width 1130 height 1102
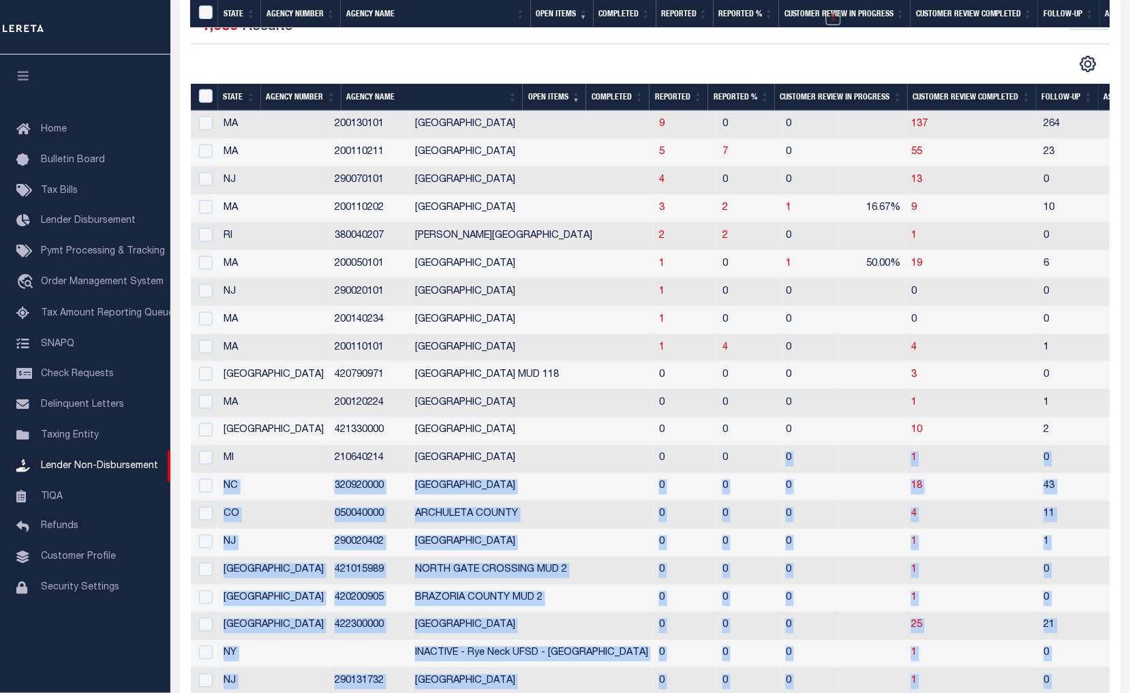
scroll to position [116, 0]
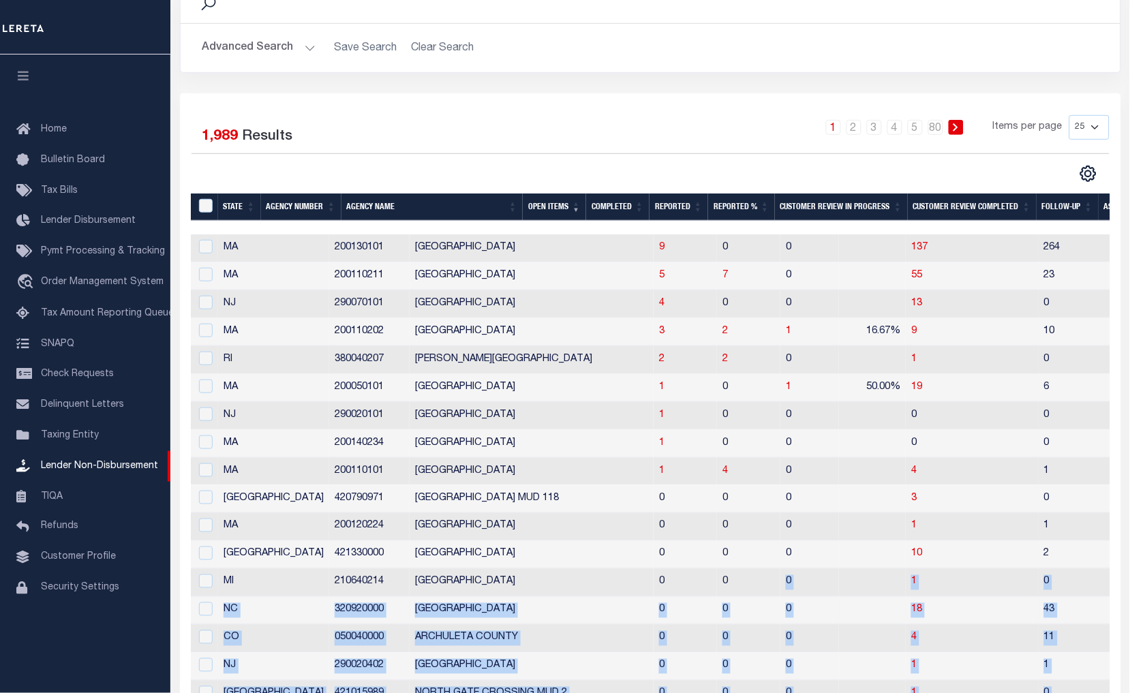
checkbox input "true"
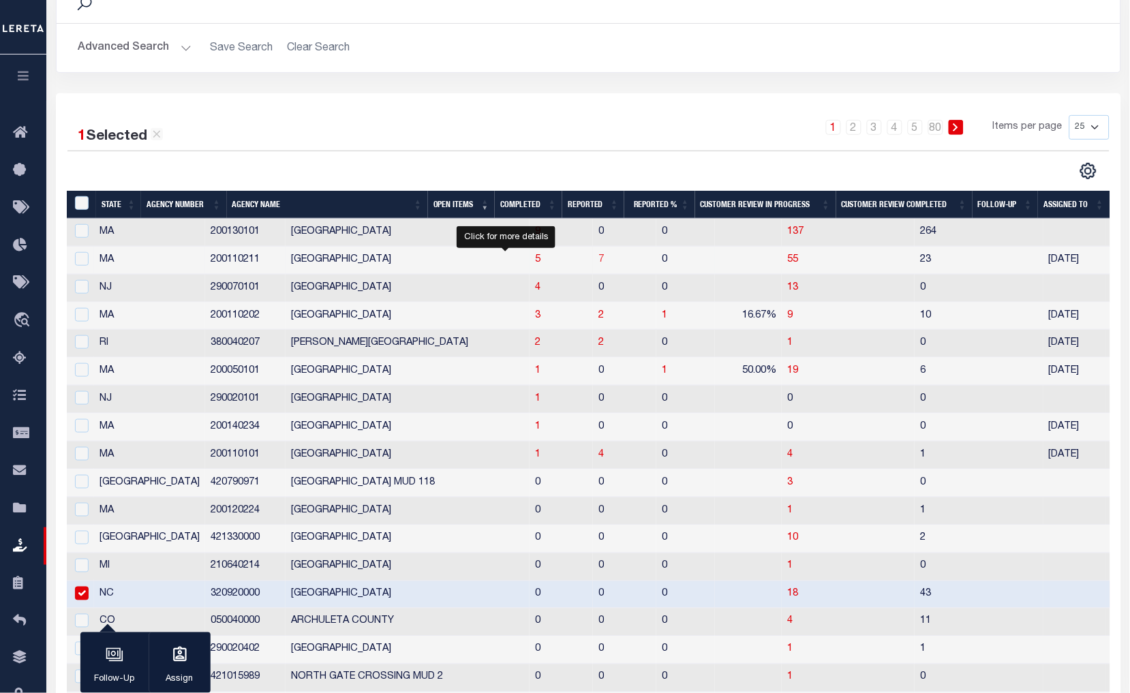
click at [598, 262] on span "7" at bounding box center [600, 260] width 5 height 10
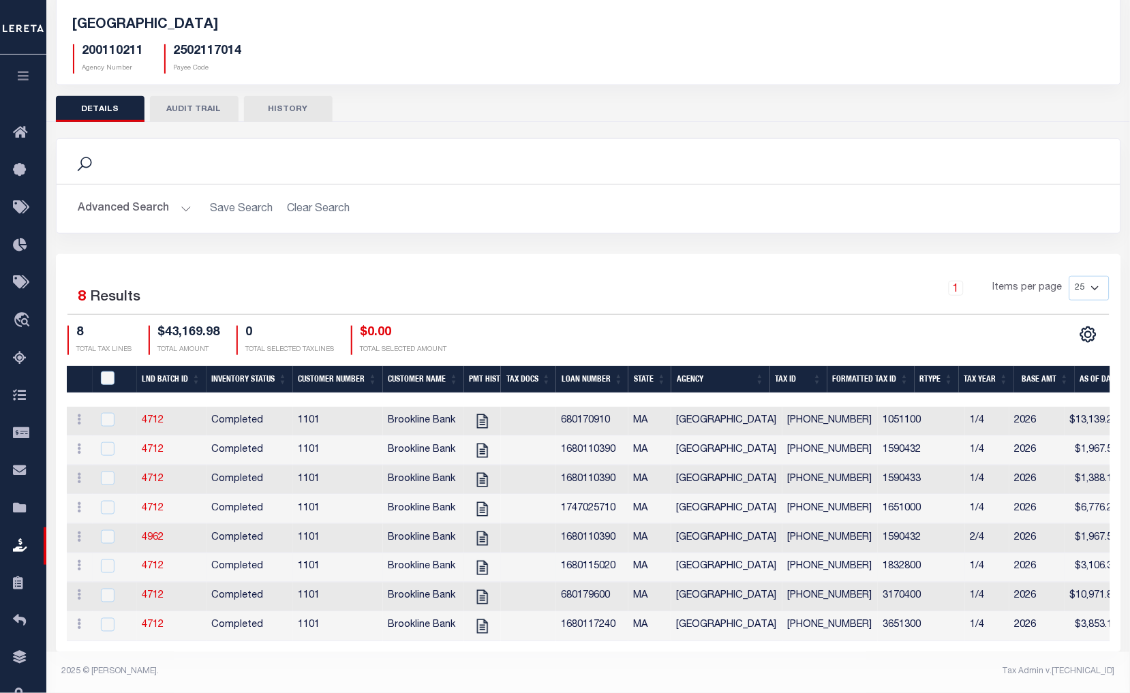
scroll to position [97, 0]
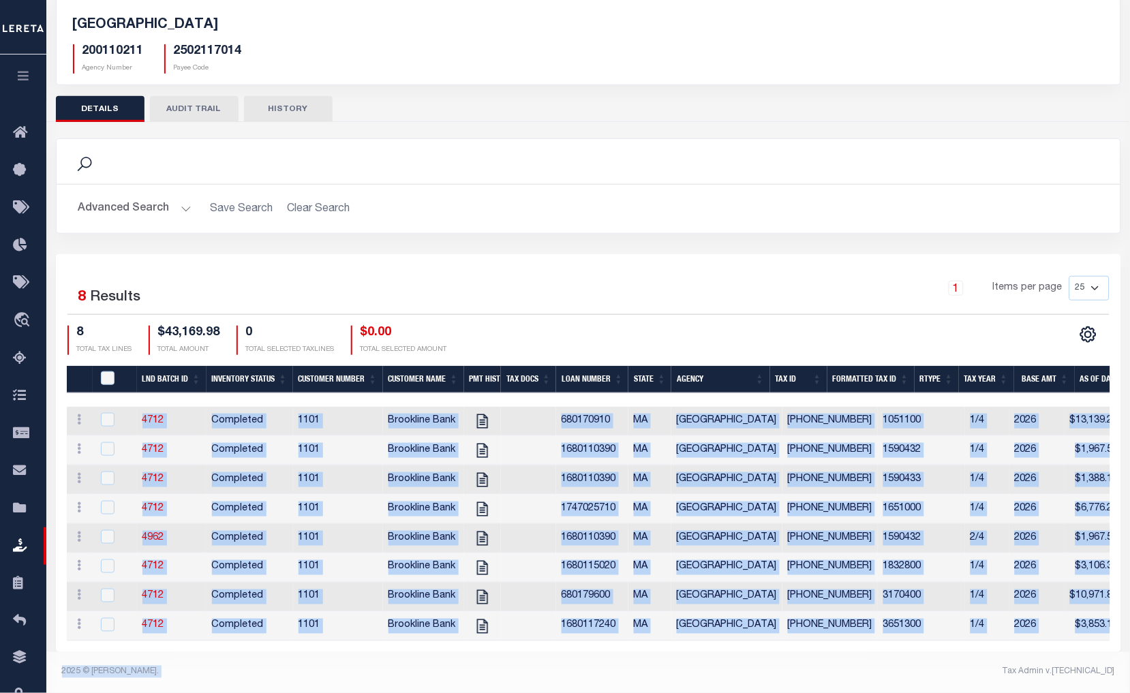
drag, startPoint x: 732, startPoint y: 641, endPoint x: 1003, endPoint y: 686, distance: 275.0
click at [1003, 686] on div "Home Lender Non-Disbursement Agency Summary Details Profile" at bounding box center [565, 304] width 1130 height 778
click at [914, 675] on div "Tax Admin v.[TECHNICAL_ID]" at bounding box center [856, 672] width 517 height 12
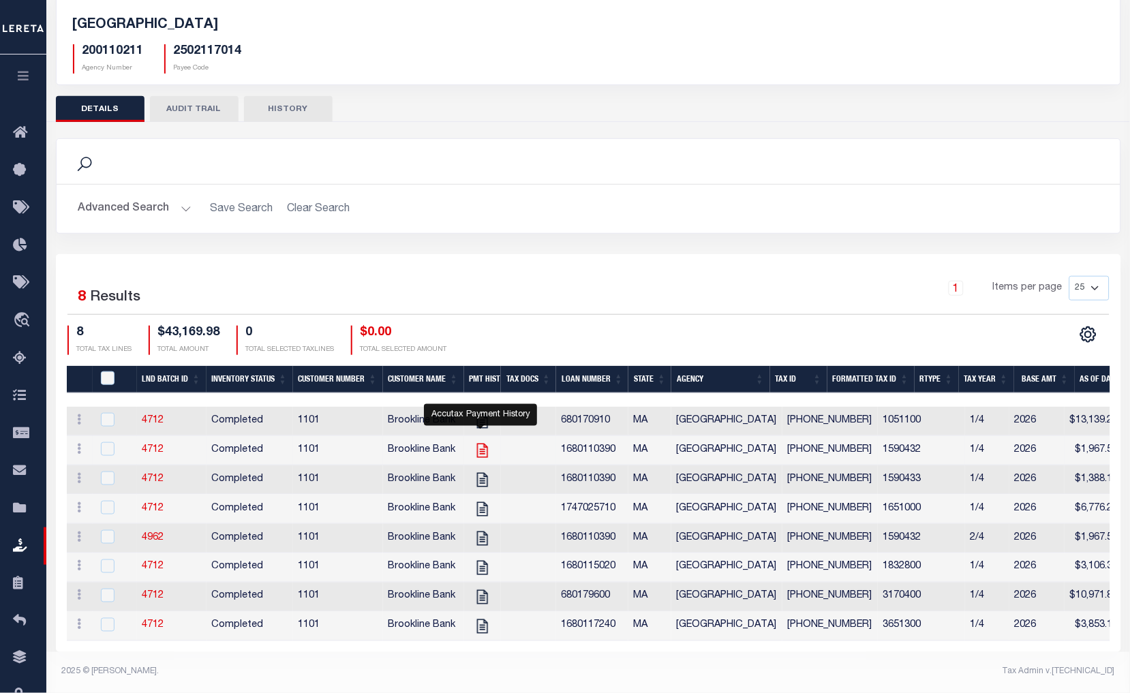
click at [479, 444] on icon "" at bounding box center [481, 451] width 11 height 14
checkbox input "true"
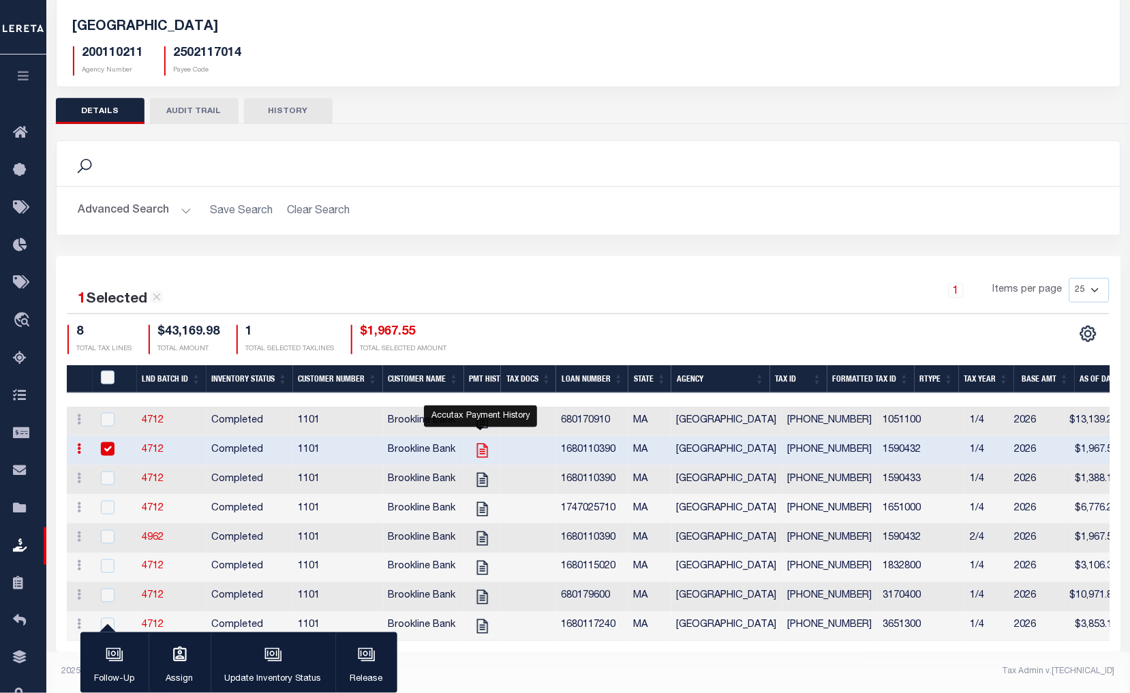
scroll to position [94, 0]
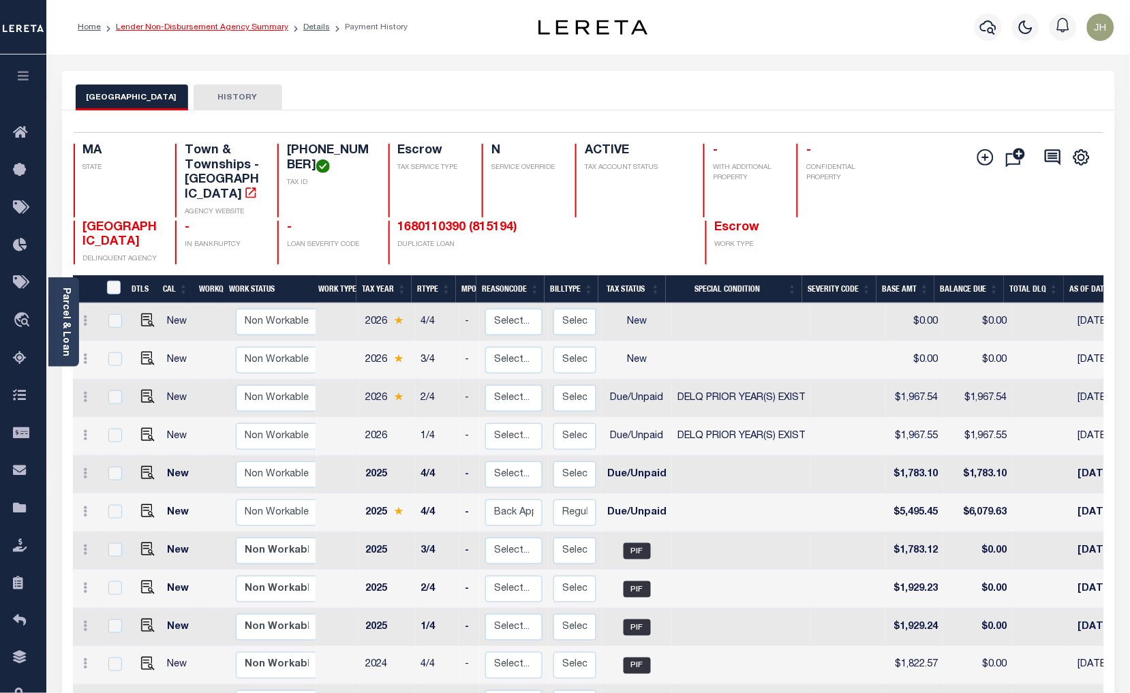
click at [166, 29] on link "Lender Non-Disbursement Agency Summary" at bounding box center [202, 27] width 172 height 8
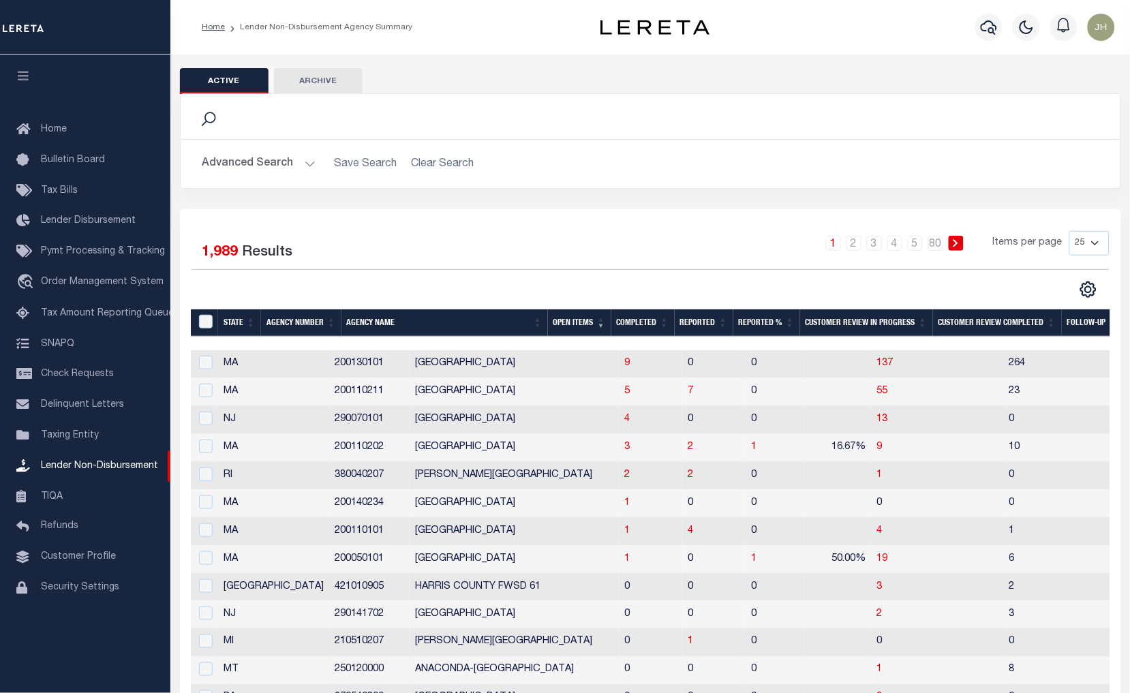
drag, startPoint x: 1026, startPoint y: 639, endPoint x: 981, endPoint y: 657, distance: 47.7
click at [1026, 639] on td "0" at bounding box center [1068, 643] width 129 height 28
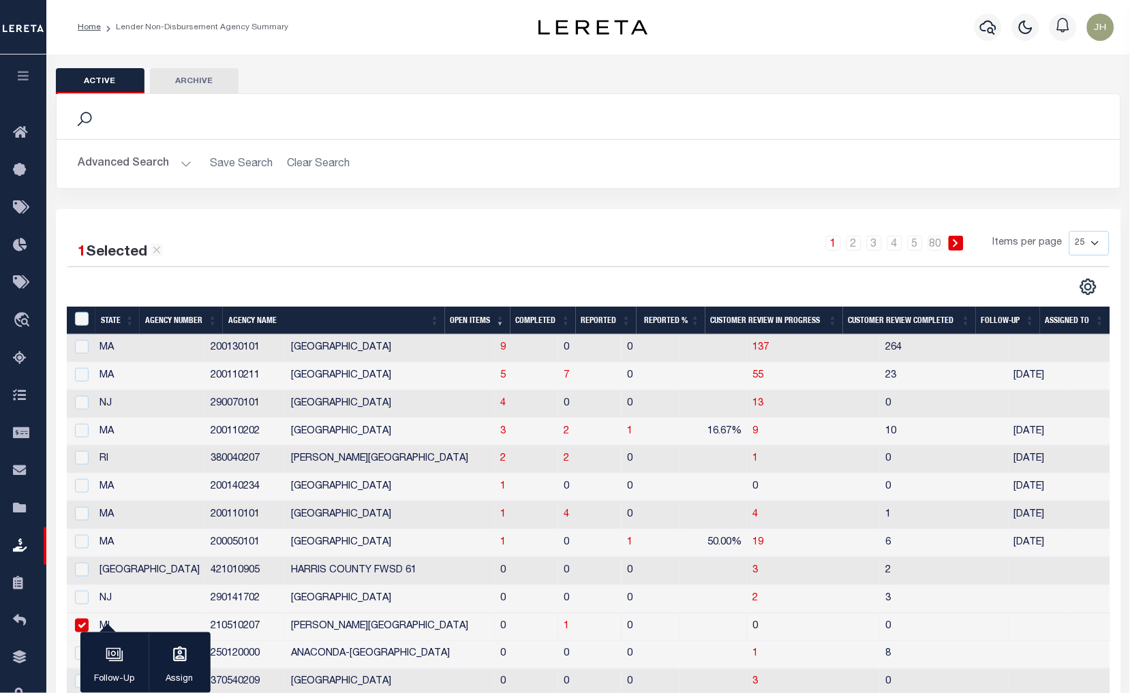
click at [80, 624] on input "checkbox" at bounding box center [82, 626] width 14 height 14
checkbox input "false"
